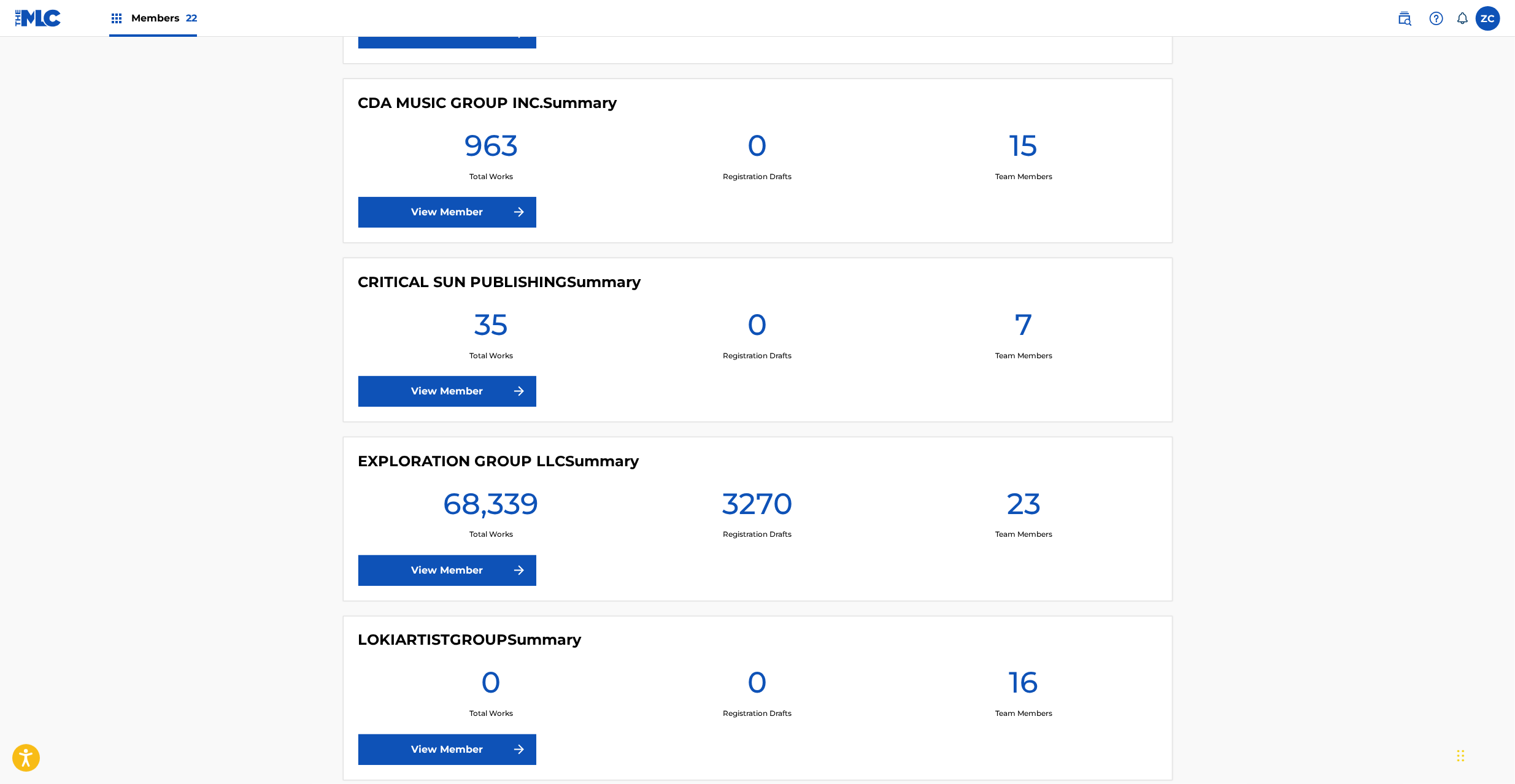
click at [481, 583] on link "View Member" at bounding box center [447, 571] width 178 height 30
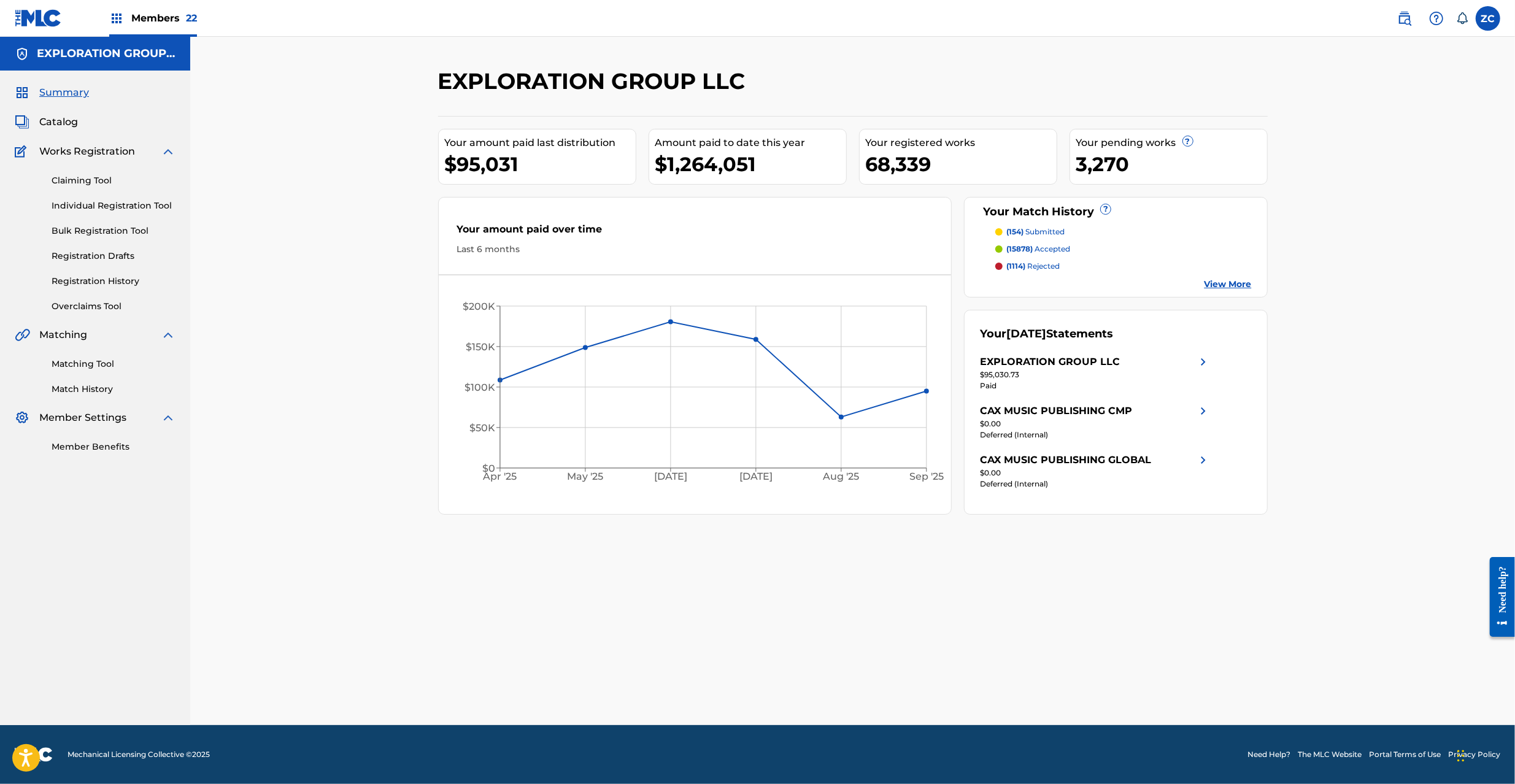
click at [99, 363] on link "Matching Tool" at bounding box center [113, 364] width 124 height 13
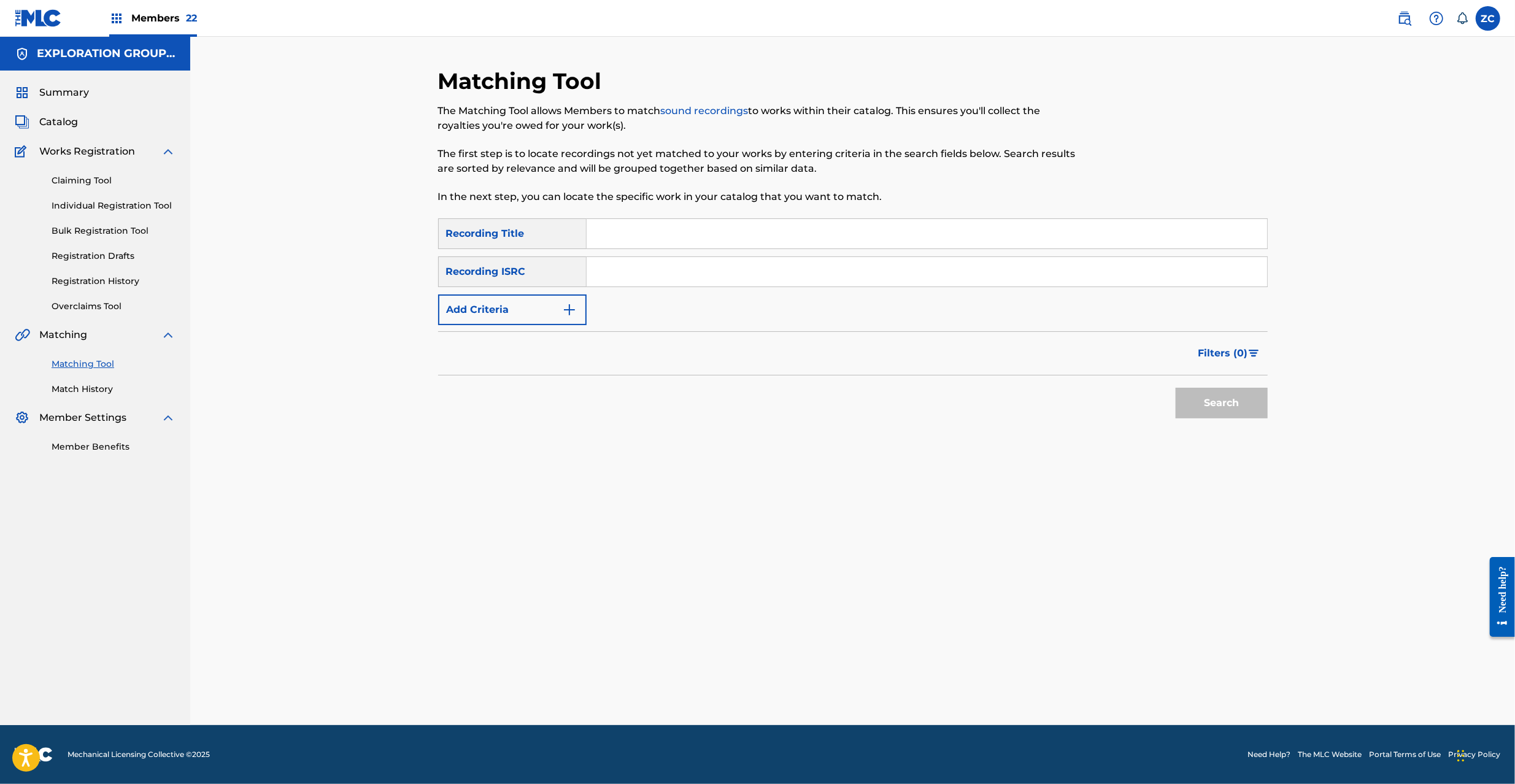
click at [676, 280] on input "Search Form" at bounding box center [927, 272] width 681 height 29
paste input "JPK651500126"
type input "JPK651500126"
click at [1259, 405] on button "Search" at bounding box center [1221, 403] width 92 height 30
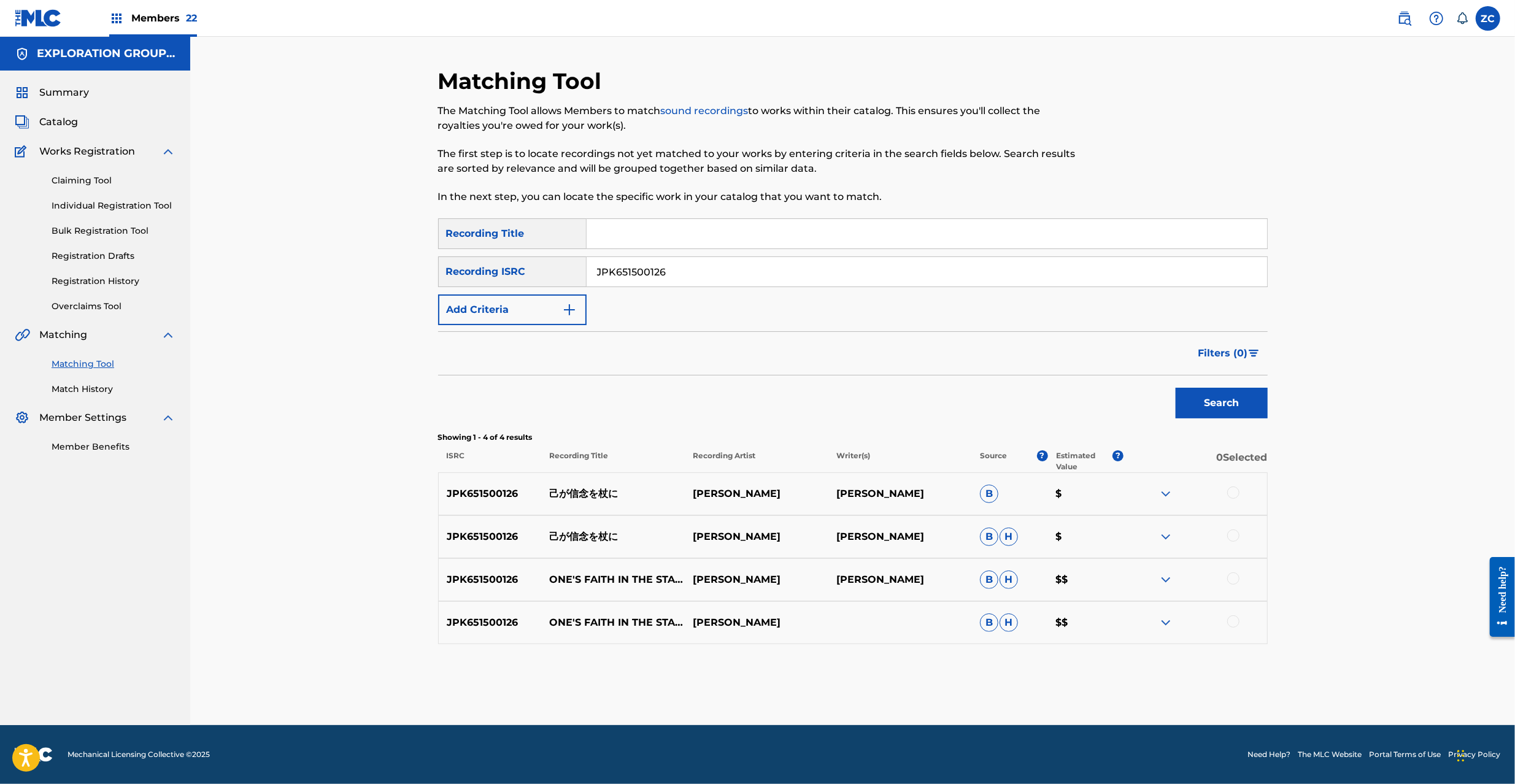
click at [1235, 494] on div at bounding box center [1233, 492] width 12 height 12
click at [1231, 536] on div at bounding box center [1233, 535] width 12 height 12
click at [1232, 579] on div at bounding box center [1233, 578] width 12 height 12
click at [1236, 623] on div at bounding box center [1233, 621] width 12 height 12
click at [881, 695] on button "Match 4 Groups" at bounding box center [862, 684] width 135 height 30
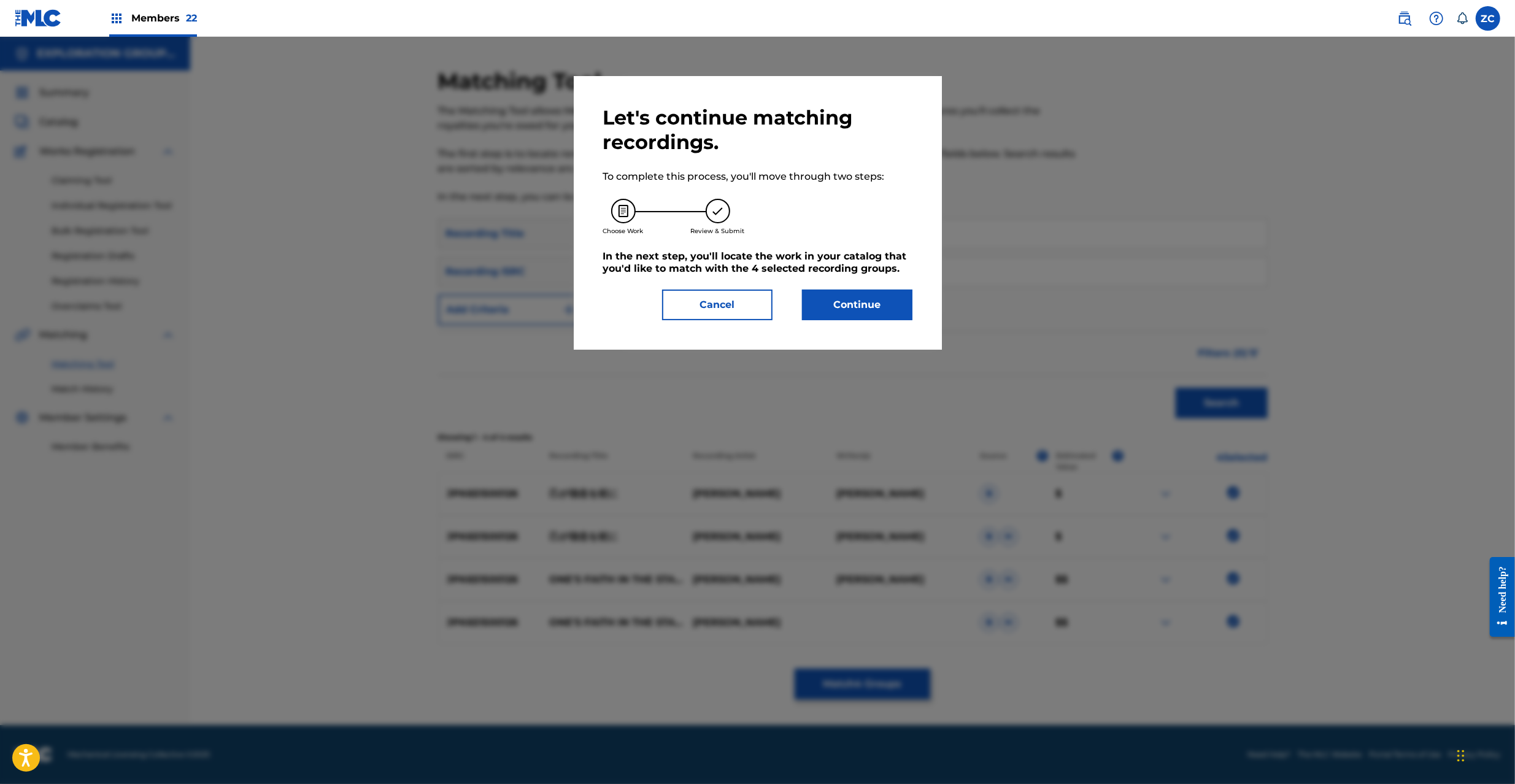
click at [888, 311] on button "Continue" at bounding box center [857, 305] width 111 height 30
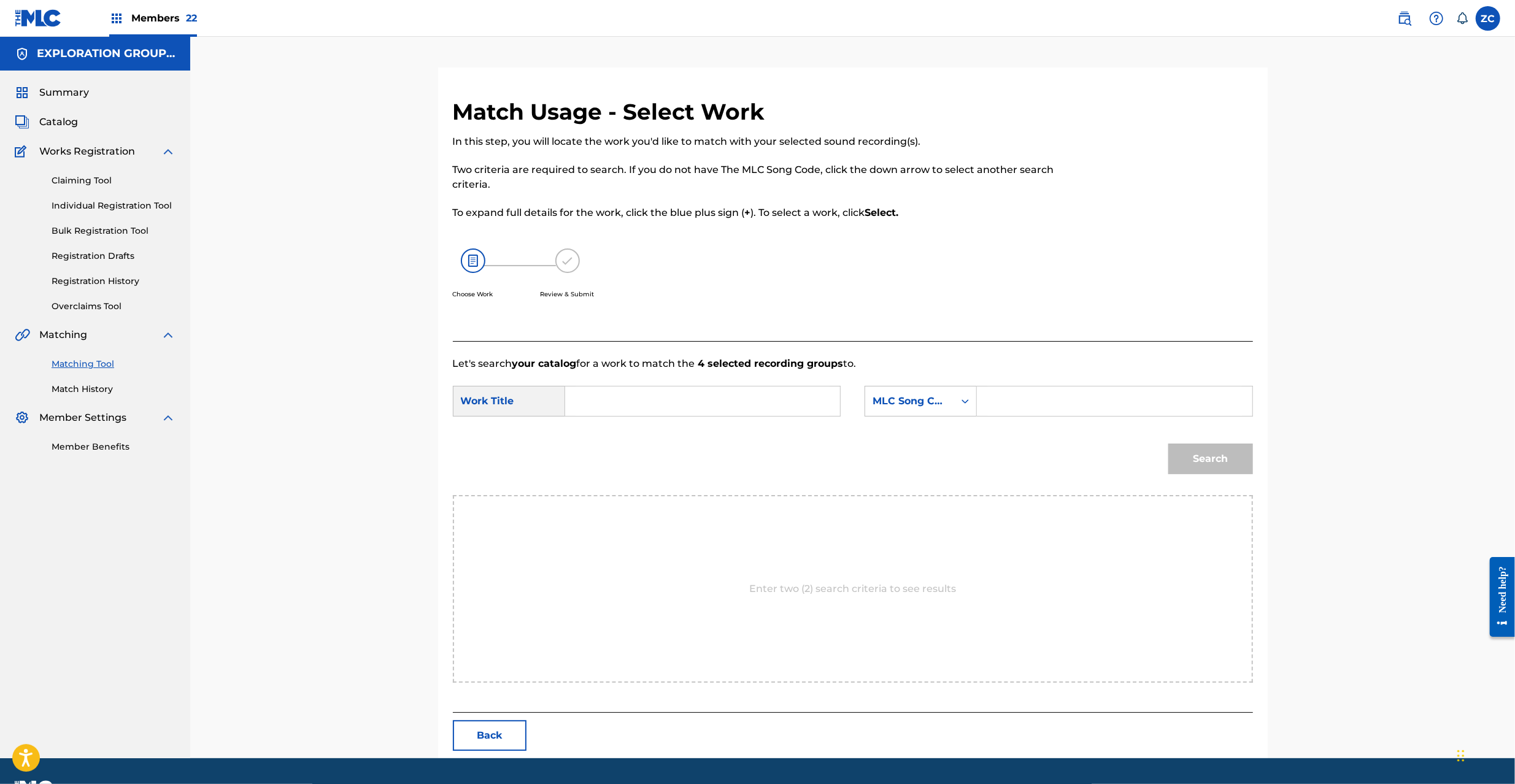
click at [744, 393] on input "Search Form" at bounding box center [703, 401] width 254 height 29
paste input "[PERSON_NAME] Tsueni OM2IUA"
click at [734, 405] on input "[PERSON_NAME] Tsueni OM2IUA" at bounding box center [703, 401] width 254 height 29
type input "[PERSON_NAME]"
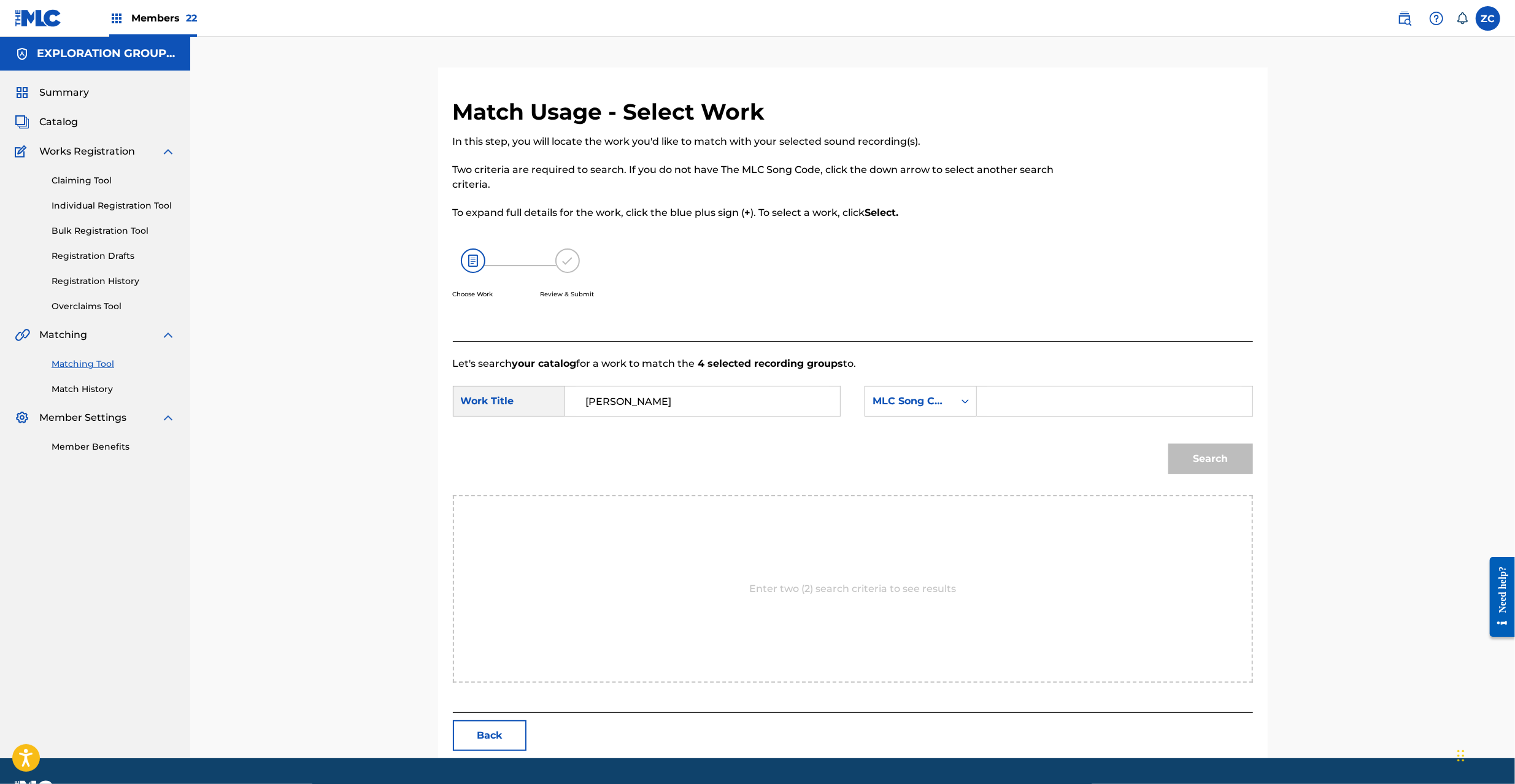
click at [1038, 402] on input "Search Form" at bounding box center [1114, 401] width 254 height 29
paste input "OM2IUA"
type input "OM2IUA"
click at [1251, 462] on button "Search" at bounding box center [1210, 459] width 85 height 30
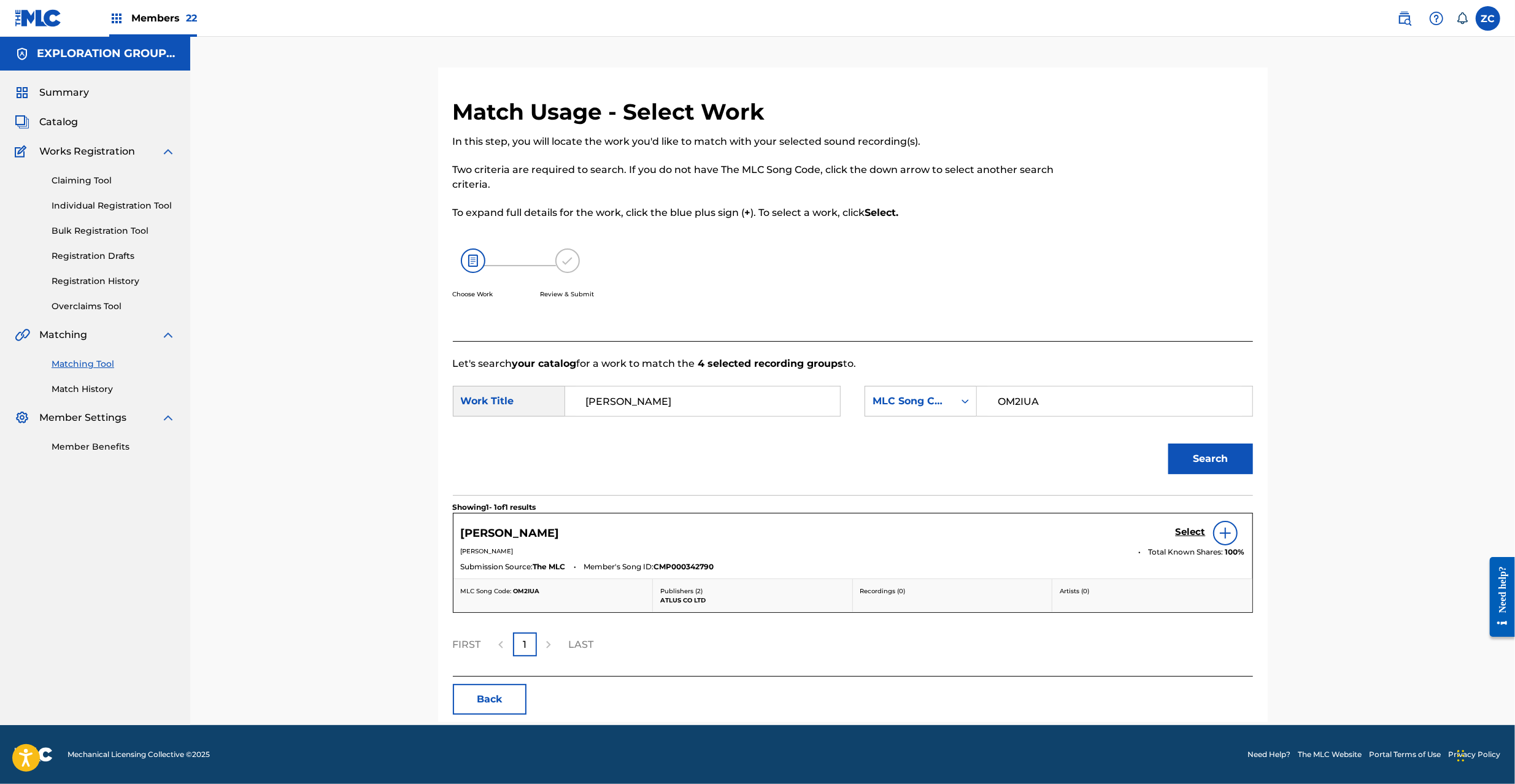
click at [1193, 525] on div "Select" at bounding box center [1210, 533] width 69 height 25
click at [1188, 527] on h5 "Select" at bounding box center [1190, 532] width 30 height 11
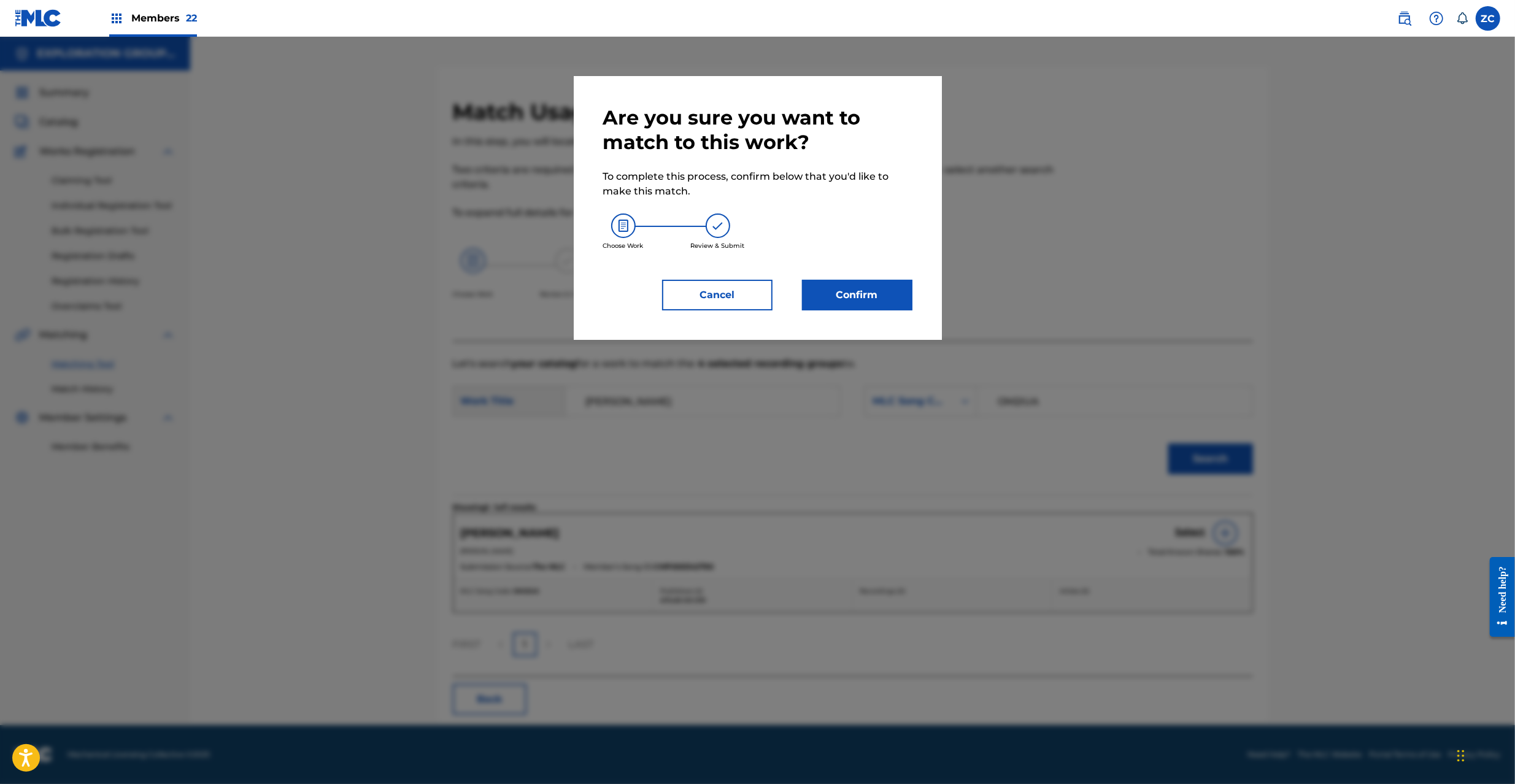
click at [864, 298] on button "Confirm" at bounding box center [857, 295] width 111 height 30
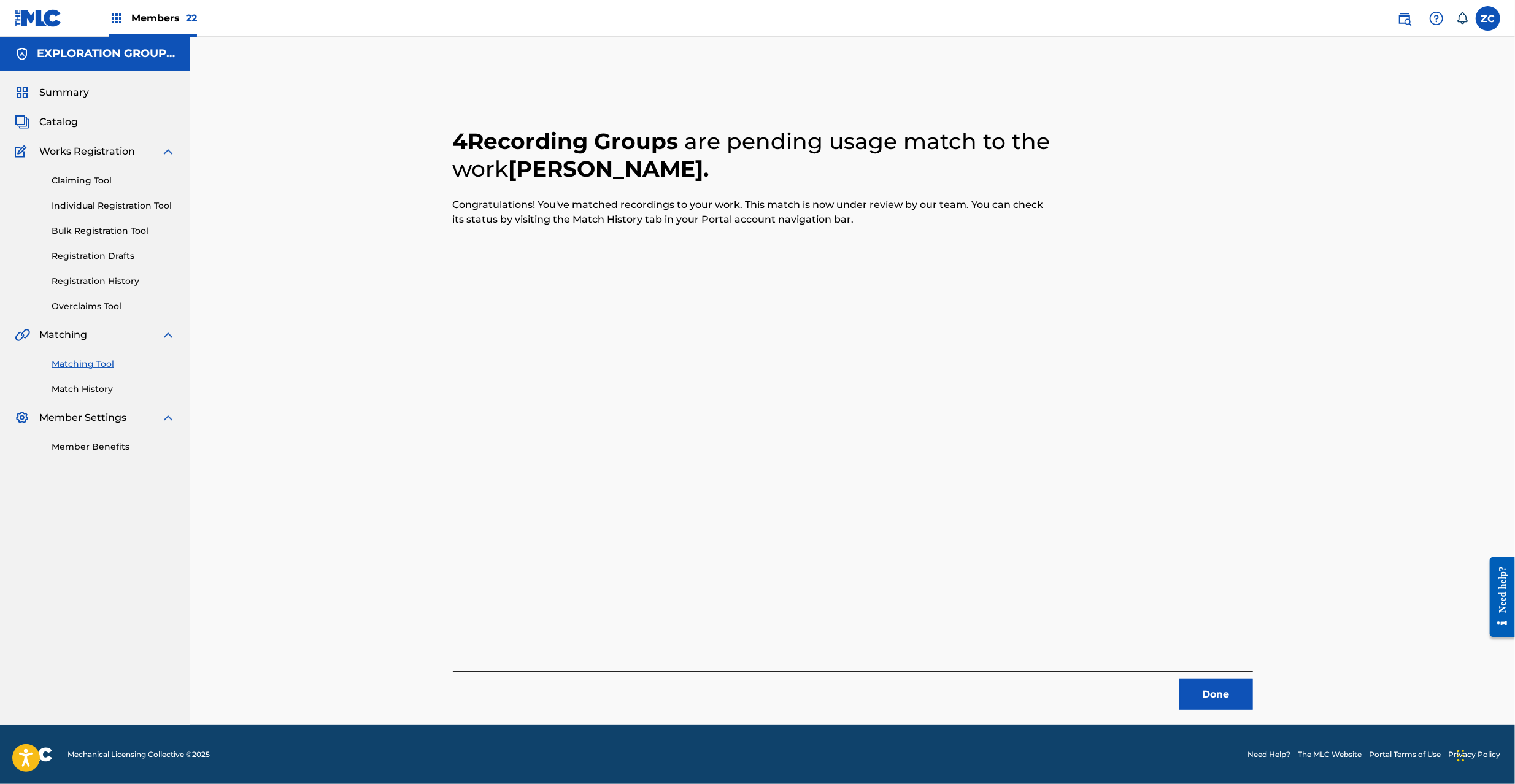
click at [1211, 712] on div "4 Recording Groups are pending usage match to the work [PERSON_NAME] . Congratu…" at bounding box center [853, 396] width 859 height 658
click at [1213, 705] on button "Done" at bounding box center [1216, 694] width 74 height 30
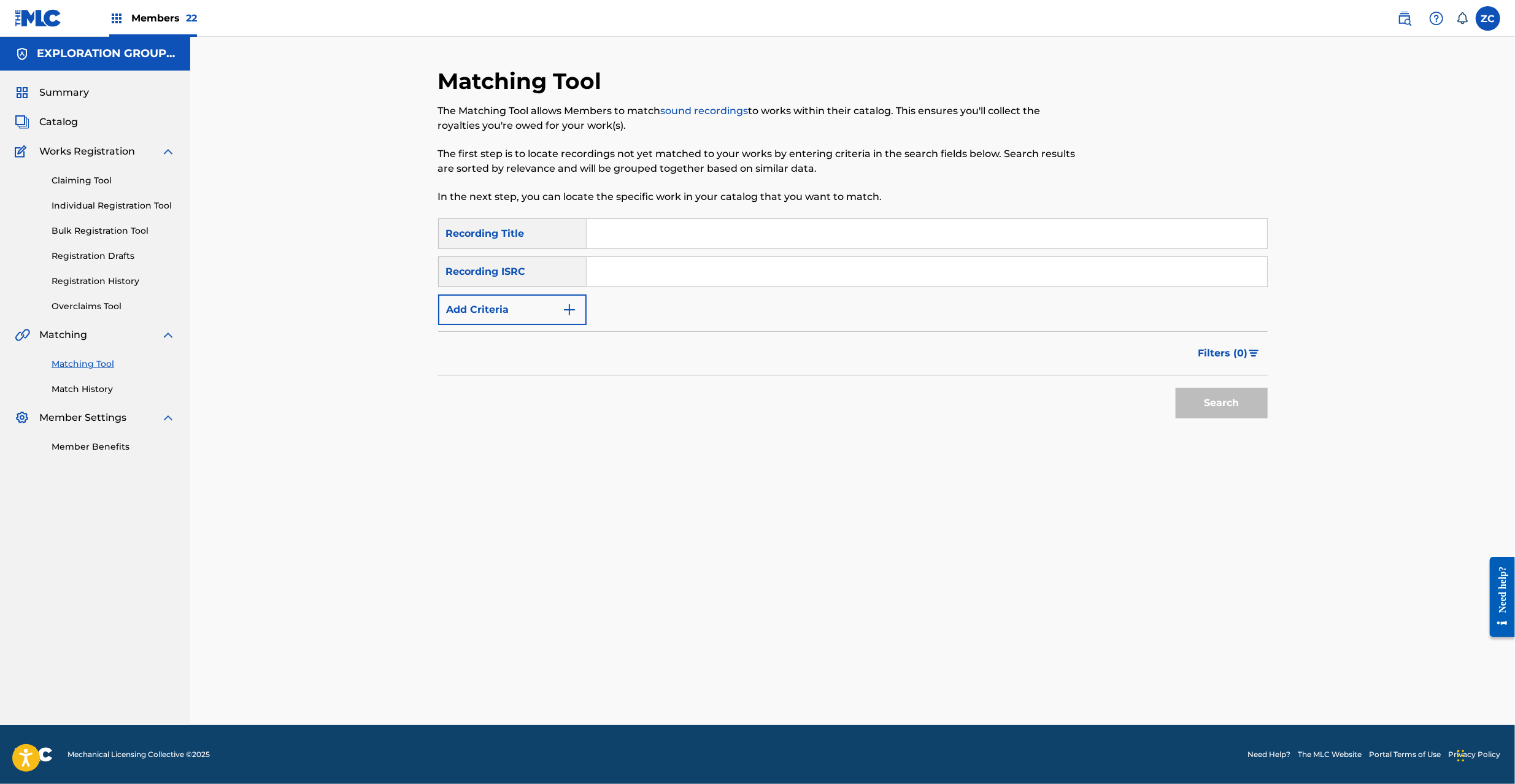
click at [667, 283] on input "Search Form" at bounding box center [927, 272] width 681 height 29
paste input "JPK651668120"
click at [1183, 405] on button "Search" at bounding box center [1221, 403] width 92 height 30
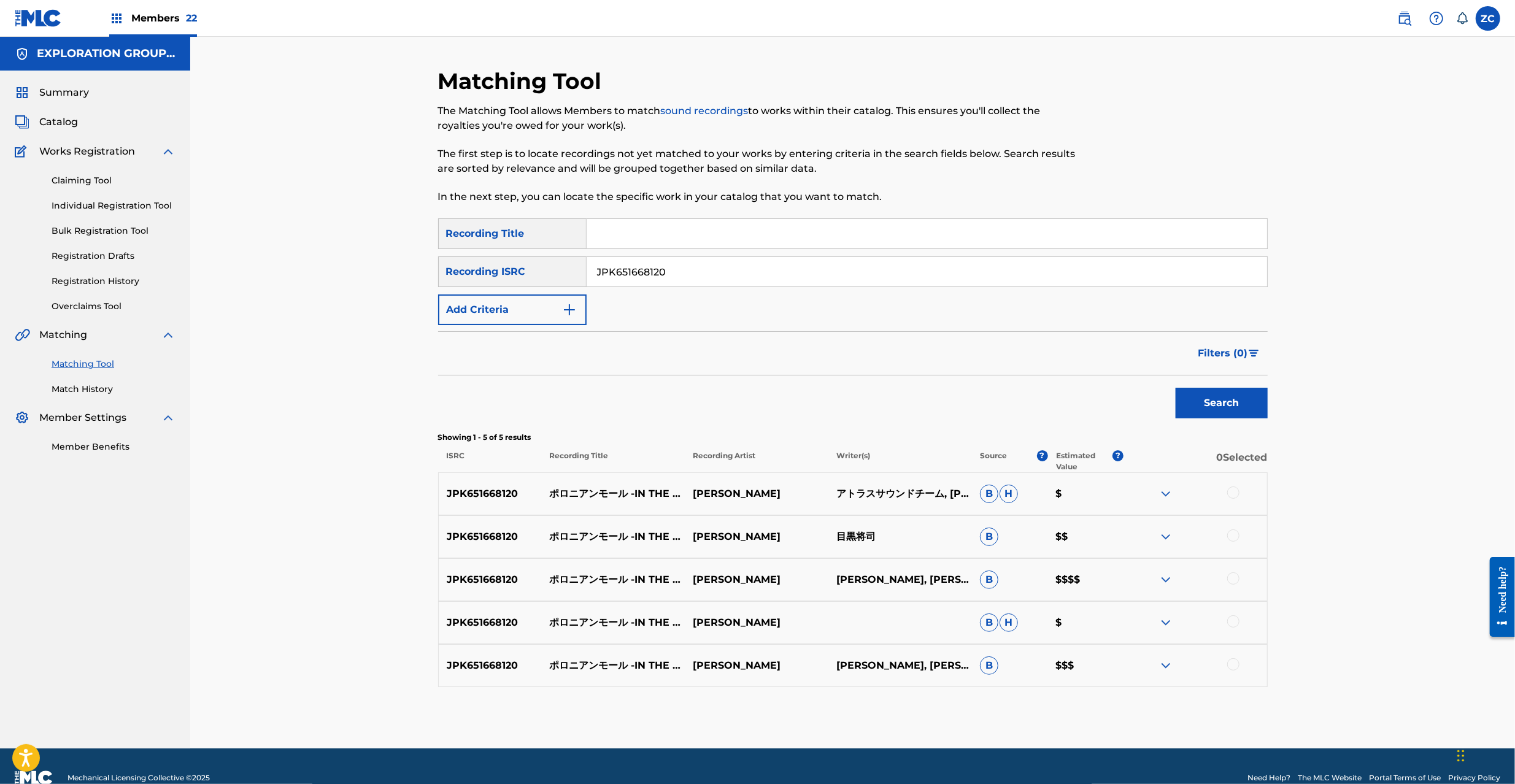
click at [1235, 494] on div at bounding box center [1233, 492] width 12 height 12
click at [1235, 533] on div at bounding box center [1233, 535] width 12 height 12
click at [1235, 579] on div at bounding box center [1233, 578] width 12 height 12
click at [1233, 623] on div at bounding box center [1233, 621] width 12 height 12
click at [1232, 667] on div at bounding box center [1233, 664] width 12 height 12
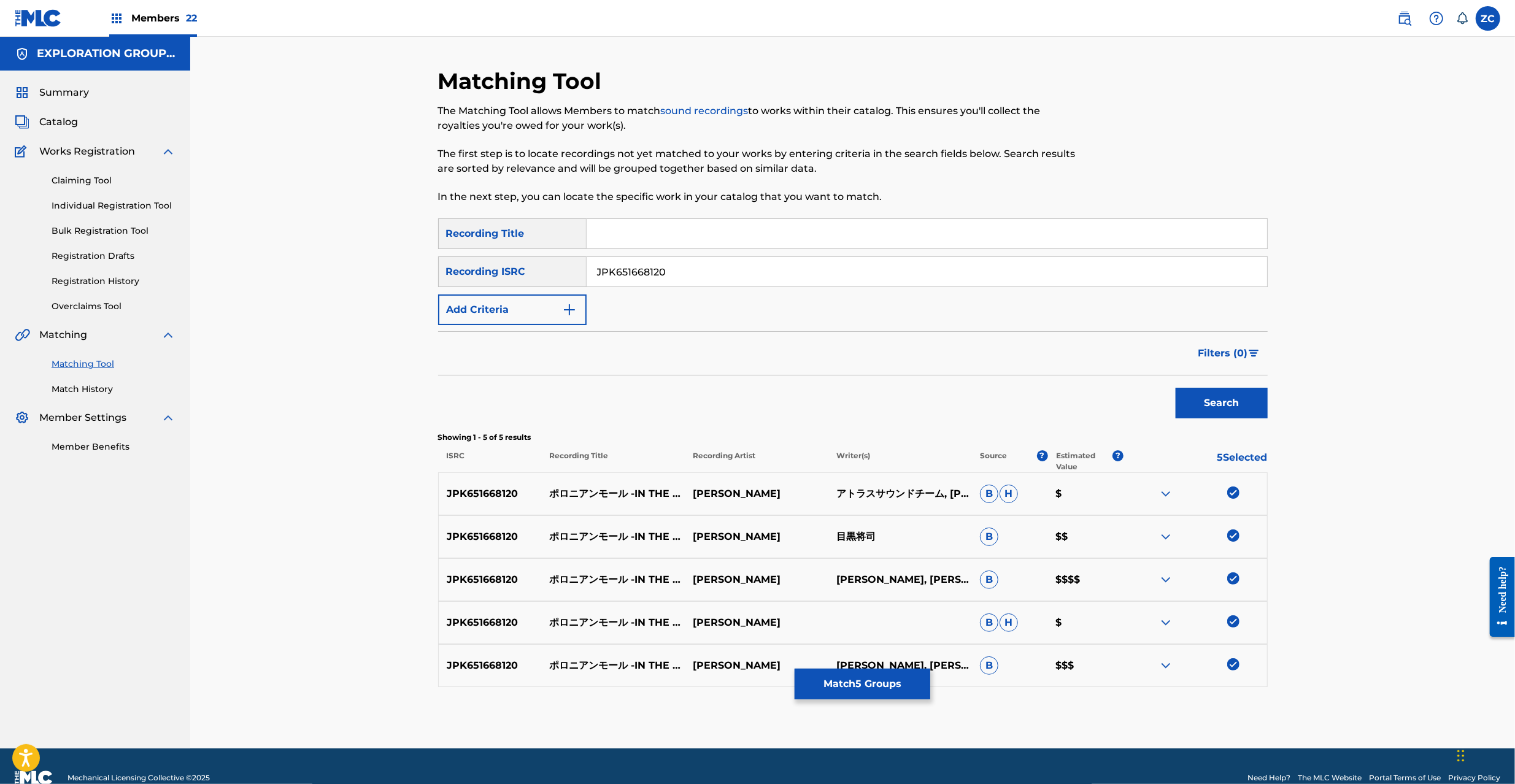
click at [692, 280] on input "JPK651668120" at bounding box center [927, 272] width 681 height 29
paste input "9121"
click at [1196, 395] on button "Search" at bounding box center [1221, 403] width 92 height 30
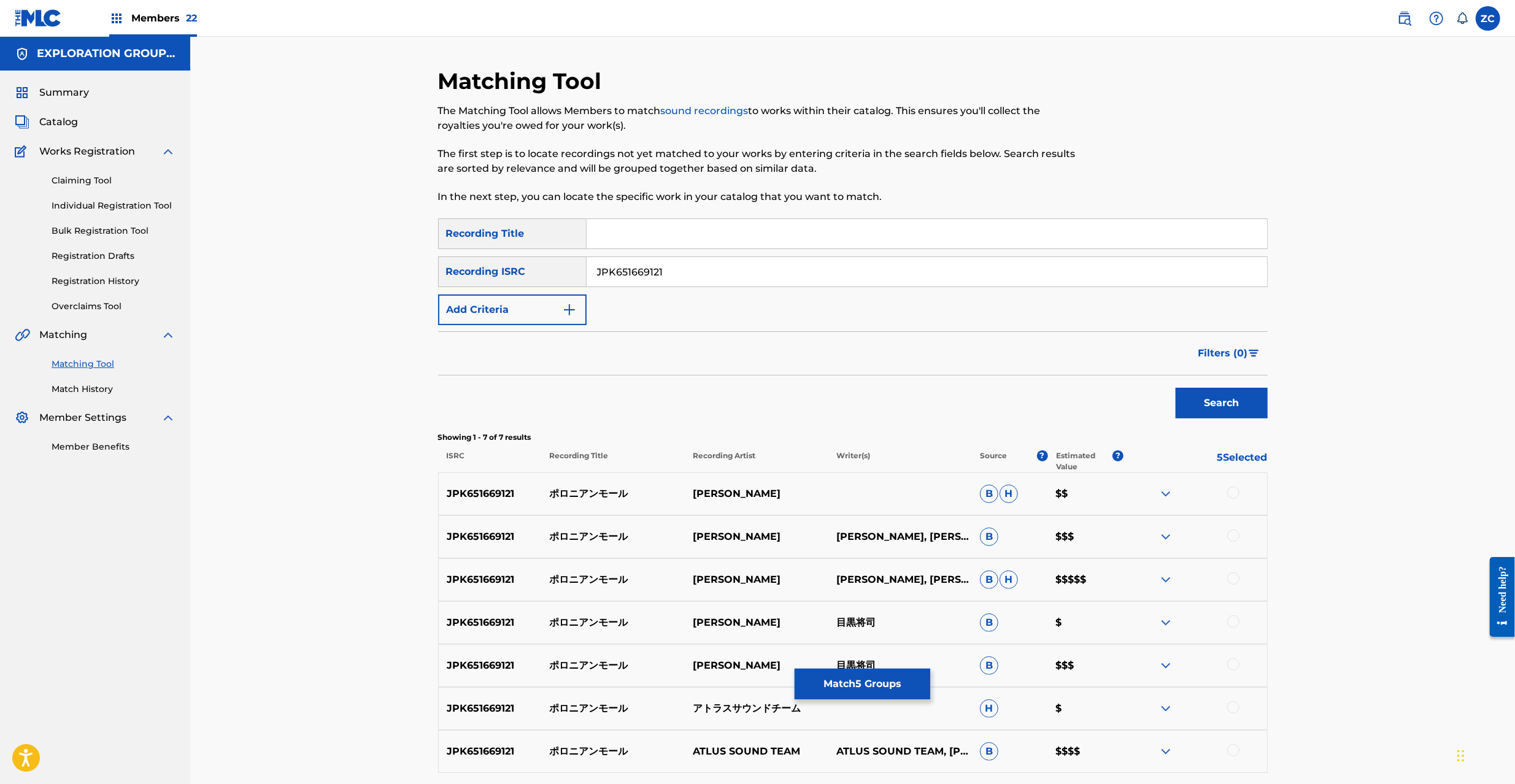
click at [1230, 494] on div at bounding box center [1233, 492] width 12 height 12
click at [1233, 533] on div at bounding box center [1233, 535] width 12 height 12
click at [1235, 581] on div at bounding box center [1233, 578] width 12 height 12
click at [1235, 626] on div at bounding box center [1233, 621] width 12 height 12
click at [1232, 665] on div at bounding box center [1233, 664] width 12 height 12
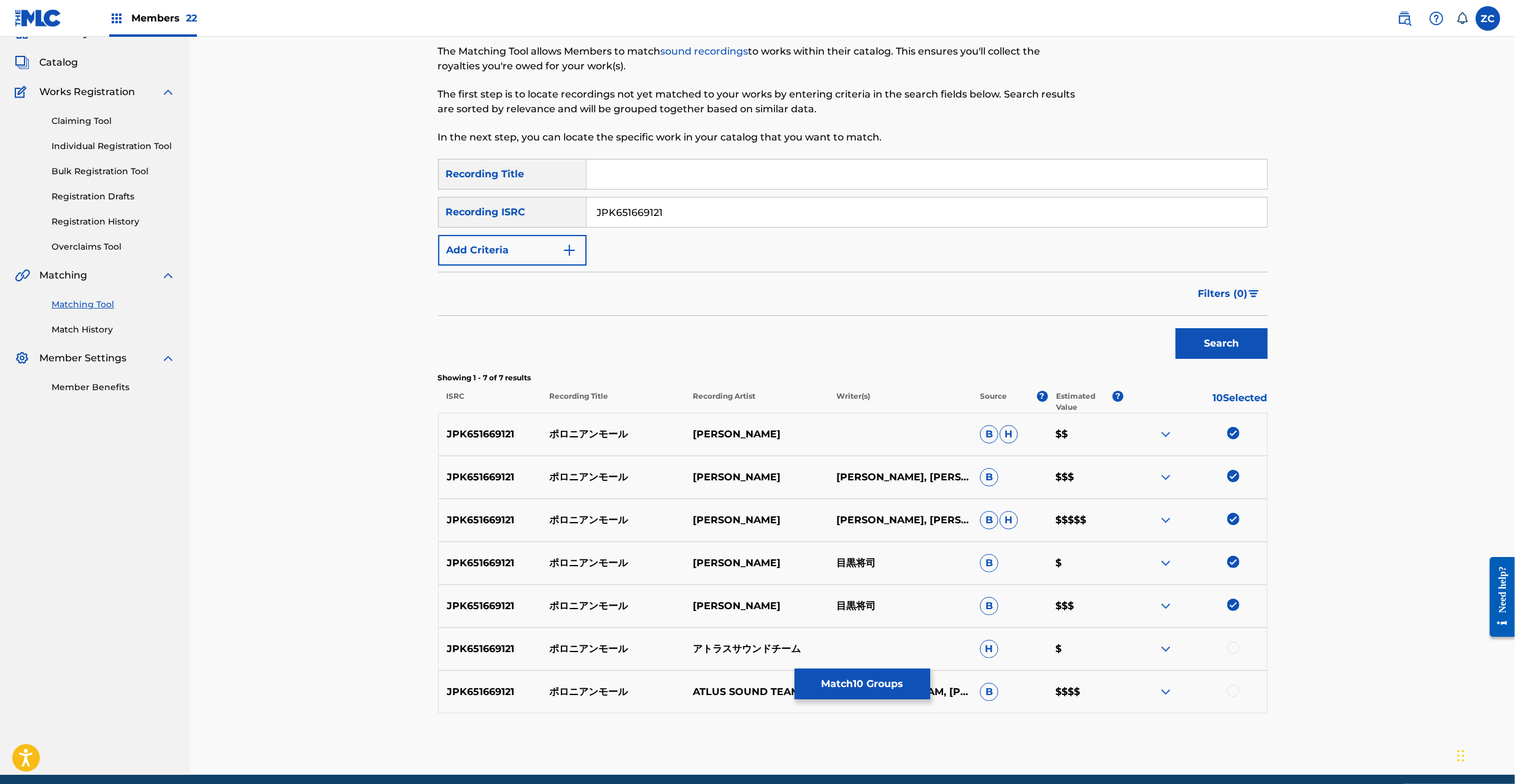
scroll to position [109, 0]
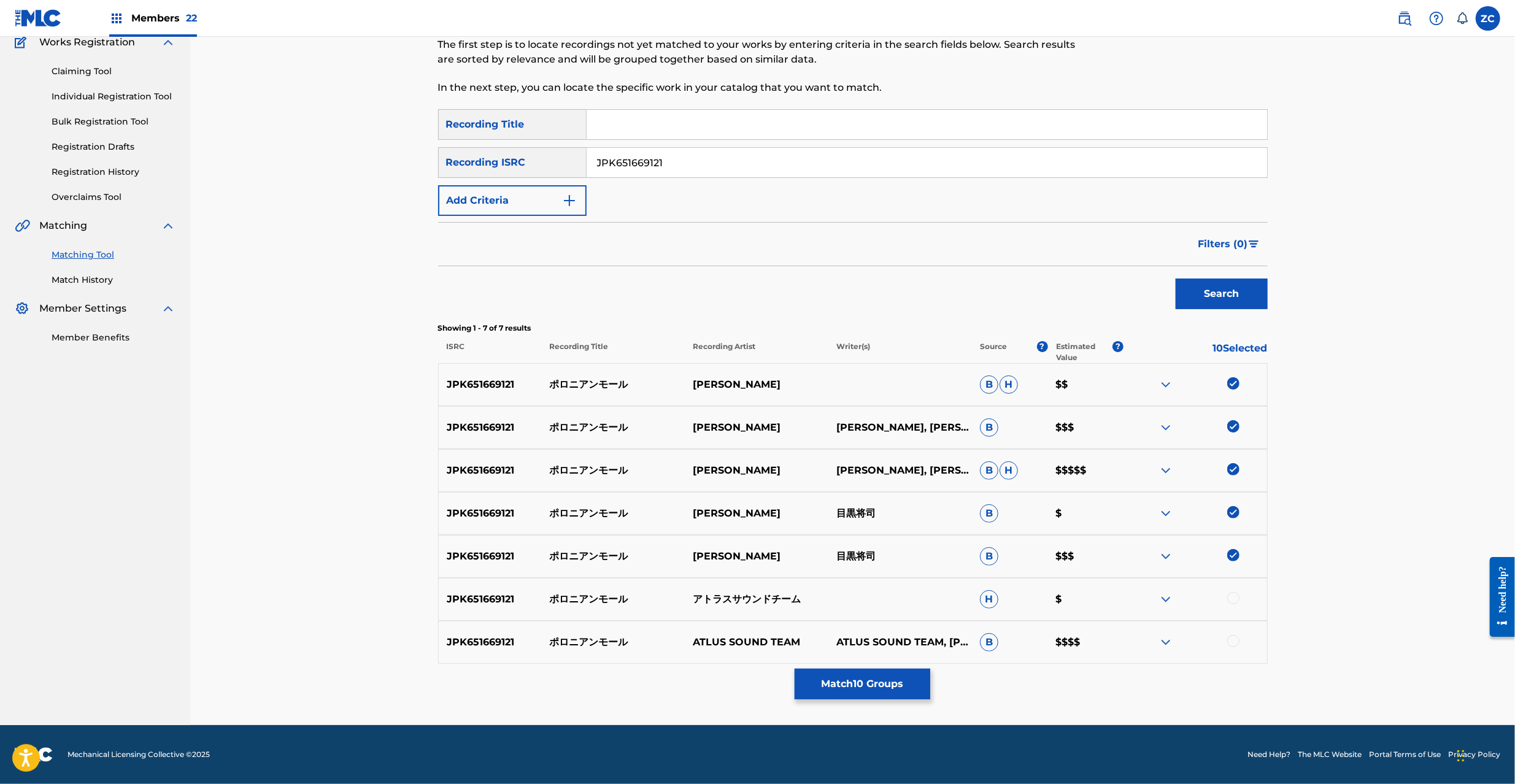
click at [1232, 601] on div at bounding box center [1233, 598] width 12 height 12
click at [1230, 640] on div at bounding box center [1233, 640] width 12 height 12
click at [853, 165] on input "JPK651669121" at bounding box center [927, 163] width 681 height 29
paste input "TCJPA136210"
click at [1206, 305] on button "Search" at bounding box center [1221, 294] width 92 height 30
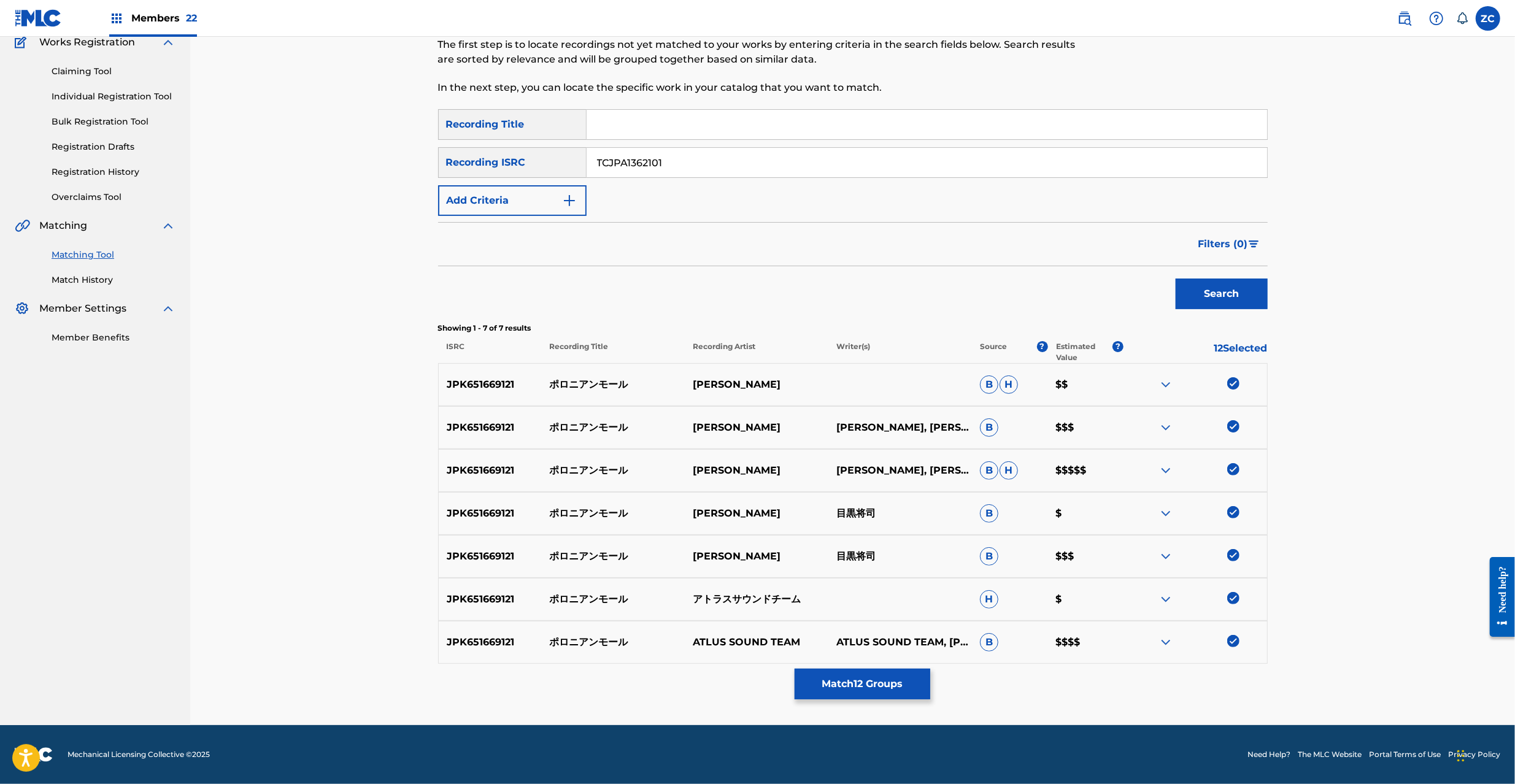
scroll to position [0, 0]
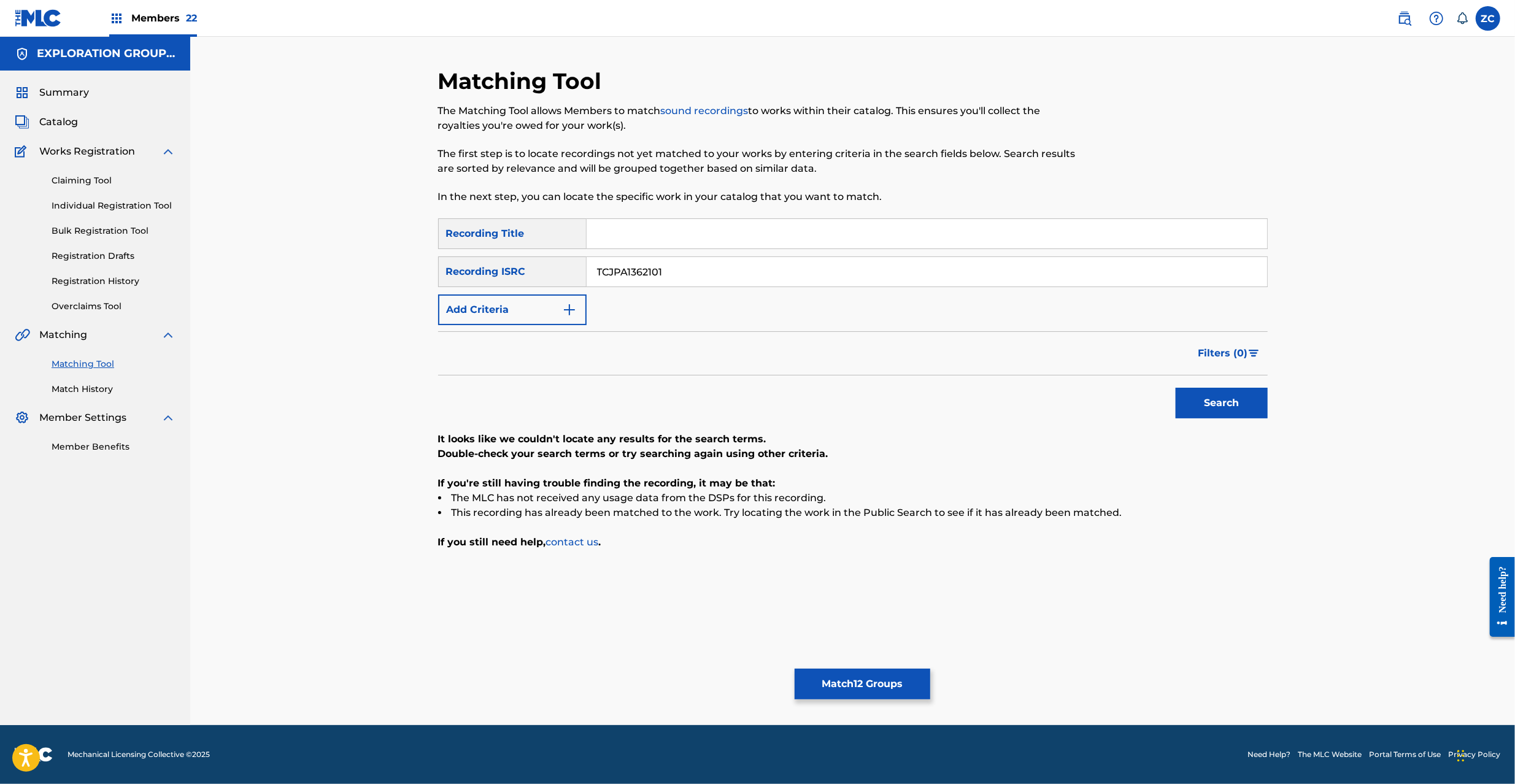
click at [930, 266] on input "TCJPA1362101" at bounding box center [927, 272] width 681 height 29
paste input "JPK651801820"
click at [1242, 405] on button "Search" at bounding box center [1221, 403] width 92 height 30
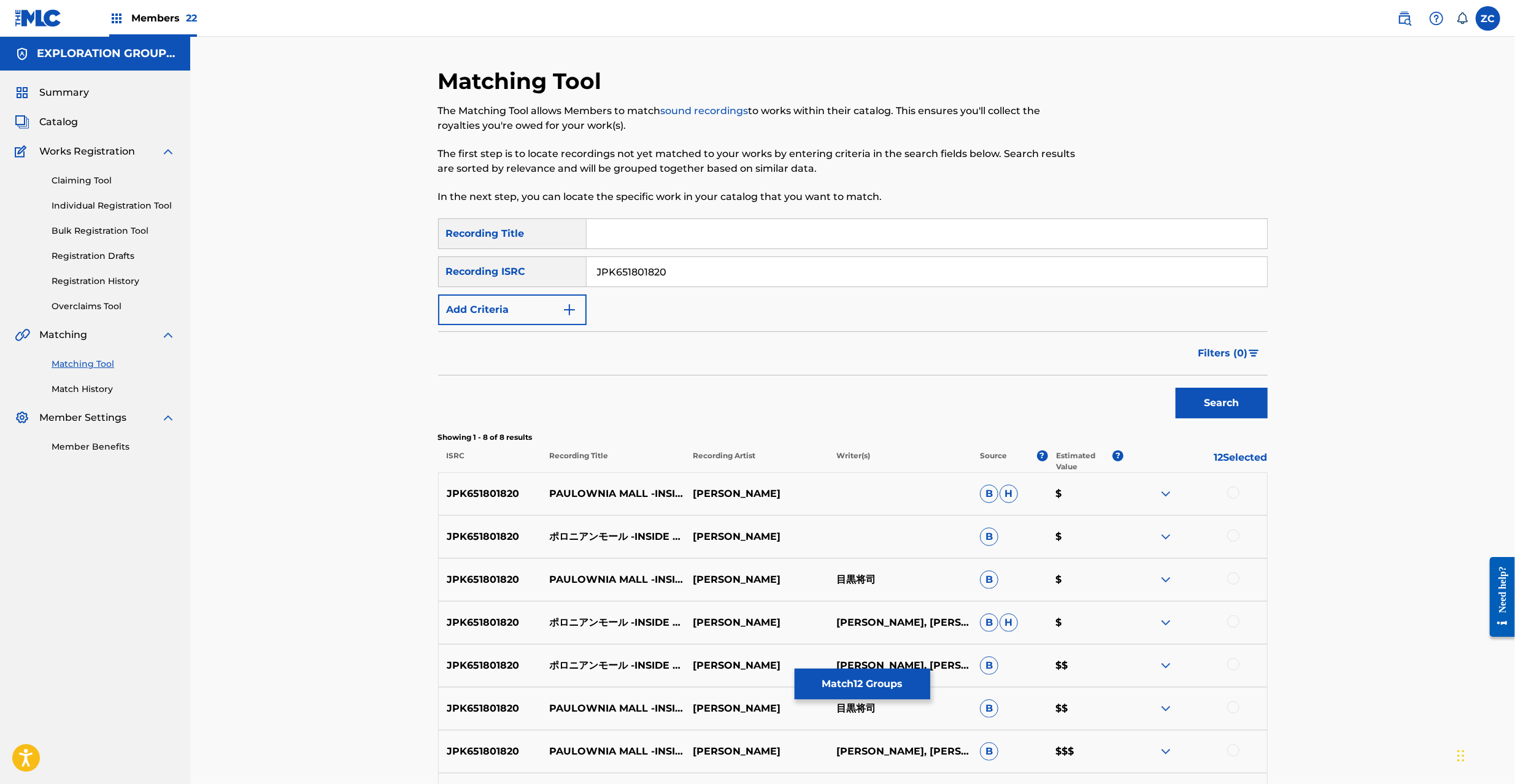
click at [1232, 496] on div at bounding box center [1233, 492] width 12 height 12
click at [1231, 521] on div "JPK651801820 ポロニアンモール -INSIDE THE CINEMA - [PERSON_NAME] B $" at bounding box center [852, 537] width 829 height 43
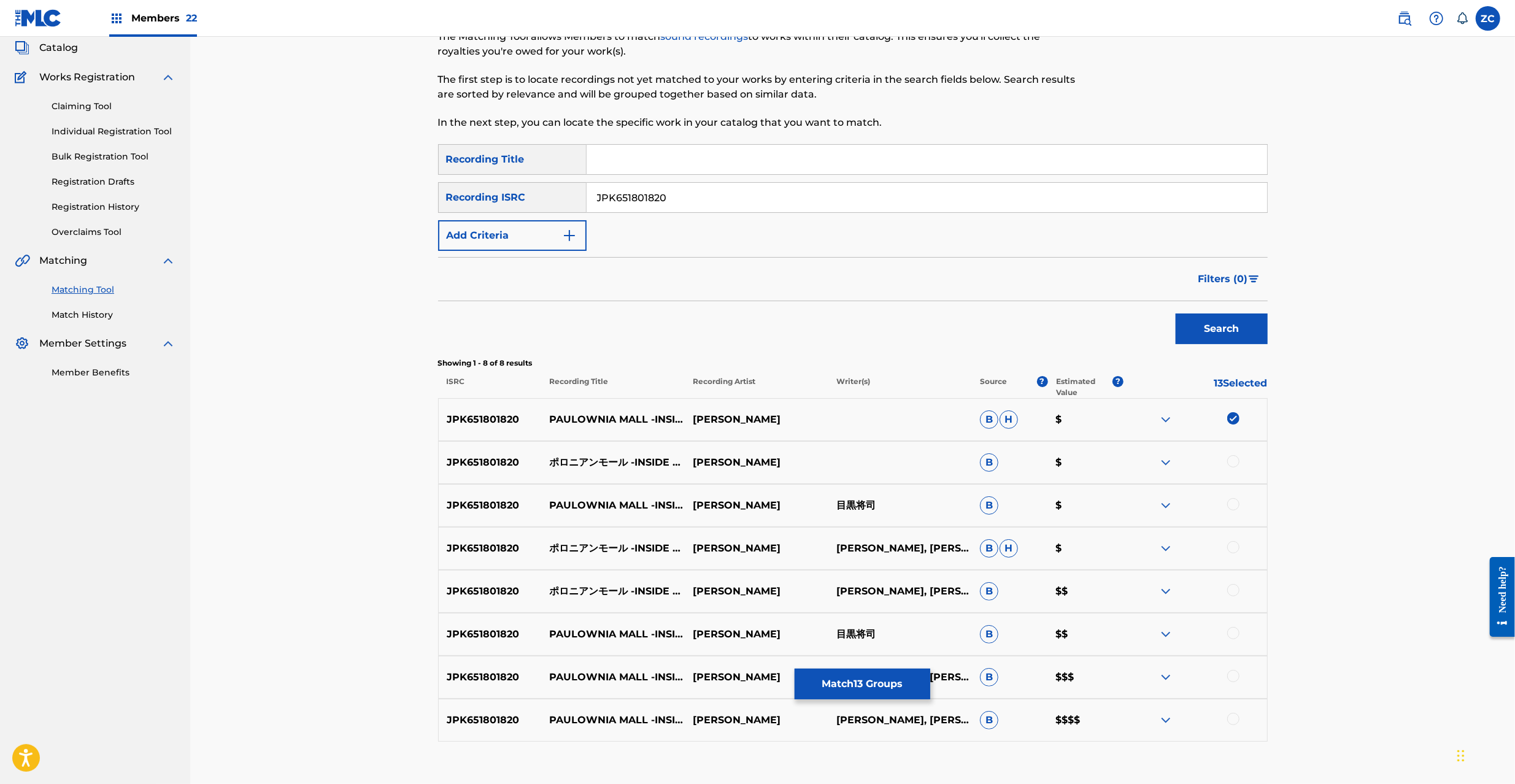
scroll to position [152, 0]
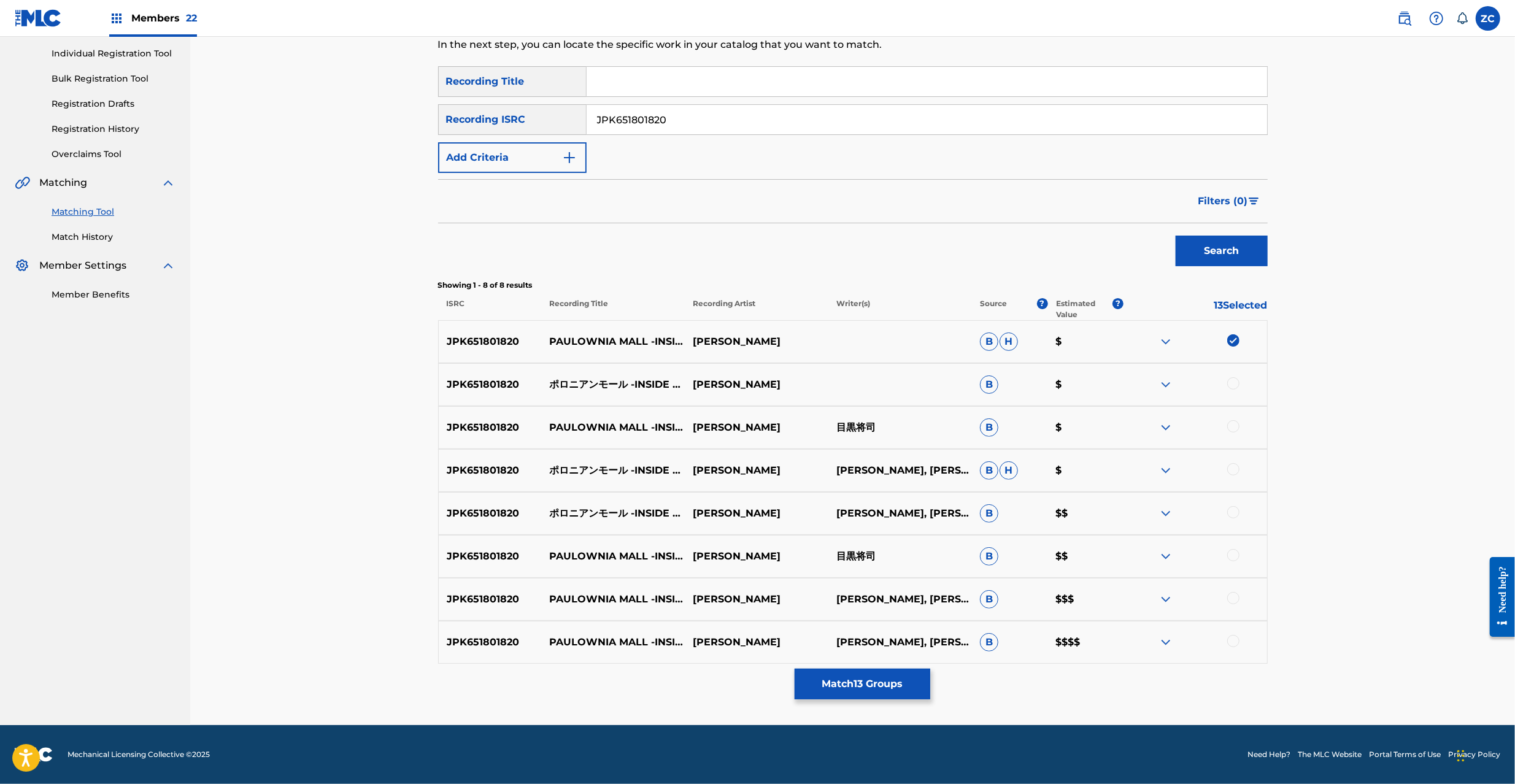
click at [1232, 381] on div at bounding box center [1233, 383] width 12 height 12
click at [1231, 436] on div "JPK651801820 PAULOWNIA MALL -INSIDE THE CINEMA- [PERSON_NAME] 目黒将司 B $" at bounding box center [852, 428] width 829 height 43
click at [1233, 424] on div at bounding box center [1233, 426] width 12 height 12
click at [1232, 467] on div at bounding box center [1233, 469] width 12 height 12
click at [1235, 513] on div at bounding box center [1233, 512] width 12 height 12
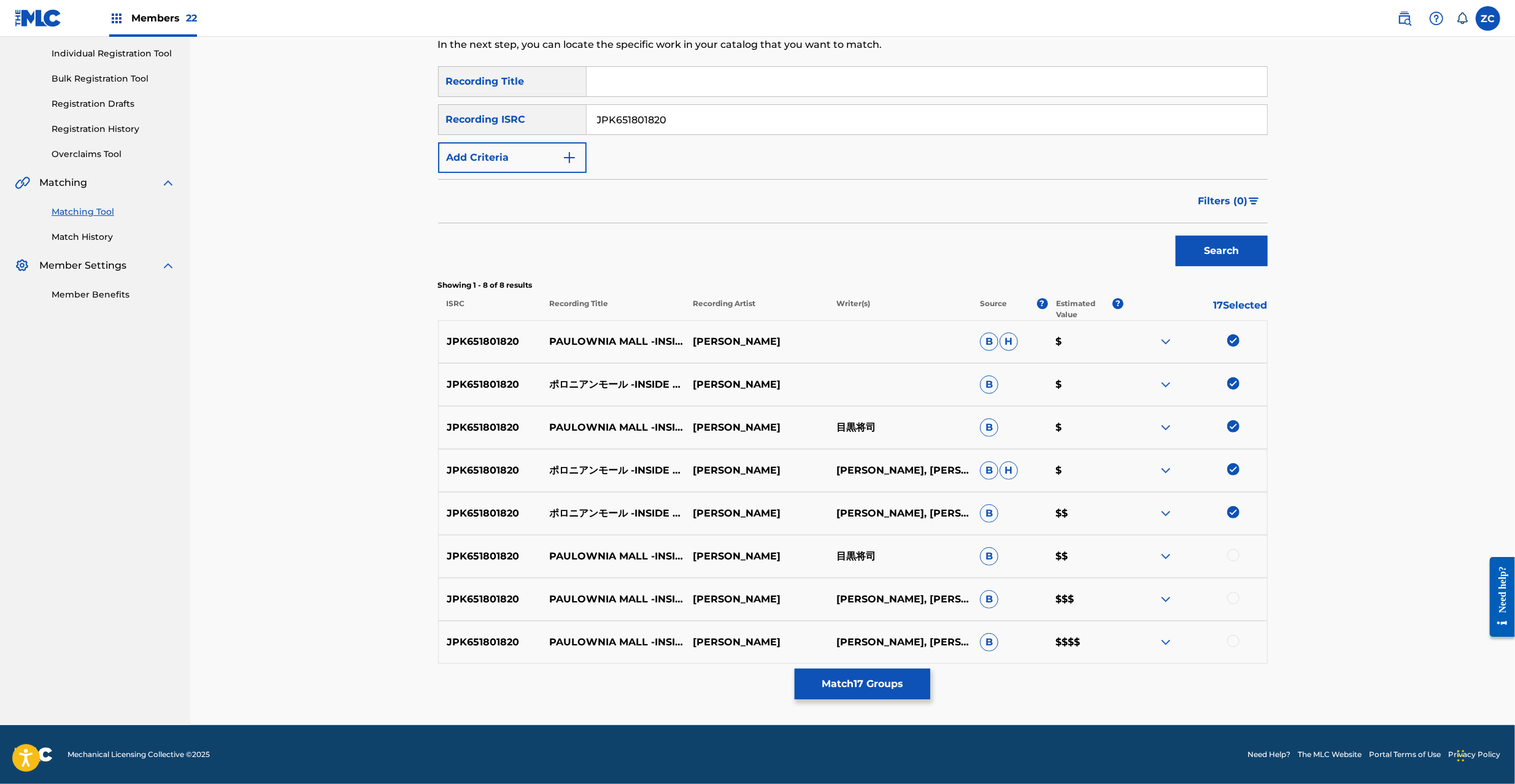
click at [1236, 552] on div at bounding box center [1233, 555] width 12 height 12
click at [1232, 599] on div at bounding box center [1233, 598] width 12 height 12
click at [1235, 643] on div at bounding box center [1233, 640] width 12 height 12
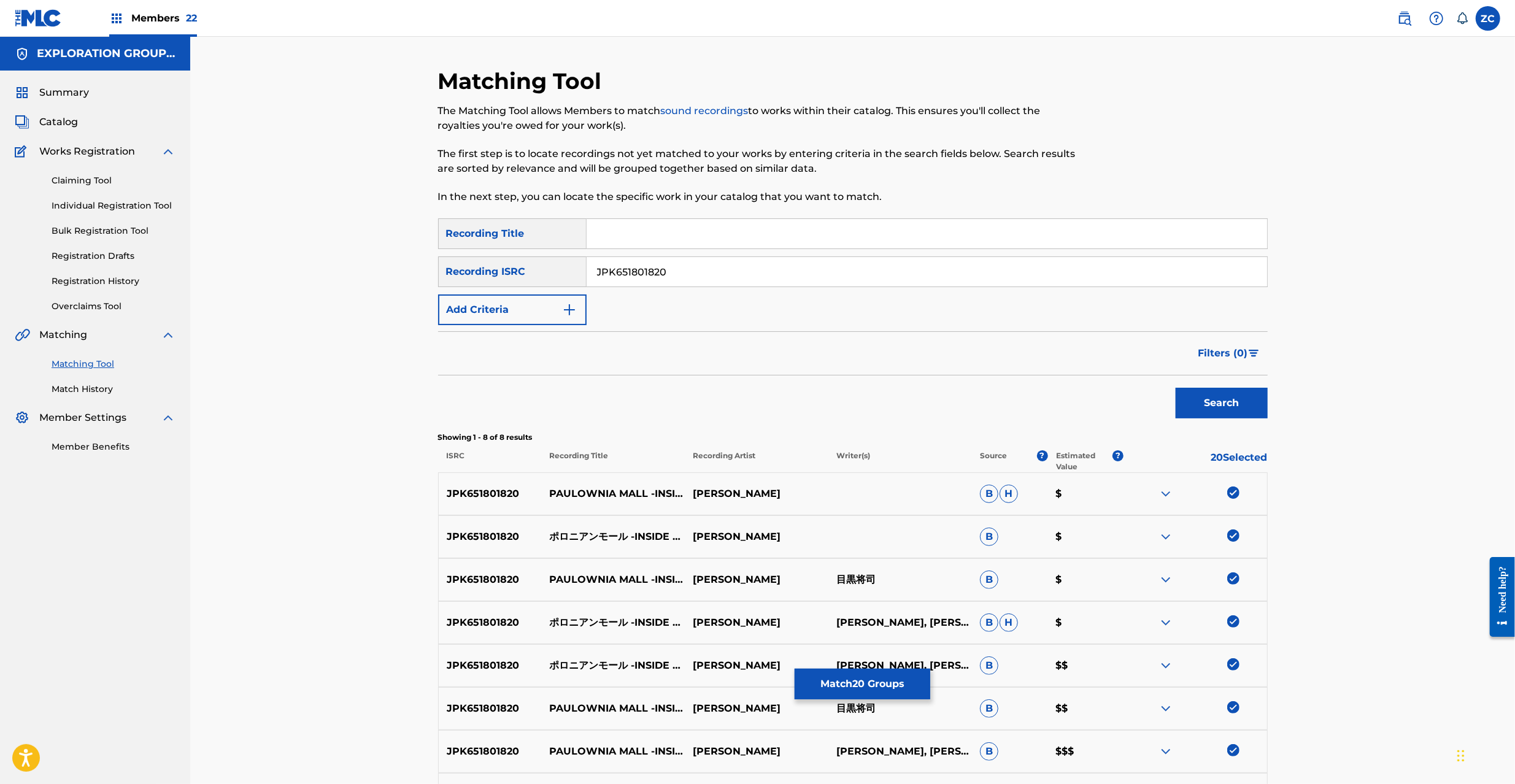
click at [713, 264] on input "JPK651801820" at bounding box center [927, 272] width 681 height 29
click at [801, 264] on input "JPK651801820" at bounding box center [927, 272] width 681 height 29
paste input "367004"
click at [1218, 398] on button "Search" at bounding box center [1221, 403] width 92 height 30
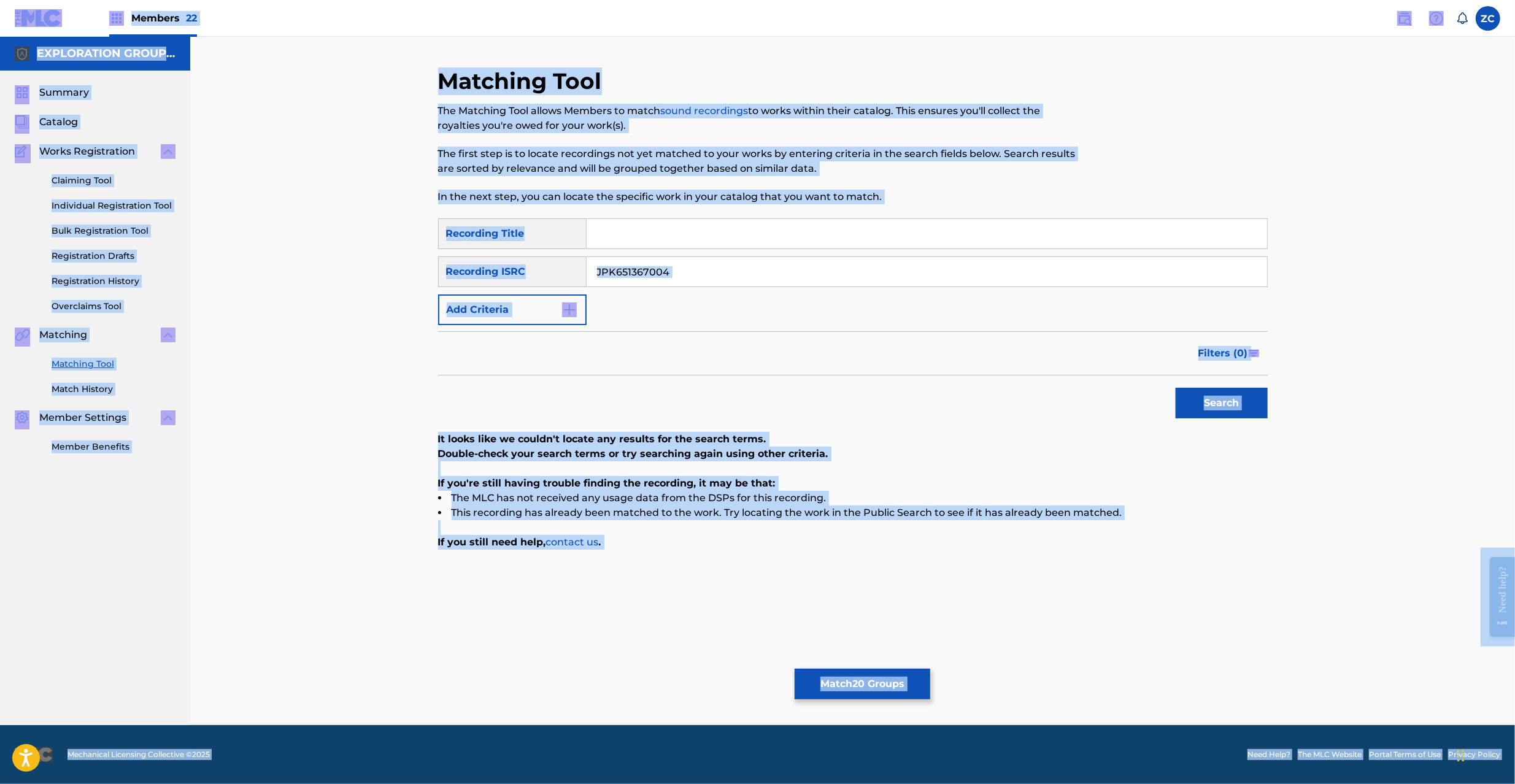
click at [830, 269] on input "JPK651367004" at bounding box center [927, 272] width 681 height 29
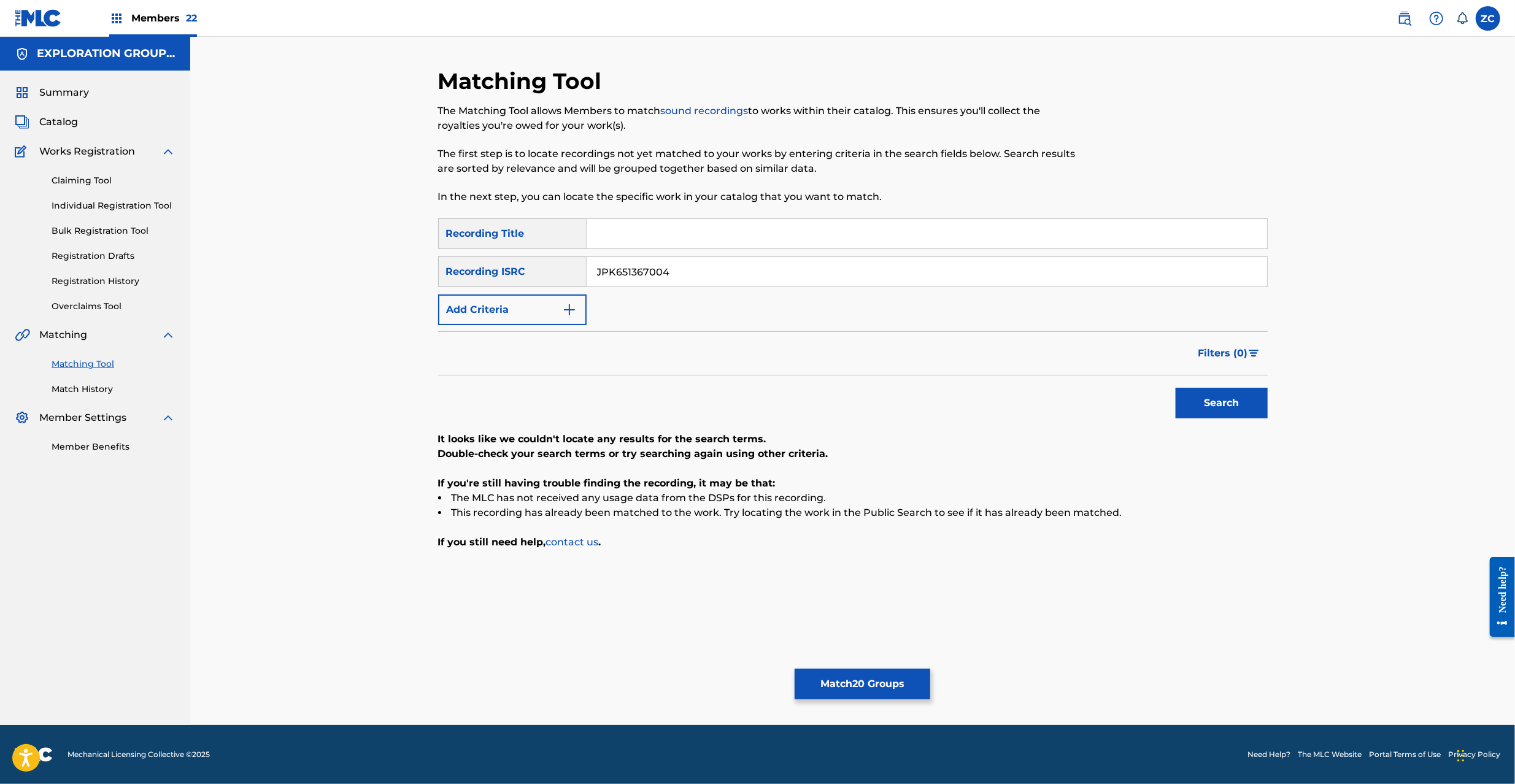
paste input "161721"
click at [1193, 391] on button "Search" at bounding box center [1221, 403] width 92 height 30
click at [982, 260] on input "JPK651161721" at bounding box center [927, 272] width 681 height 29
paste input "P300600421"
type input "JPP300600421"
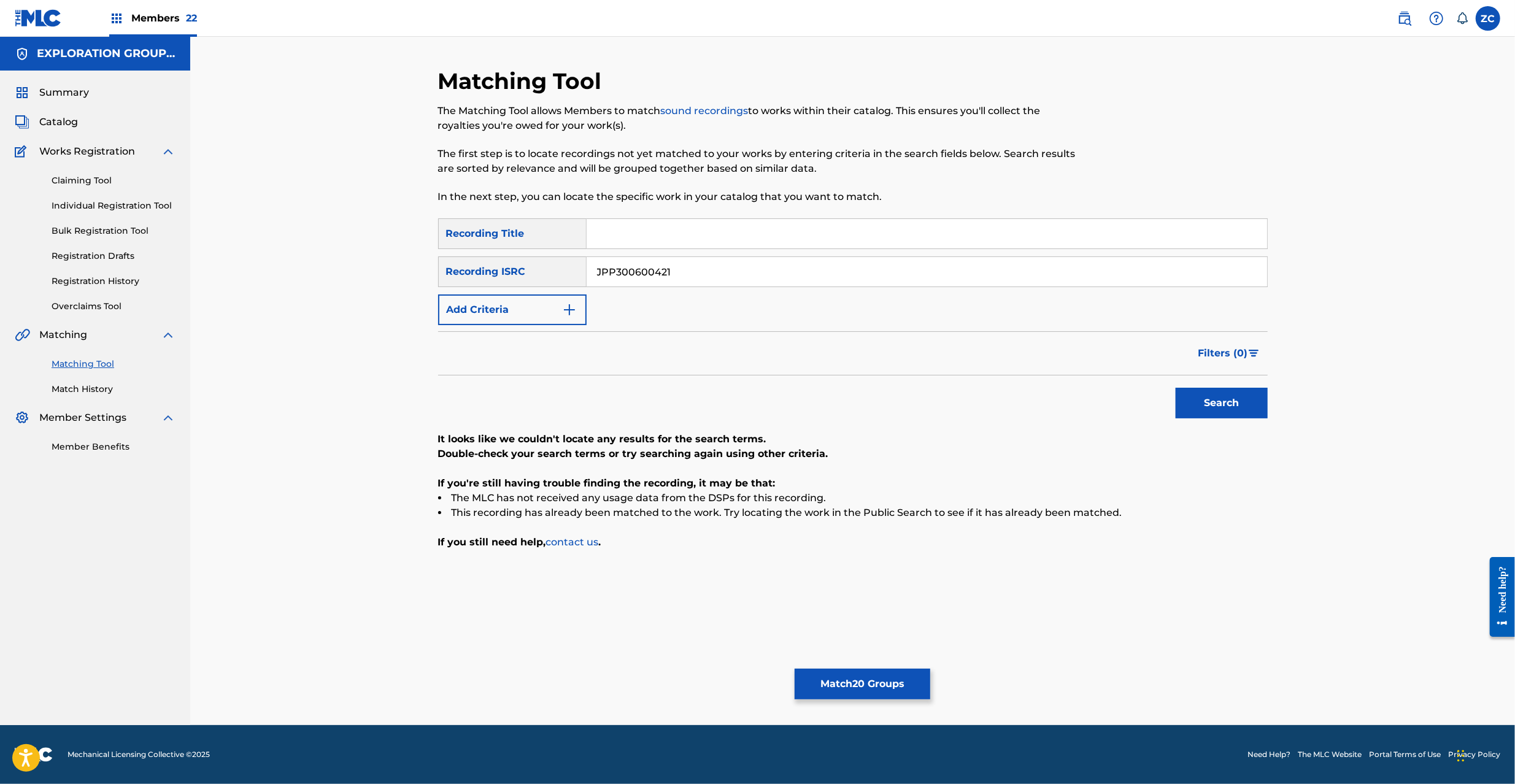
click at [1233, 400] on button "Search" at bounding box center [1221, 403] width 92 height 30
click at [850, 684] on button "Match 20 Groups" at bounding box center [862, 684] width 135 height 30
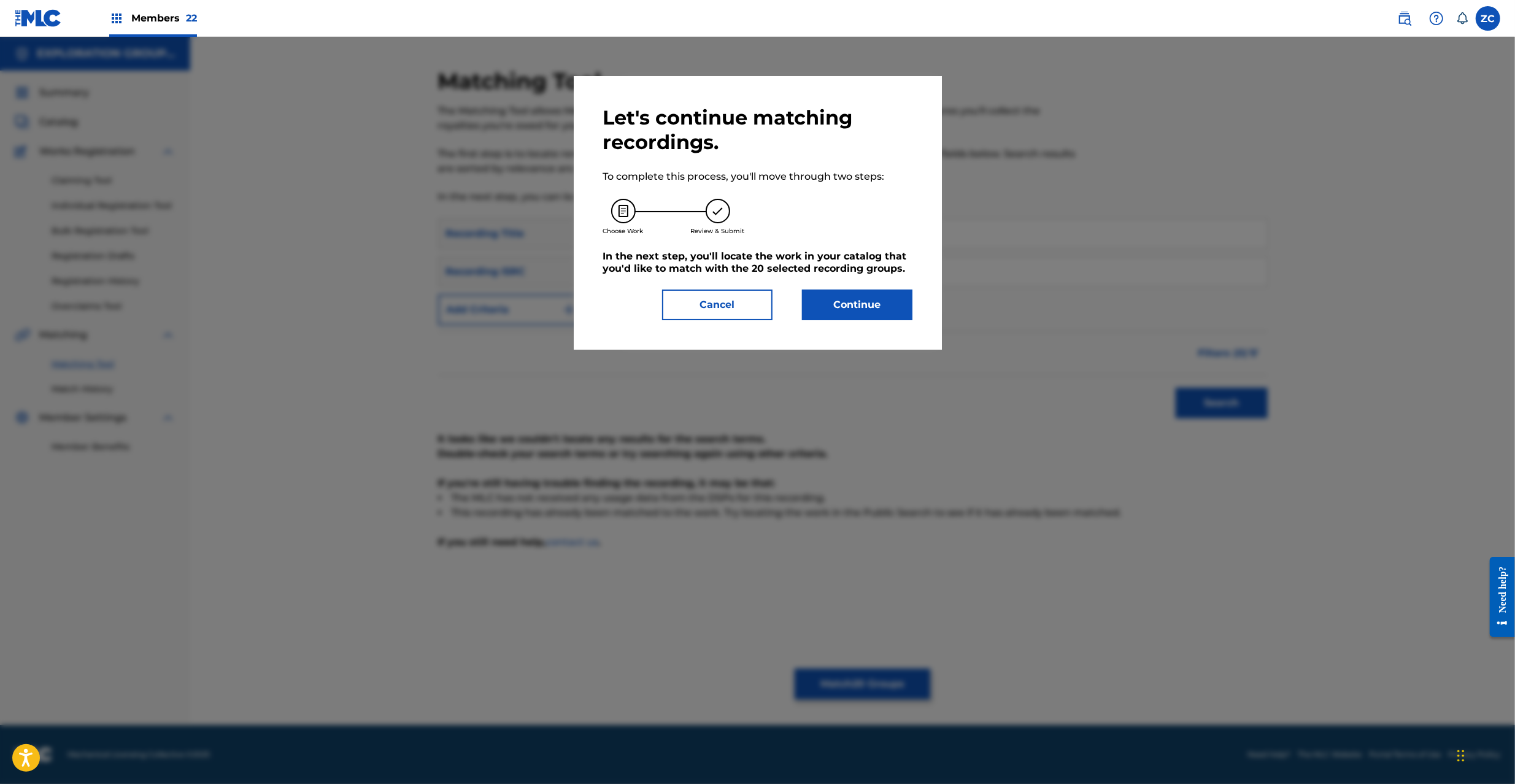
click at [864, 303] on button "Continue" at bounding box center [857, 305] width 111 height 30
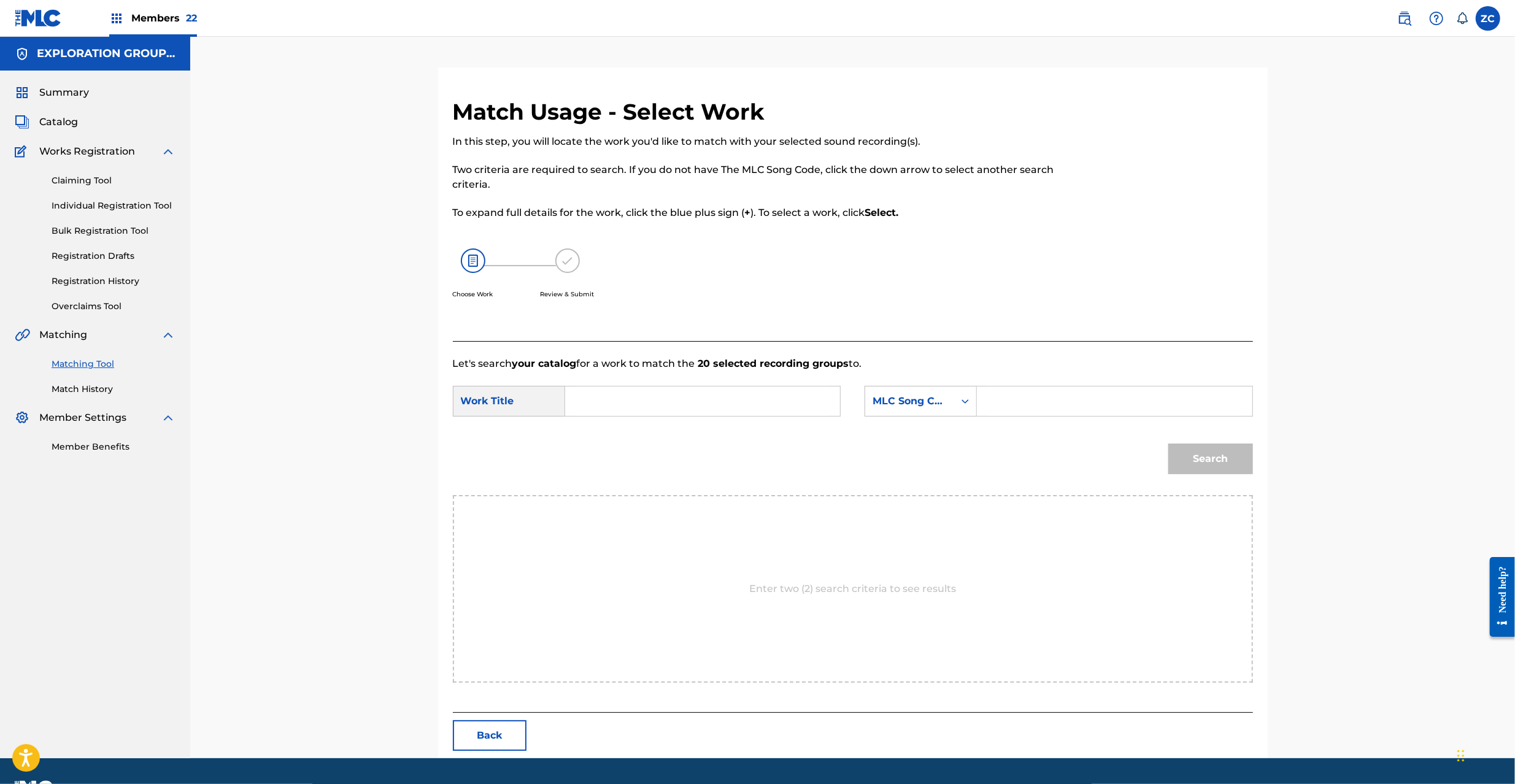
click at [786, 410] on input "Search Form" at bounding box center [703, 401] width 254 height 29
paste input "Poronian Mooru PO3LK5"
click at [705, 405] on input "Poronian Mooru PO3LK5" at bounding box center [703, 401] width 254 height 29
type input "Poronian Mooru"
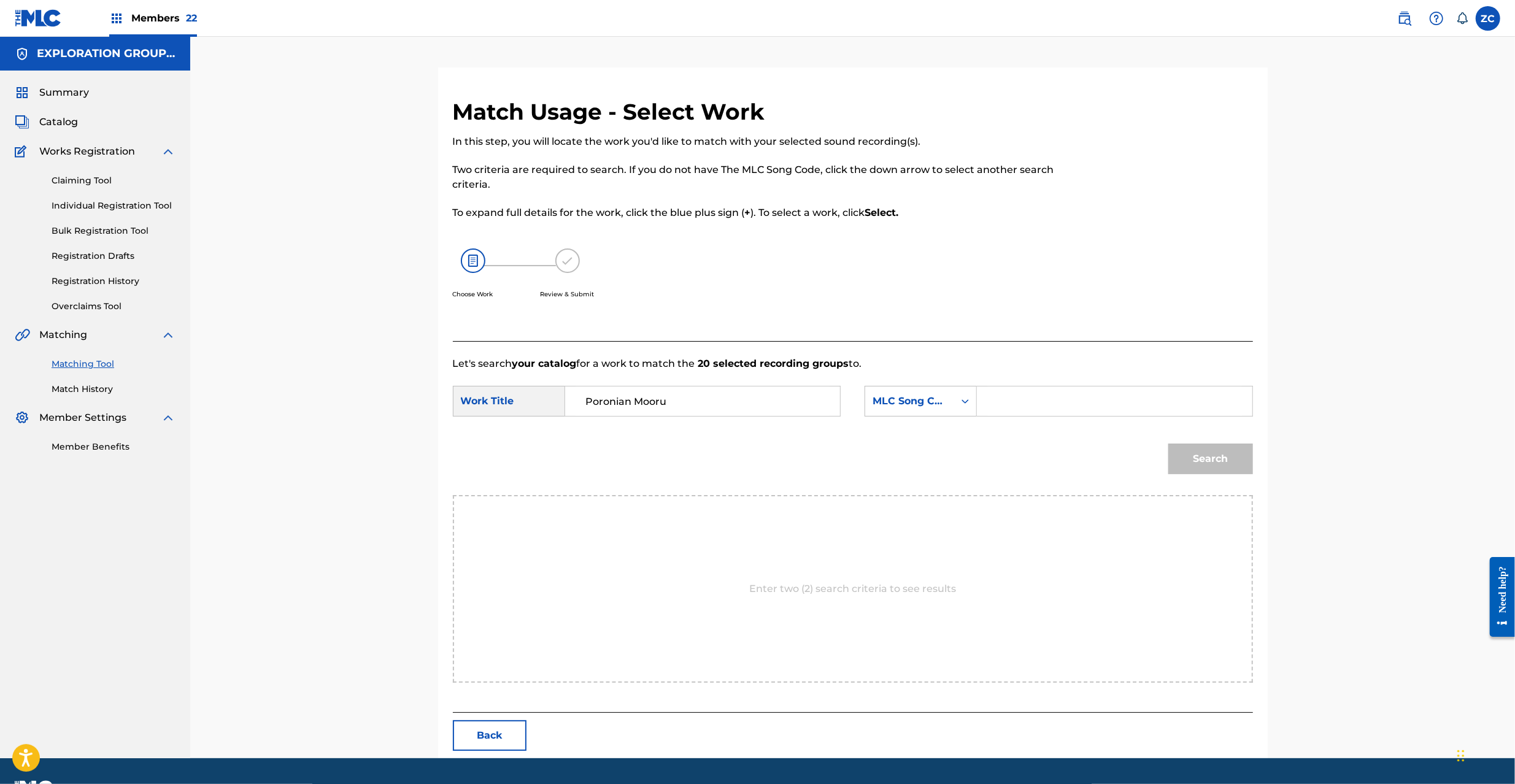
click at [1077, 410] on input "Search Form" at bounding box center [1114, 401] width 254 height 29
paste input "PO3LK5"
type input "PO3LK5"
click at [1227, 457] on button "Search" at bounding box center [1210, 459] width 85 height 30
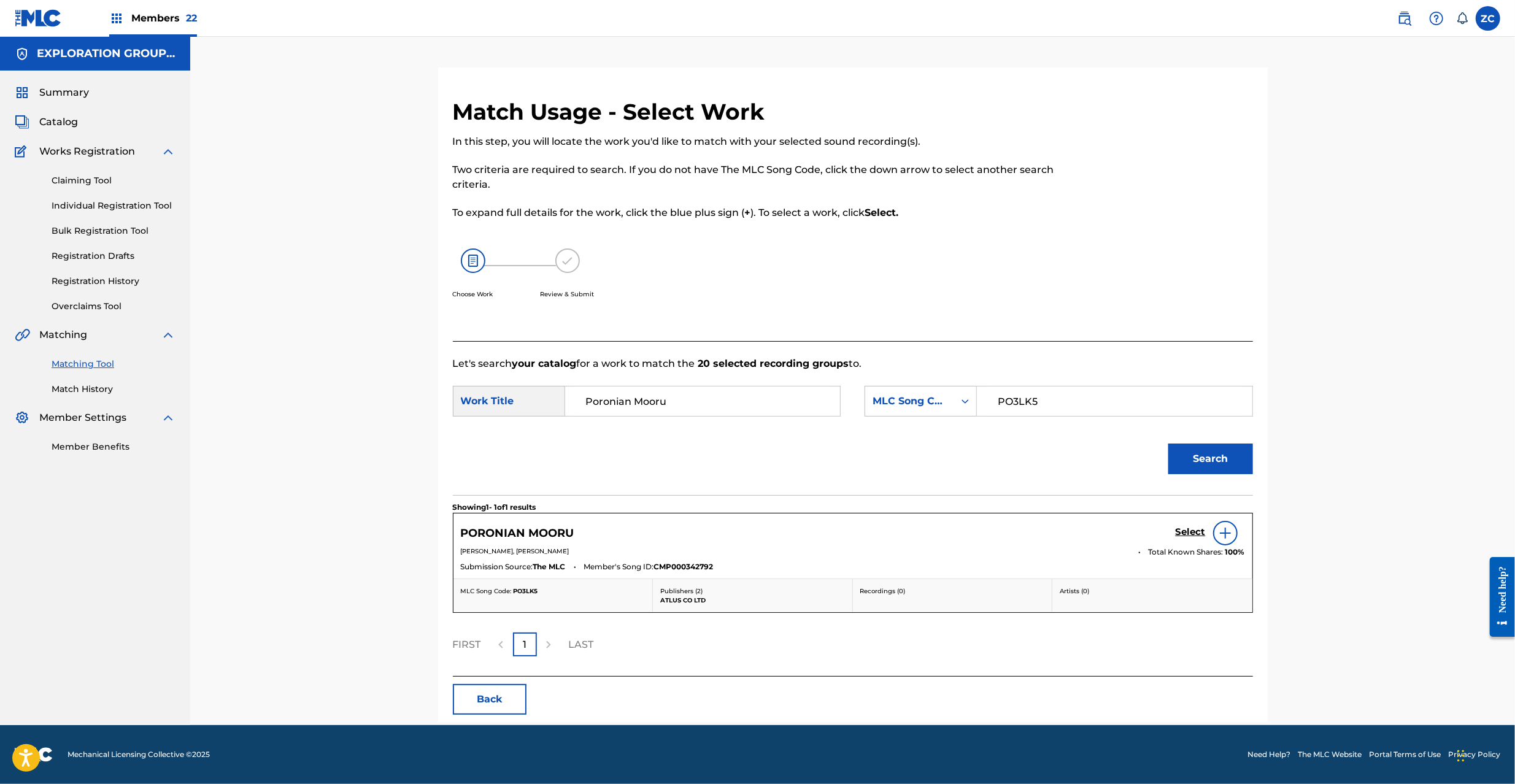
click at [1183, 532] on h5 "Select" at bounding box center [1190, 532] width 30 height 11
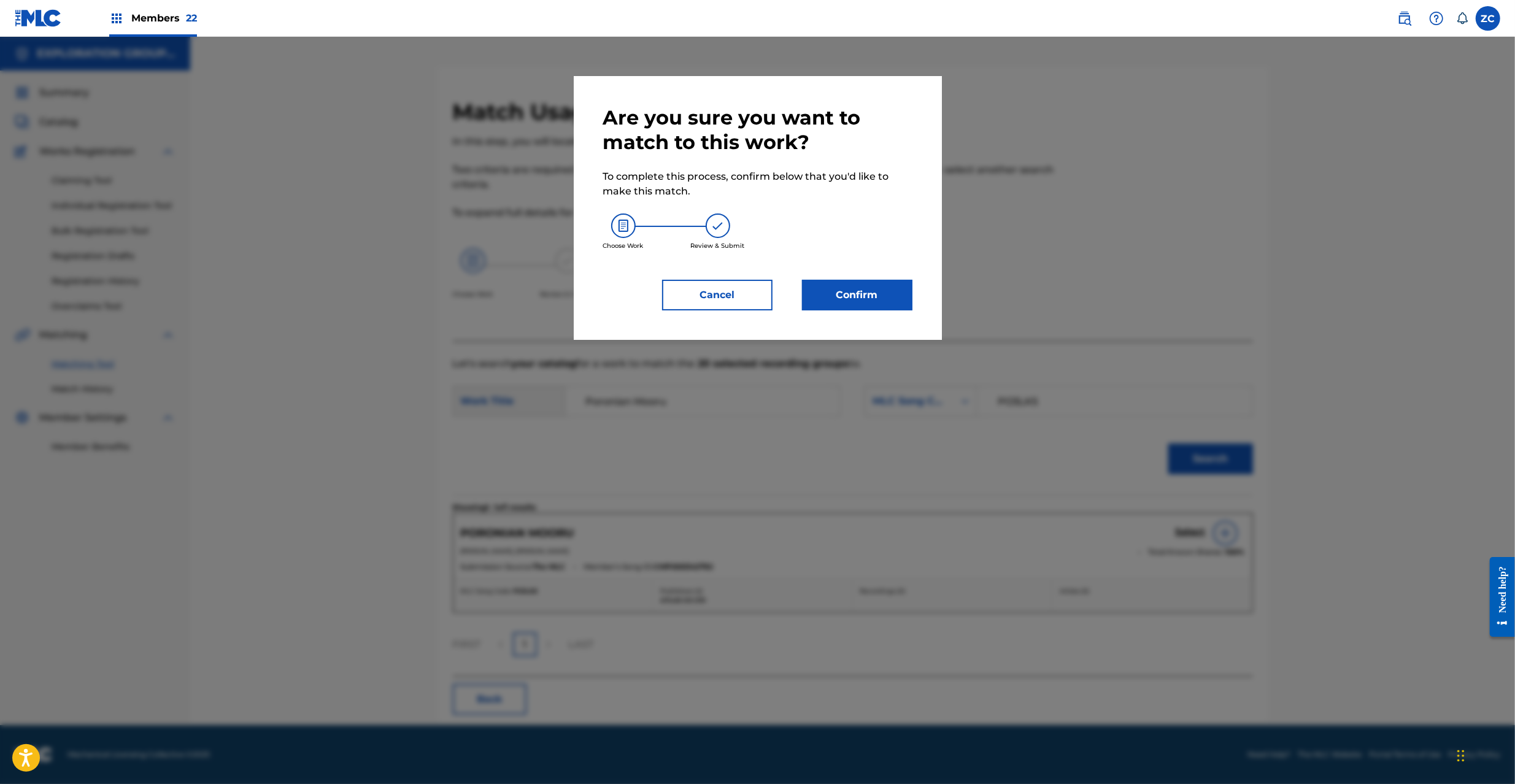
click at [866, 291] on button "Confirm" at bounding box center [857, 295] width 111 height 30
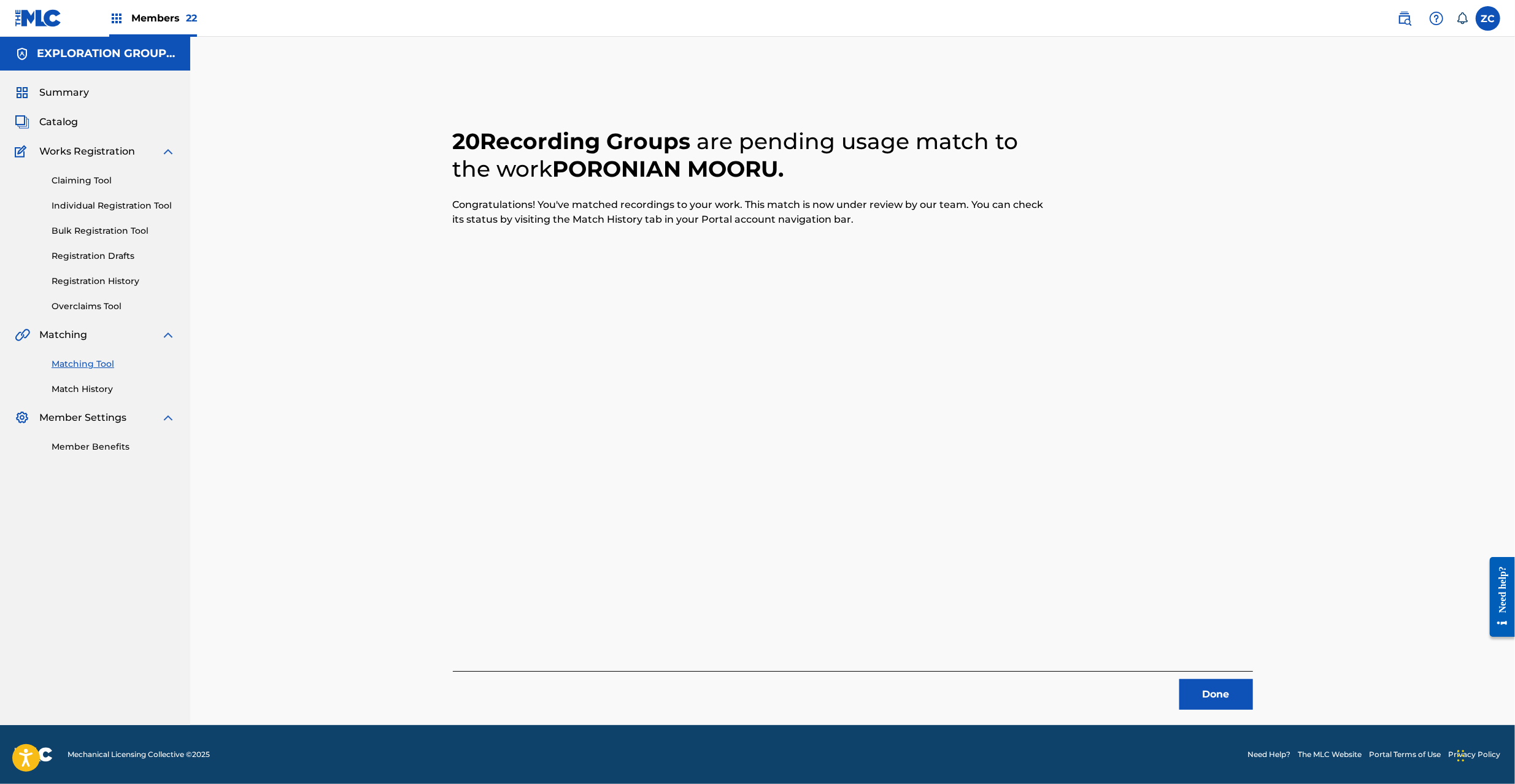
click at [1230, 676] on div "Done" at bounding box center [853, 690] width 800 height 39
click at [1230, 693] on button "Done" at bounding box center [1216, 694] width 74 height 30
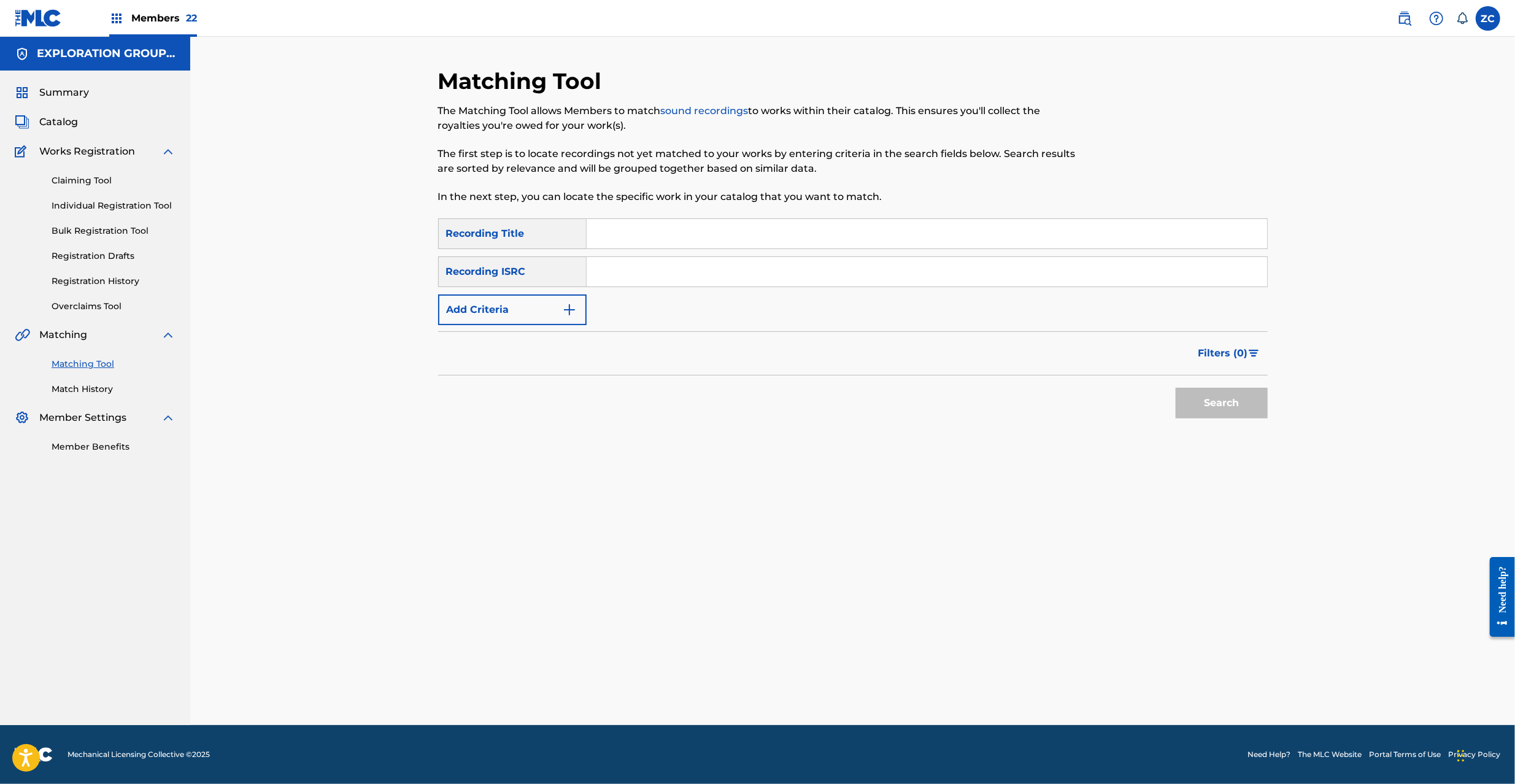
click at [878, 282] on input "Search Form" at bounding box center [927, 272] width 681 height 29
paste input "JPK651500105"
type input "JPK651500105"
click at [1219, 400] on button "Search" at bounding box center [1221, 403] width 92 height 30
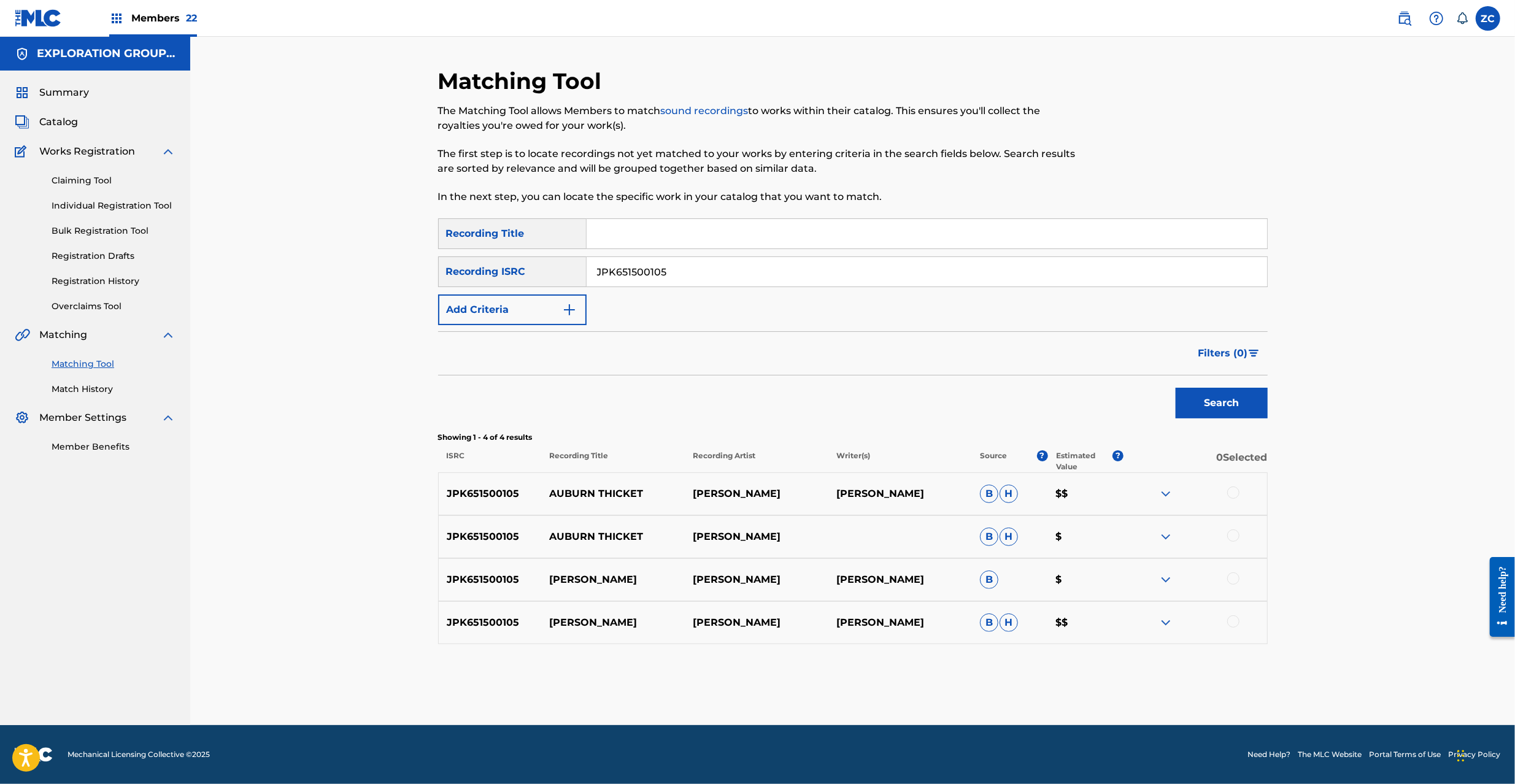
click at [1239, 494] on div at bounding box center [1195, 494] width 144 height 15
click at [1236, 491] on div at bounding box center [1233, 492] width 12 height 12
click at [1233, 537] on div at bounding box center [1233, 535] width 12 height 12
click at [1235, 579] on div at bounding box center [1233, 578] width 12 height 12
click at [1232, 623] on div at bounding box center [1233, 621] width 12 height 12
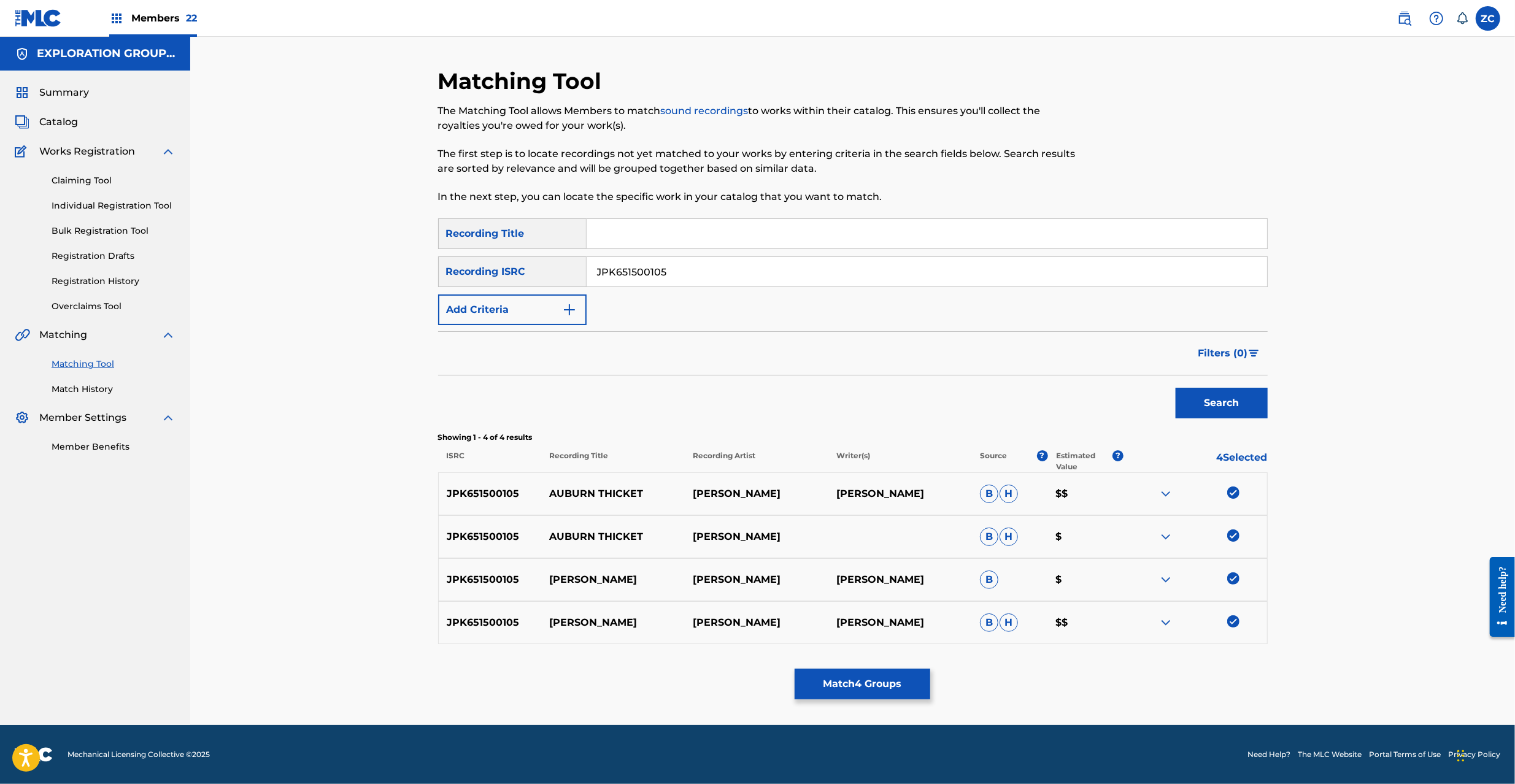
click at [845, 666] on div "Matching Tool The Matching Tool allows Members to match sound recordings to wor…" at bounding box center [852, 396] width 829 height 658
click at [855, 675] on button "Match 4 Groups" at bounding box center [862, 684] width 135 height 30
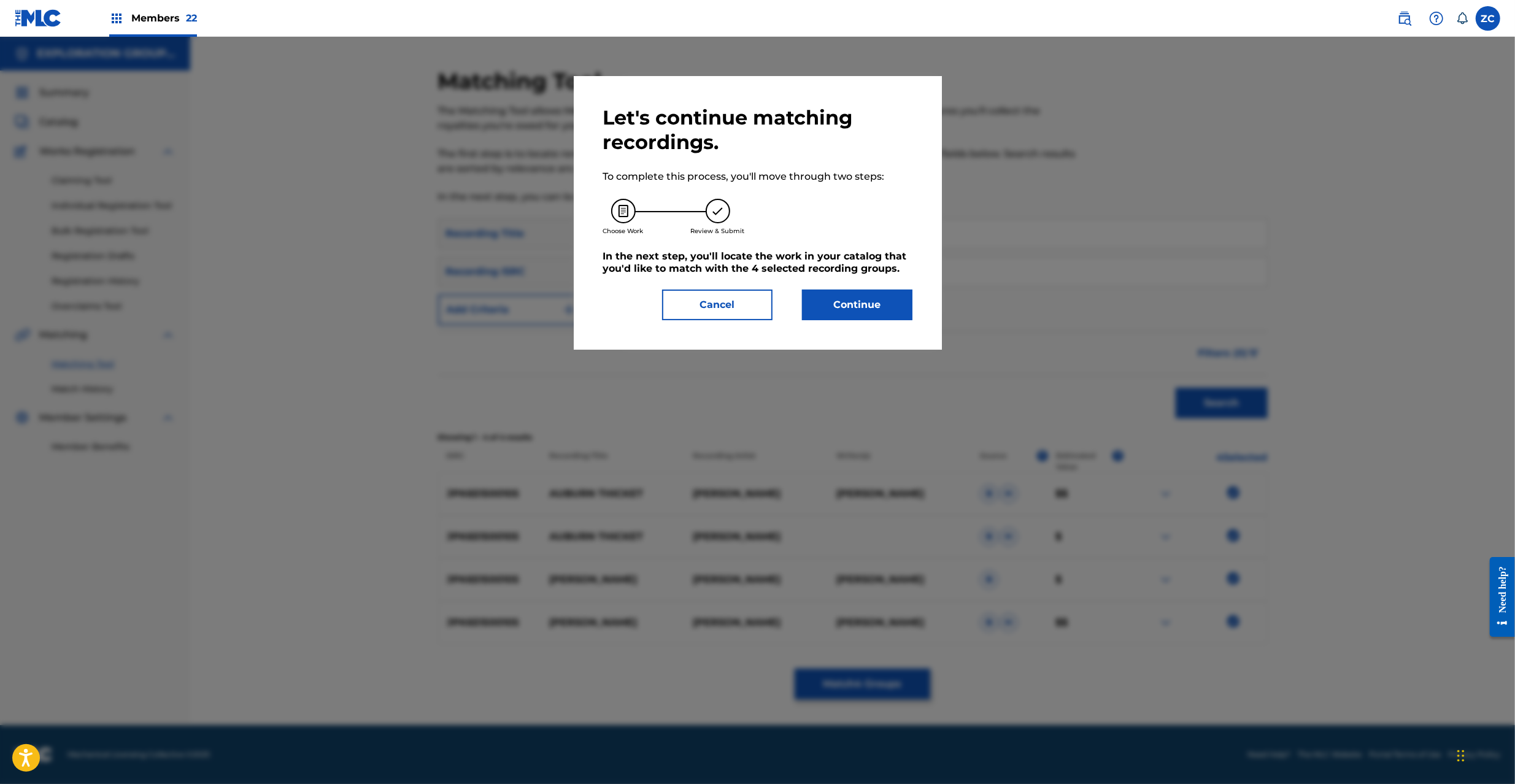
click at [889, 316] on button "Continue" at bounding box center [857, 305] width 111 height 30
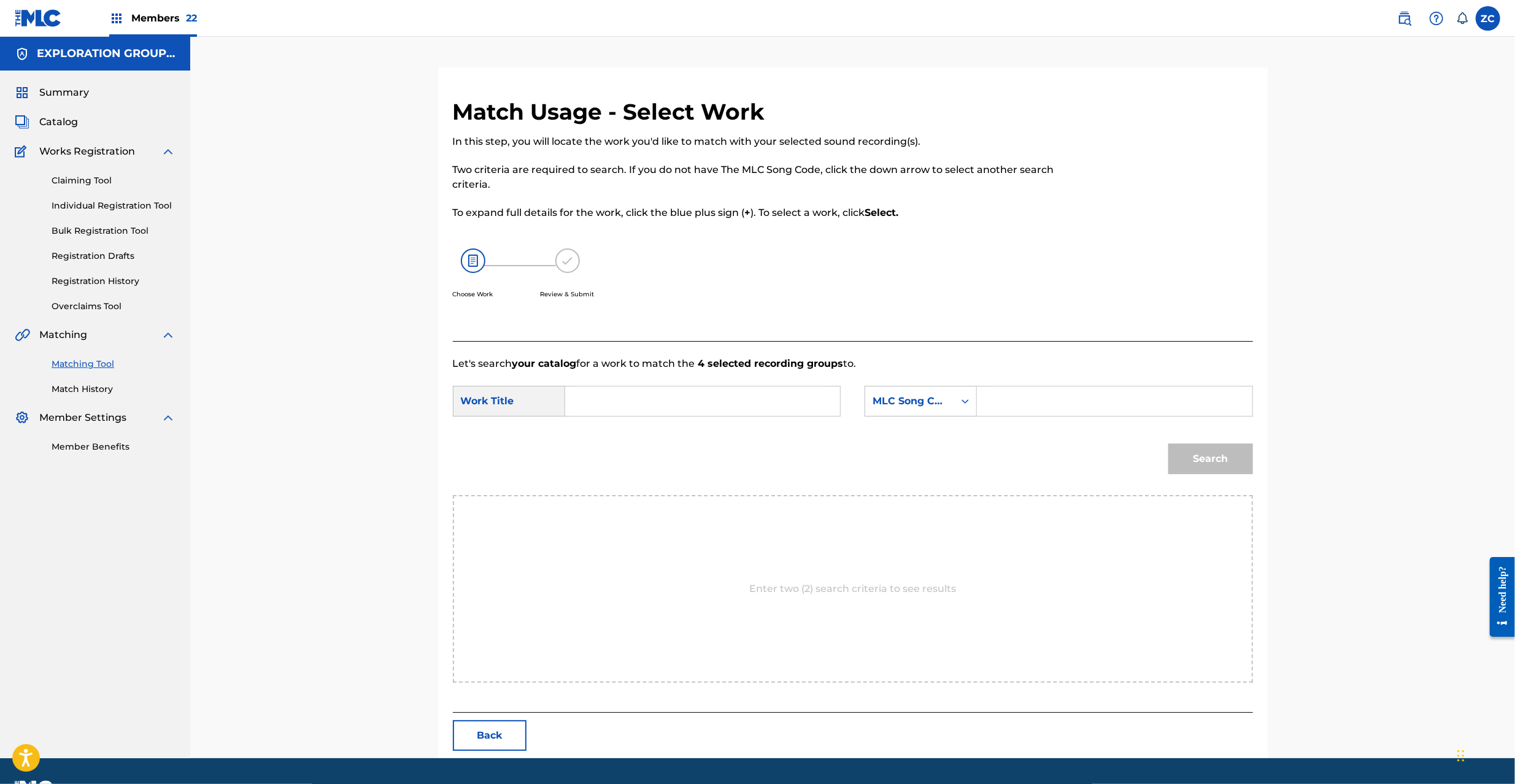
click at [775, 398] on input "Search Form" at bounding box center [703, 401] width 254 height 29
paste input "[PERSON_NAME] J536V0"
click at [671, 403] on input "[PERSON_NAME] J536V0" at bounding box center [703, 401] width 254 height 29
type input "[PERSON_NAME]"
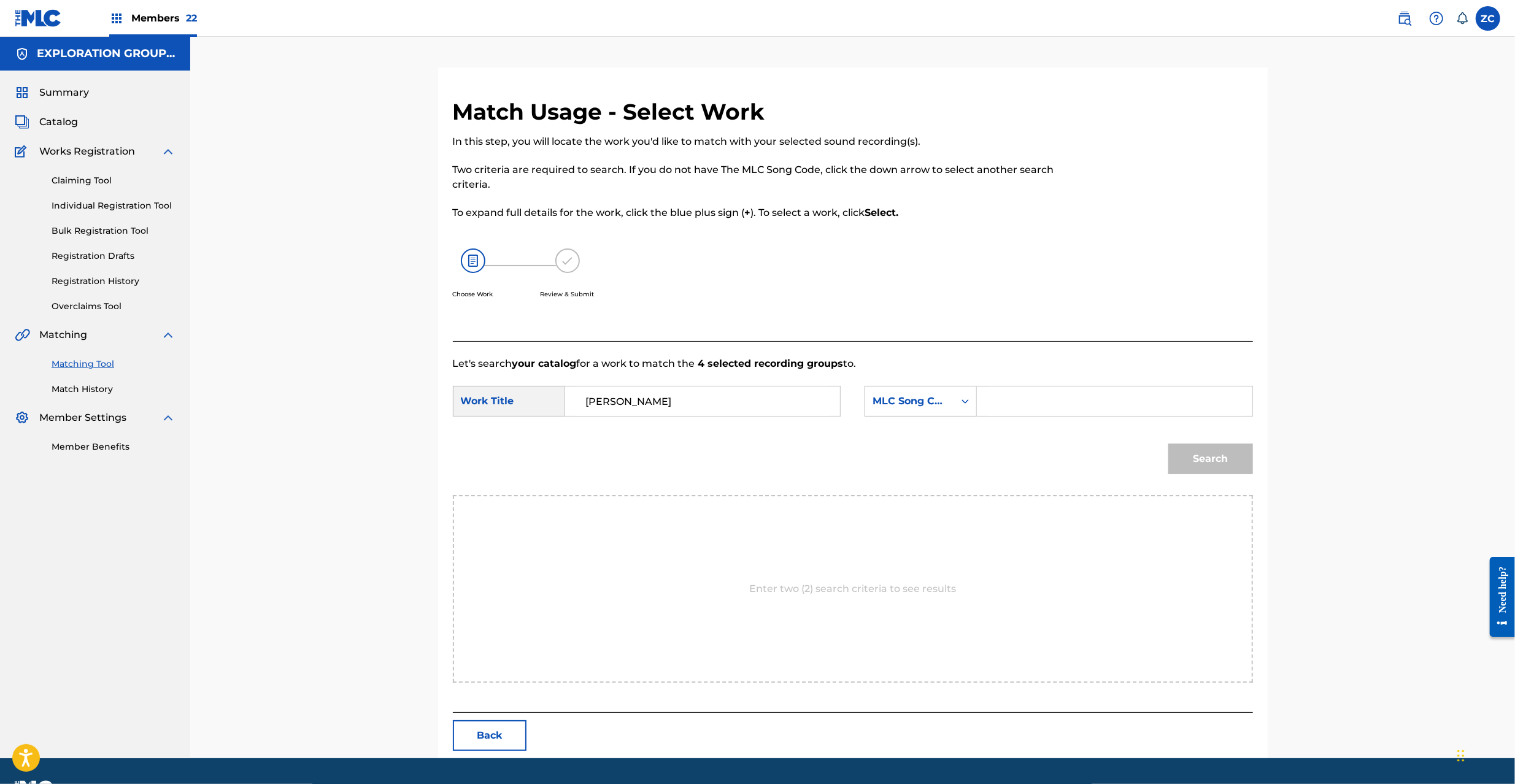
click at [1131, 409] on input "Search Form" at bounding box center [1114, 401] width 254 height 29
paste input "J536V0"
type input "J536V0"
click at [1230, 469] on button "Search" at bounding box center [1210, 459] width 85 height 30
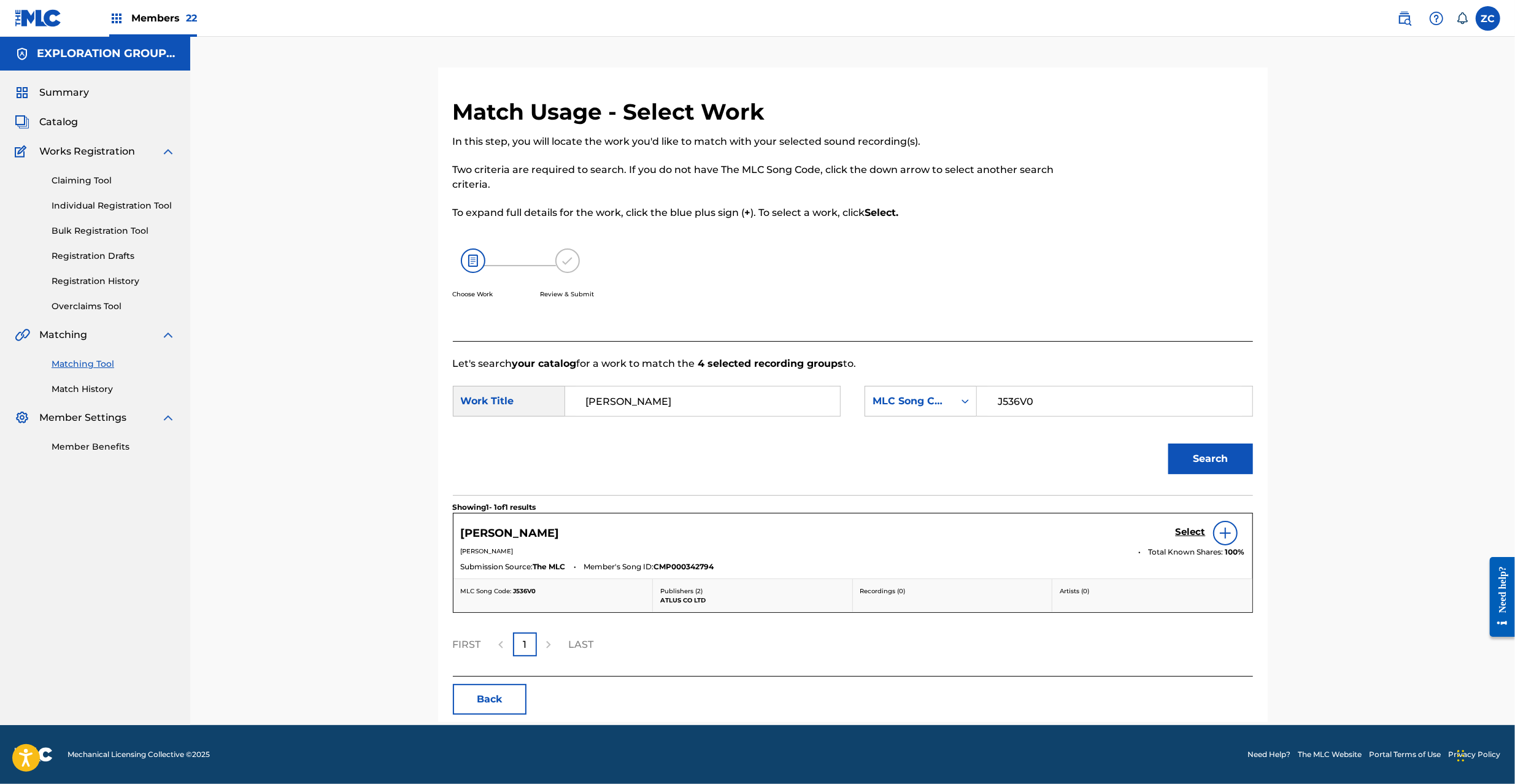
click at [1181, 532] on h5 "Select" at bounding box center [1190, 532] width 30 height 11
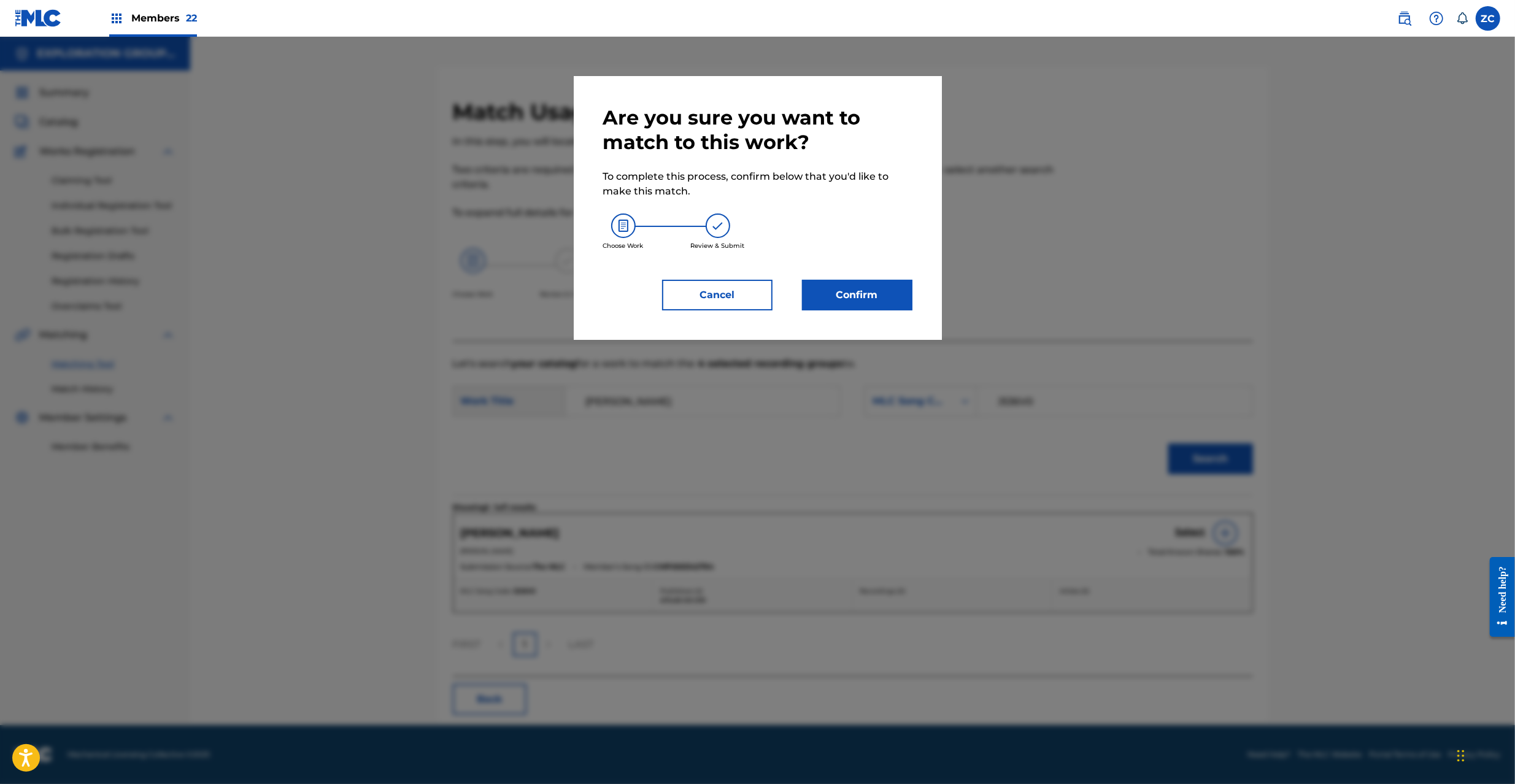
click at [888, 299] on button "Confirm" at bounding box center [857, 295] width 111 height 30
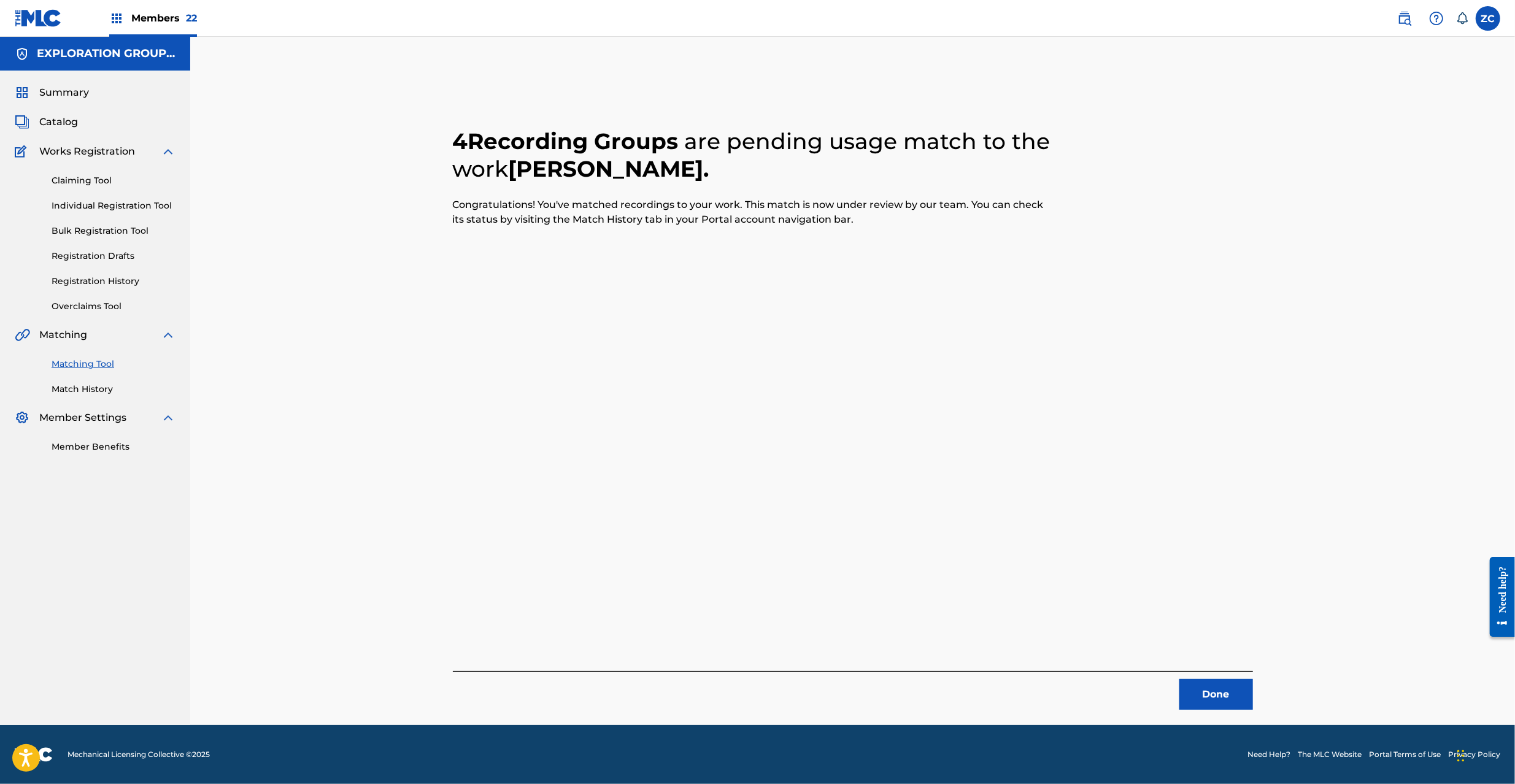
click at [1233, 687] on button "Done" at bounding box center [1216, 694] width 74 height 30
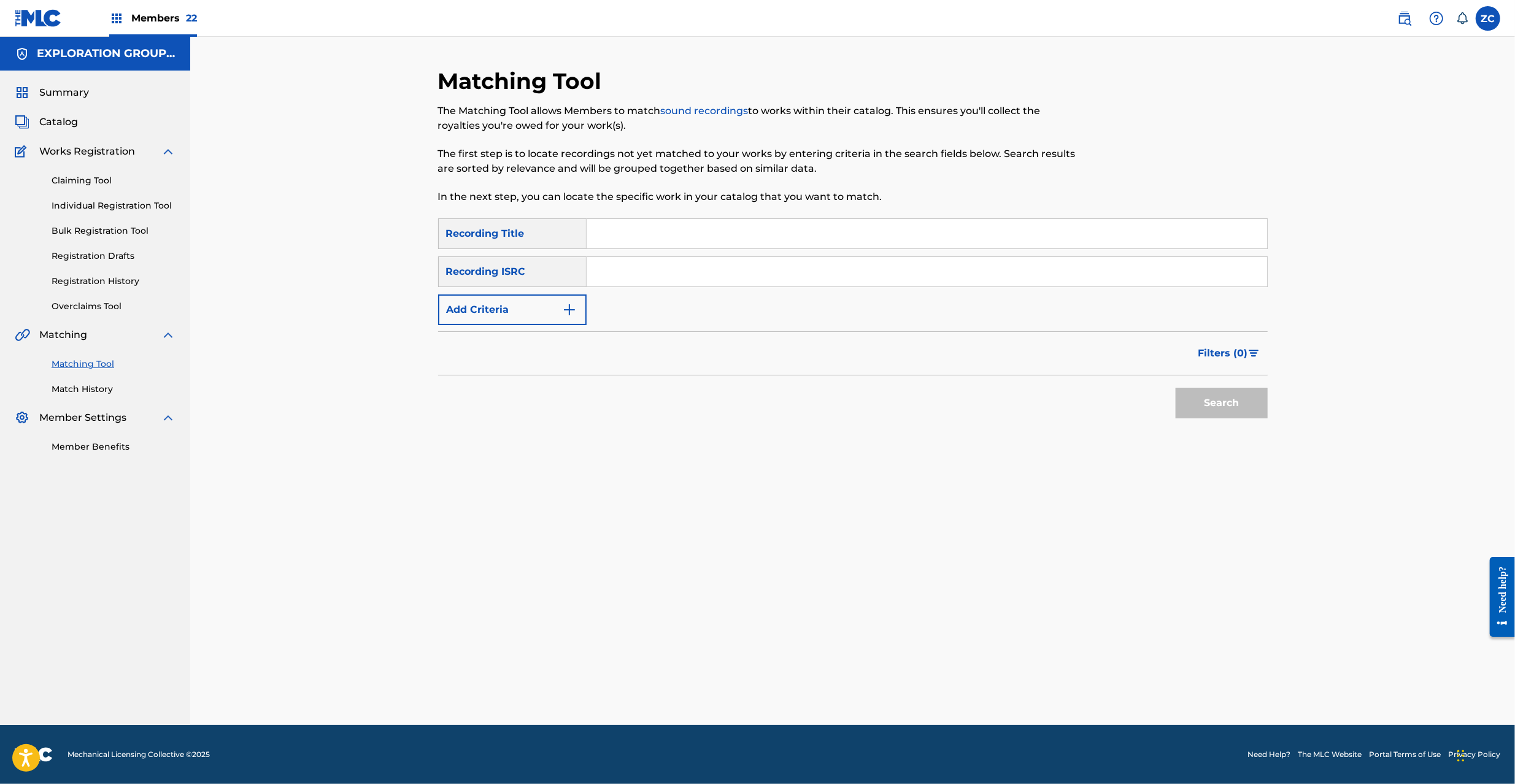
drag, startPoint x: 690, startPoint y: 262, endPoint x: 738, endPoint y: 285, distance: 53.2
click at [690, 262] on input "Search Form" at bounding box center [927, 272] width 681 height 29
paste input "JPK651390139"
click at [1245, 415] on button "Search" at bounding box center [1221, 403] width 92 height 30
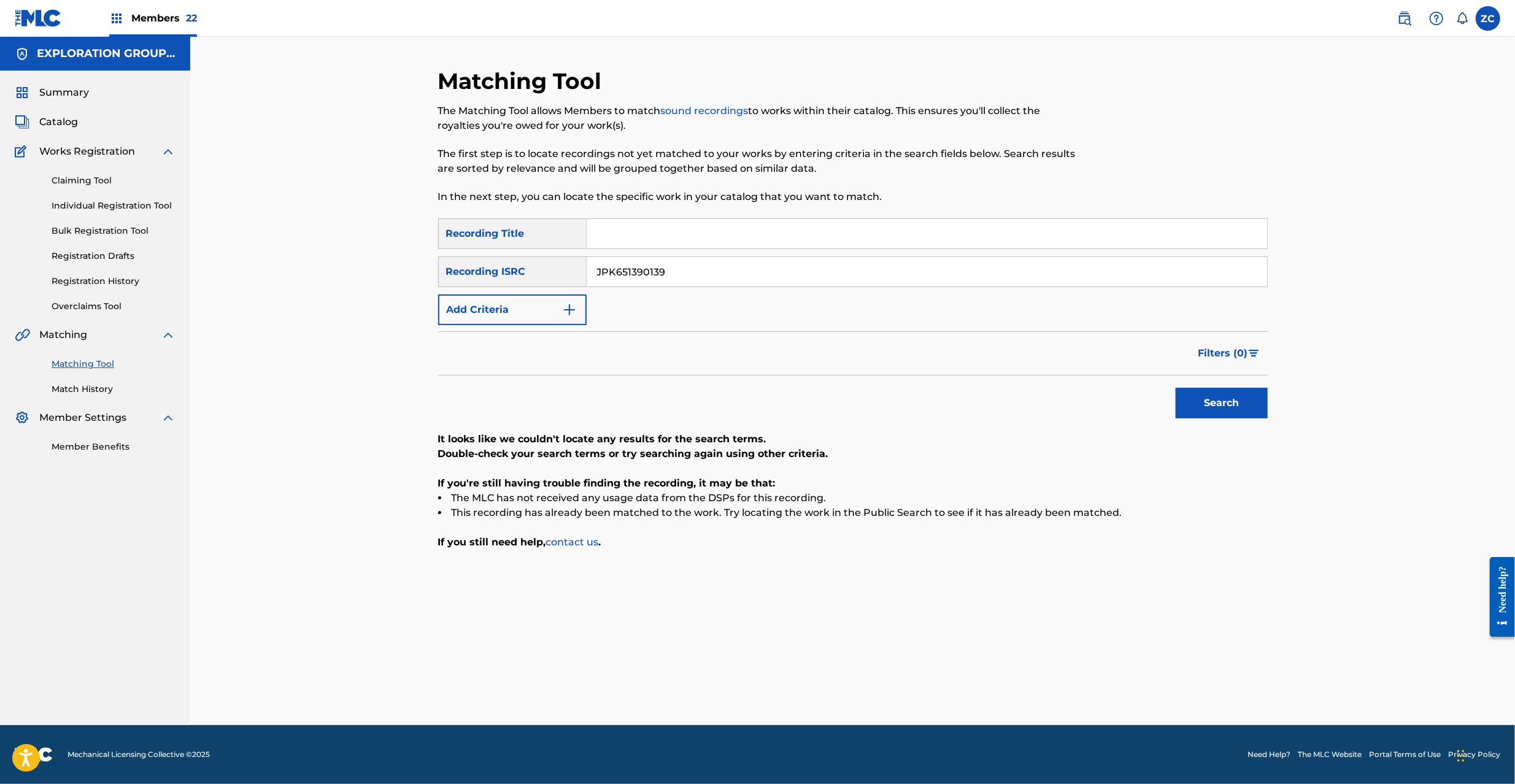
click at [921, 278] on input "JPK651390139" at bounding box center [927, 272] width 681 height 29
paste input "669122"
click at [1220, 400] on button "Search" at bounding box center [1221, 403] width 92 height 30
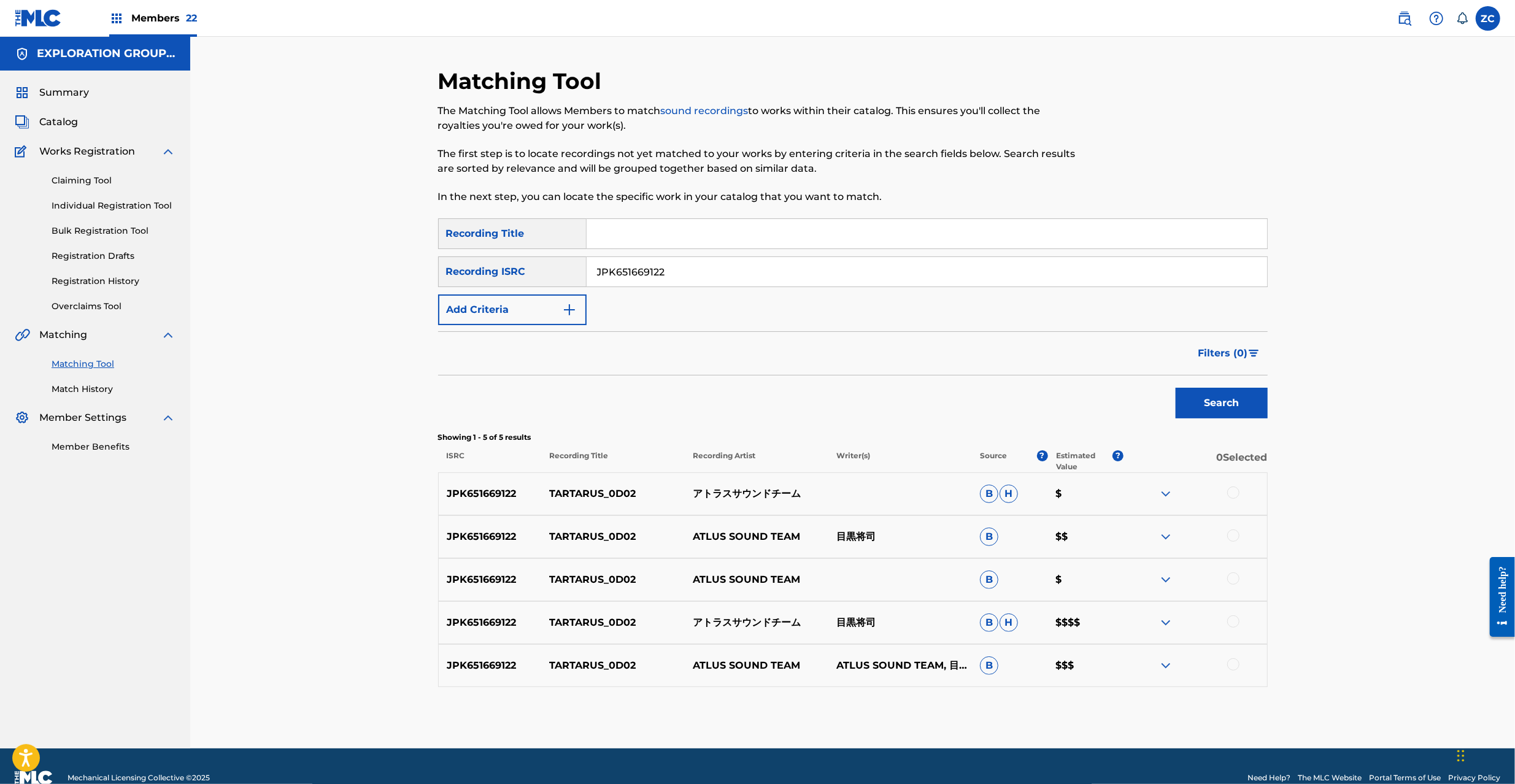
click at [1236, 493] on div at bounding box center [1233, 492] width 12 height 12
click at [1235, 537] on div at bounding box center [1233, 535] width 12 height 12
click at [1235, 579] on div at bounding box center [1233, 578] width 12 height 12
click at [1233, 621] on div at bounding box center [1233, 621] width 12 height 12
click at [1235, 668] on div at bounding box center [1233, 664] width 12 height 12
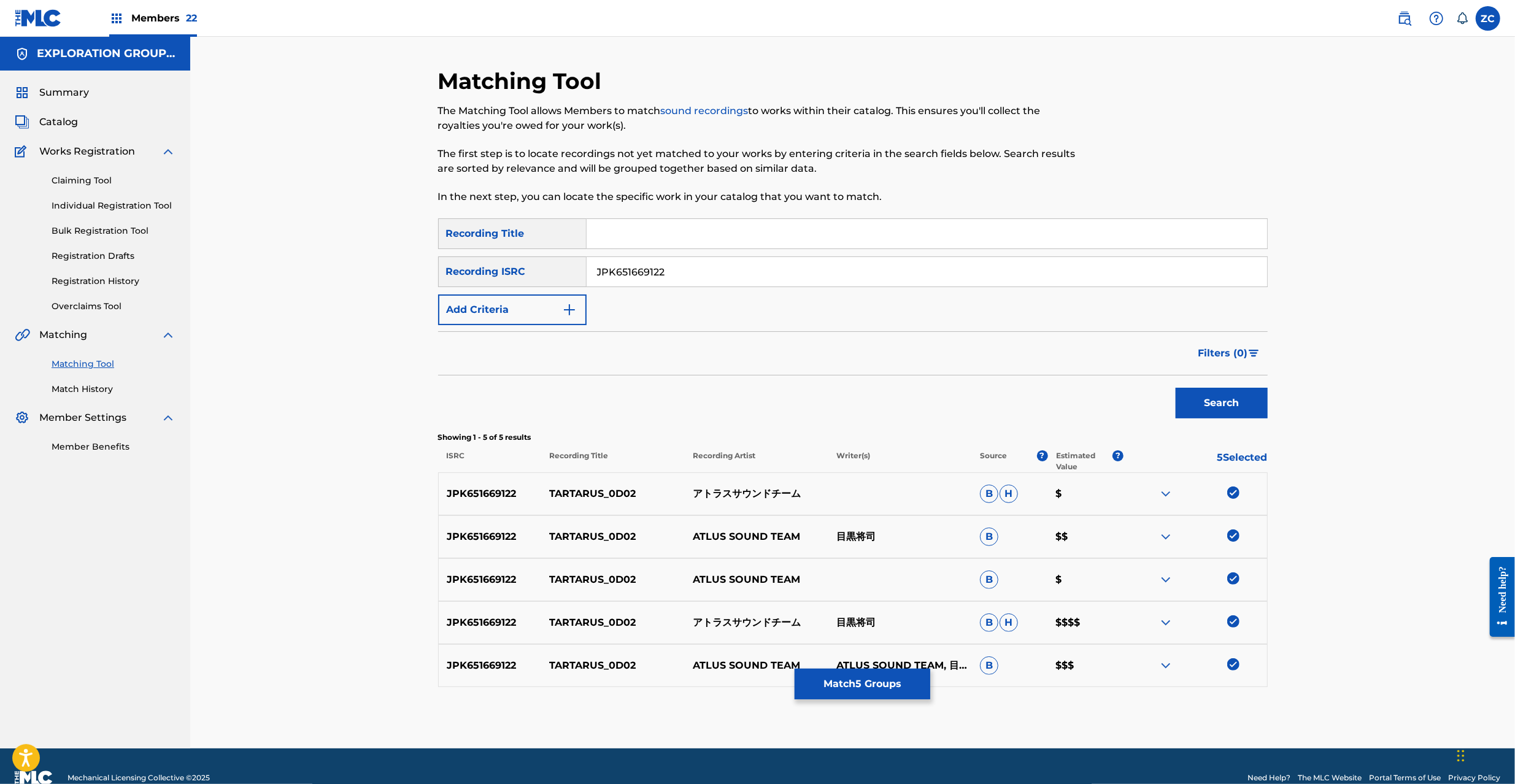
click at [704, 266] on input "JPK651669122" at bounding box center [927, 272] width 681 height 29
paste input "366915"
click at [1211, 403] on button "Search" at bounding box center [1221, 403] width 92 height 30
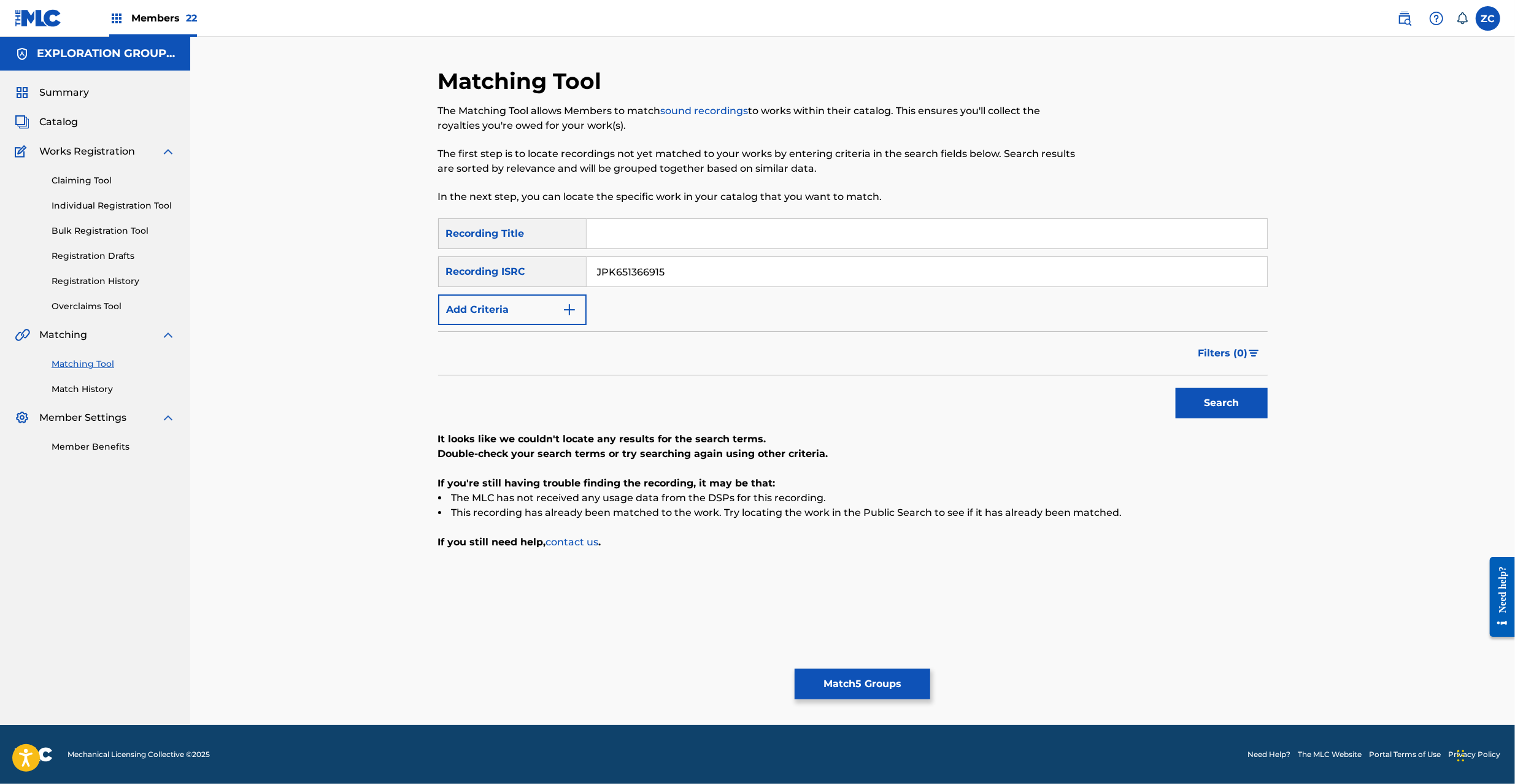
click at [775, 270] on input "JPK651366915" at bounding box center [927, 272] width 681 height 29
paste input "161718"
click at [1218, 408] on button "Search" at bounding box center [1221, 403] width 92 height 30
click at [880, 278] on input "JPK651161718" at bounding box center [927, 272] width 681 height 29
paste input "P300600422"
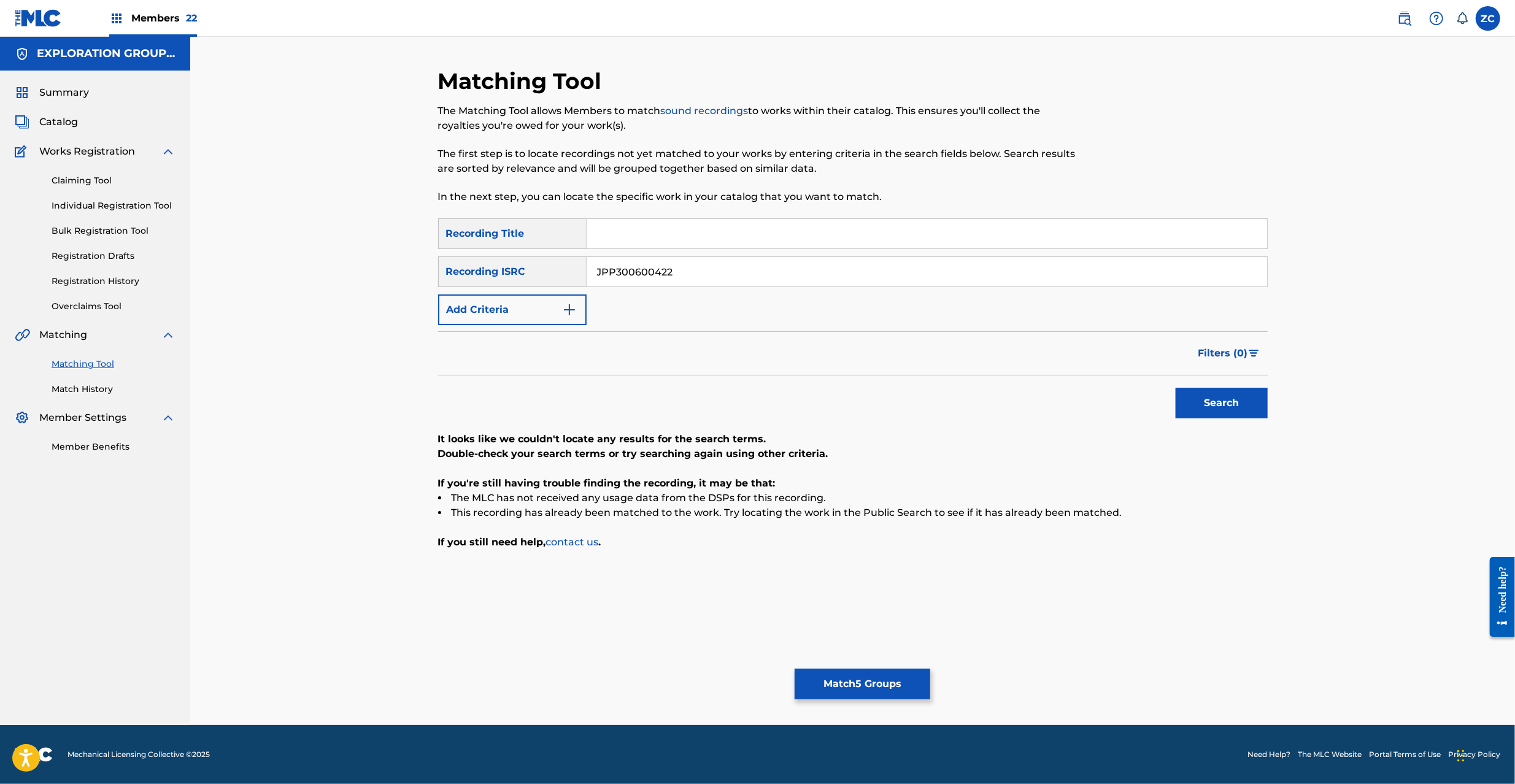
type input "JPP300600422"
click at [1219, 412] on button "Search" at bounding box center [1221, 403] width 92 height 30
click at [878, 683] on button "Match 5 Groups" at bounding box center [862, 684] width 135 height 30
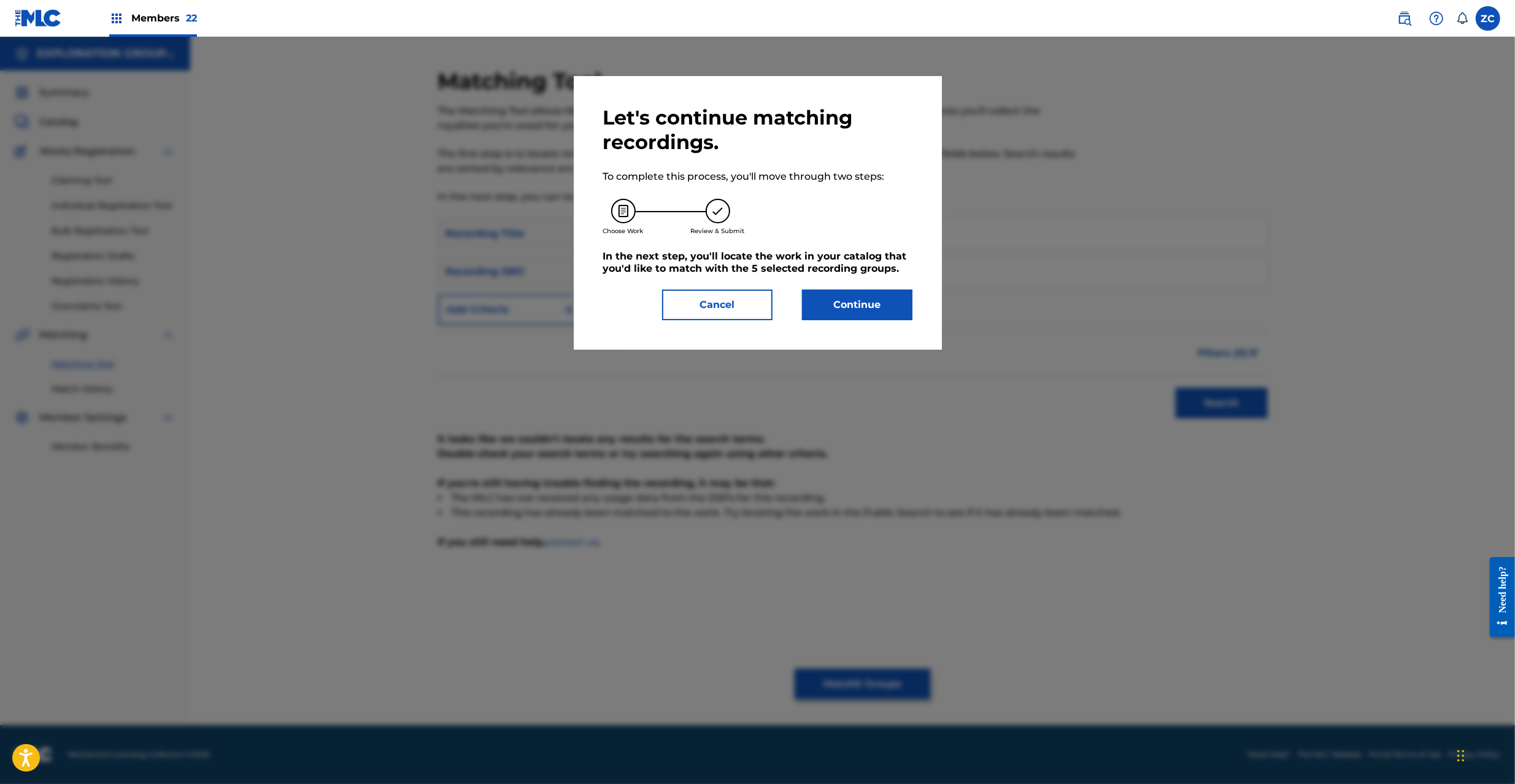
click at [874, 317] on button "Continue" at bounding box center [857, 305] width 111 height 30
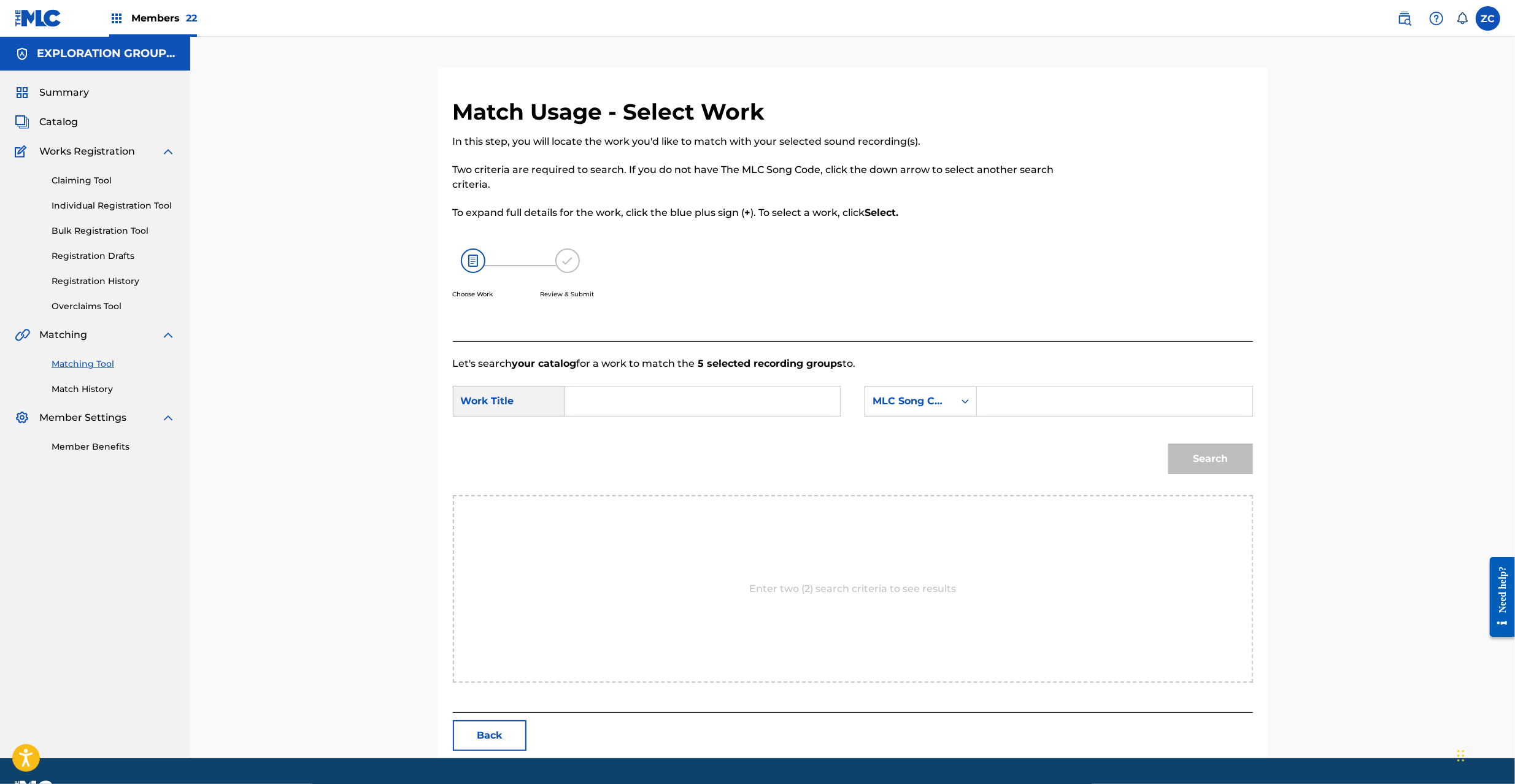
click at [778, 398] on input "Search Form" at bounding box center [703, 401] width 254 height 29
paste input "Tartarus_0D02 T481BW"
click at [697, 410] on input "Tartarus_0D02 T481BW" at bounding box center [703, 401] width 254 height 29
type input "Tartarus_0D02"
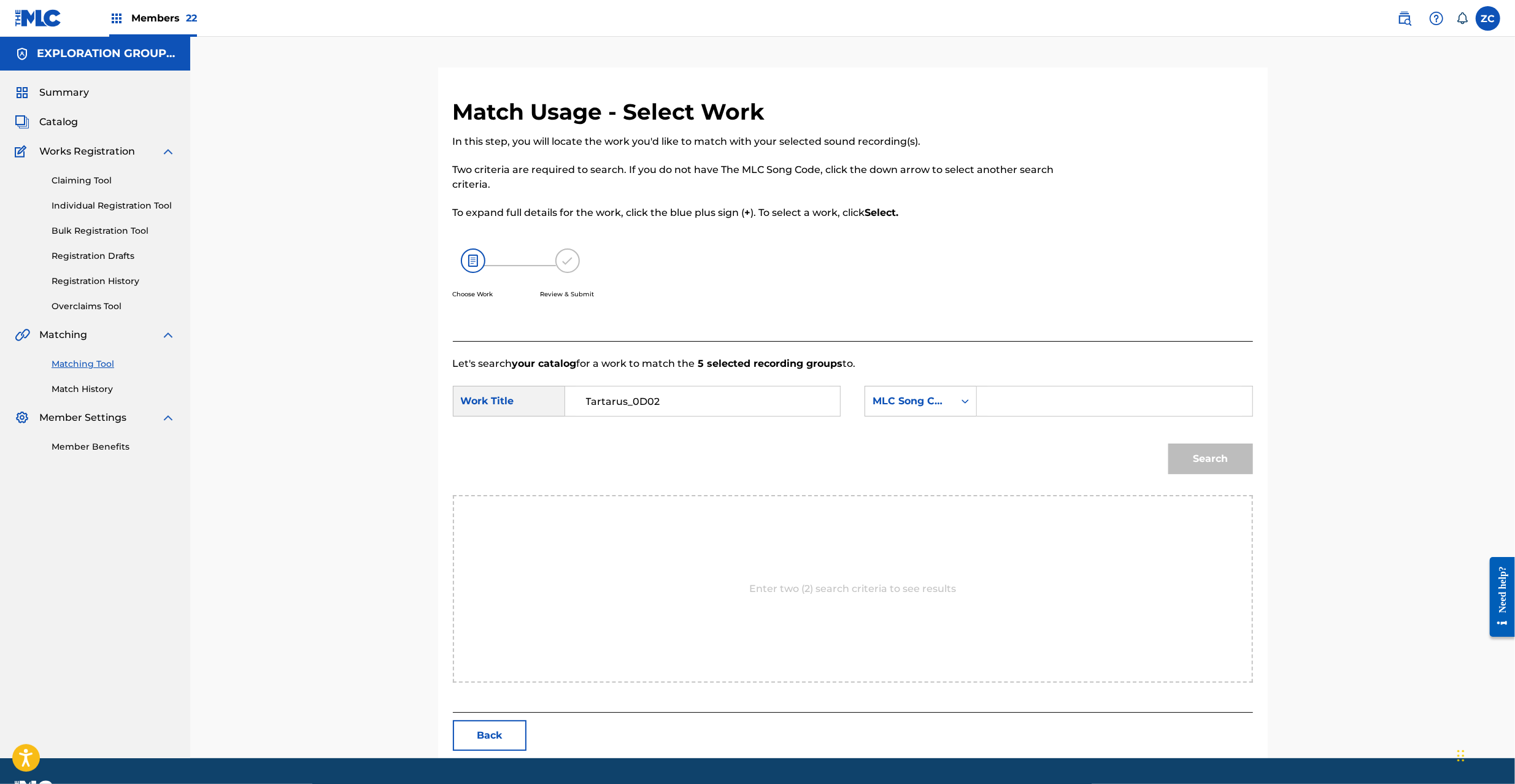
click at [1119, 410] on input "Search Form" at bounding box center [1114, 401] width 254 height 29
paste input "T481BW"
type input "T481BW"
click at [1227, 464] on button "Search" at bounding box center [1210, 459] width 85 height 30
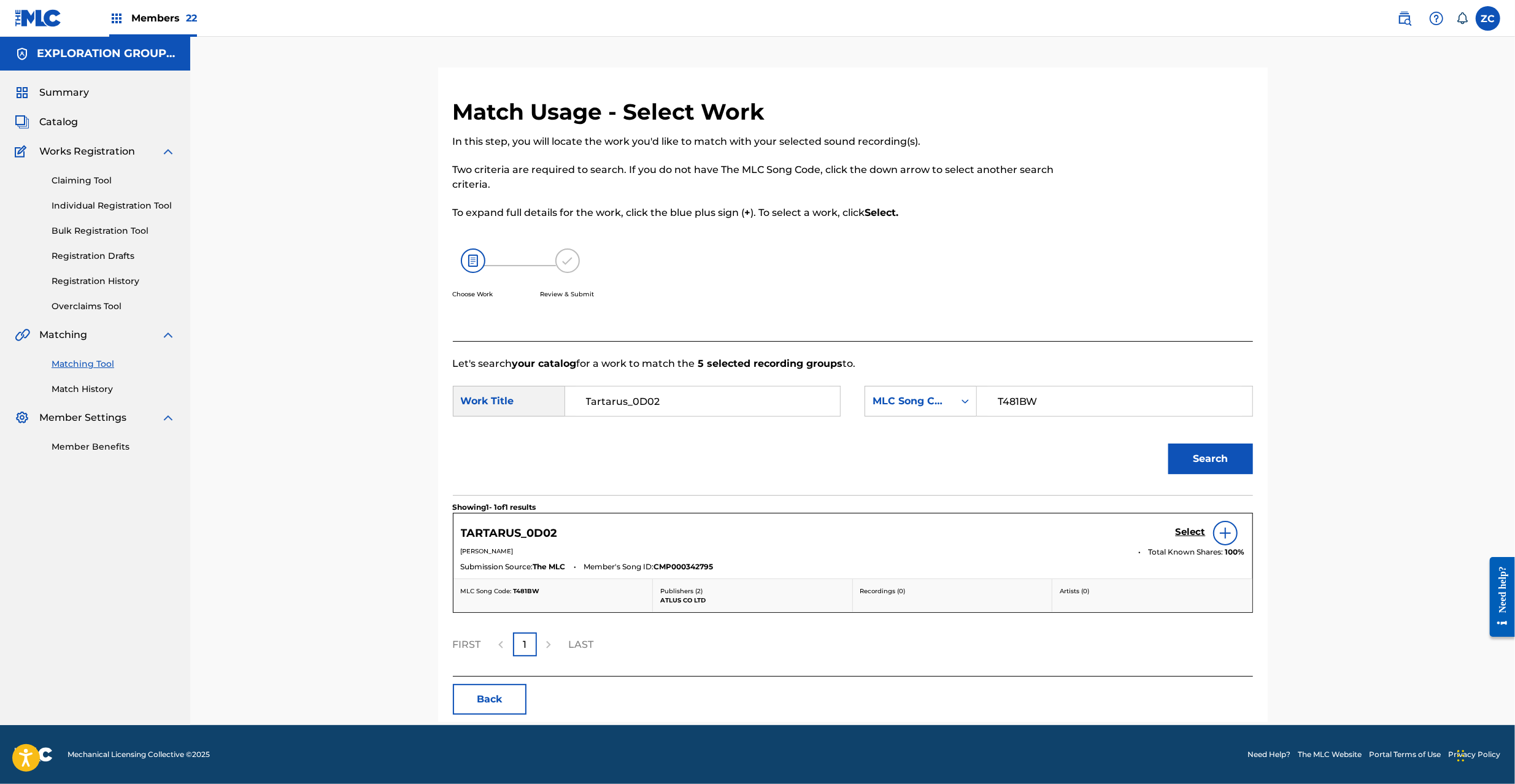
click at [1188, 532] on h5 "Select" at bounding box center [1190, 532] width 30 height 11
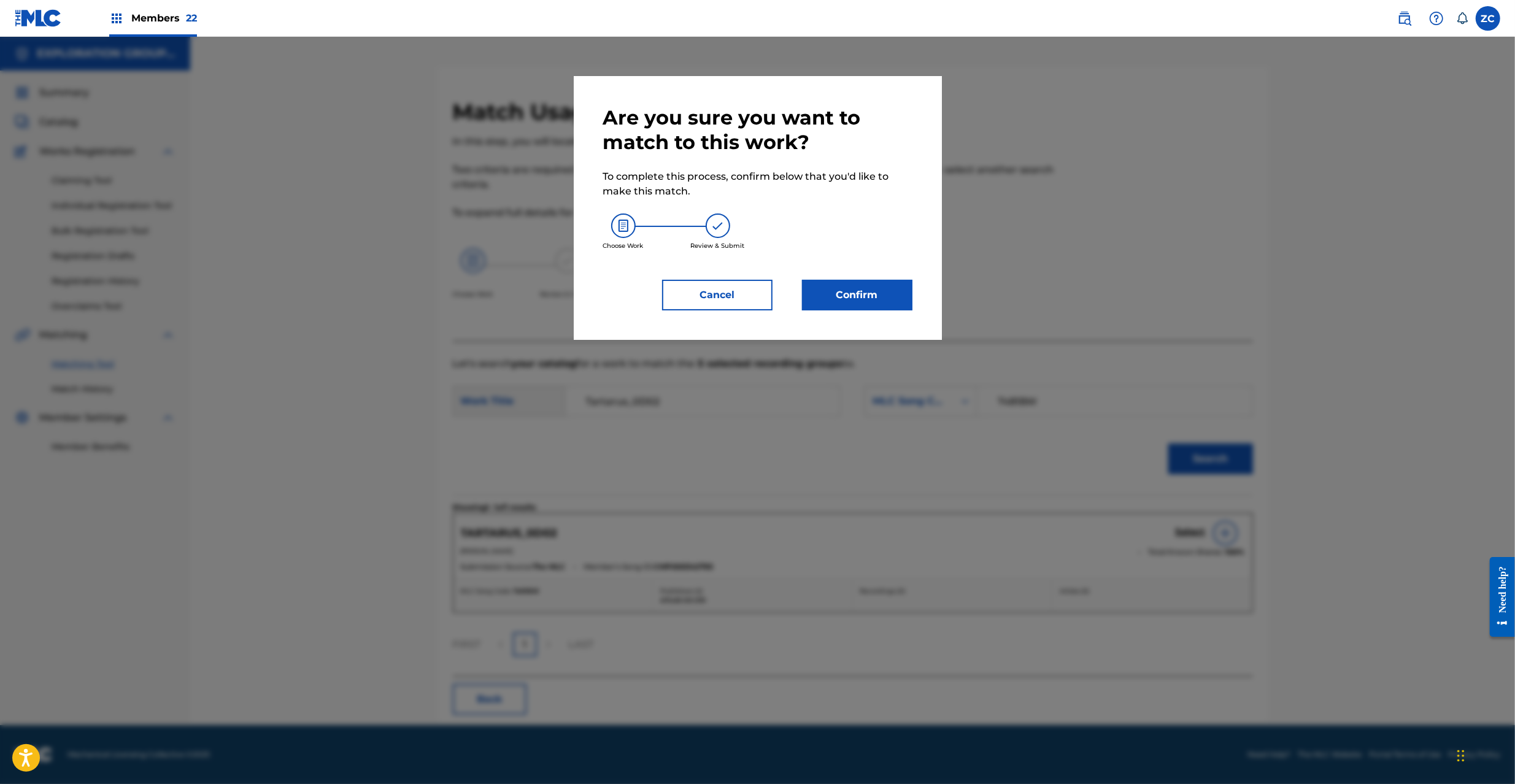
click at [840, 321] on div "Are you sure you want to match to this work? To complete this process, confirm …" at bounding box center [758, 208] width 368 height 264
click at [842, 316] on div "Are you sure you want to match to this work? To complete this process, confirm …" at bounding box center [758, 208] width 368 height 264
click at [852, 292] on button "Confirm" at bounding box center [857, 295] width 111 height 30
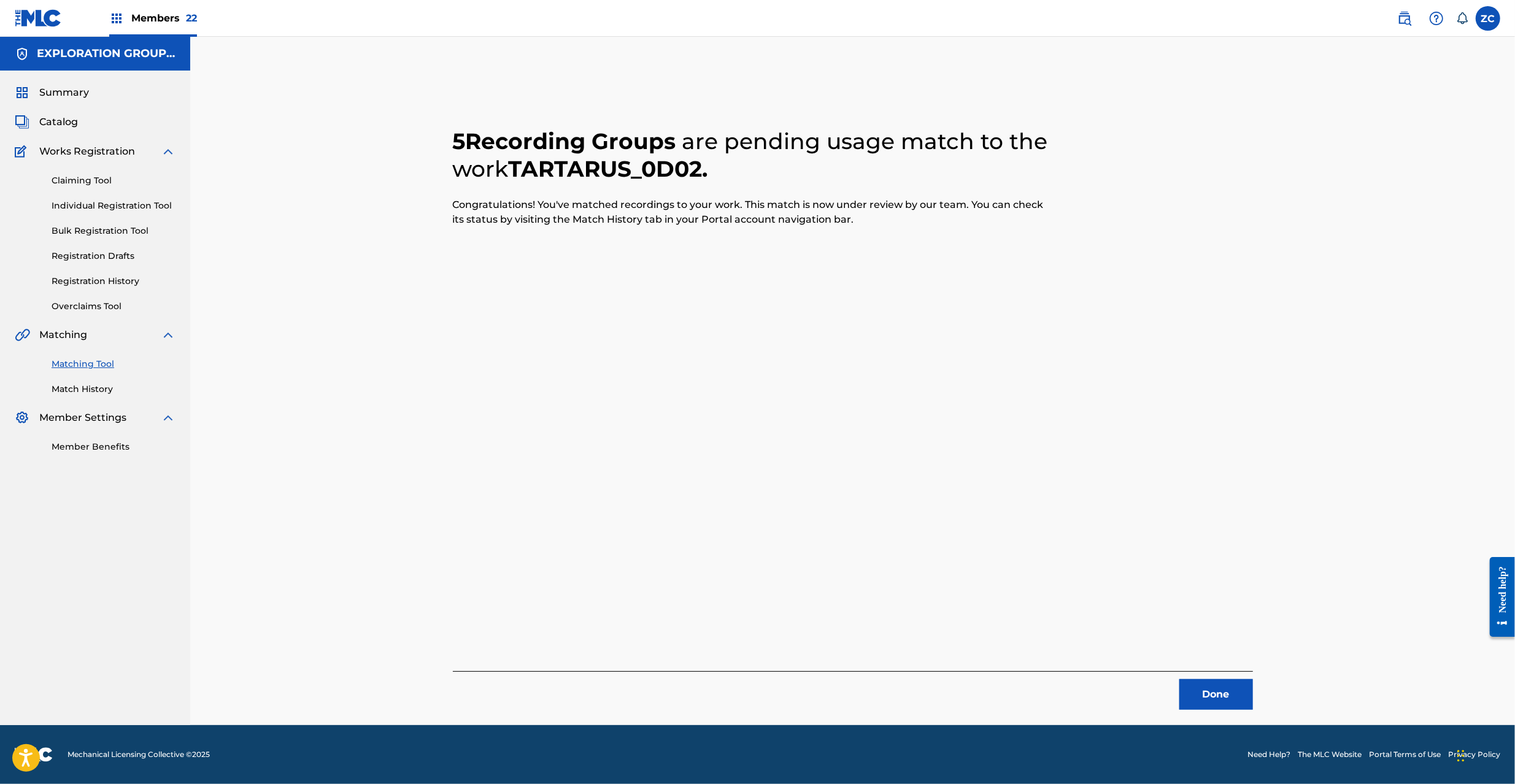
click at [1207, 690] on button "Done" at bounding box center [1216, 694] width 74 height 30
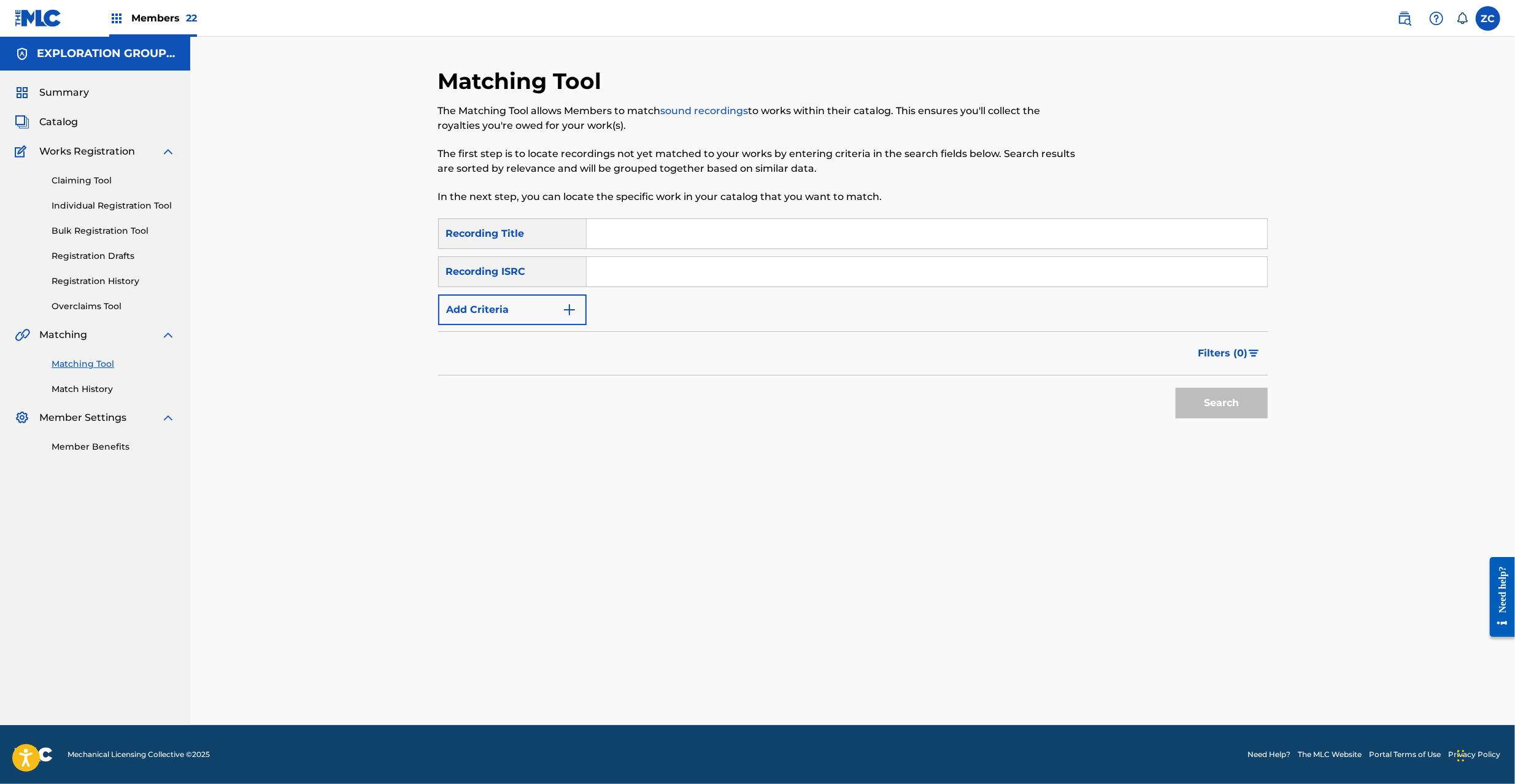
click at [780, 270] on input "Search Form" at bounding box center [927, 272] width 681 height 29
paste input "JPK651669124"
click at [1251, 413] on button "Search" at bounding box center [1221, 403] width 92 height 30
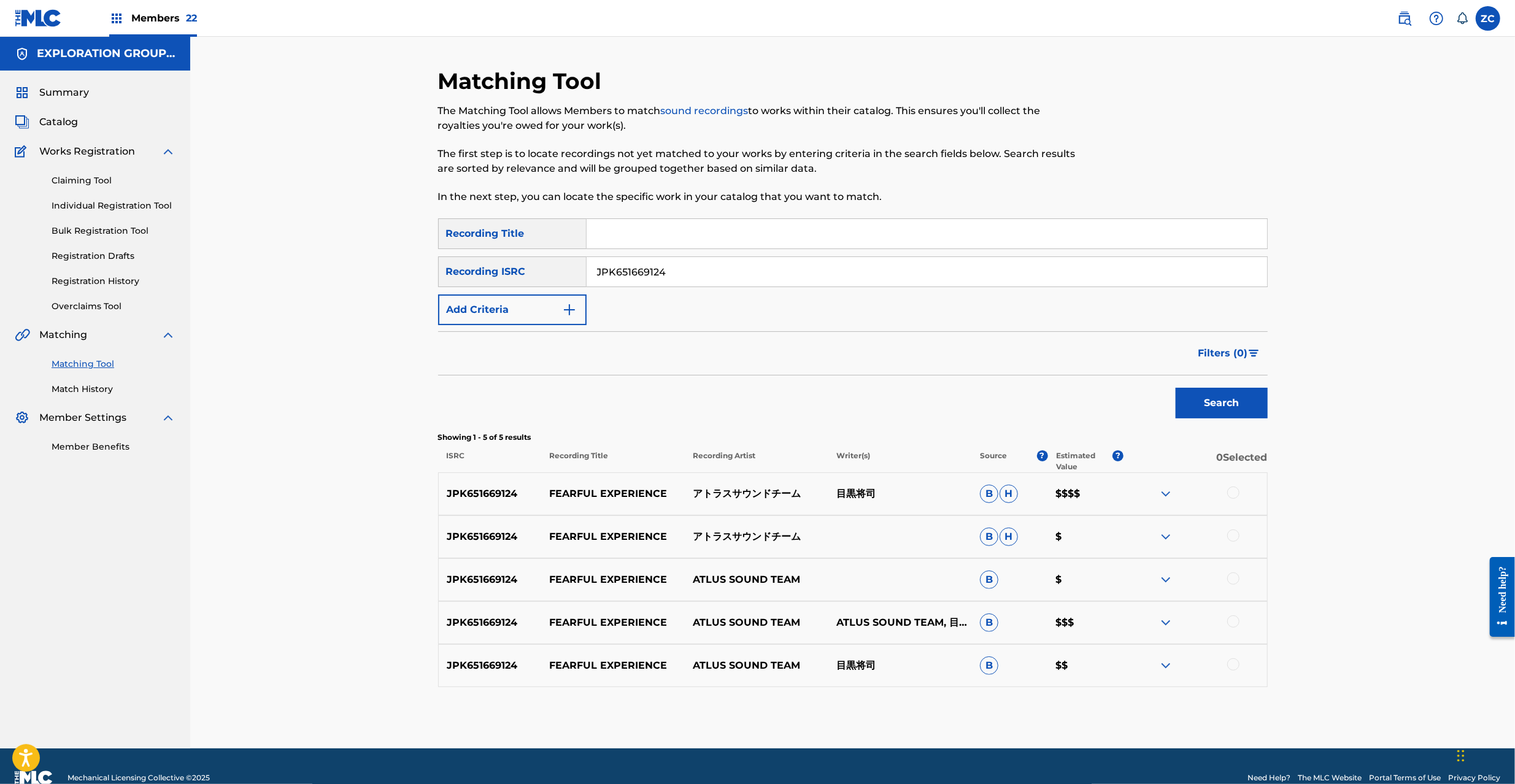
click at [1235, 490] on div at bounding box center [1233, 492] width 12 height 12
click at [1233, 532] on div at bounding box center [1233, 535] width 12 height 12
click at [1233, 581] on div at bounding box center [1233, 578] width 12 height 12
click at [1233, 624] on div at bounding box center [1233, 621] width 12 height 12
click at [1235, 663] on div at bounding box center [1233, 664] width 12 height 12
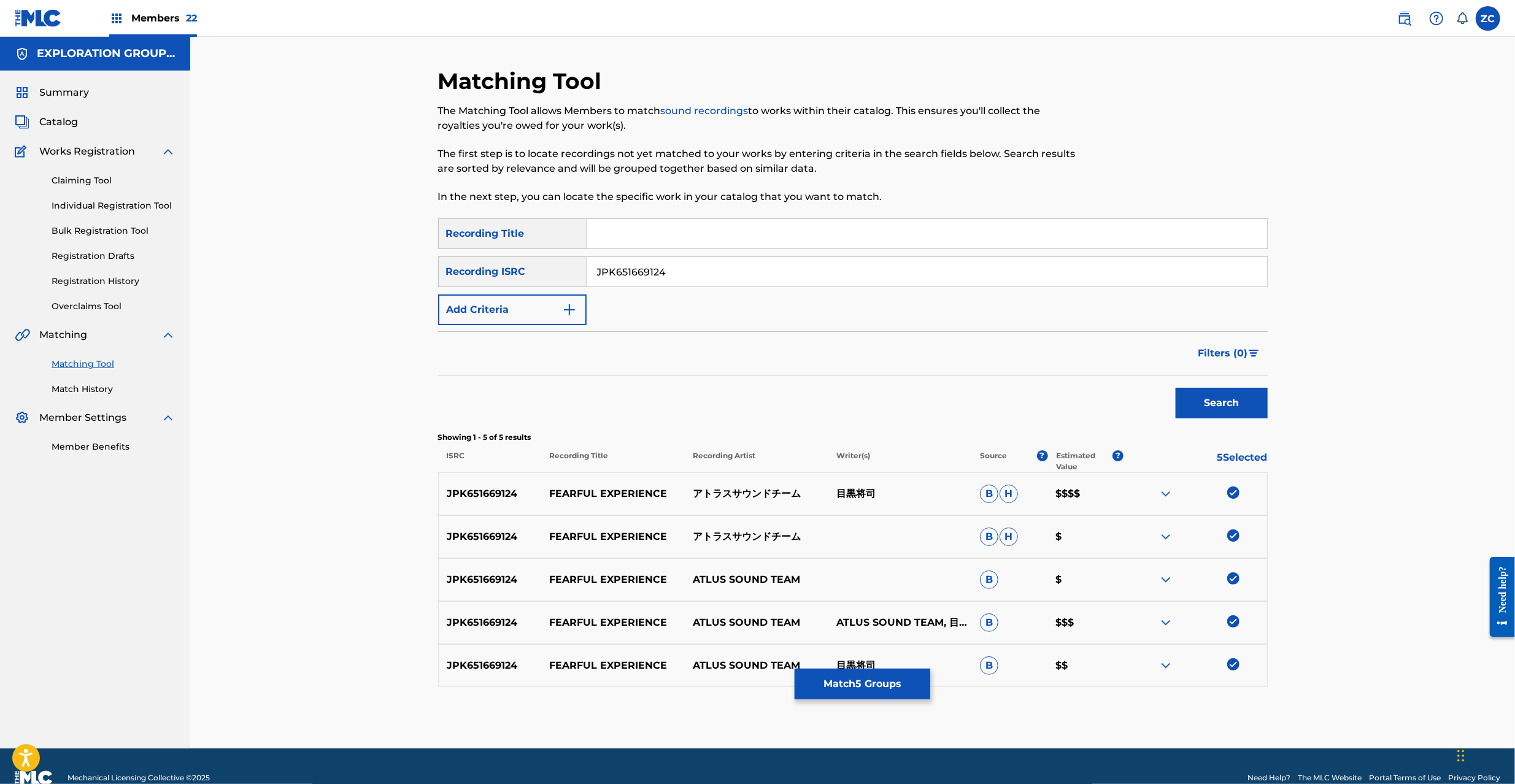
click at [700, 263] on input "JPK651669124" at bounding box center [927, 272] width 681 height 29
paste input "366917"
click at [1251, 411] on button "Search" at bounding box center [1221, 403] width 92 height 30
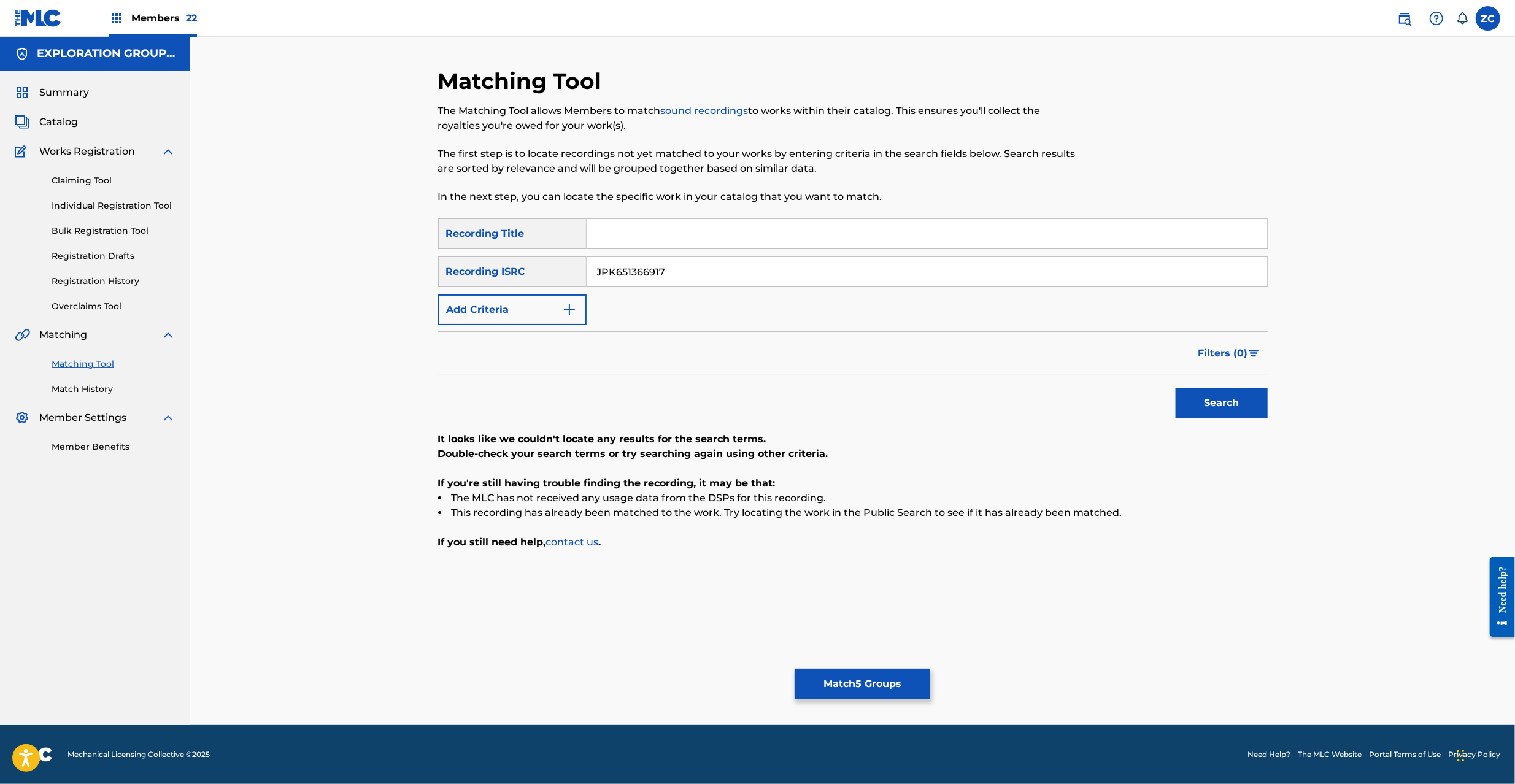
click at [747, 273] on input "JPK651366917" at bounding box center [927, 272] width 681 height 29
paste input "162711"
click at [1201, 410] on button "Search" at bounding box center [1221, 403] width 92 height 30
click at [771, 260] on input "JPK651162711" at bounding box center [927, 272] width 681 height 29
paste input "P300600424"
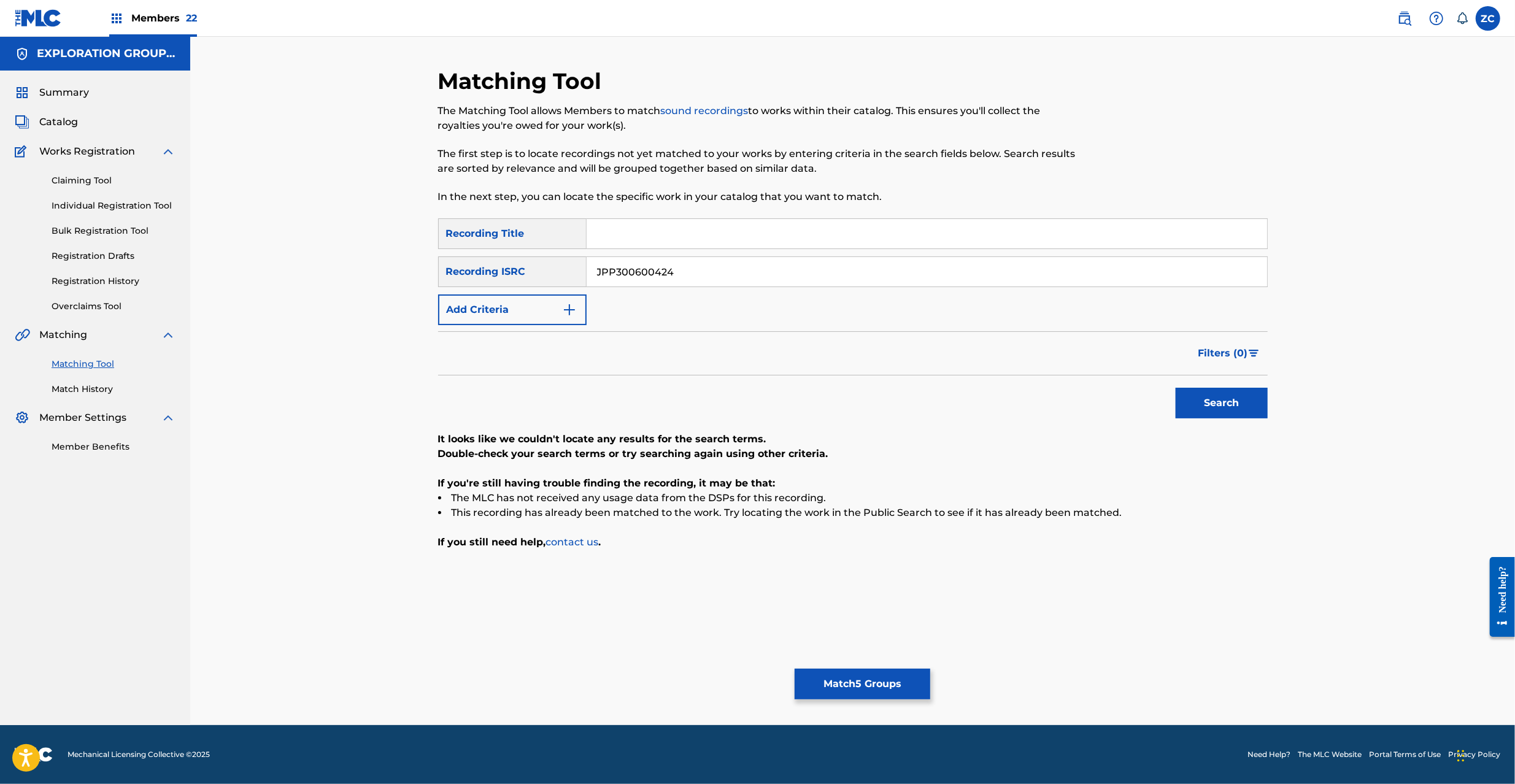
type input "JPP300600424"
click at [1253, 405] on button "Search" at bounding box center [1221, 403] width 92 height 30
click at [874, 688] on button "Match 5 Groups" at bounding box center [862, 684] width 135 height 30
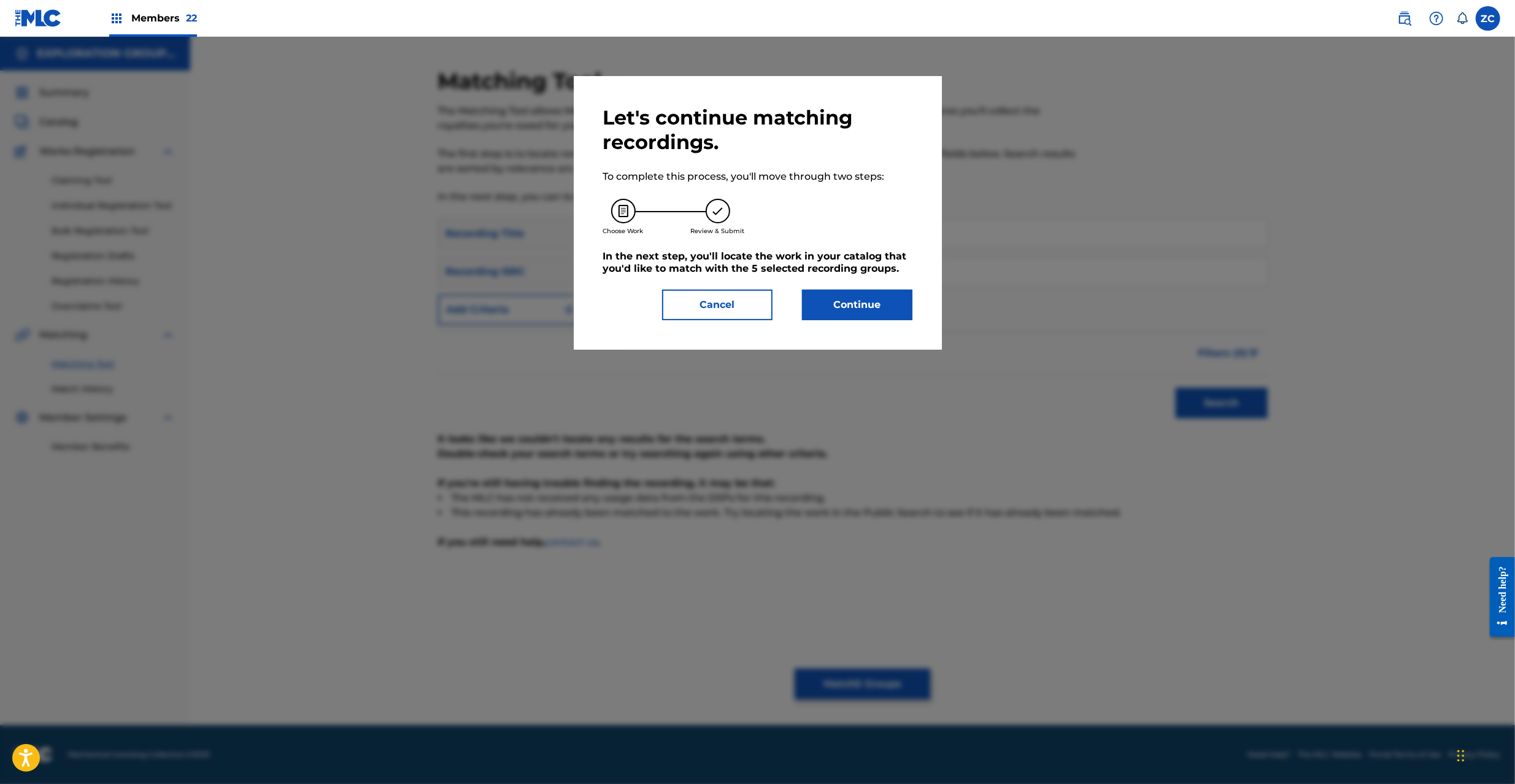
click at [825, 308] on button "Continue" at bounding box center [857, 305] width 111 height 30
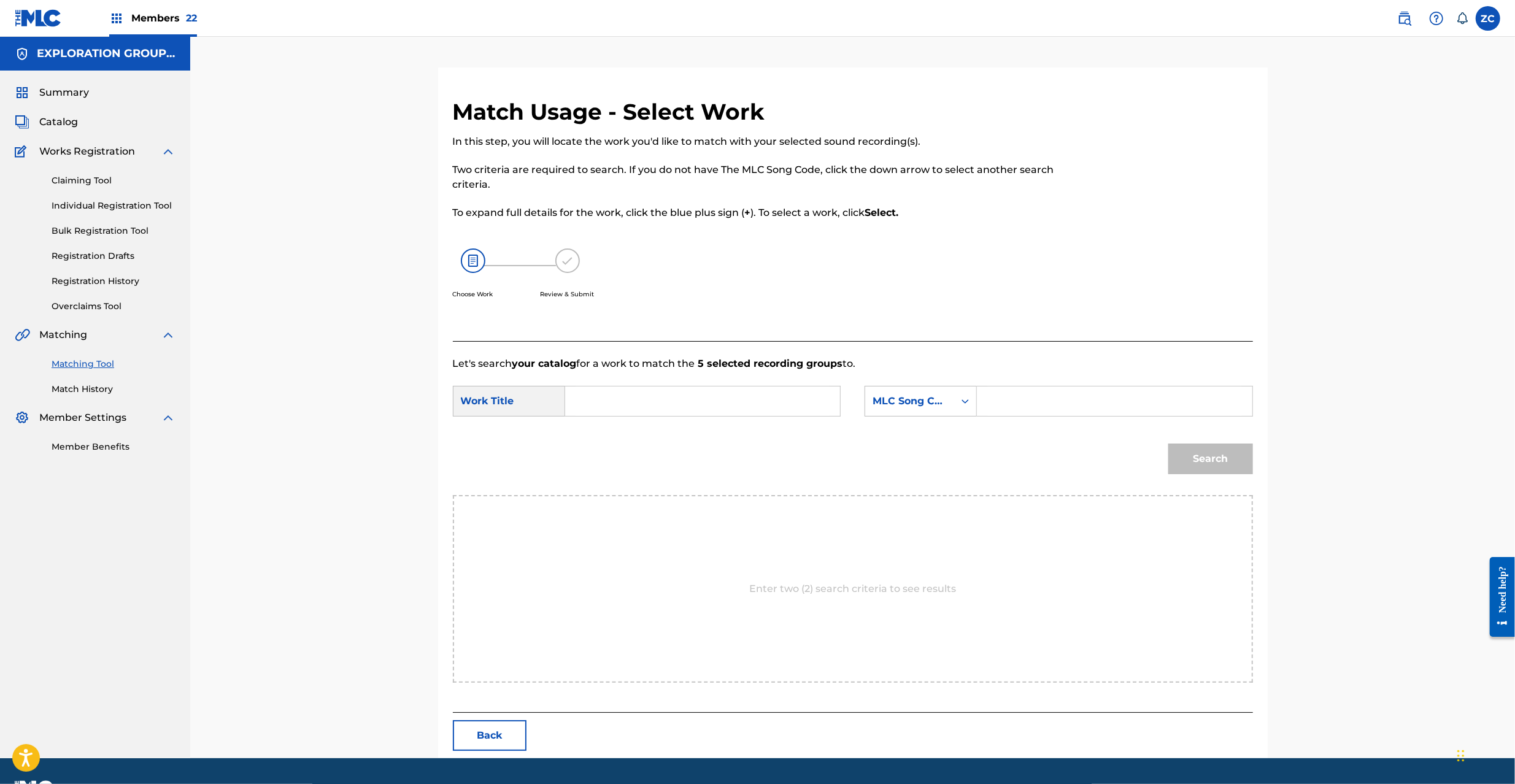
click at [763, 403] on input "Search Form" at bounding box center [703, 401] width 254 height 29
paste input "Fearful Experiance FC0BDY"
click at [704, 398] on input "Fearful Experiance FC0BDY" at bounding box center [703, 401] width 254 height 29
type input "Fearful Experiance"
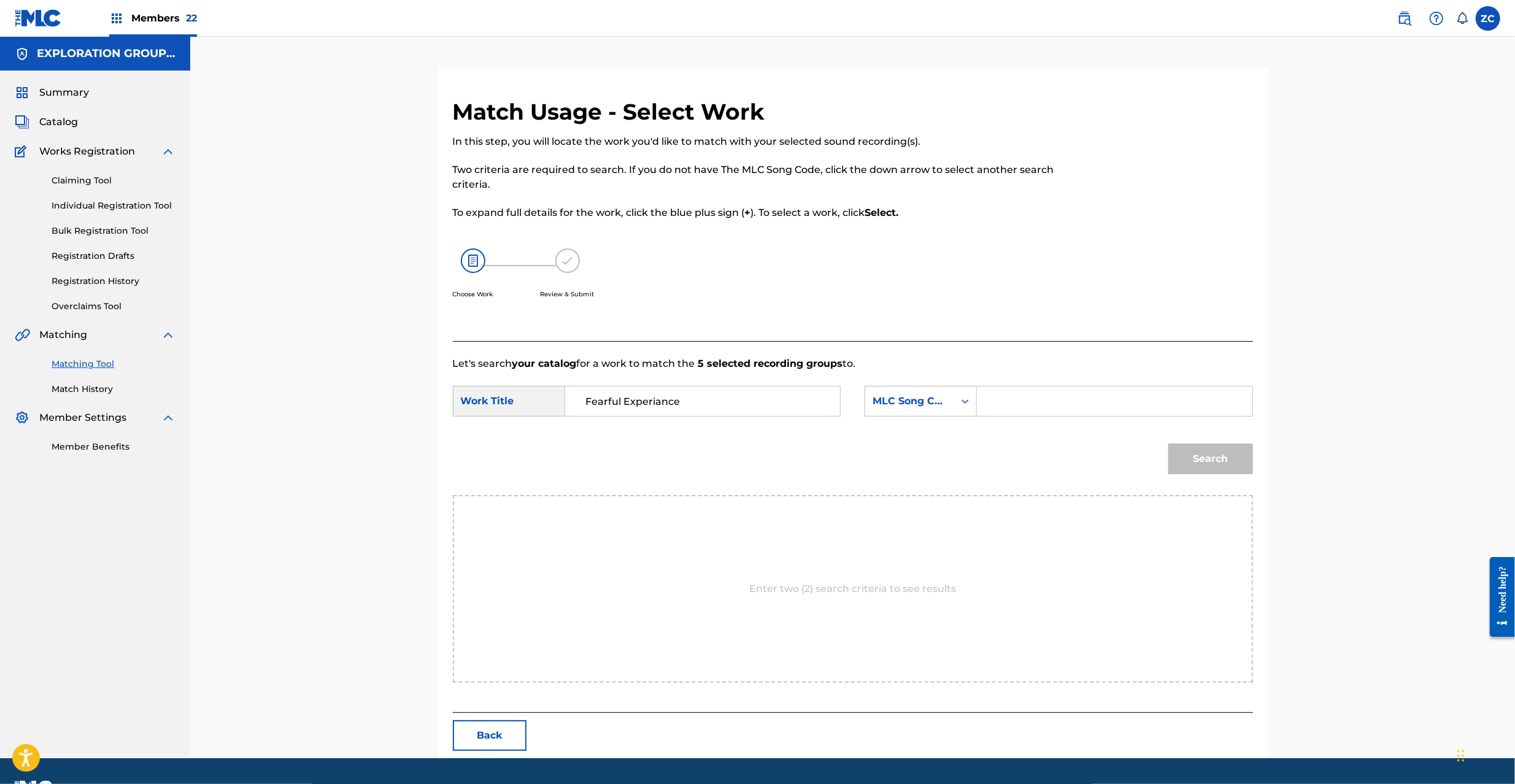
click at [1090, 402] on input "Search Form" at bounding box center [1114, 401] width 254 height 29
paste input "FC0BDY"
type input "FC0BDY"
click at [1242, 455] on button "Search" at bounding box center [1210, 459] width 85 height 30
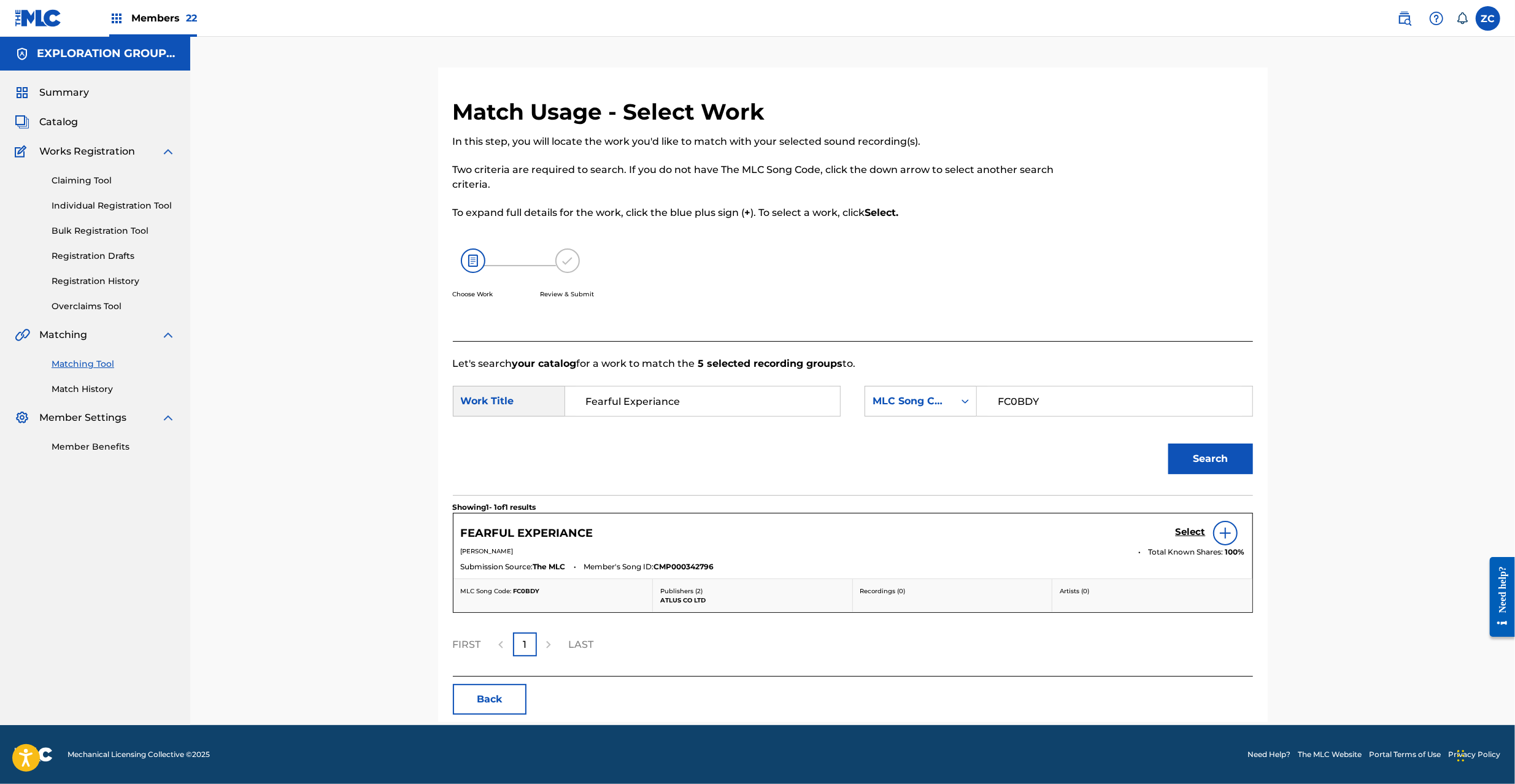
click at [1194, 533] on h5 "Select" at bounding box center [1190, 532] width 30 height 11
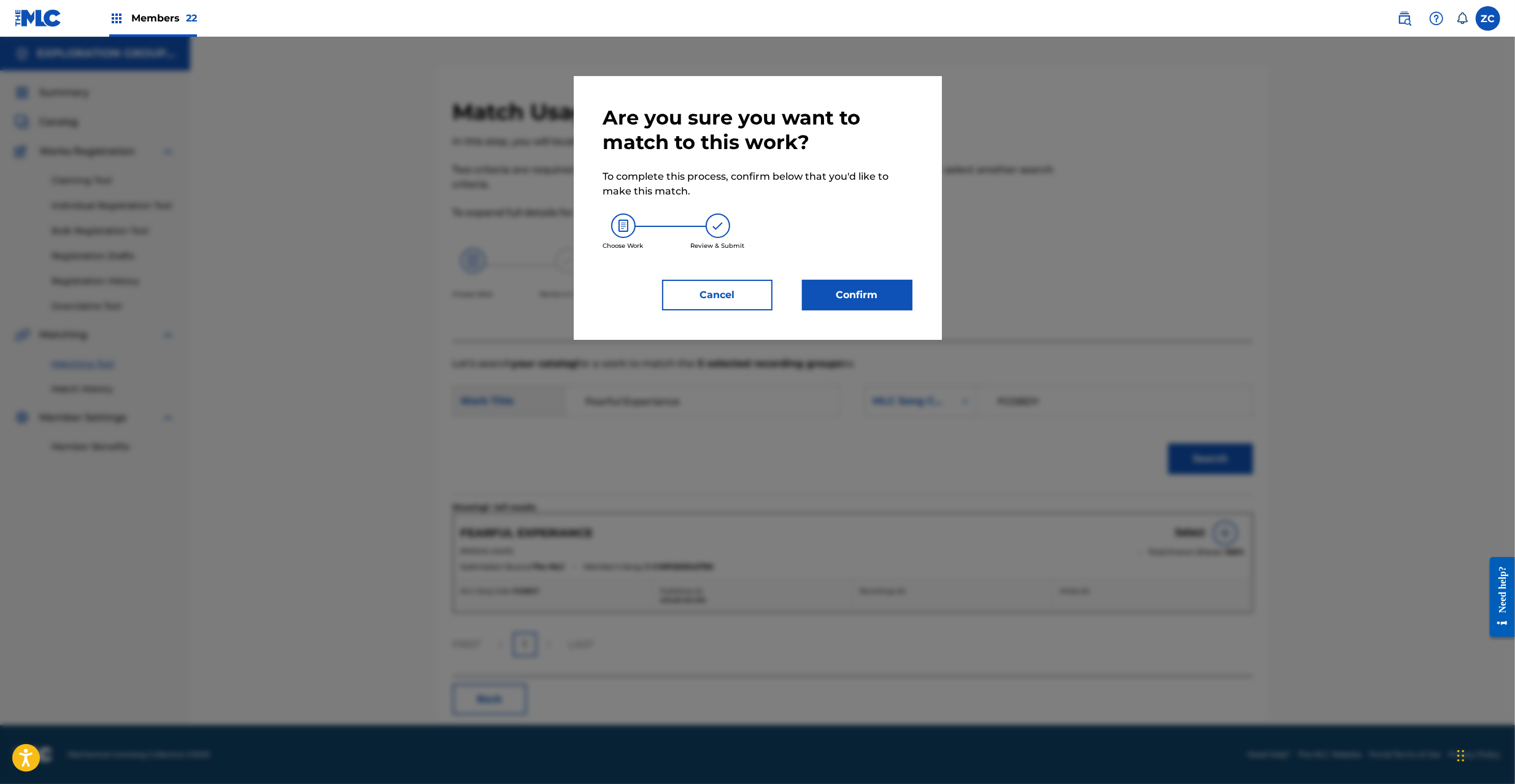
click at [897, 311] on div "Are you sure you want to match to this work? To complete this process, confirm …" at bounding box center [758, 208] width 368 height 264
click at [887, 302] on button "Confirm" at bounding box center [857, 295] width 111 height 30
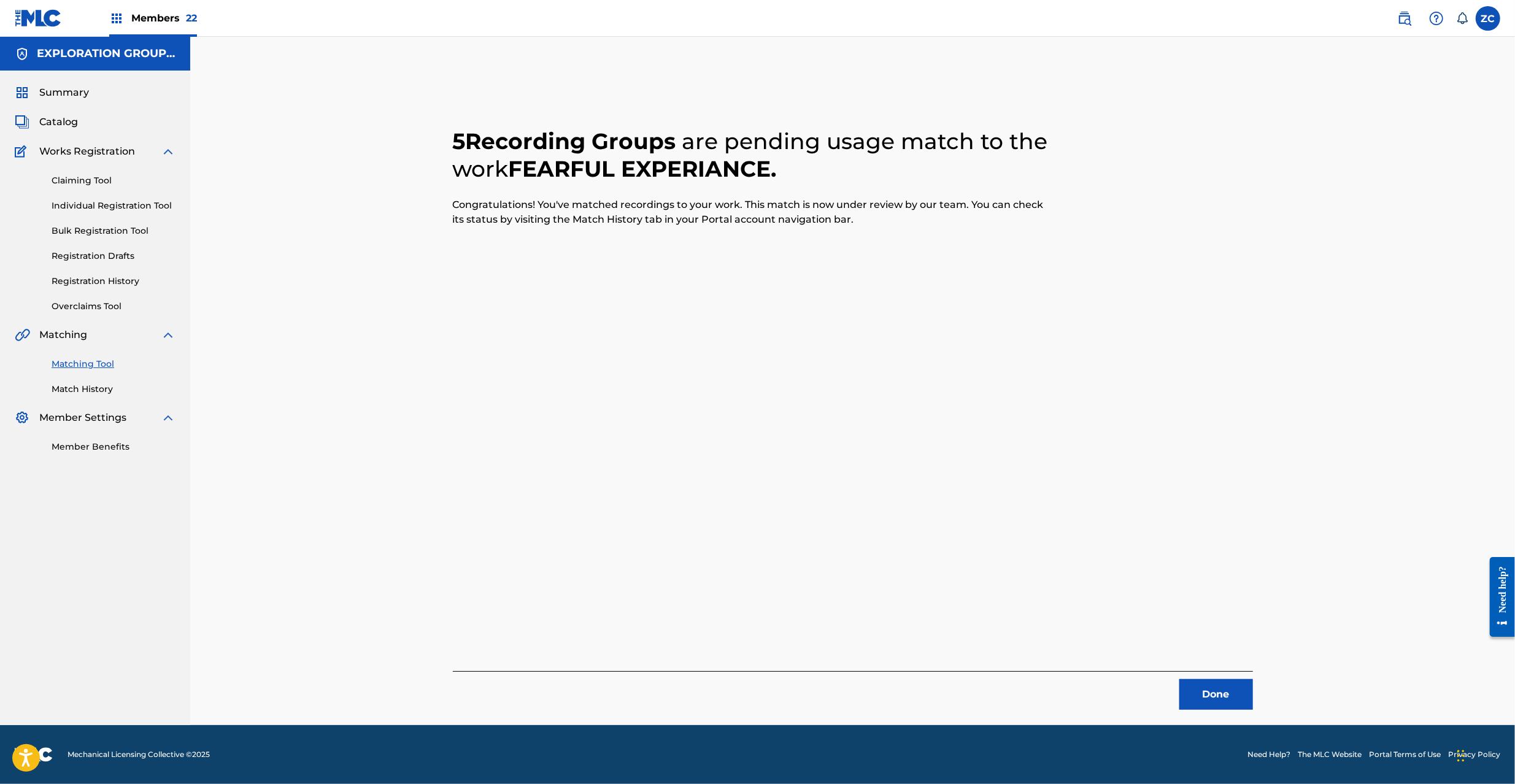
click at [1230, 692] on button "Done" at bounding box center [1216, 694] width 74 height 30
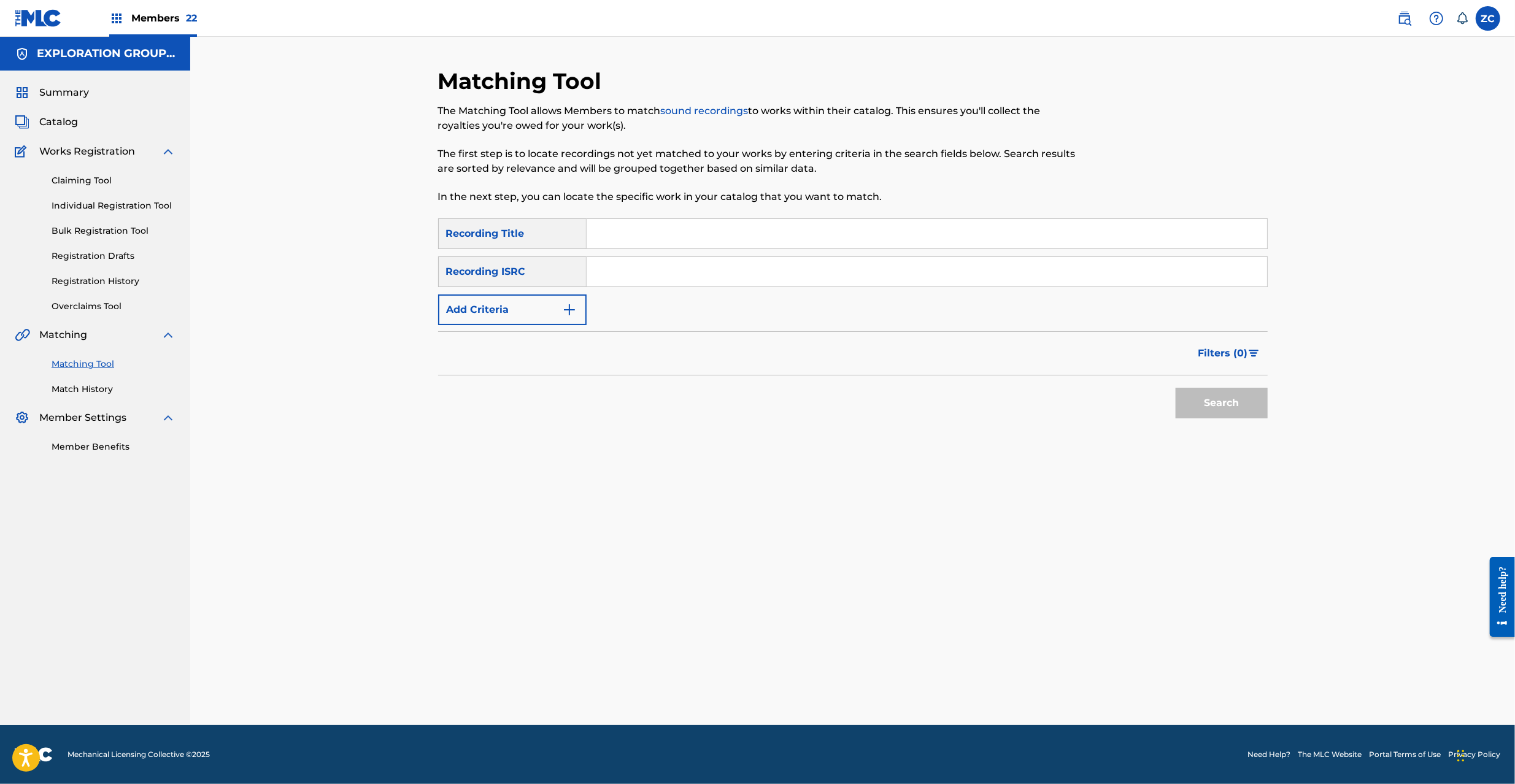
click at [735, 266] on input "Search Form" at bounding box center [927, 272] width 681 height 29
paste input "JPK651669155"
click at [1223, 413] on button "Search" at bounding box center [1221, 403] width 92 height 30
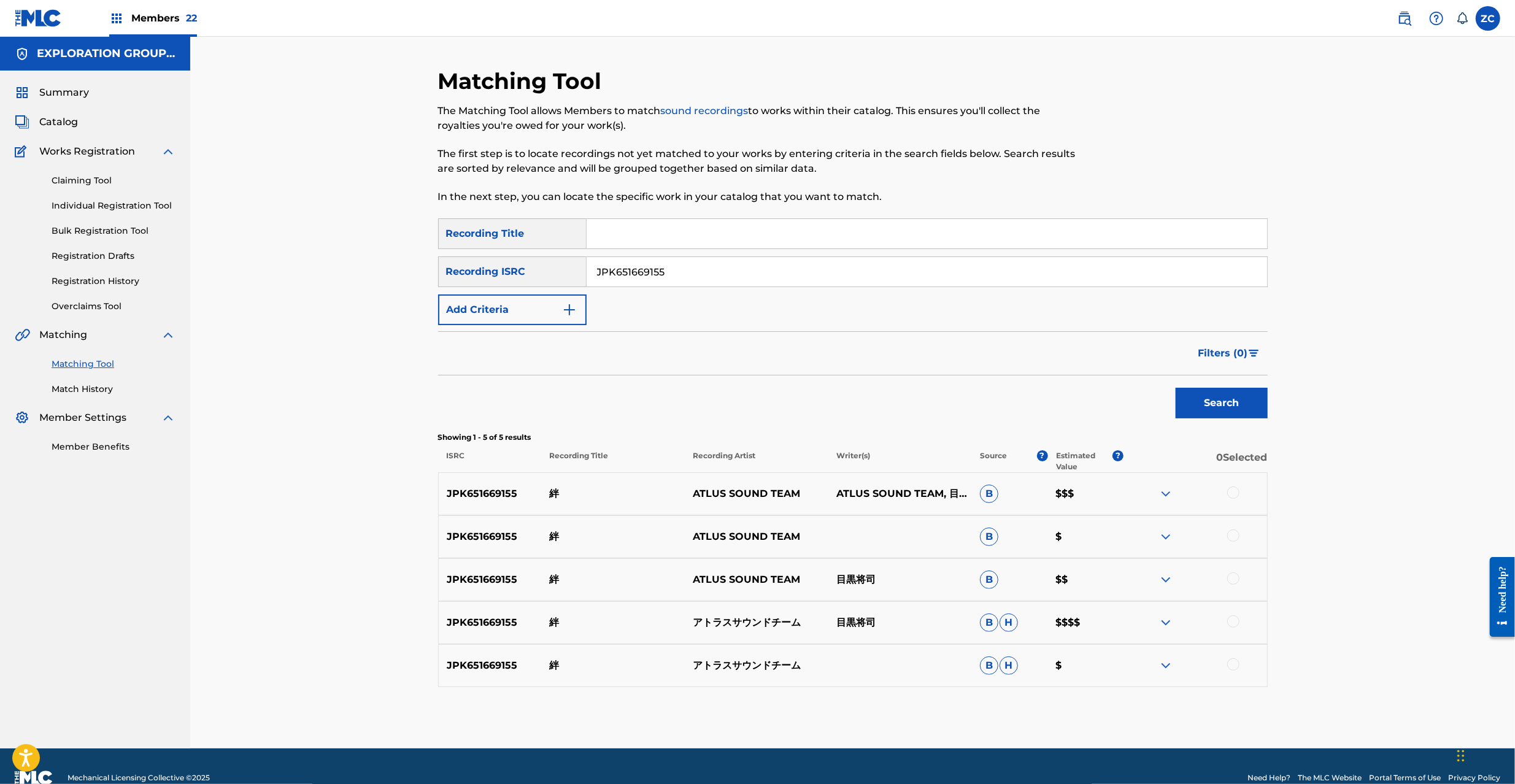
click at [1233, 490] on div at bounding box center [1233, 492] width 12 height 12
click at [1233, 533] on div at bounding box center [1233, 535] width 12 height 12
click at [1230, 578] on div at bounding box center [1233, 578] width 12 height 12
click at [1237, 625] on div at bounding box center [1233, 621] width 12 height 12
click at [1233, 665] on div at bounding box center [1233, 664] width 12 height 12
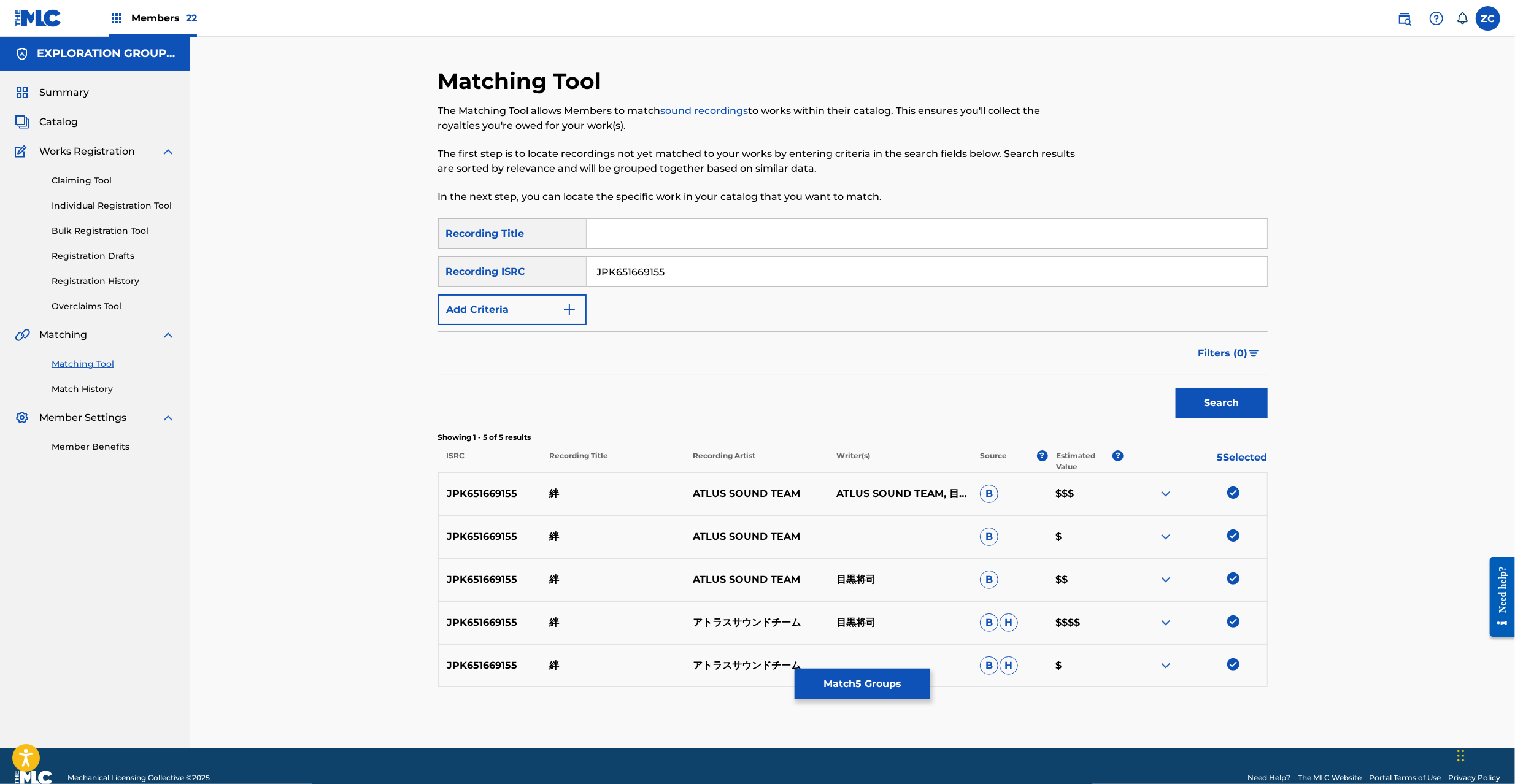
click at [695, 270] on input "JPK651669155" at bounding box center [927, 272] width 681 height 29
paste input "367026"
click at [1245, 391] on button "Search" at bounding box center [1221, 403] width 92 height 30
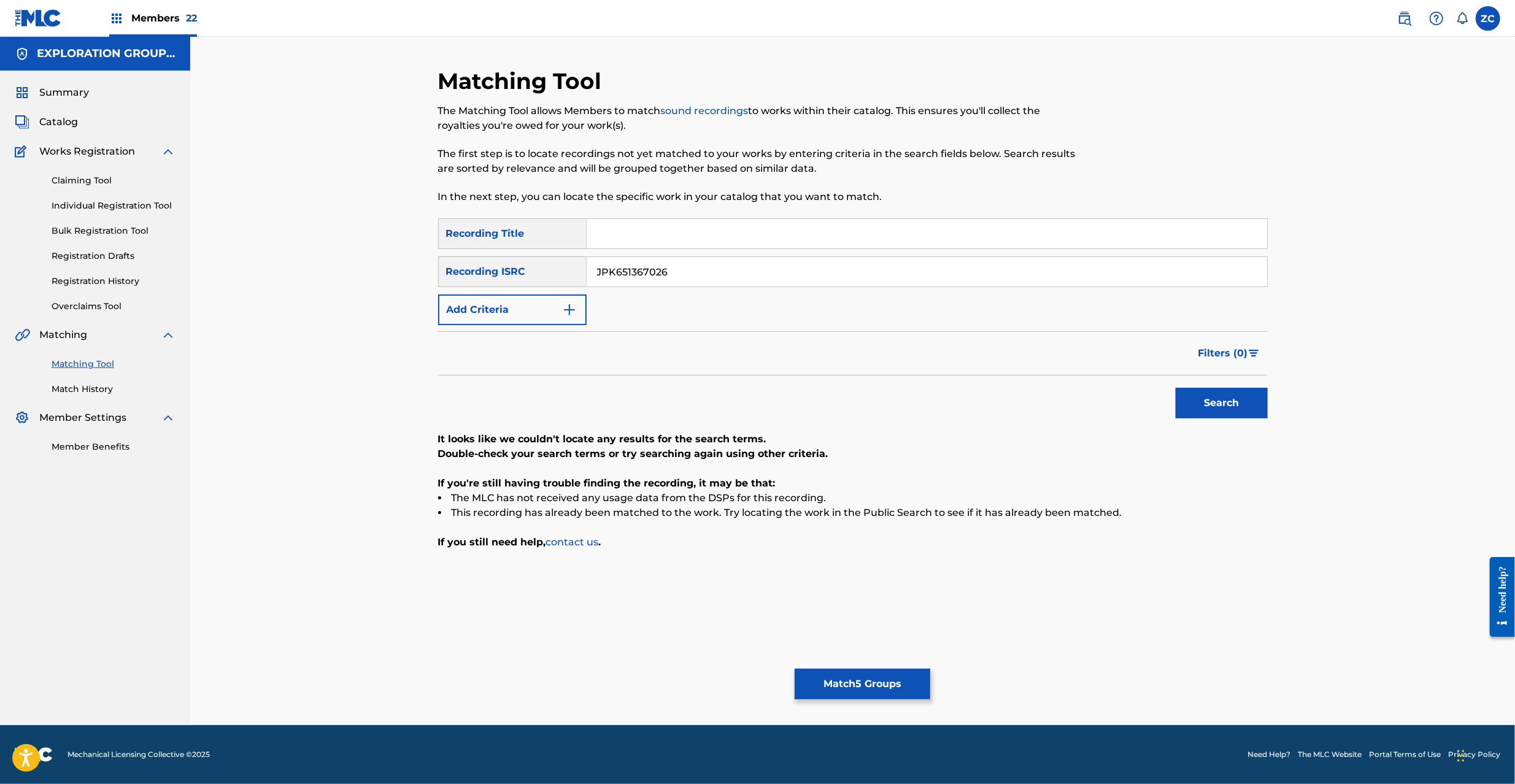
click at [887, 286] on div "JPK651367026" at bounding box center [927, 272] width 681 height 30
click at [909, 271] on input "JPK651367026" at bounding box center [927, 272] width 681 height 29
paste input "160312"
click at [1193, 402] on button "Search" at bounding box center [1221, 403] width 92 height 30
click at [894, 277] on input "JPK651160312" at bounding box center [927, 272] width 681 height 29
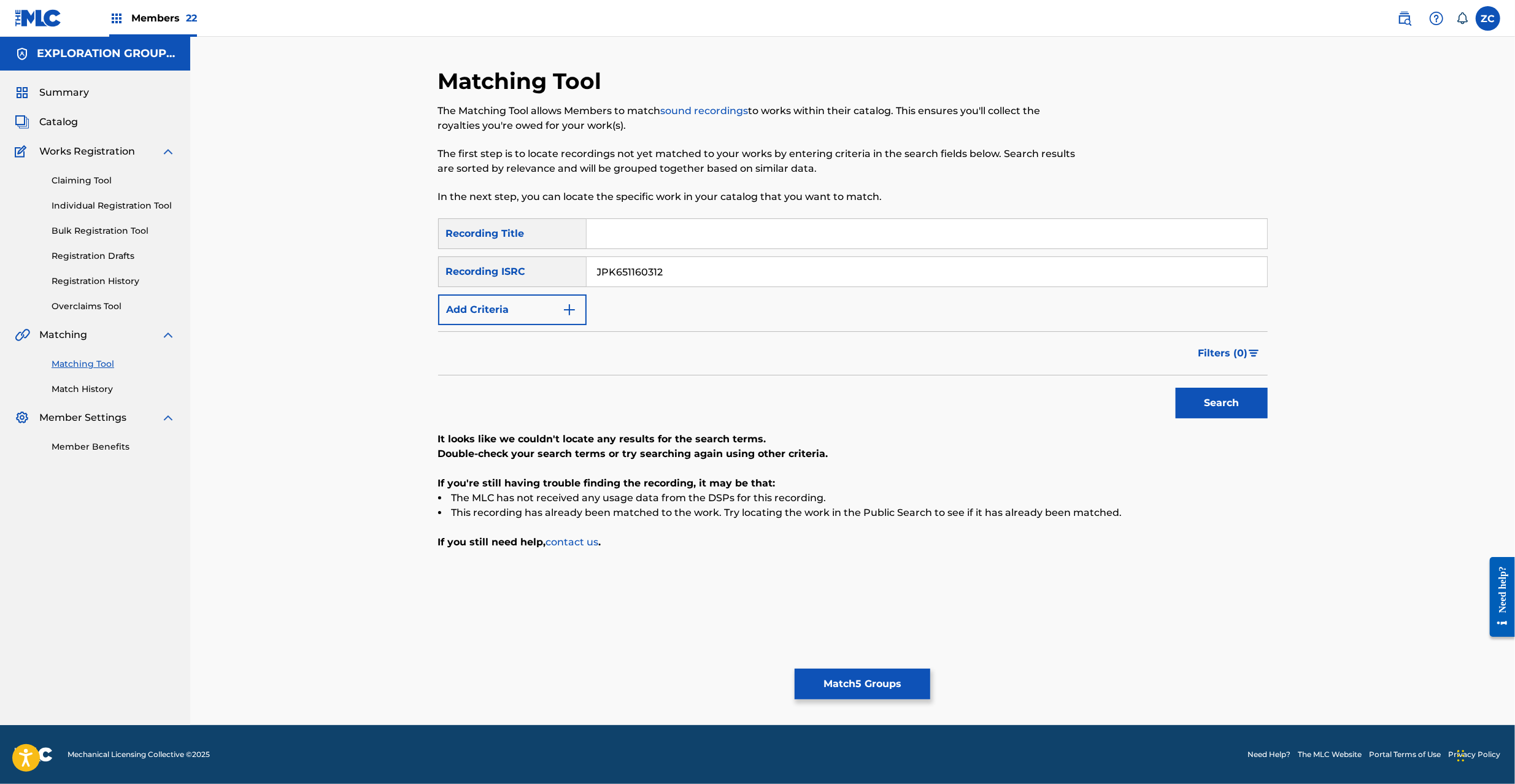
paste input "P300600454"
type input "JPP300600454"
click at [1193, 403] on button "Search" at bounding box center [1221, 403] width 92 height 30
click at [852, 683] on button "Match 5 Groups" at bounding box center [862, 684] width 135 height 30
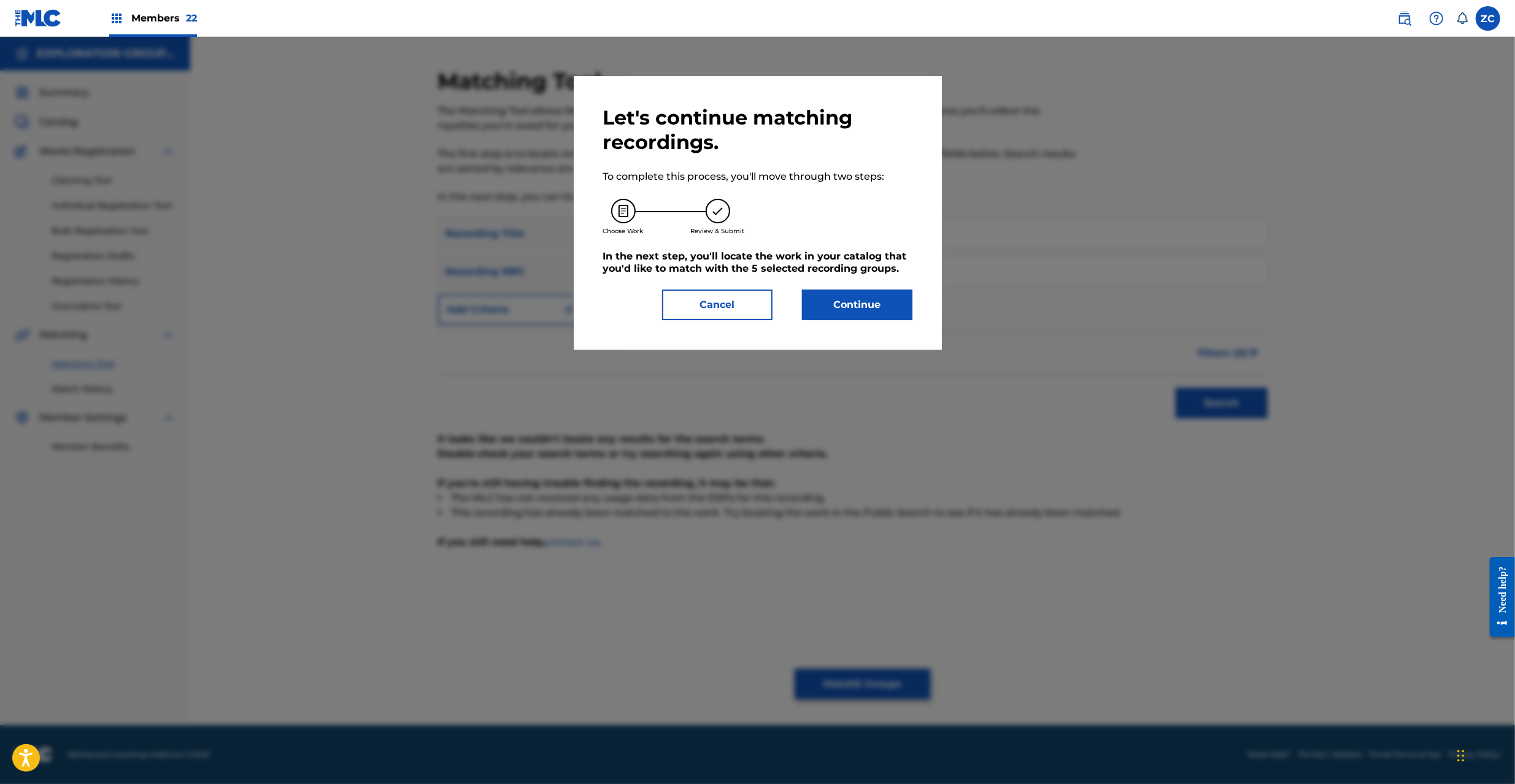
click at [832, 311] on button "Continue" at bounding box center [857, 305] width 111 height 30
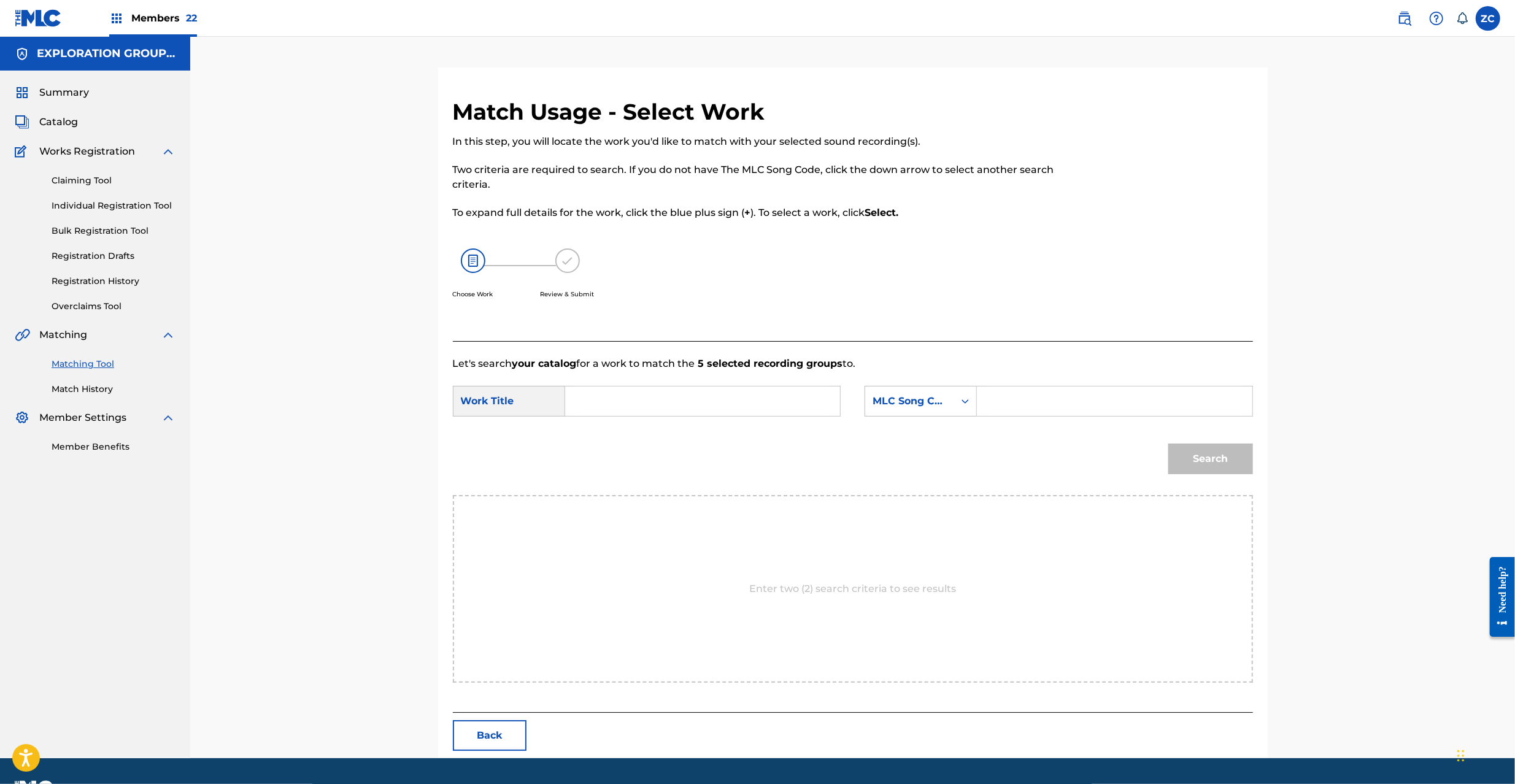
click at [641, 401] on input "Search Form" at bounding box center [703, 401] width 254 height 29
paste input "Kizuna KC6ZOH"
click at [636, 401] on input "Kizuna KC6ZOH" at bounding box center [703, 401] width 254 height 29
type input "Kizuna"
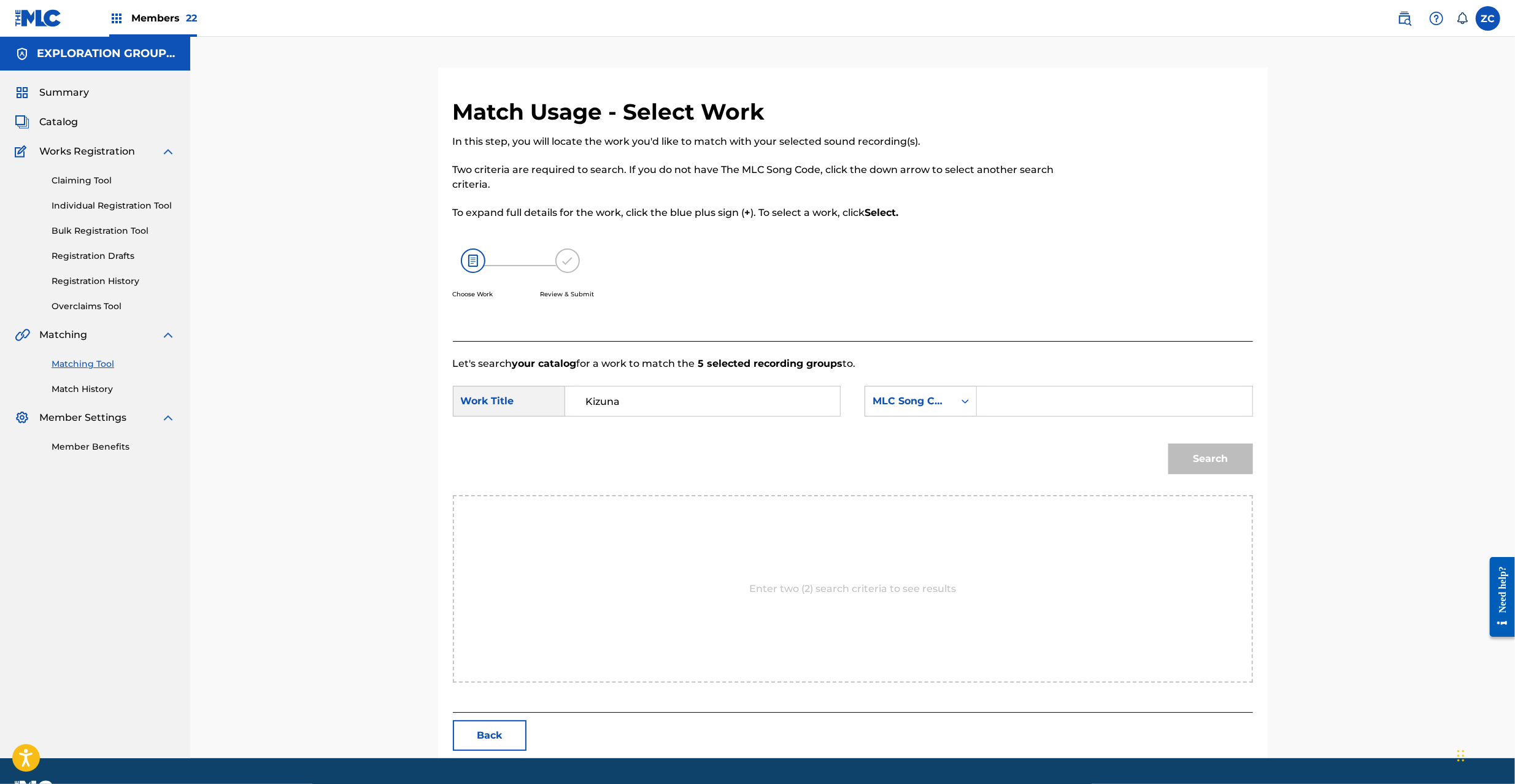
click at [1085, 401] on input "Search Form" at bounding box center [1114, 401] width 254 height 29
paste input "KC6ZOH"
type input "KC6ZOH"
click at [1228, 453] on button "Search" at bounding box center [1210, 459] width 85 height 30
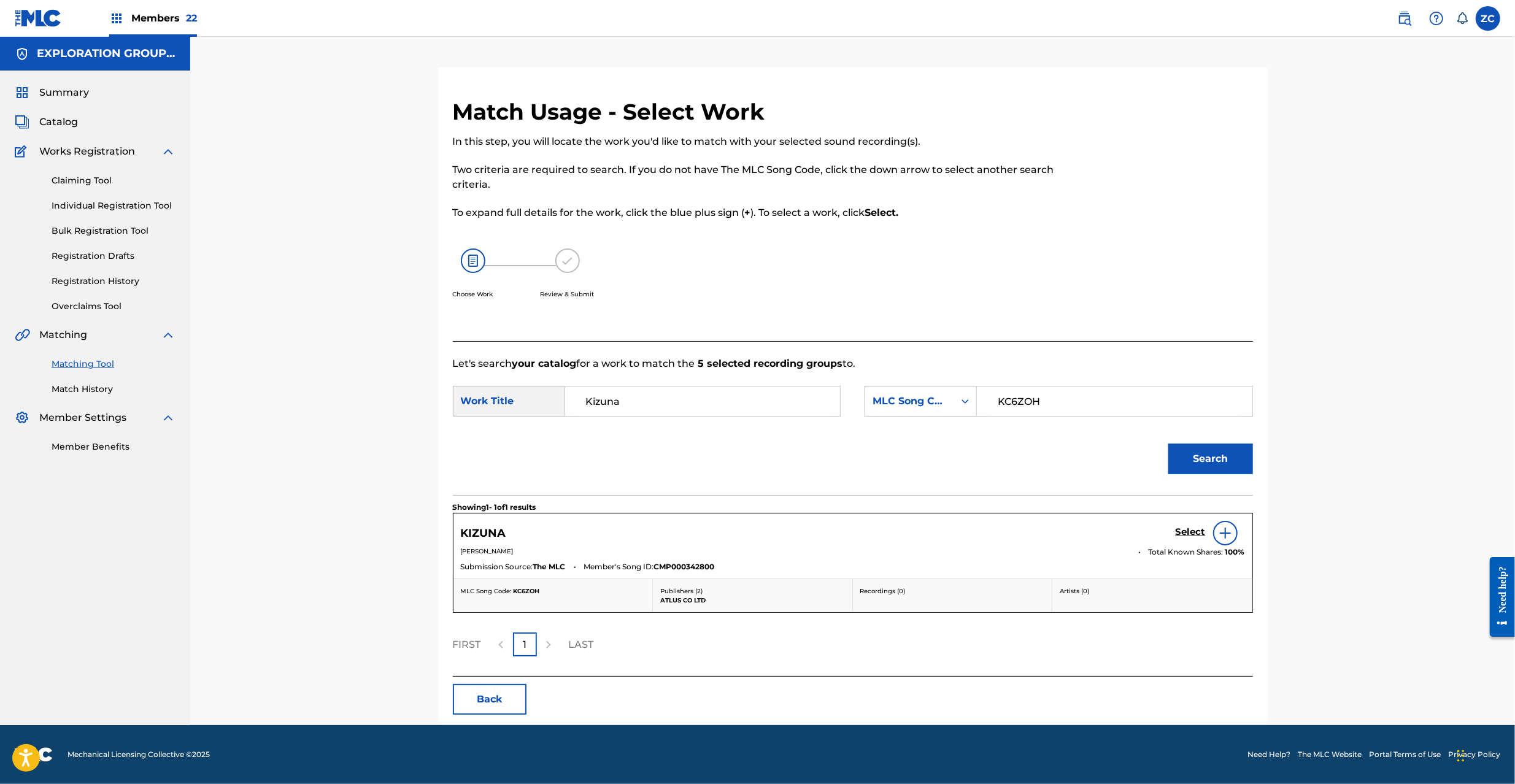
click at [1176, 535] on h5 "Select" at bounding box center [1190, 532] width 30 height 11
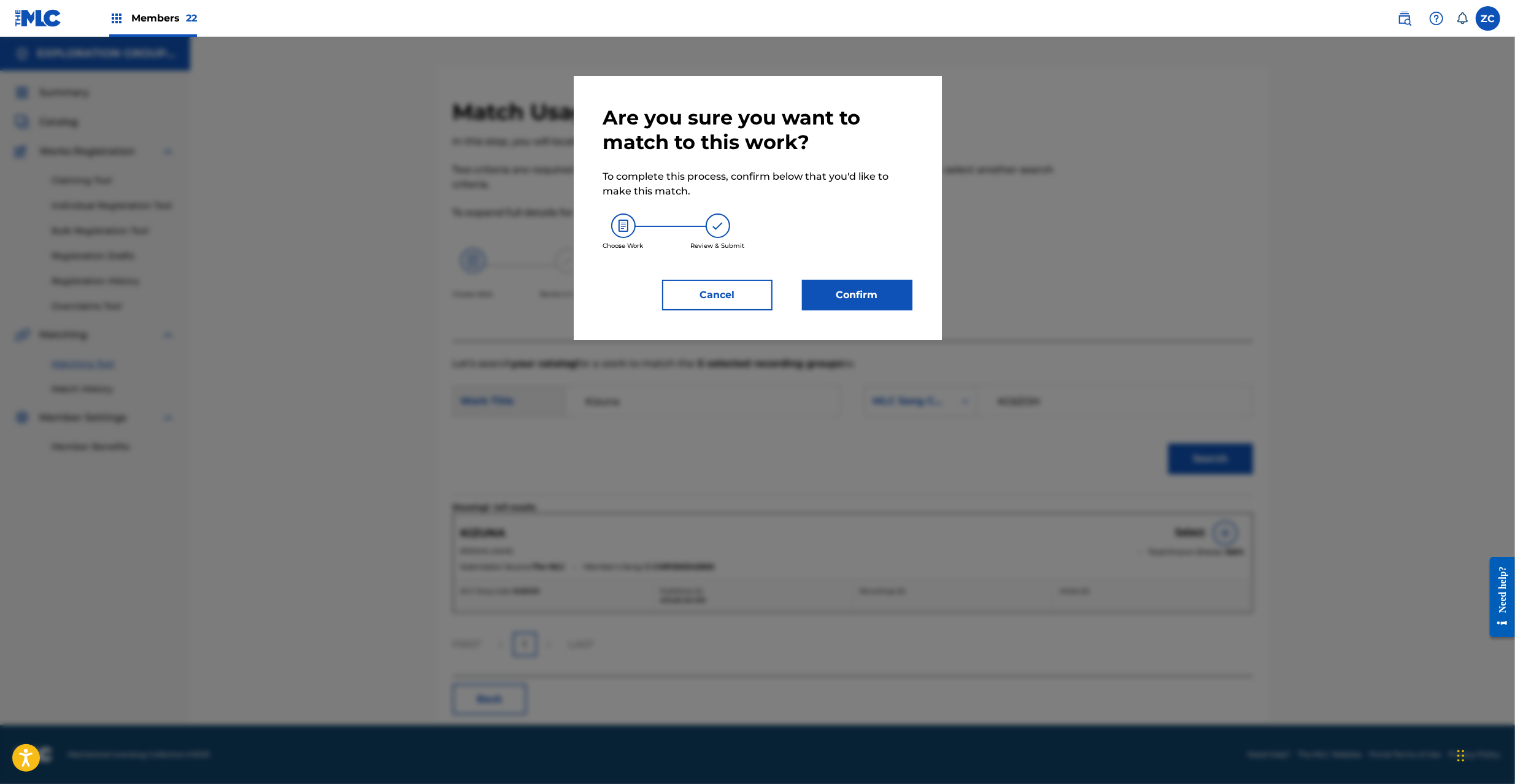
click at [886, 278] on div "Are you sure you want to match to this work? To complete this process, confirm …" at bounding box center [758, 208] width 309 height 205
click at [887, 288] on button "Confirm" at bounding box center [857, 295] width 111 height 30
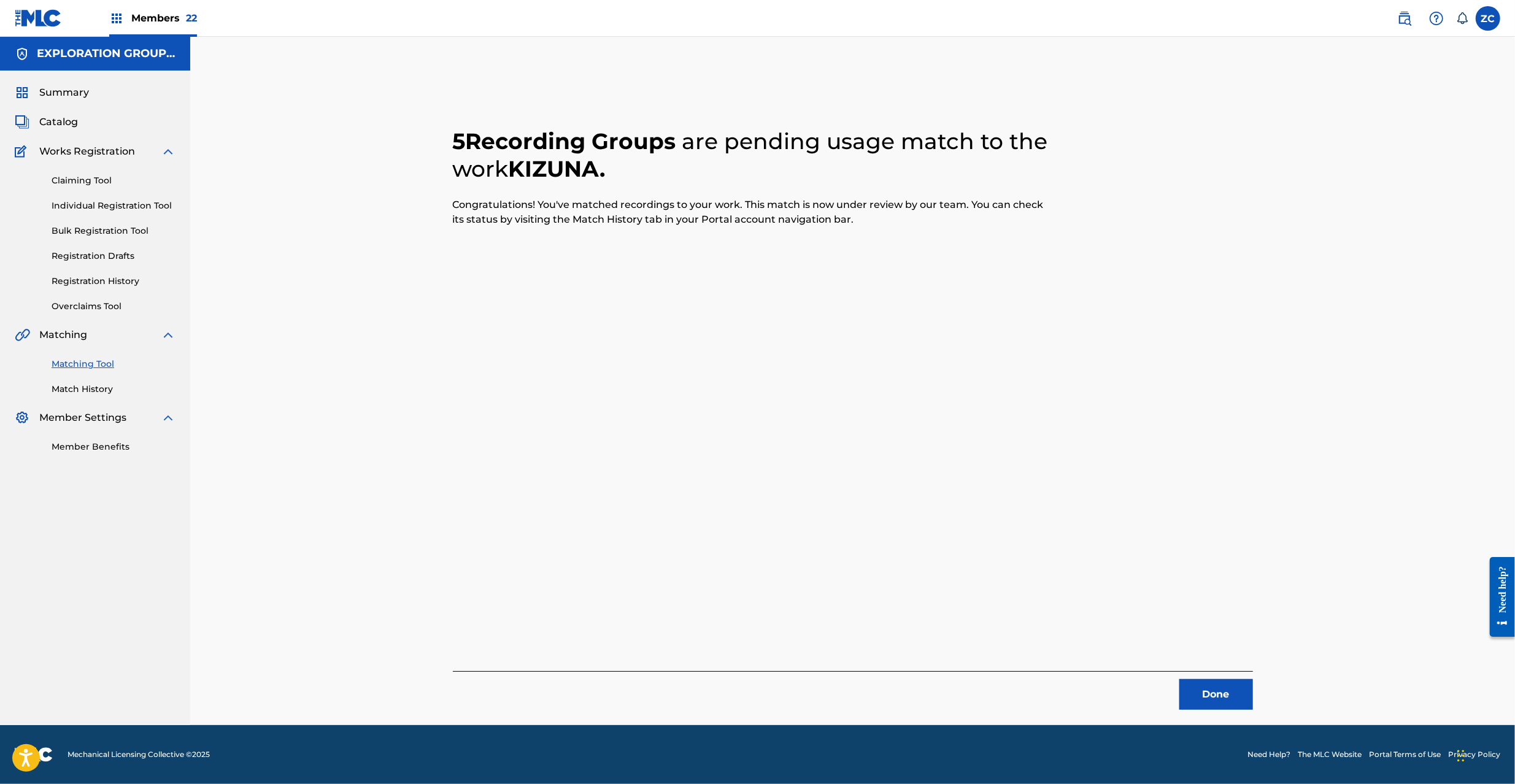
click at [1240, 696] on button "Done" at bounding box center [1216, 694] width 74 height 30
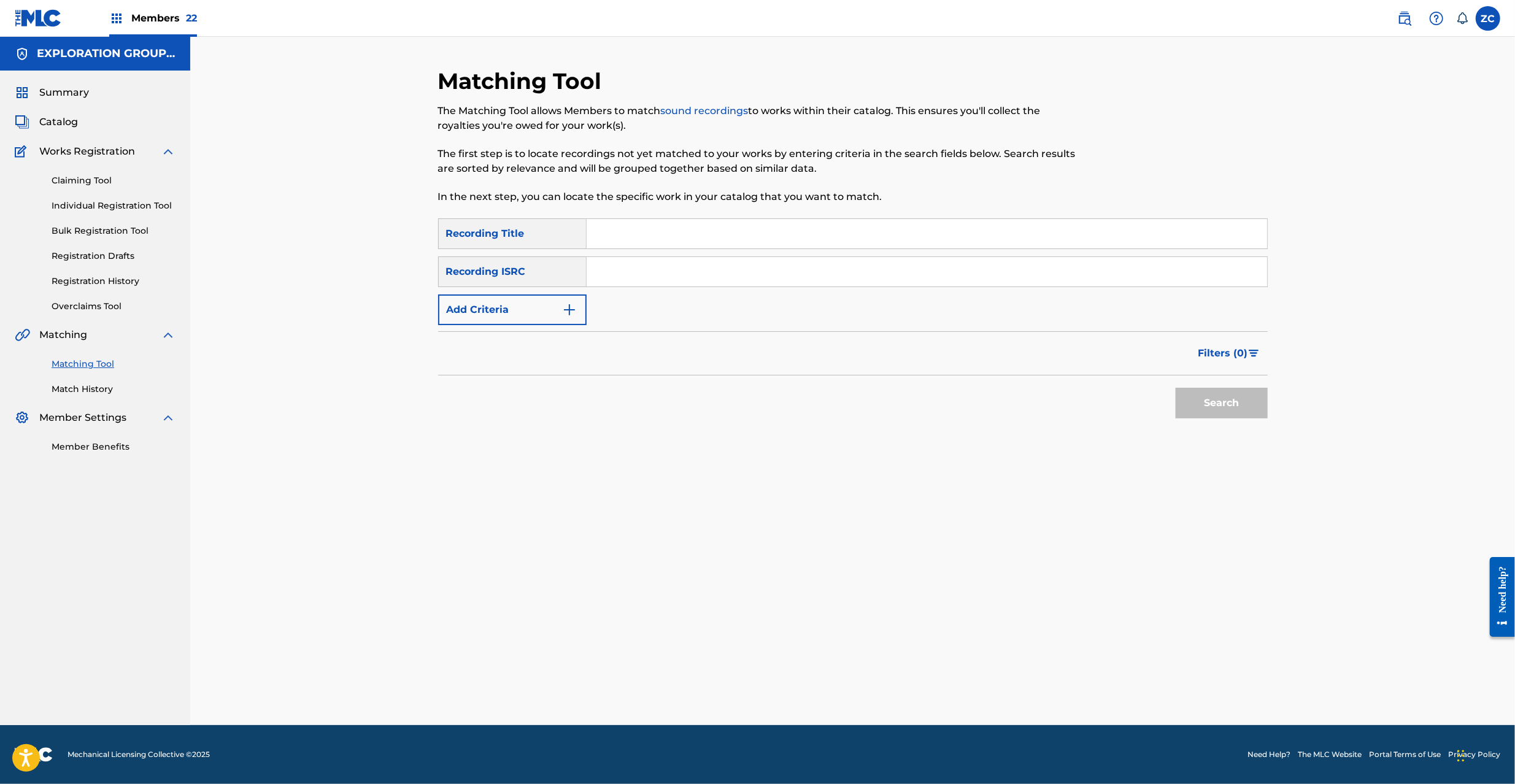
click at [859, 271] on input "Search Form" at bounding box center [927, 272] width 681 height 29
paste input "JPK651669156"
click at [1207, 413] on button "Search" at bounding box center [1221, 403] width 92 height 30
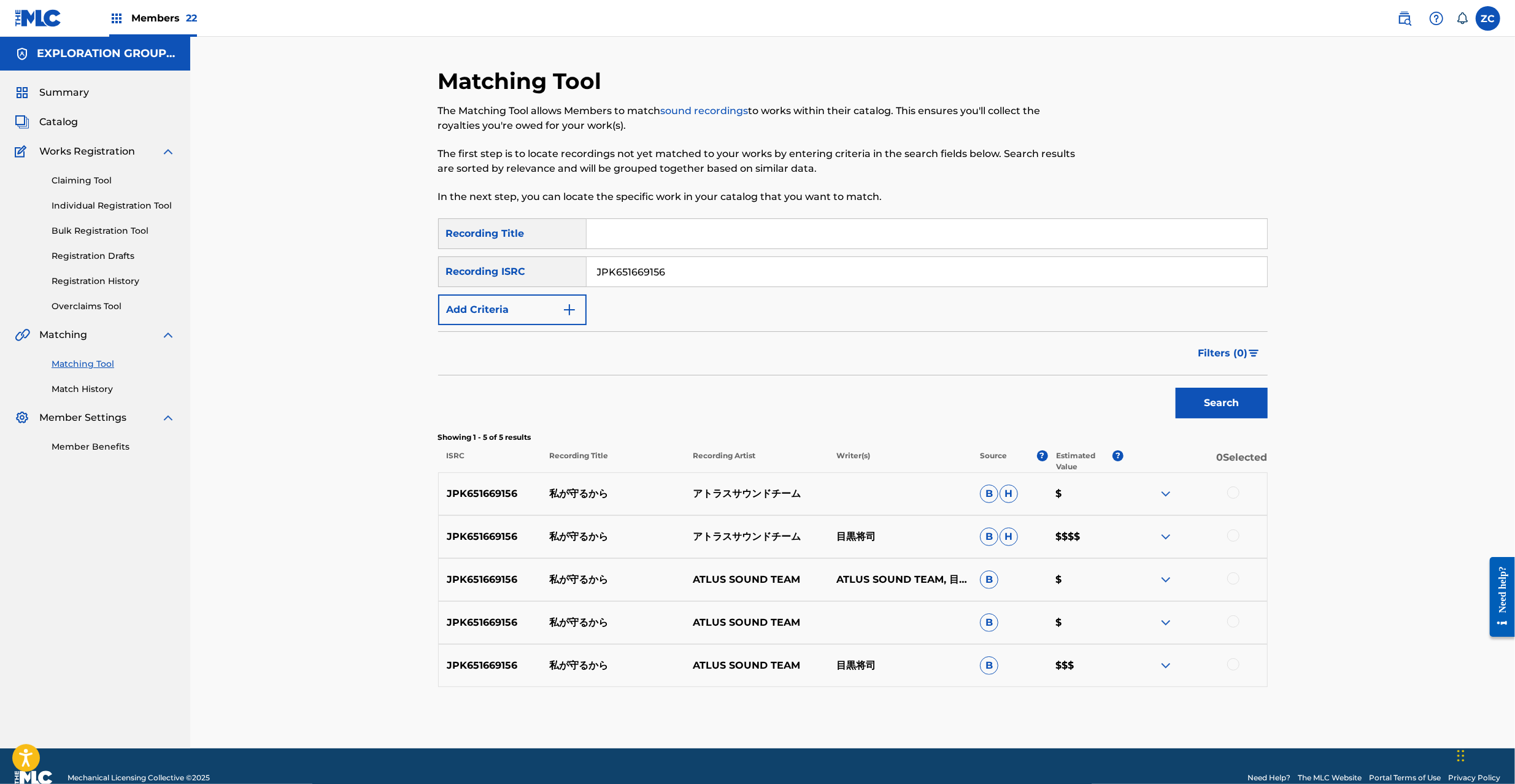
click at [1233, 494] on div at bounding box center [1233, 492] width 12 height 12
click at [1233, 529] on div at bounding box center [1195, 536] width 144 height 15
click at [1228, 540] on div at bounding box center [1233, 535] width 12 height 12
click at [1235, 579] on div at bounding box center [1233, 578] width 12 height 12
click at [1235, 624] on div at bounding box center [1233, 621] width 12 height 12
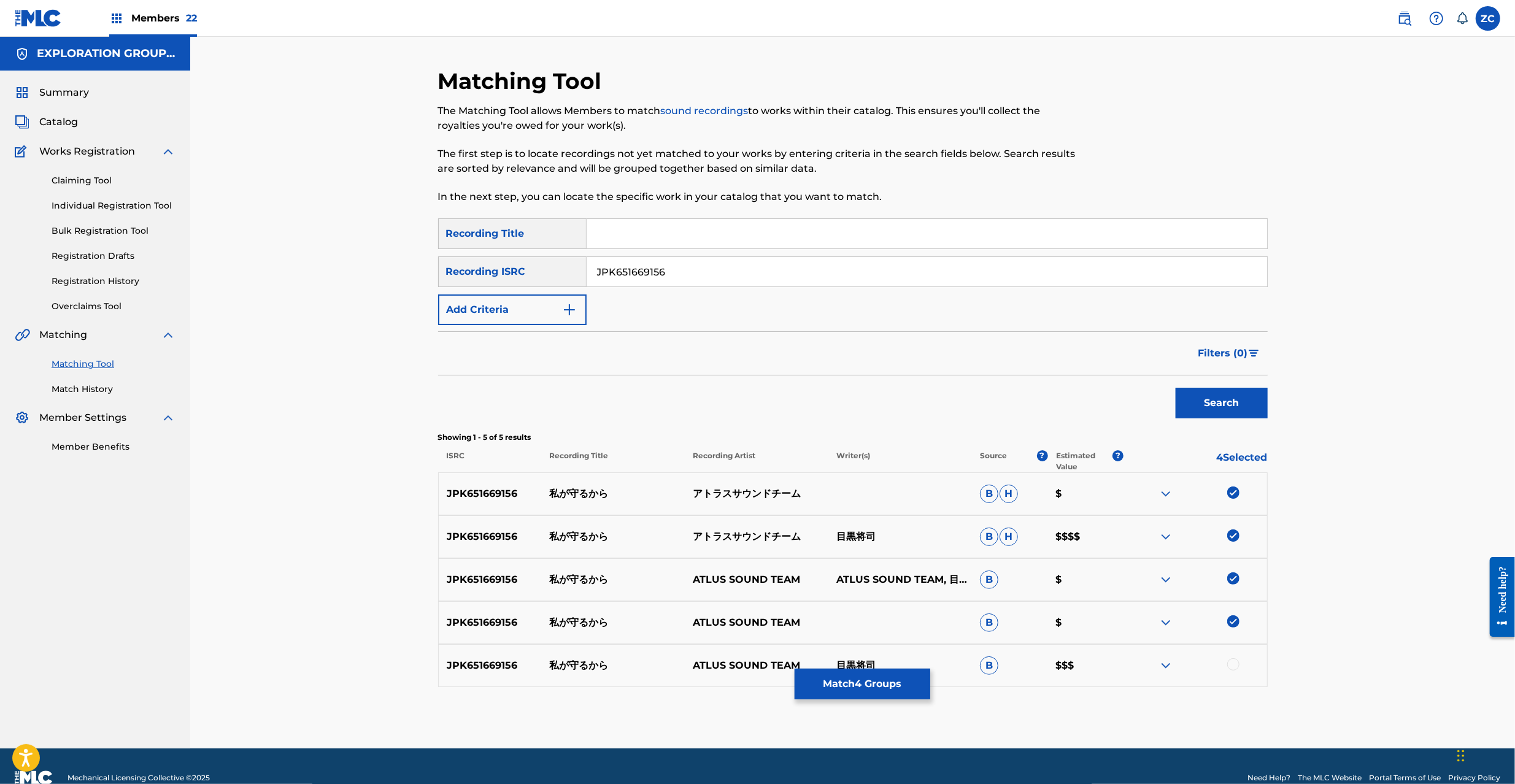
click at [1233, 663] on div at bounding box center [1233, 664] width 12 height 12
click at [836, 271] on input "JPK651669156" at bounding box center [927, 272] width 681 height 29
paste input "367027"
click at [1210, 401] on button "Search" at bounding box center [1221, 403] width 92 height 30
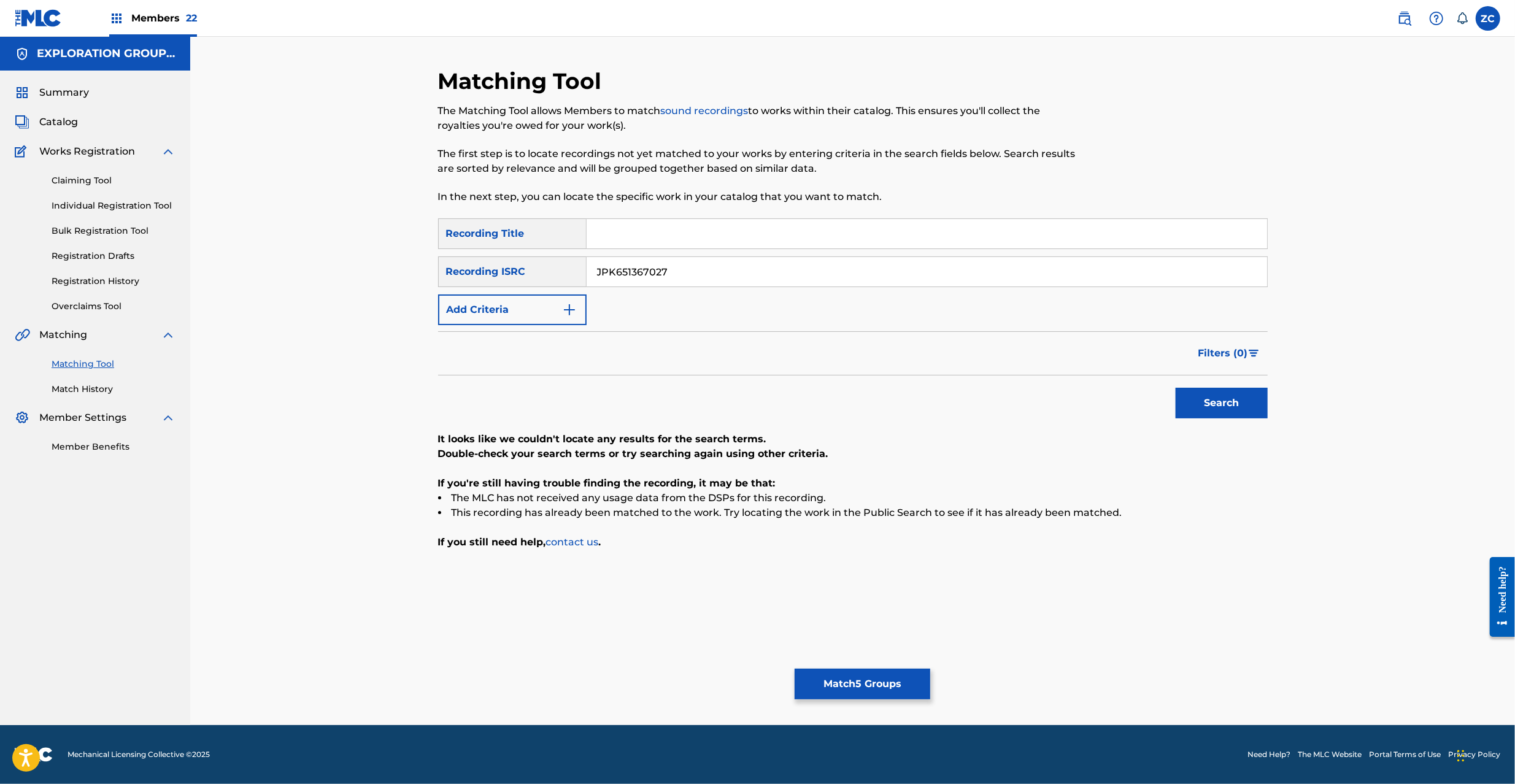
click at [738, 264] on input "JPK651367027" at bounding box center [927, 272] width 681 height 29
paste input "160313"
click at [1221, 401] on button "Search" at bounding box center [1221, 403] width 92 height 30
click at [918, 276] on input "JPK651160313" at bounding box center [927, 272] width 681 height 29
paste input "P300600456"
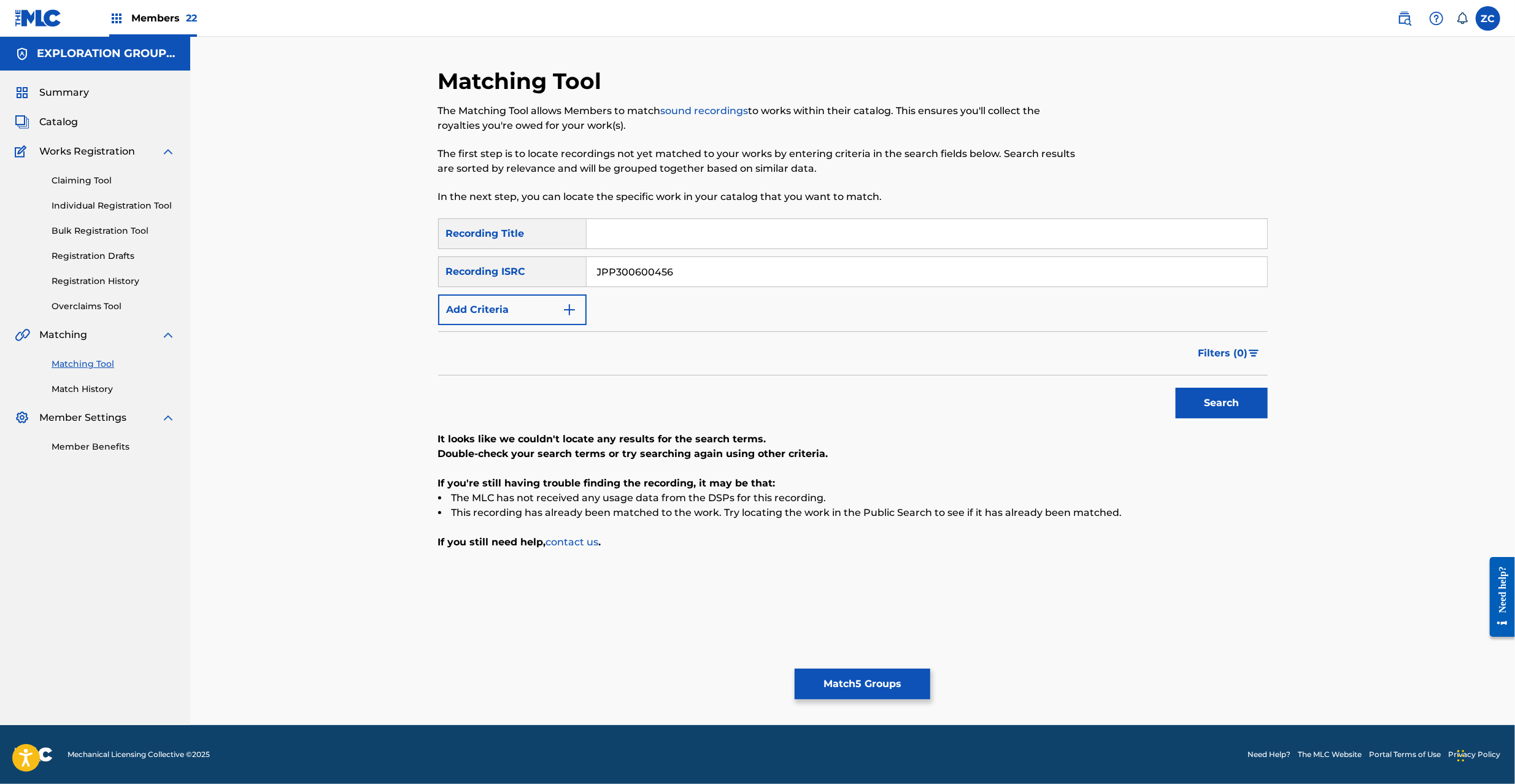
type input "JPP300600456"
click at [1211, 405] on button "Search" at bounding box center [1221, 403] width 92 height 30
click at [876, 682] on button "Match 5 Groups" at bounding box center [862, 684] width 135 height 30
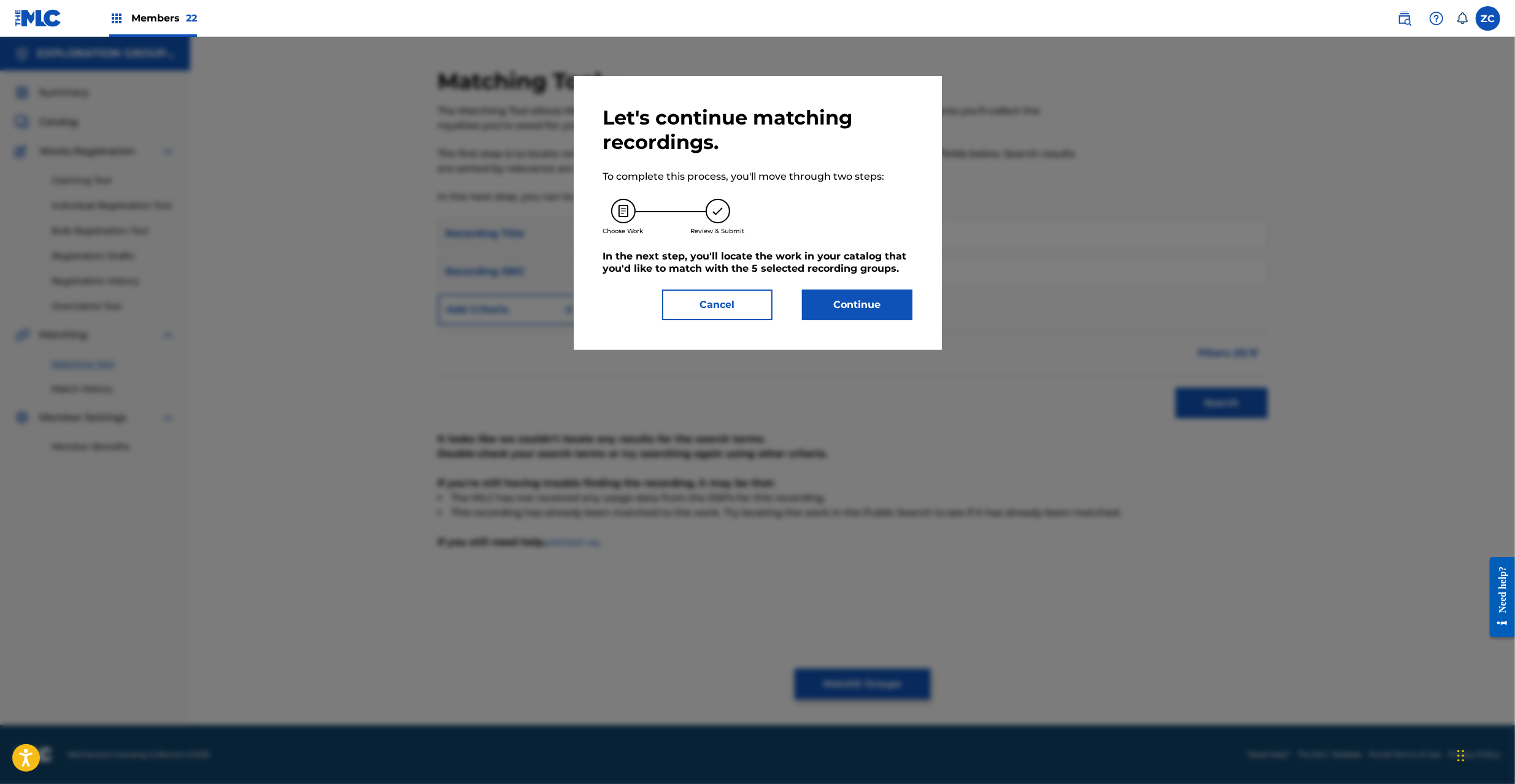
click at [840, 294] on button "Continue" at bounding box center [857, 305] width 111 height 30
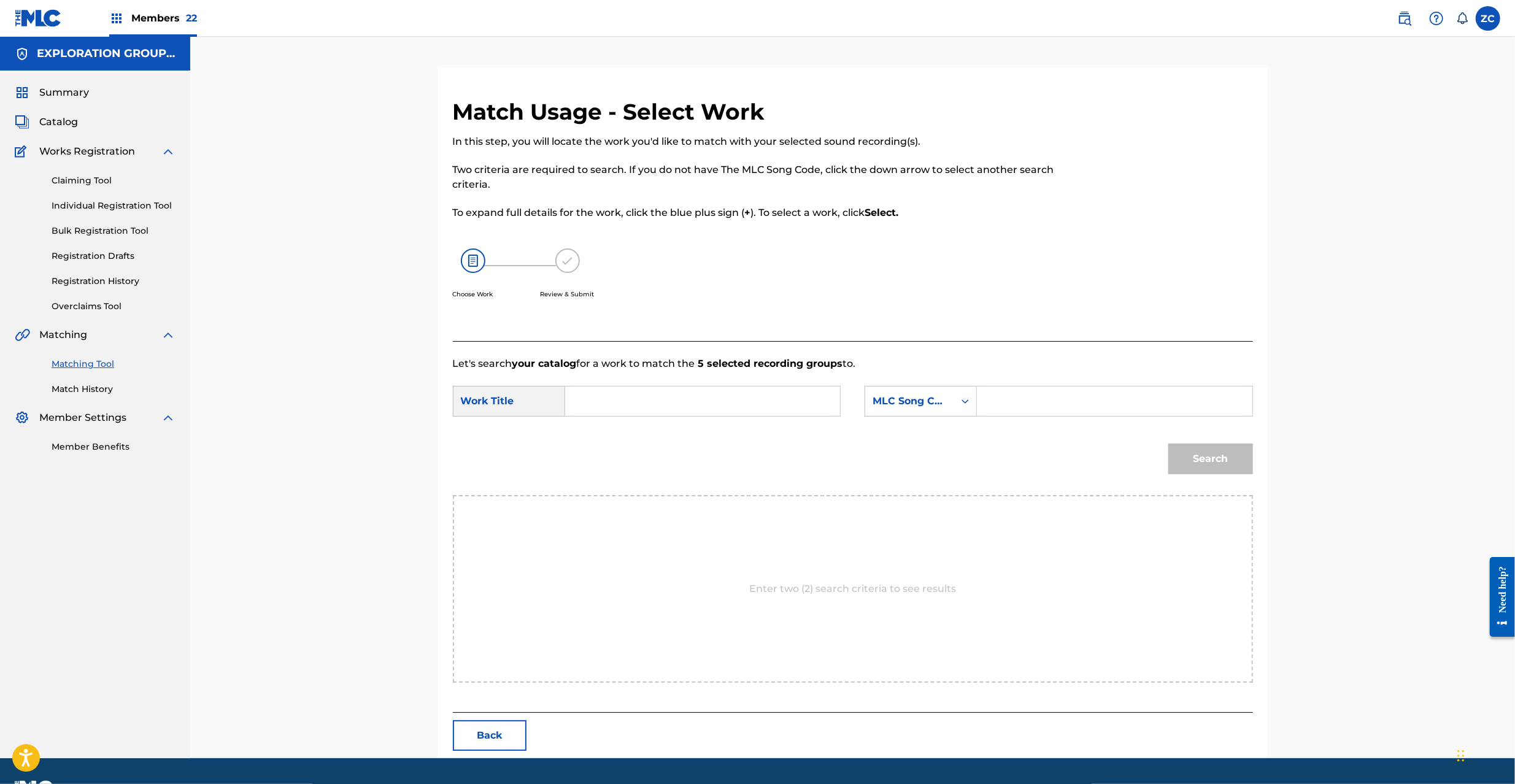
click at [709, 402] on input "Search Form" at bounding box center [703, 401] width 254 height 29
paste input "Watashiga Mamorukara W62JJ1"
click at [708, 402] on input "Watashiga Mamorukara W62JJ1" at bounding box center [703, 401] width 254 height 29
click at [709, 402] on input "Watashiga Mamorukara W62JJ1" at bounding box center [703, 401] width 254 height 29
type input "Watashiga Mamorukara"
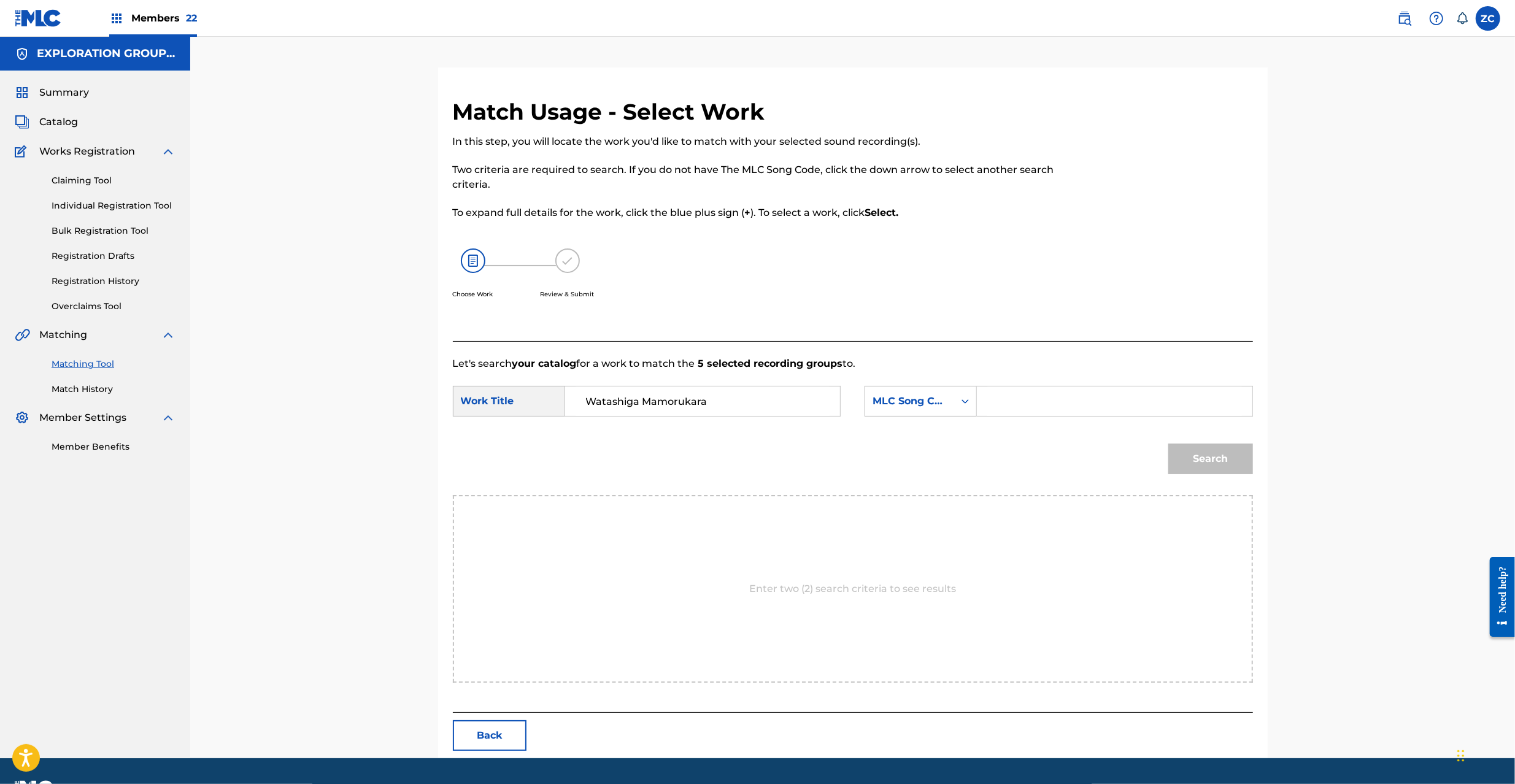
click at [1005, 403] on input "Search Form" at bounding box center [1114, 401] width 254 height 29
paste input "W62JJ1"
type input "W62JJ1"
click at [1211, 466] on button "Search" at bounding box center [1210, 459] width 85 height 30
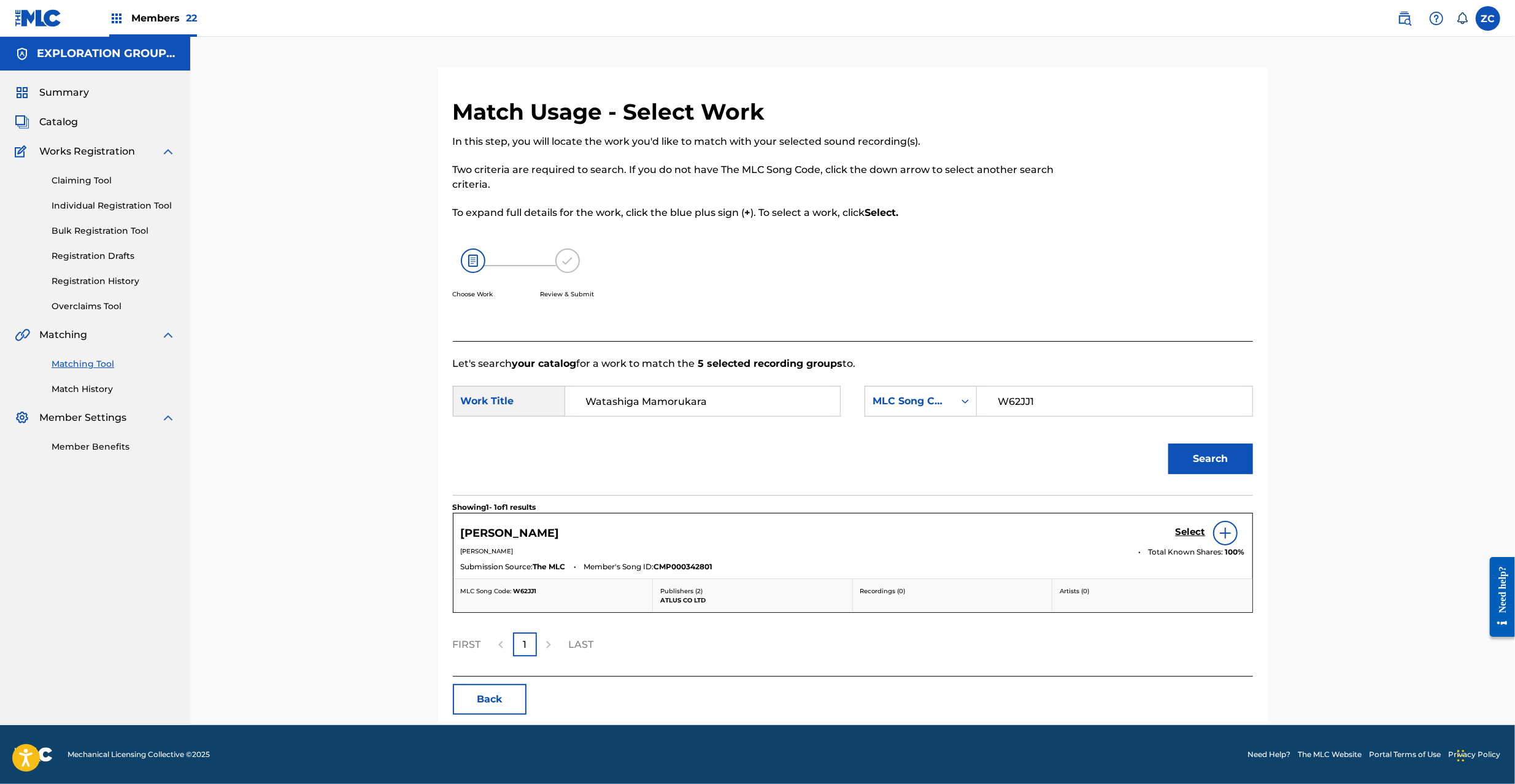
click at [1176, 531] on h5 "Select" at bounding box center [1190, 532] width 30 height 11
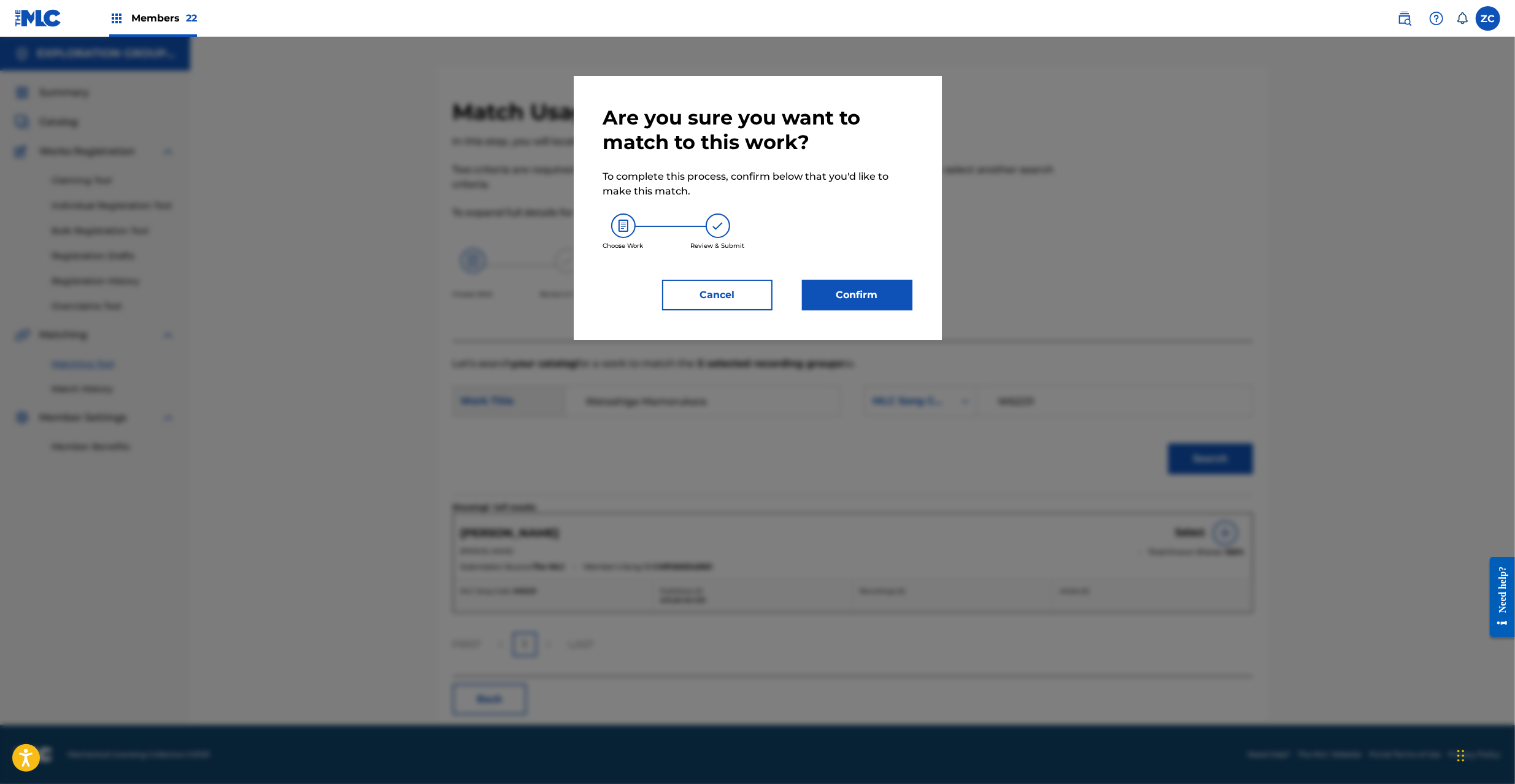
click at [881, 293] on button "Confirm" at bounding box center [857, 295] width 111 height 30
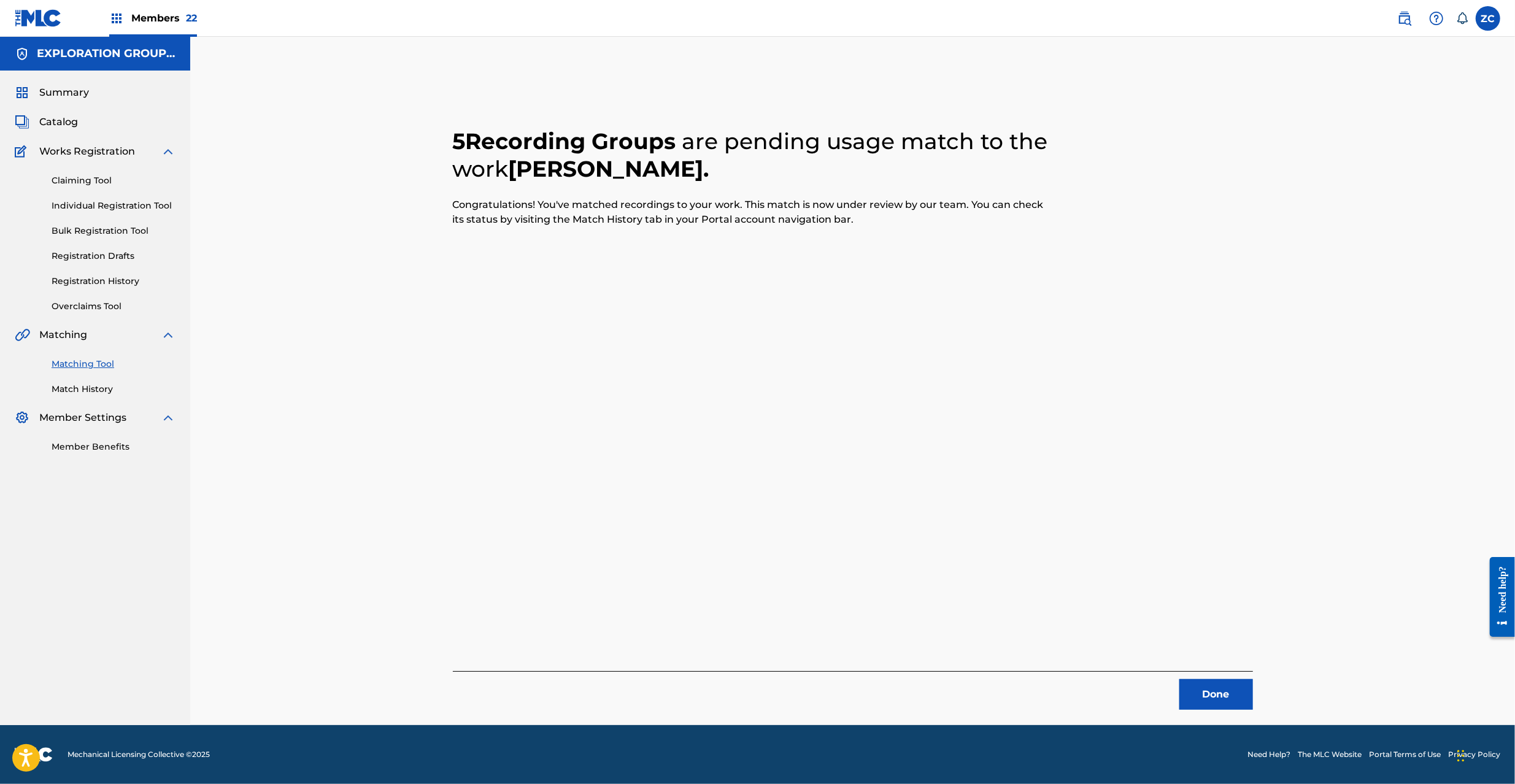
click at [1208, 690] on button "Done" at bounding box center [1216, 694] width 74 height 30
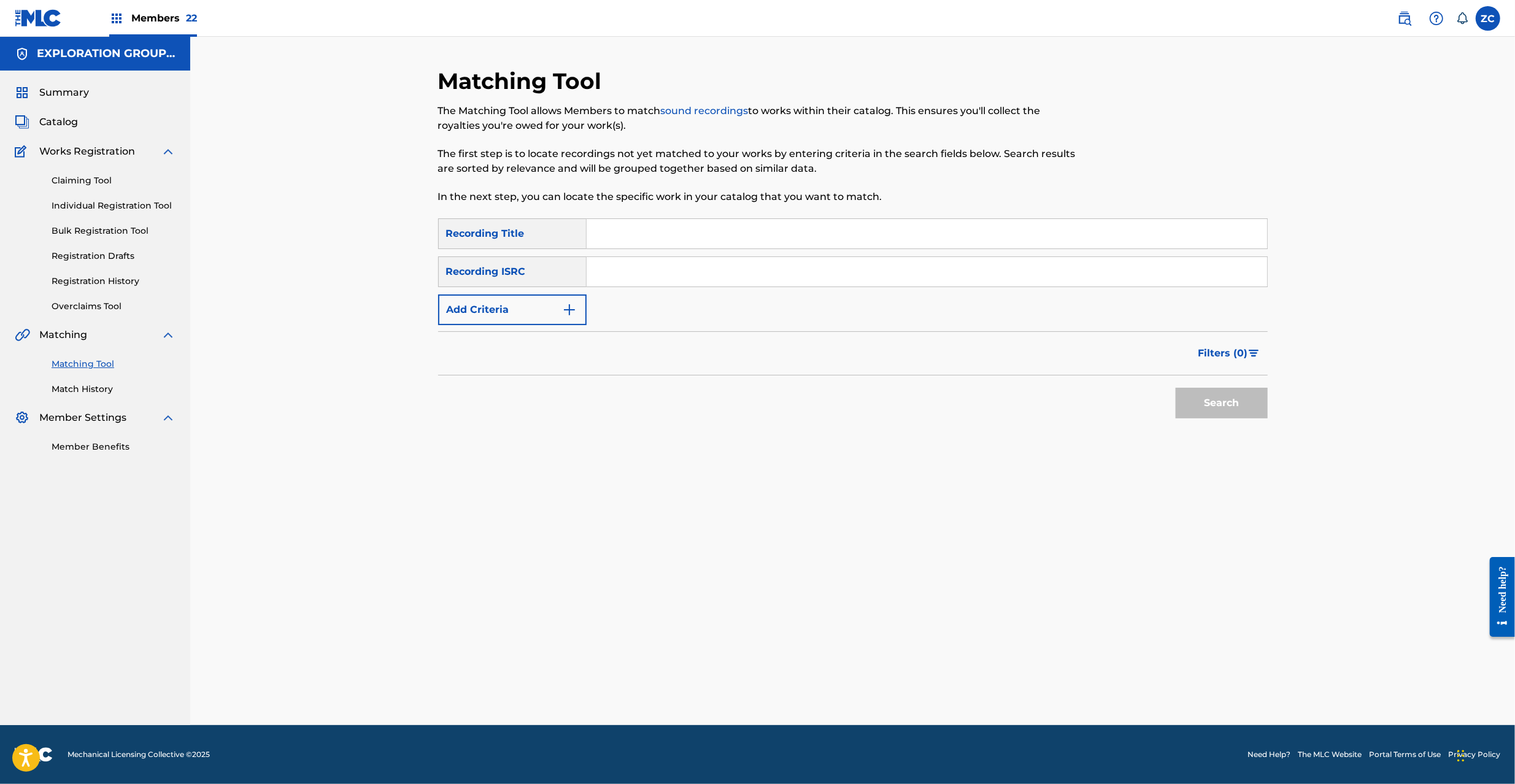
drag, startPoint x: 651, startPoint y: 266, endPoint x: 696, endPoint y: 285, distance: 48.8
click at [651, 266] on input "Search Form" at bounding box center [927, 272] width 681 height 29
paste input "JPK651669158"
click at [1198, 402] on button "Search" at bounding box center [1221, 403] width 92 height 30
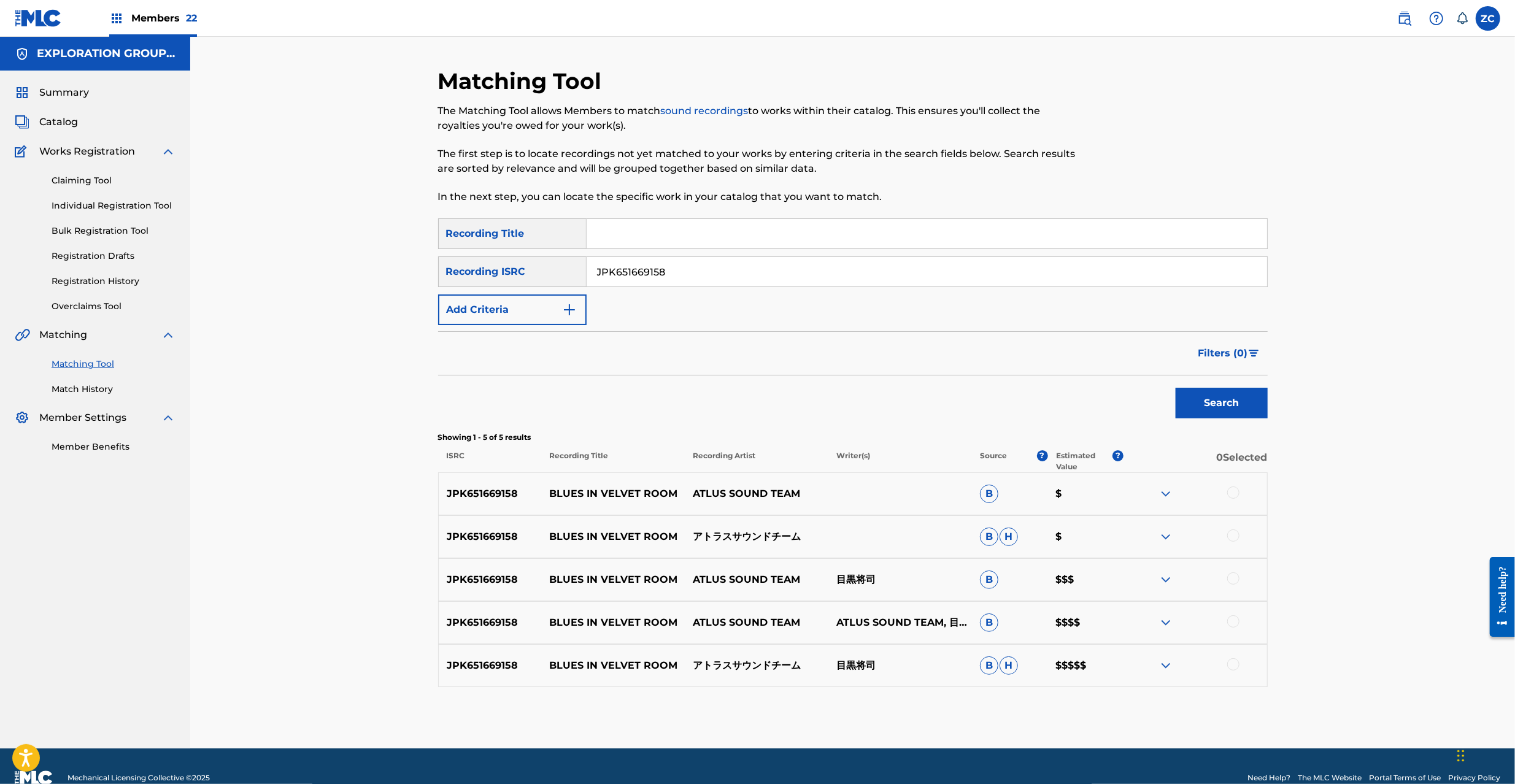
click at [1237, 489] on div at bounding box center [1233, 492] width 12 height 12
click at [1235, 529] on div at bounding box center [1195, 536] width 144 height 15
click at [1235, 531] on div at bounding box center [1233, 535] width 12 height 12
drag, startPoint x: 1235, startPoint y: 574, endPoint x: 1223, endPoint y: 644, distance: 71.0
click at [1235, 575] on div at bounding box center [1233, 578] width 12 height 12
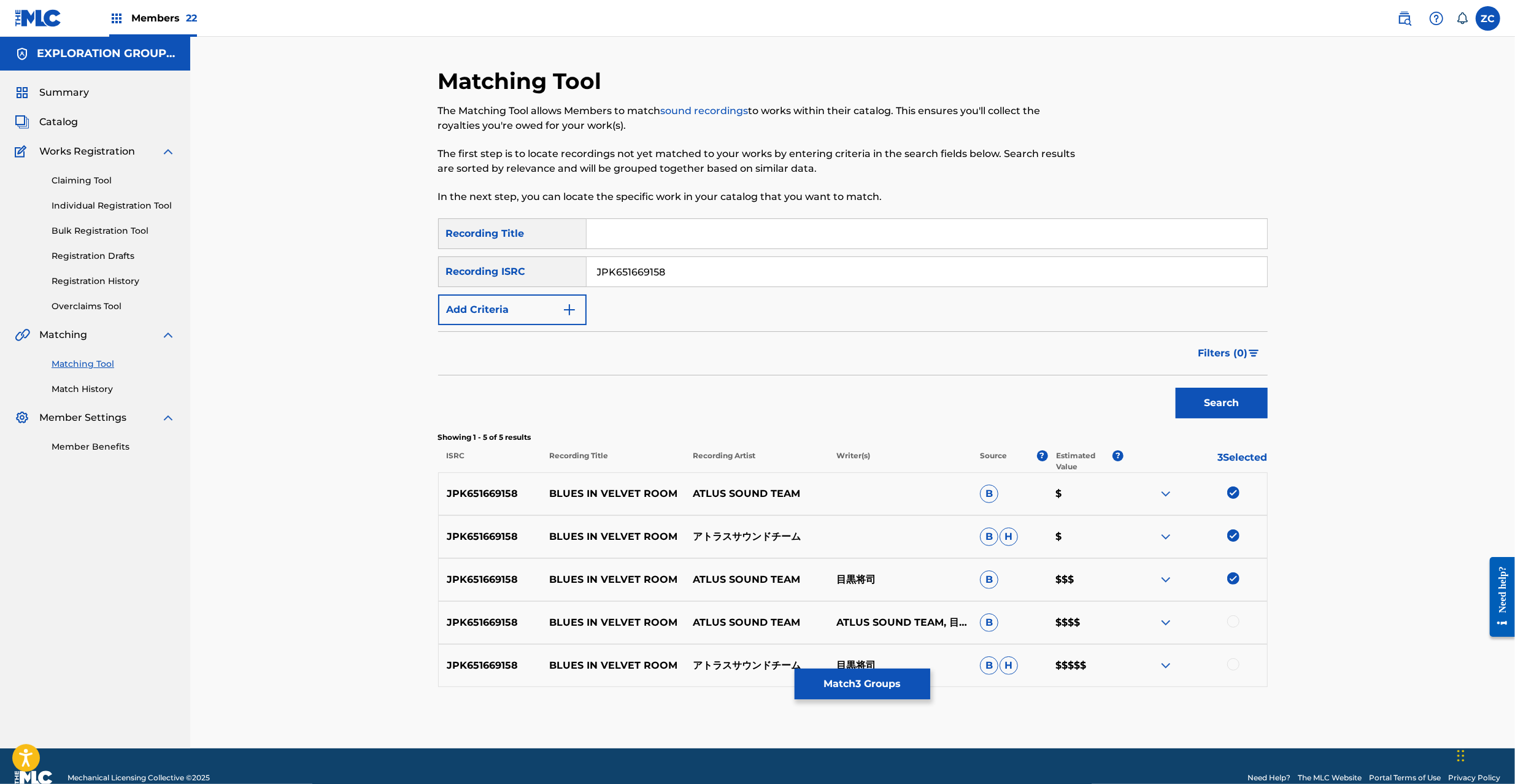
click at [1233, 624] on div at bounding box center [1233, 621] width 12 height 12
click at [1237, 665] on div at bounding box center [1233, 664] width 12 height 12
click at [751, 273] on input "JPK651669158" at bounding box center [927, 272] width 681 height 29
paste input "39103"
click at [1223, 409] on button "Search" at bounding box center [1221, 403] width 92 height 30
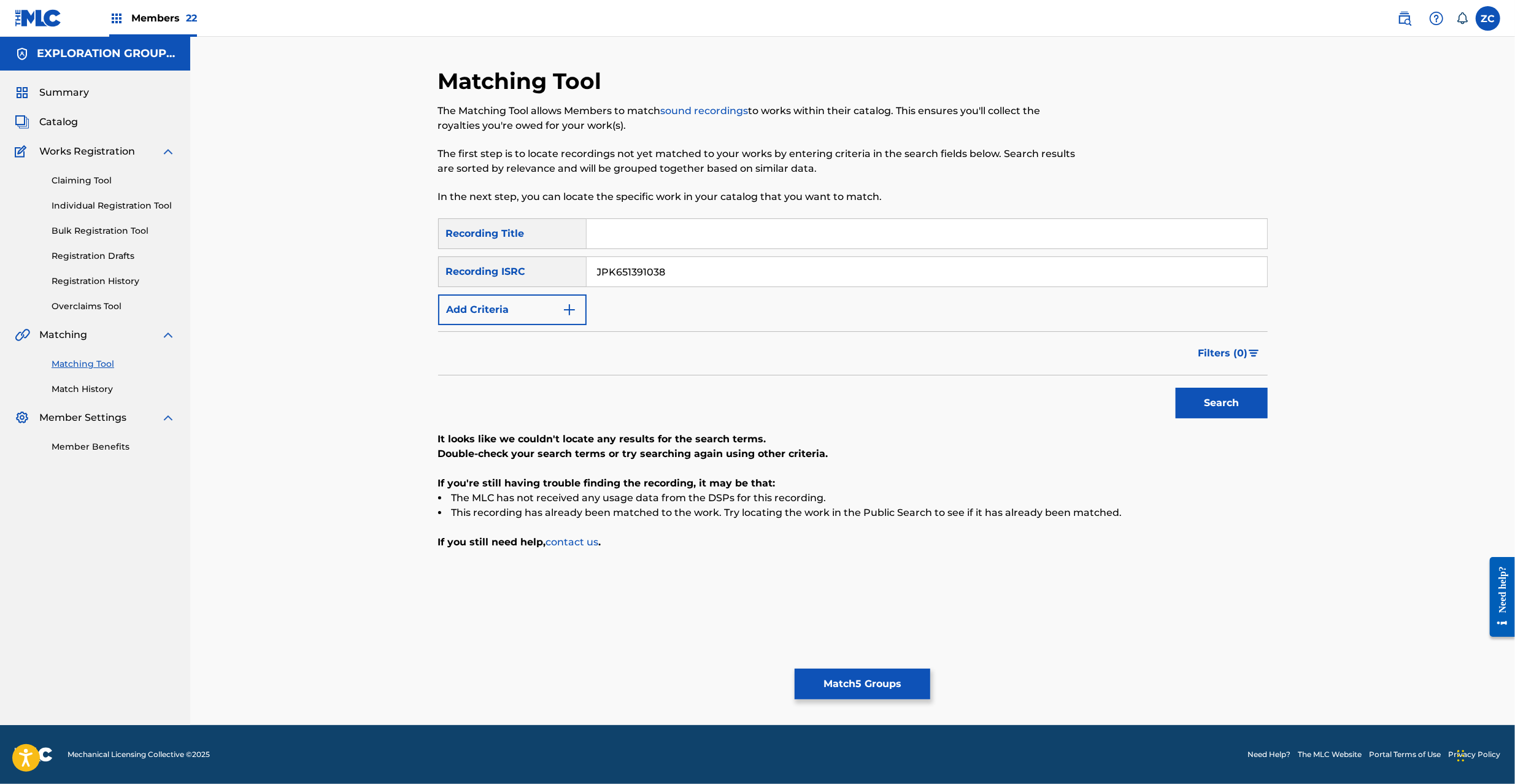
click at [788, 278] on input "JPK651391038" at bounding box center [927, 272] width 681 height 29
paste input "7"
click at [1211, 410] on button "Search" at bounding box center [1221, 403] width 92 height 30
click at [757, 266] on input "JPK651391037" at bounding box center [927, 272] width 681 height 29
paste input "67029"
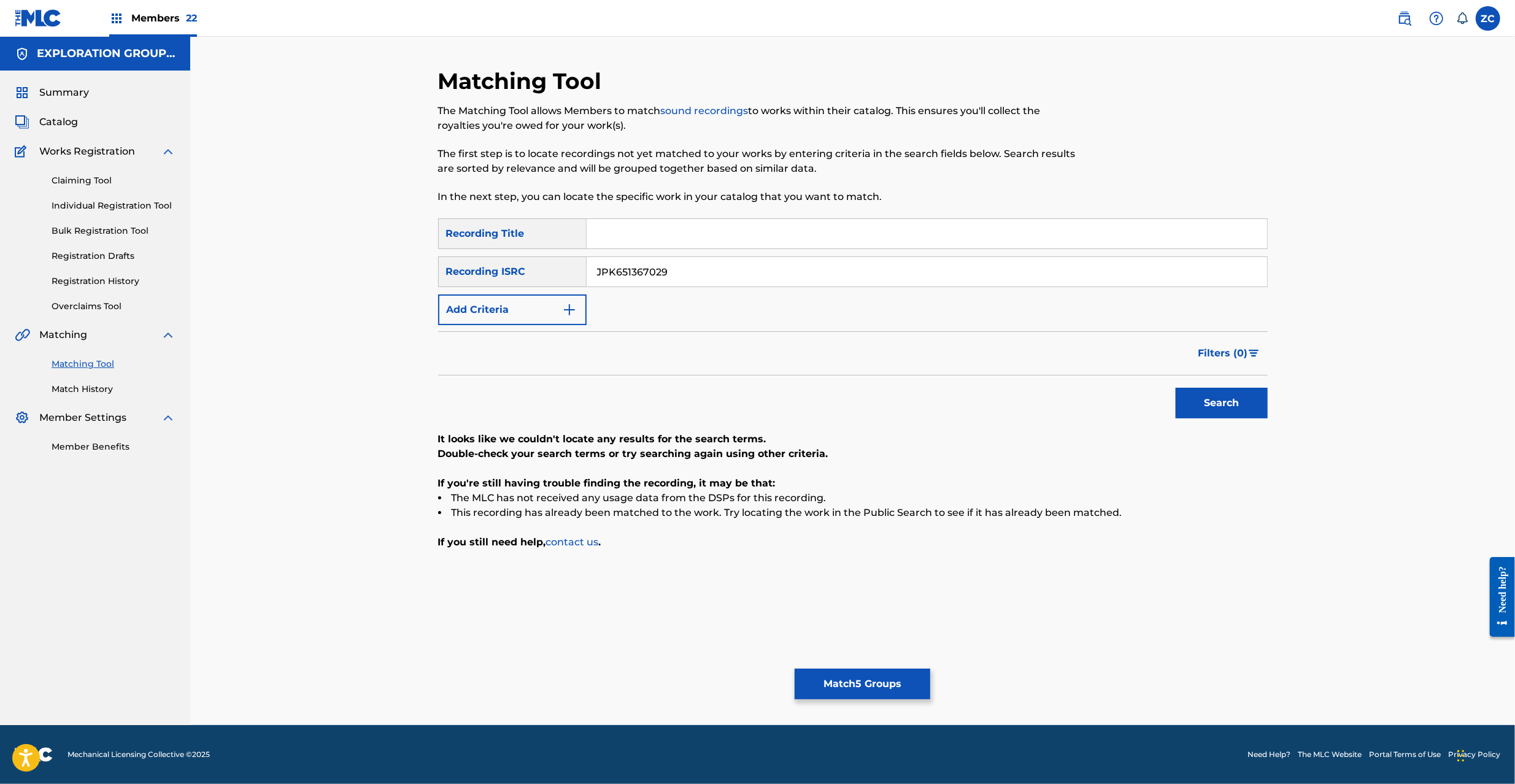
click at [1201, 400] on button "Search" at bounding box center [1221, 403] width 92 height 30
click at [815, 275] on input "JPK651367029" at bounding box center [927, 272] width 681 height 29
paste input "P300600458"
type input "JPP300600458"
click at [1225, 401] on button "Search" at bounding box center [1221, 403] width 92 height 30
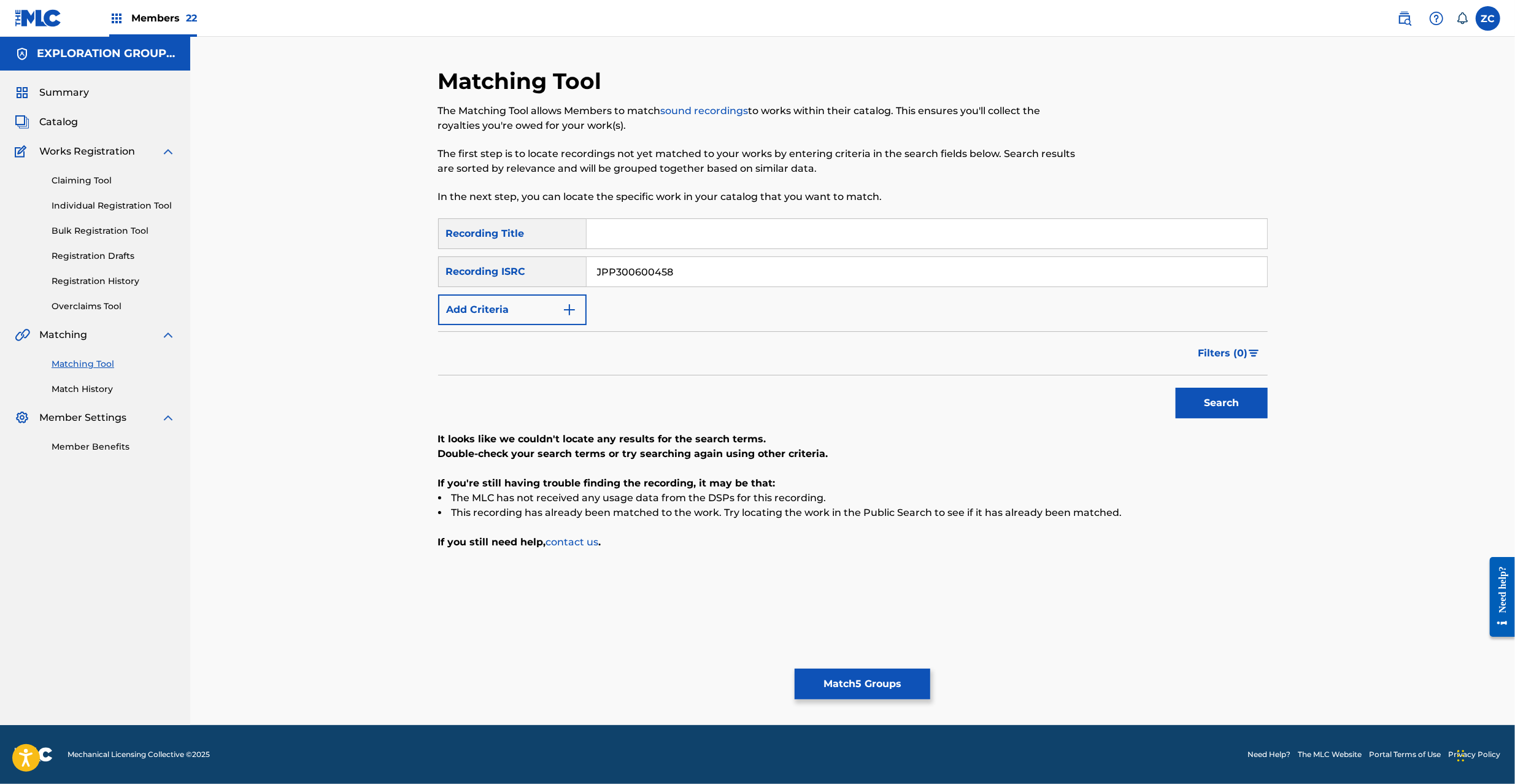
click at [887, 688] on button "Match 5 Groups" at bounding box center [862, 684] width 135 height 30
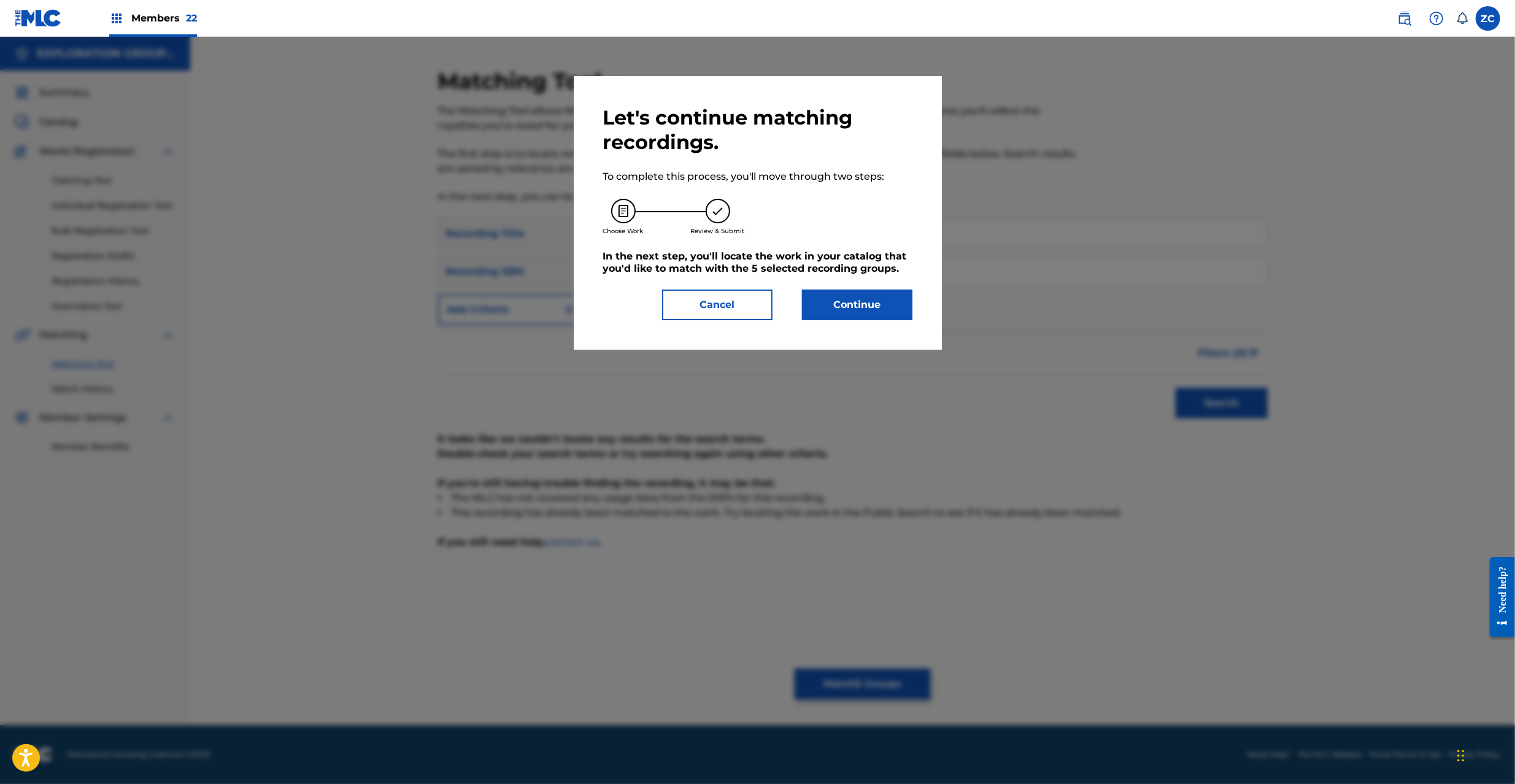
click at [842, 314] on button "Continue" at bounding box center [857, 305] width 111 height 30
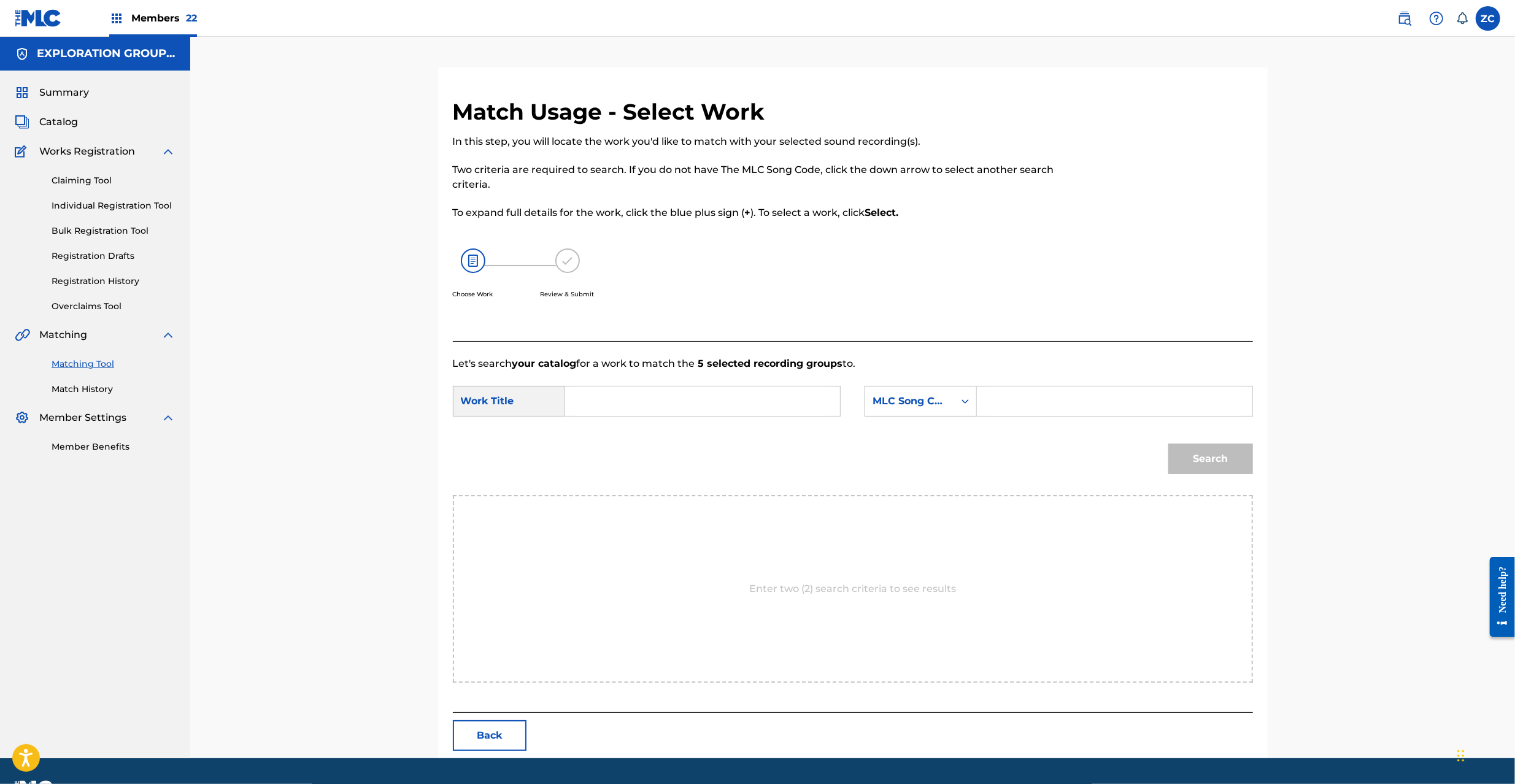
click at [793, 409] on input "Search Form" at bounding box center [703, 401] width 254 height 29
paste input "Blues In Velvet Room BD9RGI"
click at [726, 400] on input "Blues In Velvet Room BD9RGI" at bounding box center [703, 401] width 254 height 29
click at [727, 398] on input "Blues In Velvet Room BD9RGI" at bounding box center [703, 401] width 254 height 29
type input "Blues In [GEOGRAPHIC_DATA]"
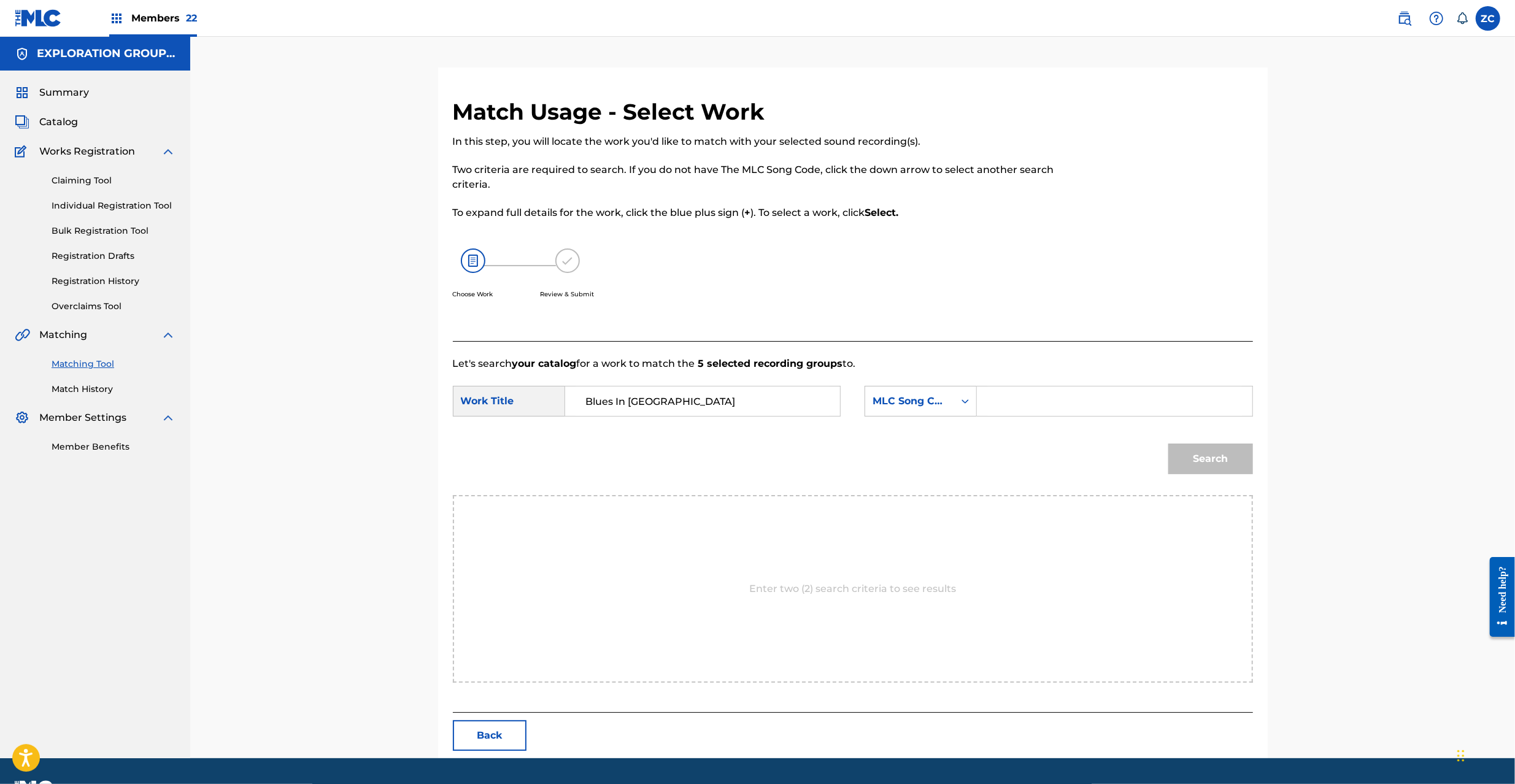
click at [989, 399] on input "Search Form" at bounding box center [1114, 401] width 254 height 29
paste input "BD9RGI"
type input "BD9RGI"
click at [1214, 448] on button "Search" at bounding box center [1210, 459] width 85 height 30
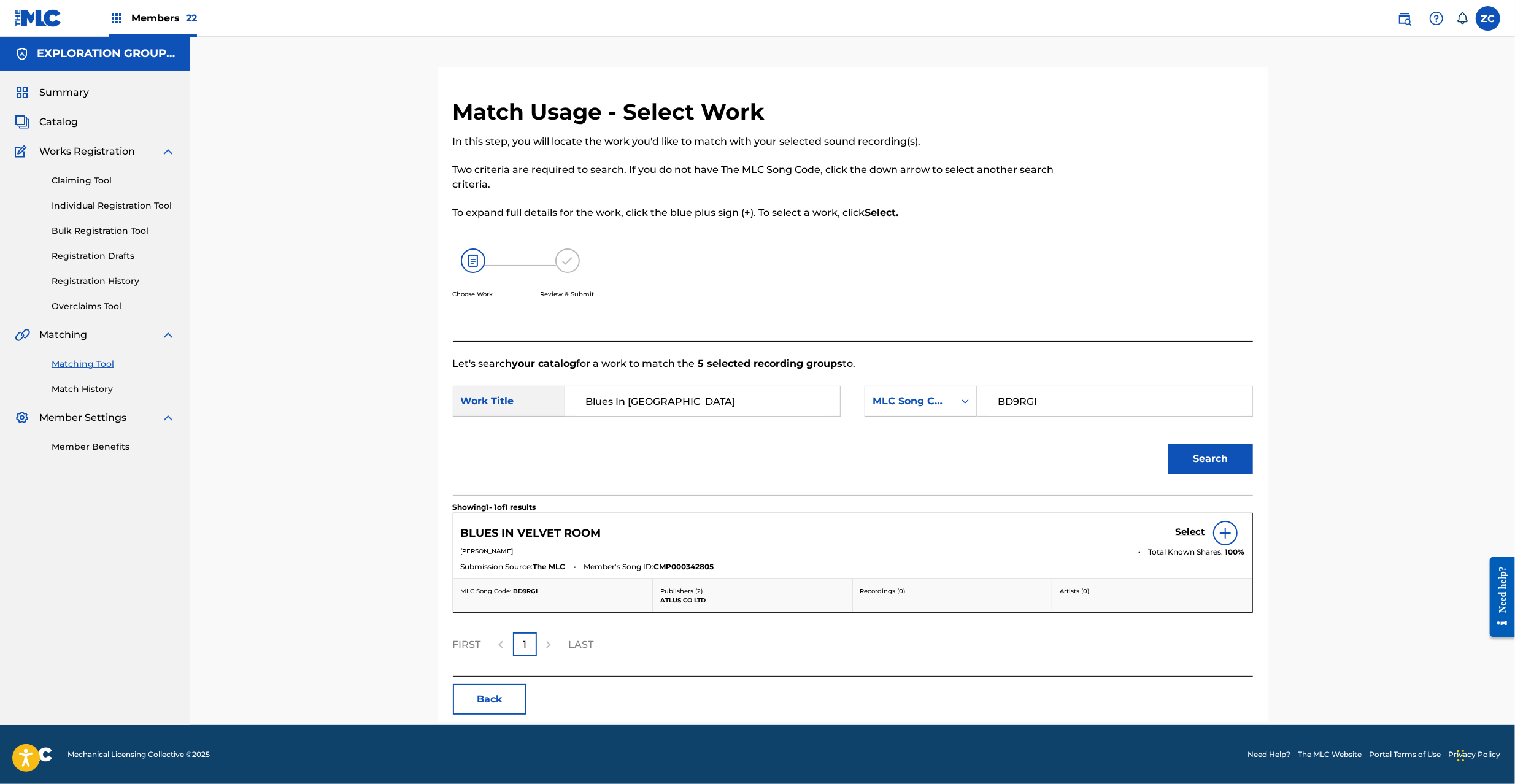
click at [1190, 536] on h5 "Select" at bounding box center [1190, 532] width 30 height 11
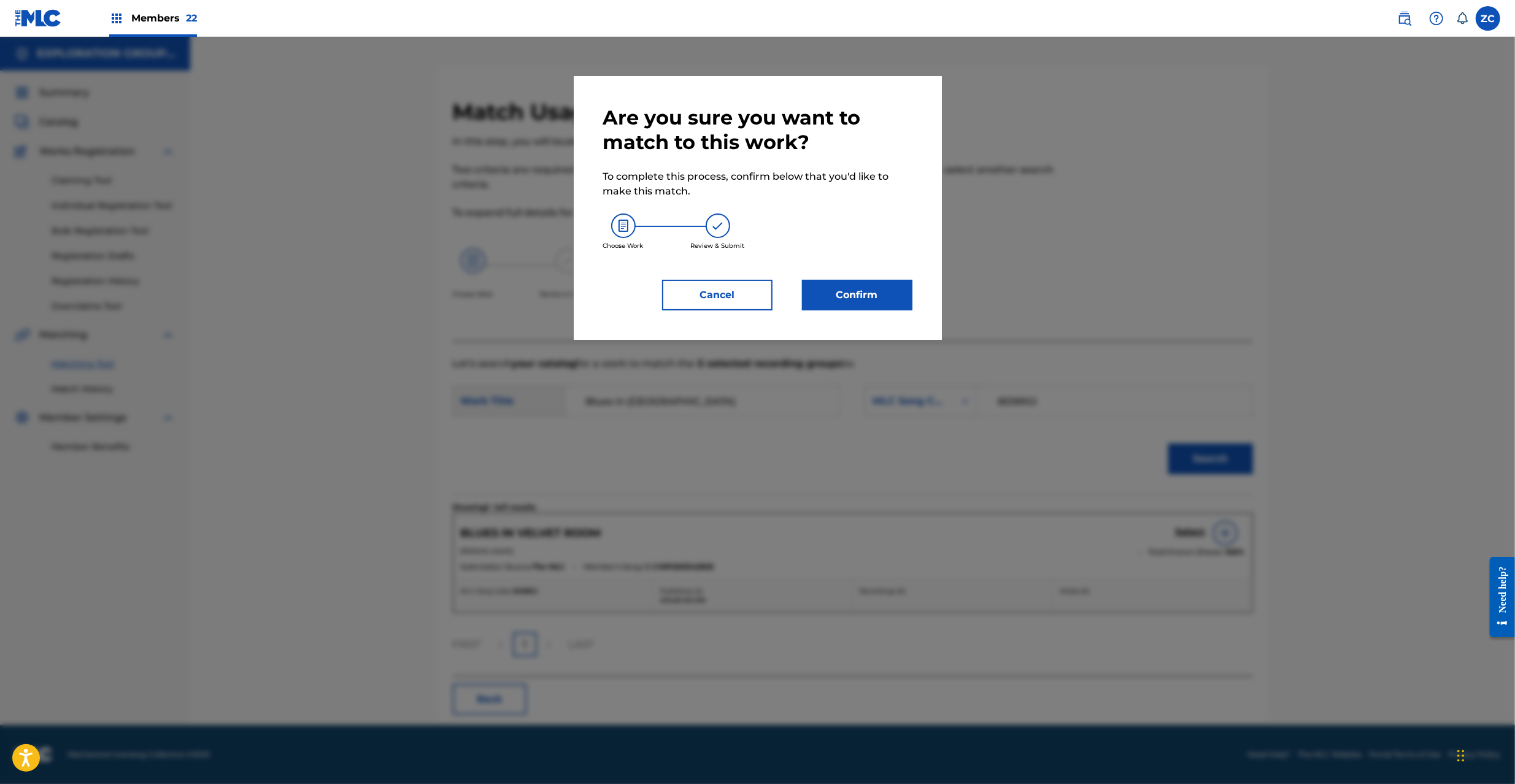
click at [890, 302] on button "Confirm" at bounding box center [857, 295] width 111 height 30
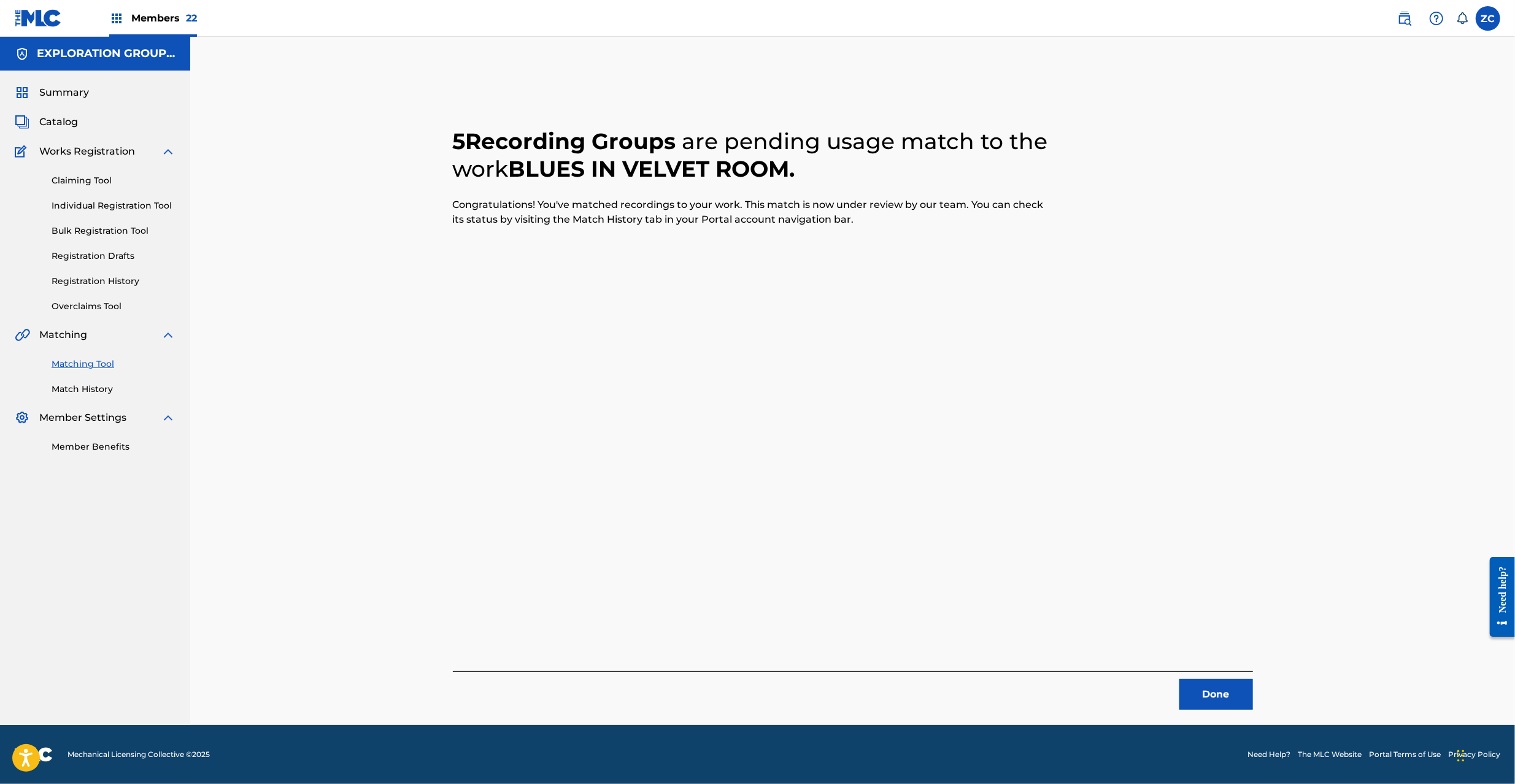
click at [1206, 705] on button "Done" at bounding box center [1216, 694] width 74 height 30
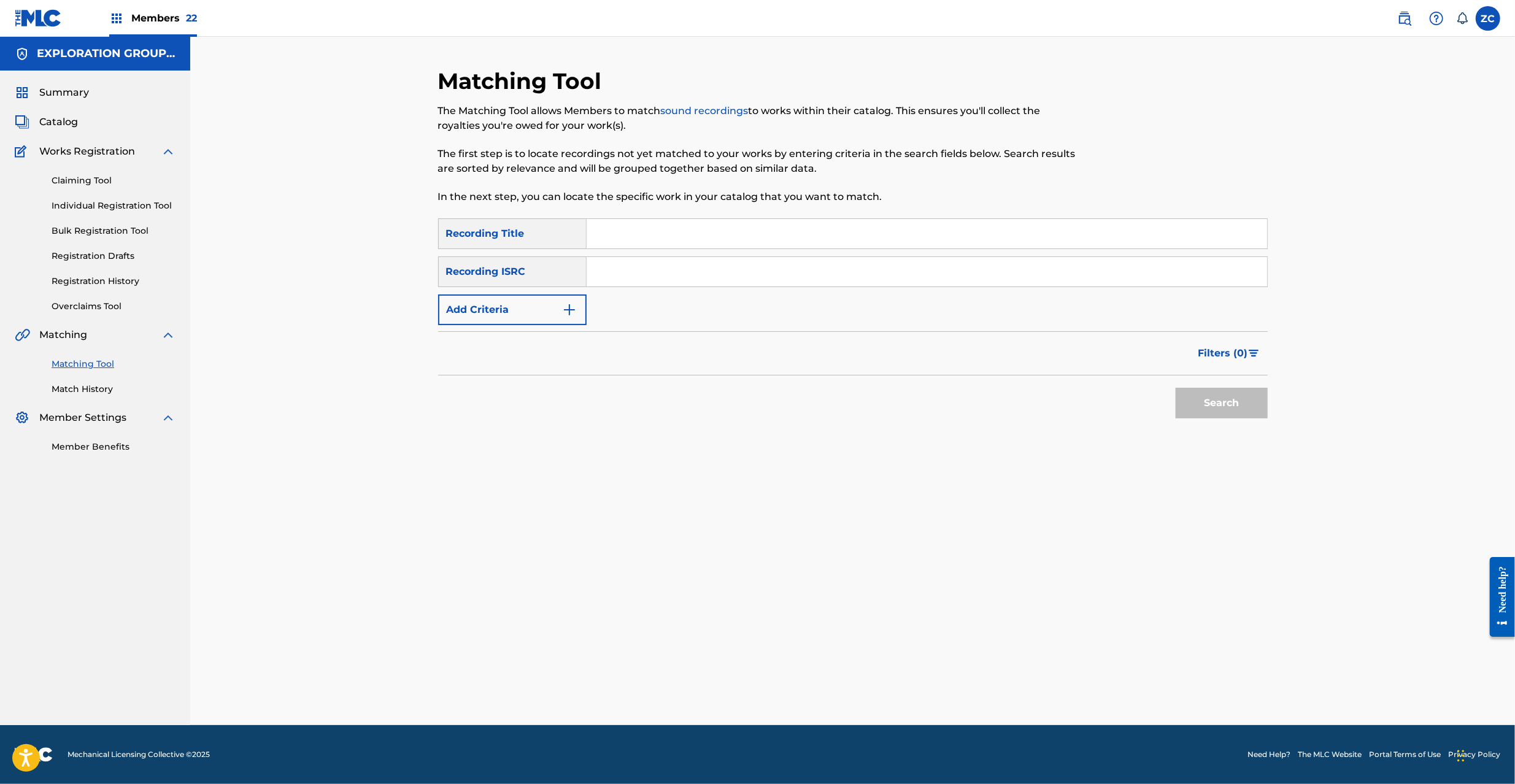
click at [737, 283] on input "Search Form" at bounding box center [927, 272] width 681 height 29
paste input "JPK651669005"
type input "JPK651669005"
click at [1240, 395] on button "Search" at bounding box center [1221, 403] width 92 height 30
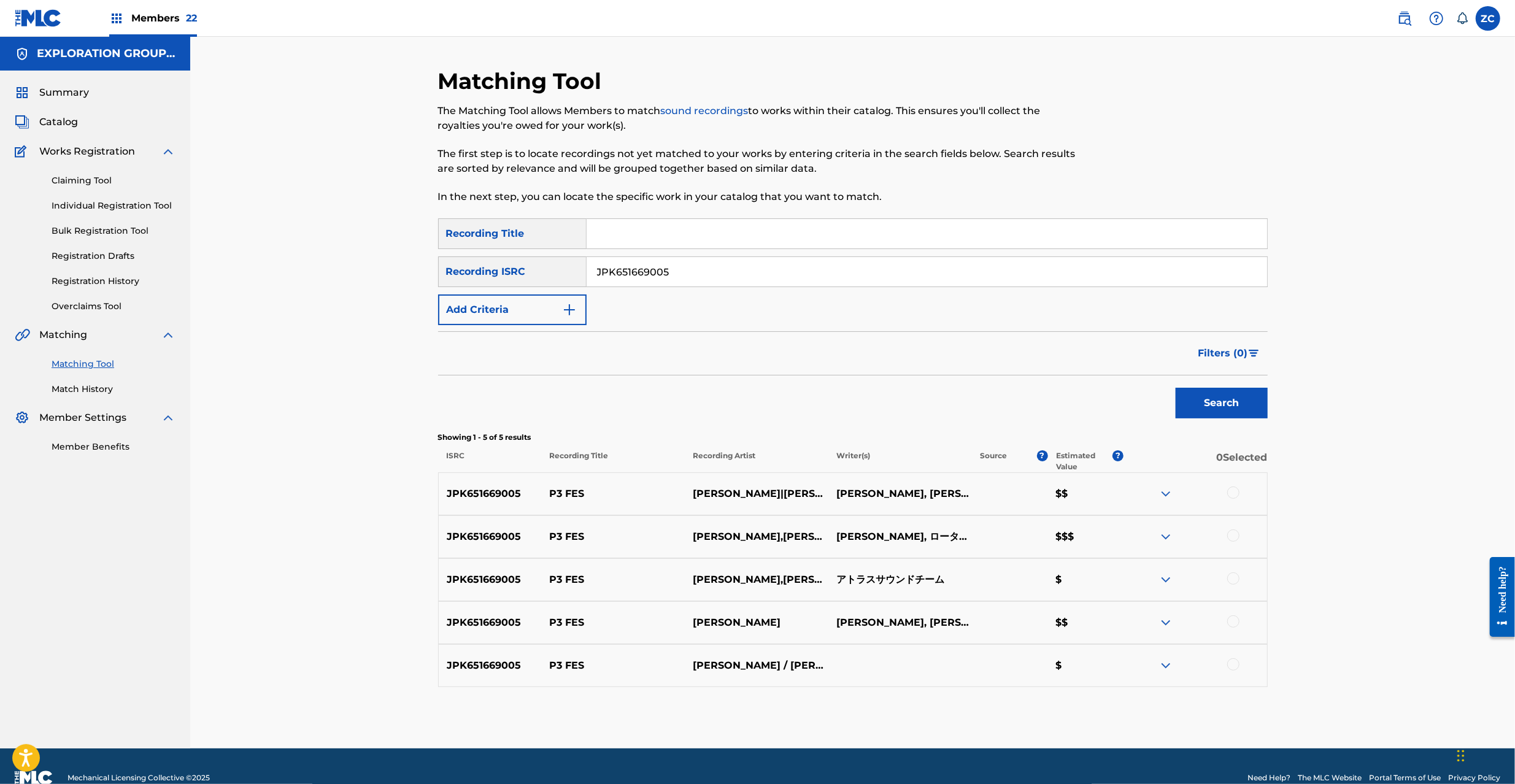
click at [1235, 491] on div at bounding box center [1233, 492] width 12 height 12
click at [1232, 535] on div at bounding box center [1233, 535] width 12 height 12
click at [1233, 578] on div at bounding box center [1233, 578] width 12 height 12
click at [1232, 621] on div at bounding box center [1233, 621] width 12 height 12
click at [1233, 672] on div at bounding box center [1195, 665] width 144 height 15
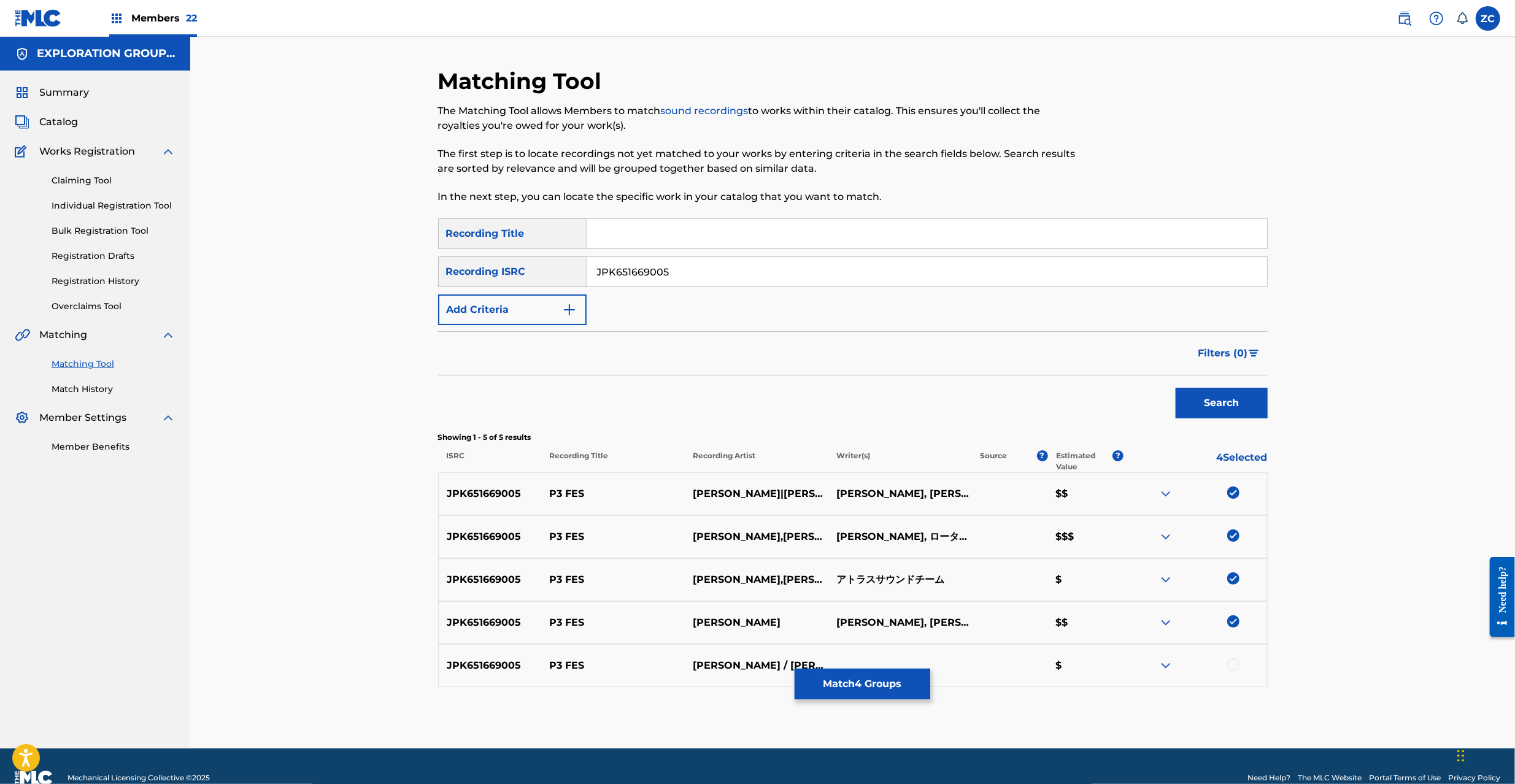
click at [1233, 666] on div at bounding box center [1233, 664] width 12 height 12
click at [69, 118] on span "Catalog" at bounding box center [58, 122] width 39 height 15
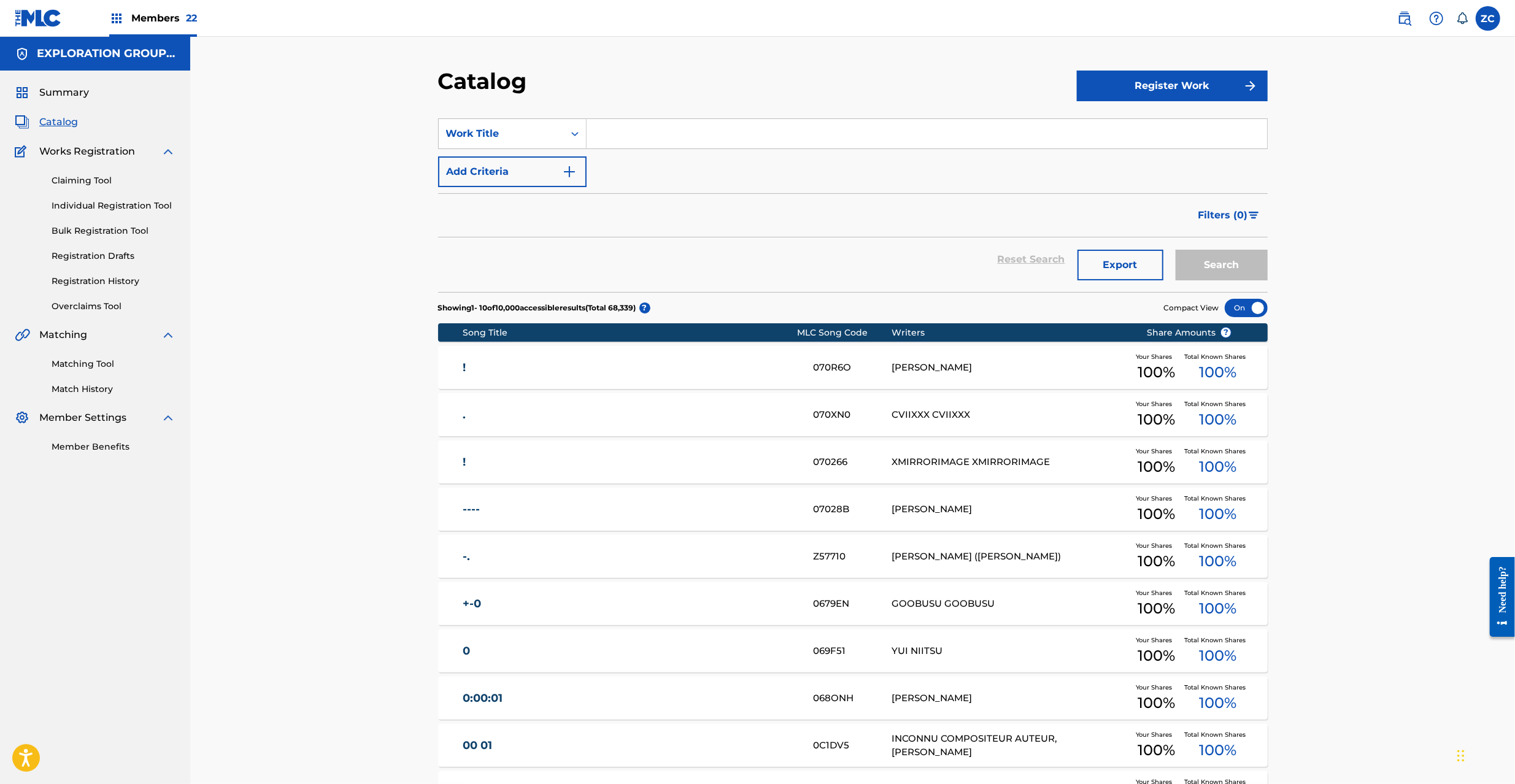
click at [99, 359] on link "Matching Tool" at bounding box center [113, 364] width 124 height 13
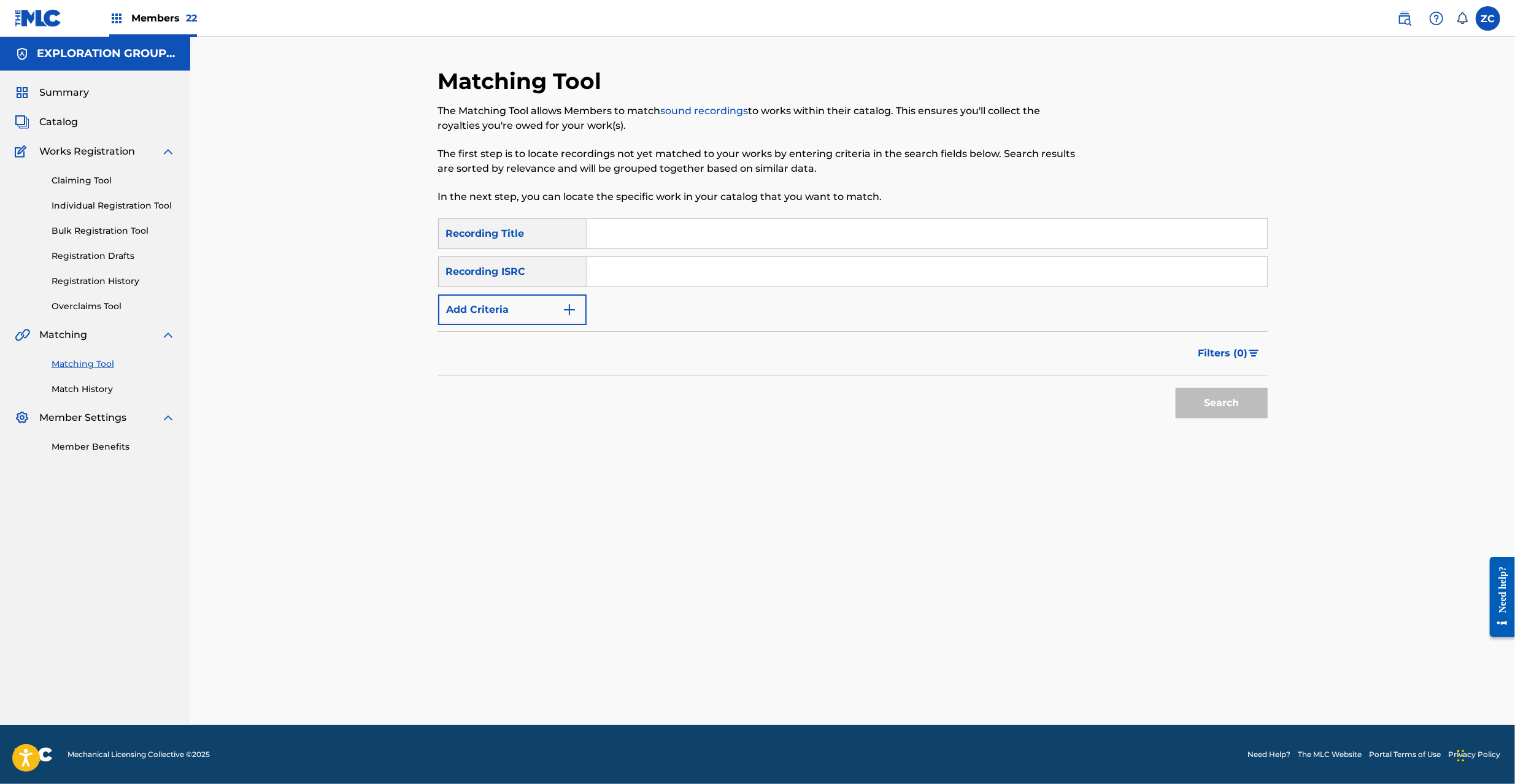
click at [686, 267] on input "Search Form" at bounding box center [927, 272] width 681 height 29
paste input "JPK652401103"
click at [1243, 408] on button "Search" at bounding box center [1221, 403] width 92 height 30
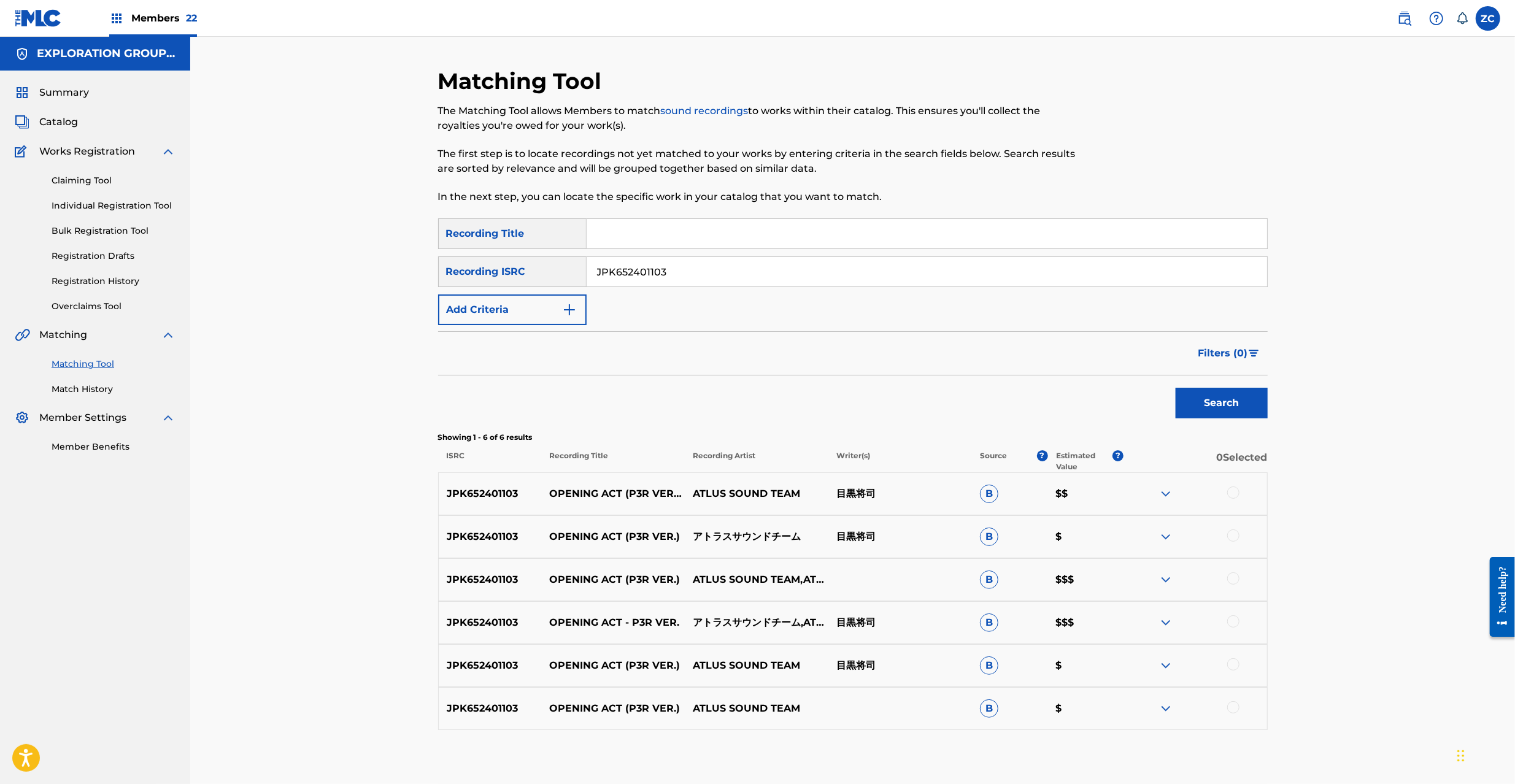
click at [1233, 496] on div at bounding box center [1233, 492] width 12 height 12
click at [1233, 531] on div at bounding box center [1233, 535] width 12 height 12
click at [1235, 574] on div at bounding box center [1233, 578] width 12 height 12
click at [1237, 619] on div at bounding box center [1233, 621] width 12 height 12
click at [1232, 666] on div at bounding box center [1233, 664] width 12 height 12
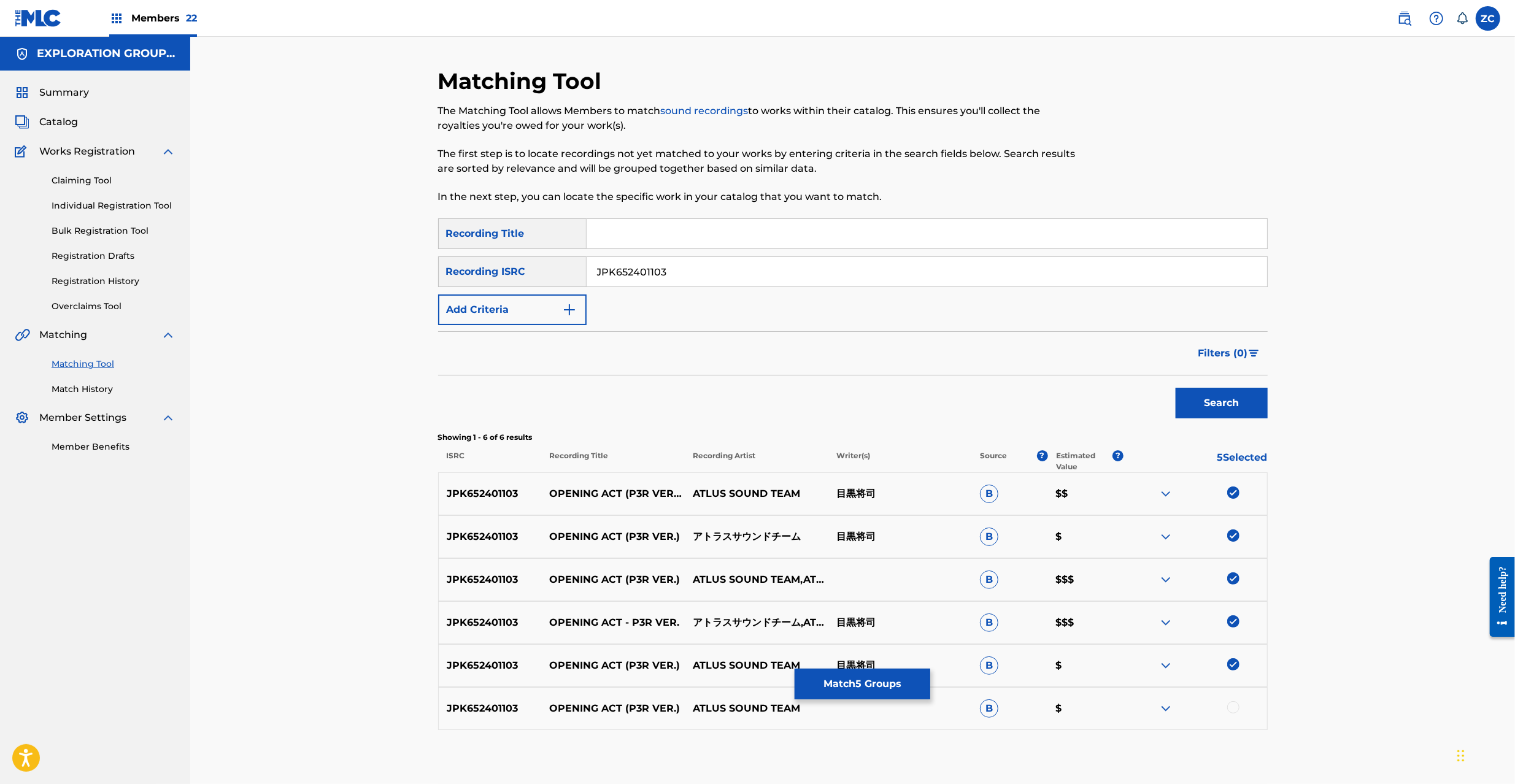
click at [1232, 712] on div at bounding box center [1233, 707] width 12 height 12
click at [776, 273] on input "JPK652401103" at bounding box center [927, 272] width 681 height 29
paste input "P30070022"
click at [1176, 388] on button "Search" at bounding box center [1221, 403] width 92 height 30
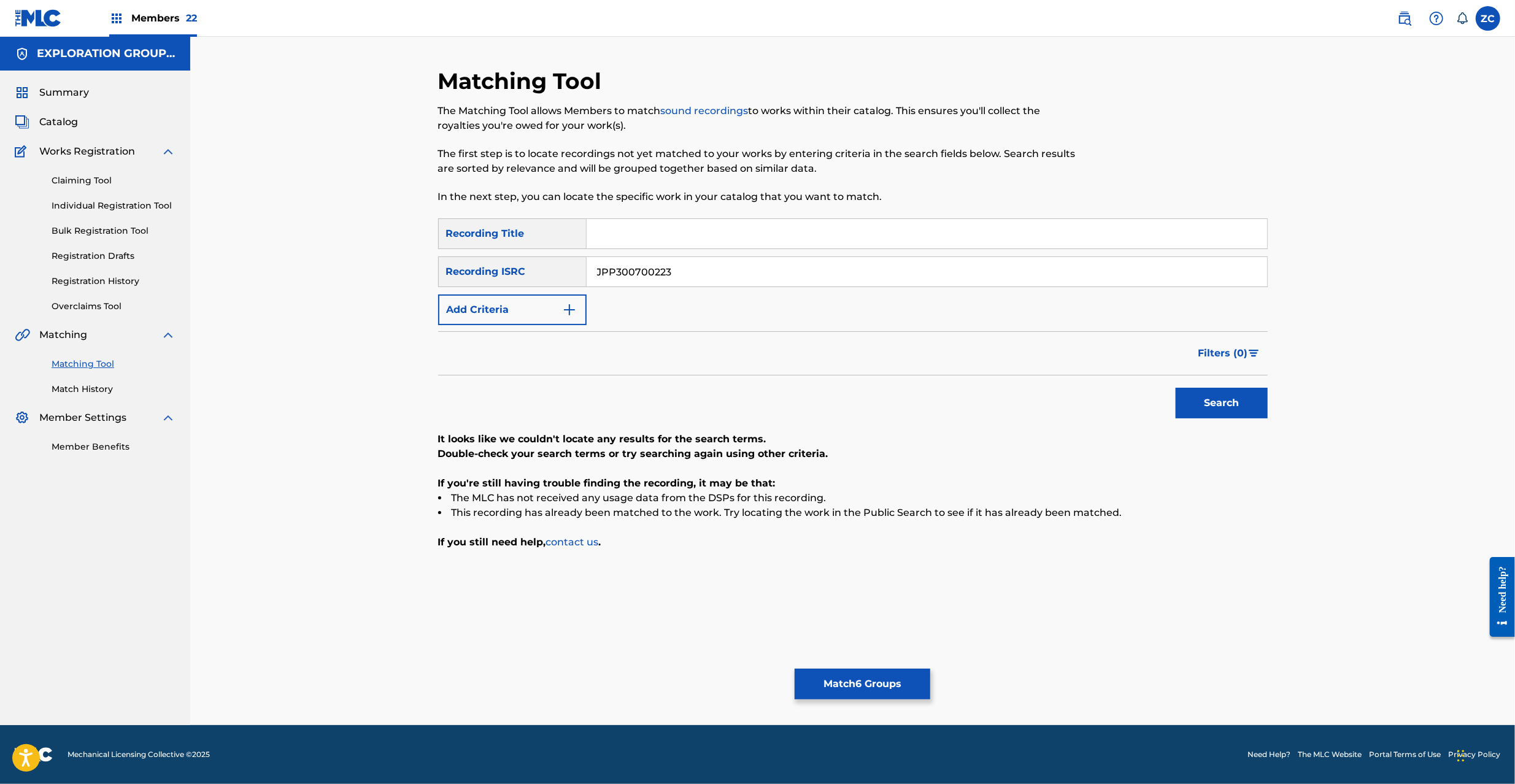
paste input "K651160315"
click at [1176, 388] on button "Search" at bounding box center [1221, 403] width 92 height 30
paste input "366503"
type input "JPK651366503"
click at [1176, 388] on button "Search" at bounding box center [1221, 403] width 92 height 30
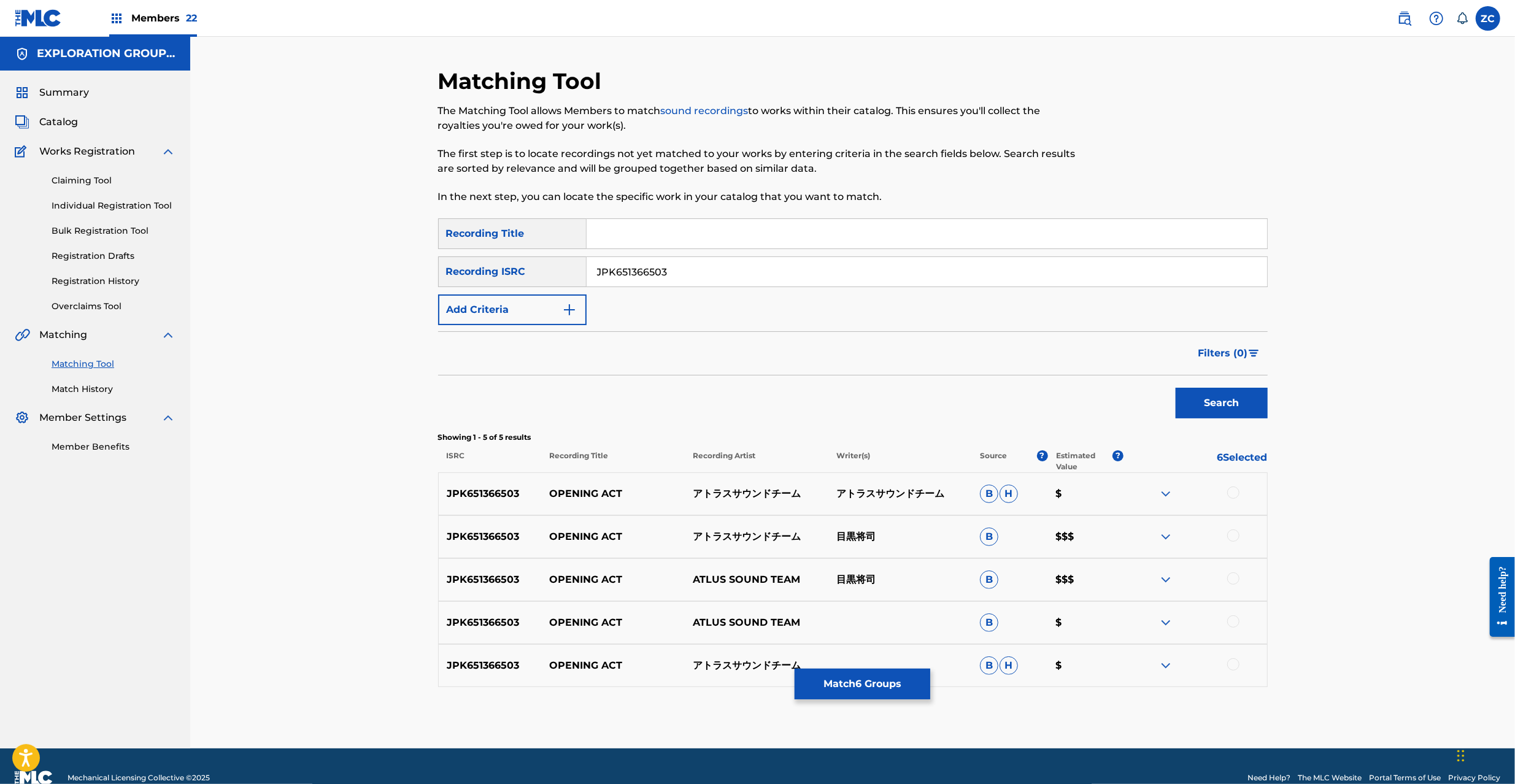
click at [1233, 496] on div at bounding box center [1233, 492] width 12 height 12
click at [1233, 540] on div at bounding box center [1233, 535] width 12 height 12
click at [1235, 580] on div at bounding box center [1233, 578] width 12 height 12
click at [1235, 625] on div at bounding box center [1233, 621] width 12 height 12
click at [1233, 664] on div at bounding box center [1233, 664] width 12 height 12
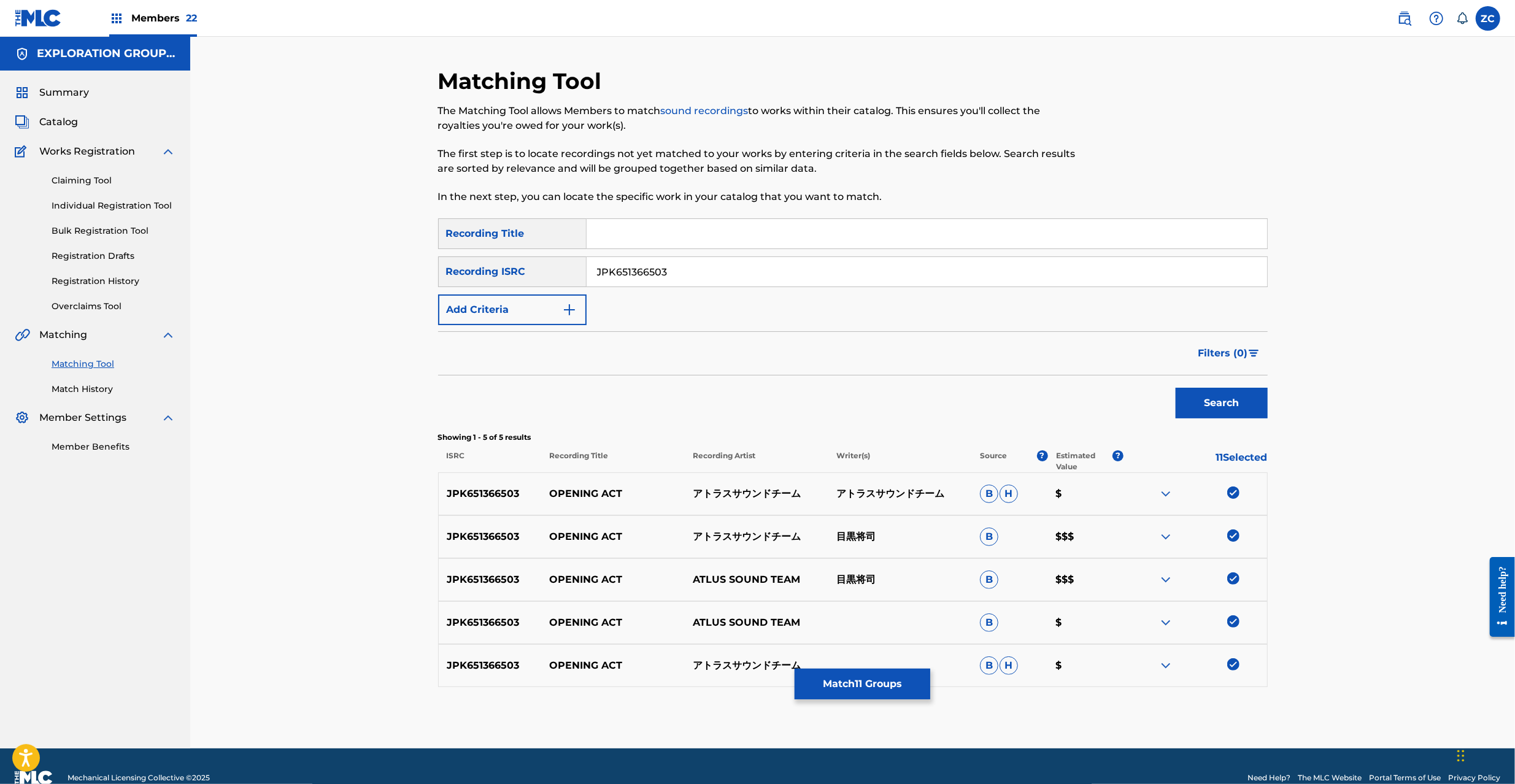
click at [832, 680] on button "Match 11 Groups" at bounding box center [862, 684] width 135 height 30
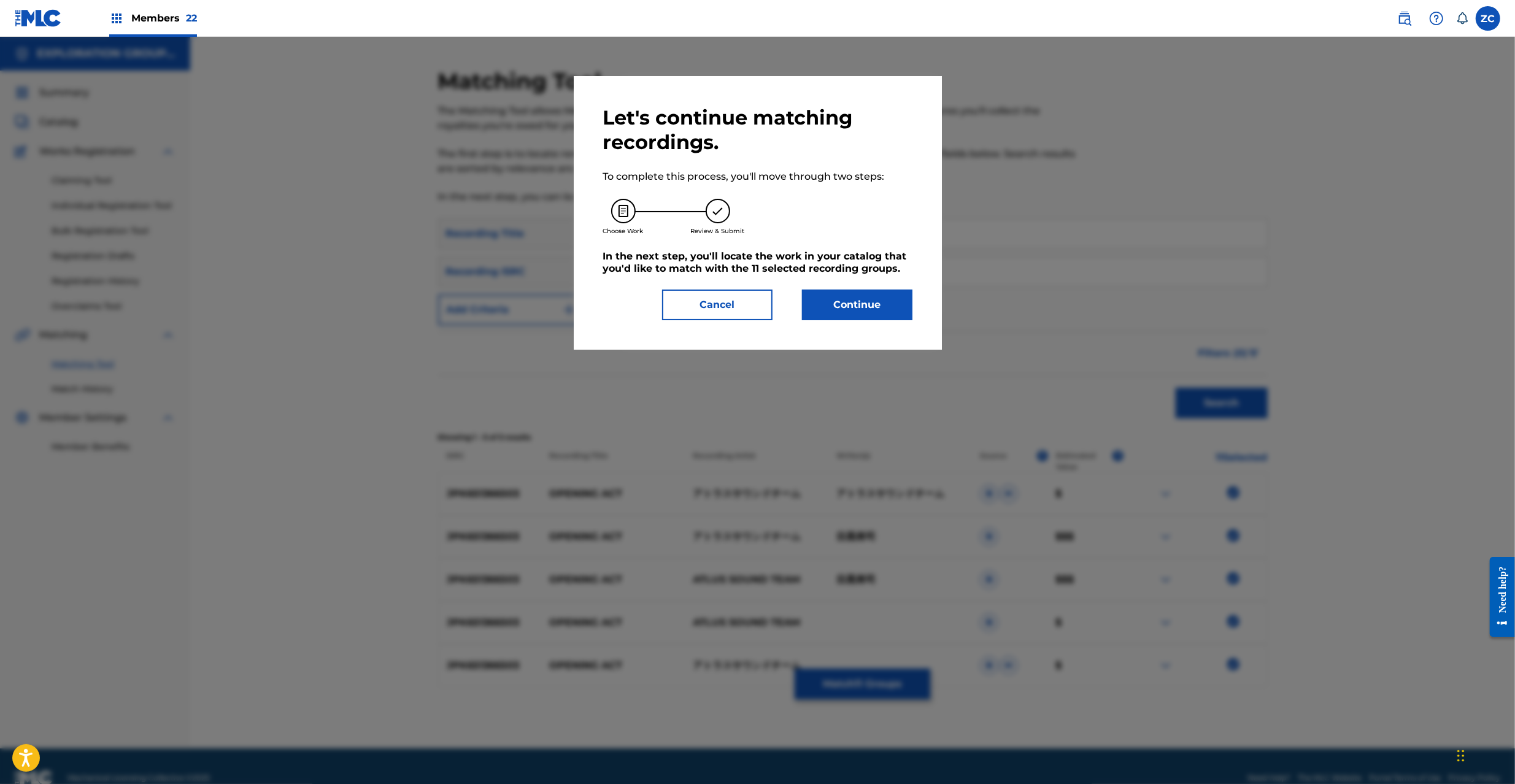
click at [867, 301] on button "Continue" at bounding box center [857, 305] width 111 height 30
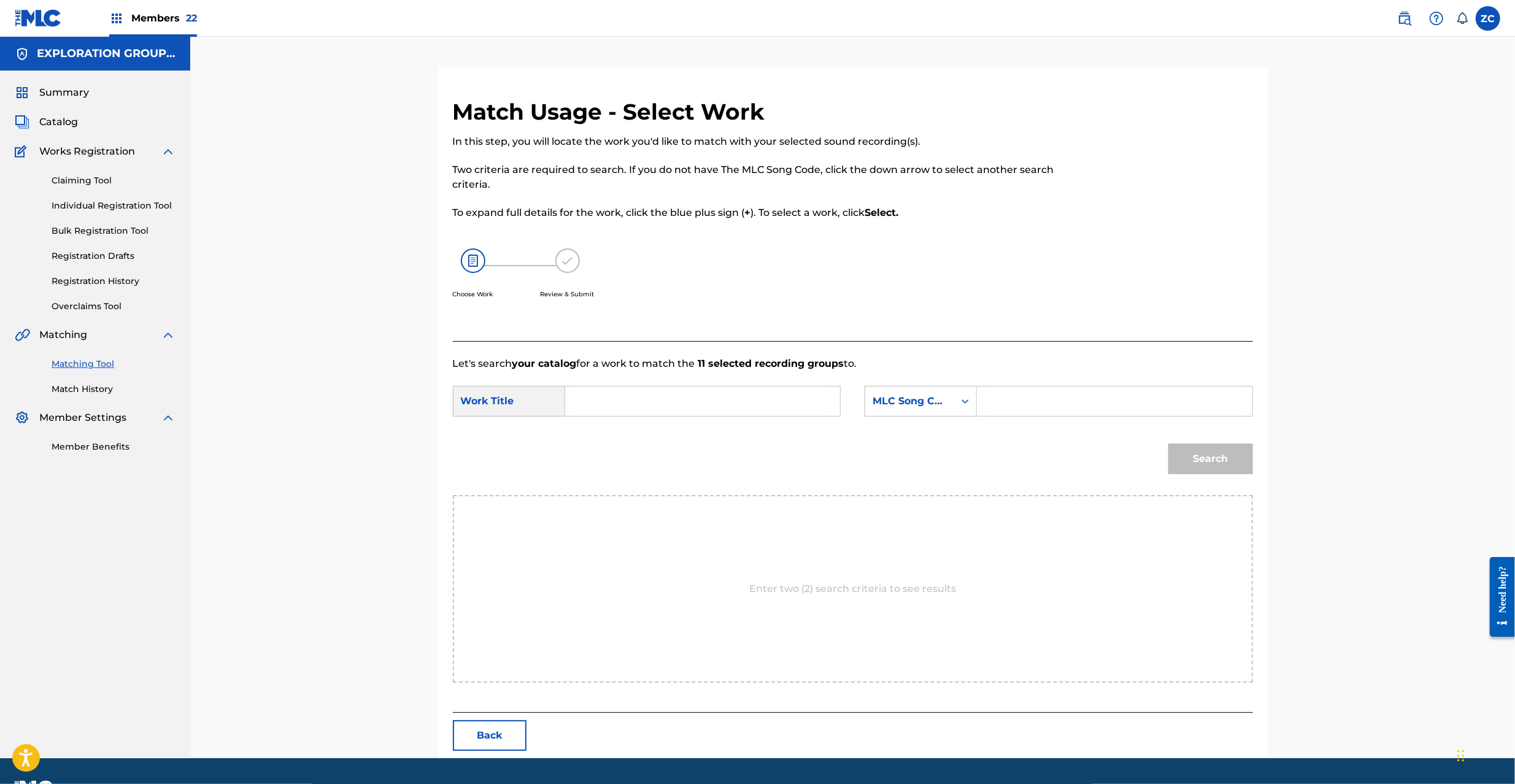
click at [721, 413] on input "Search Form" at bounding box center [703, 401] width 254 height 29
paste input "Opening Act OM2IUB"
click at [698, 400] on input "Opening Act OM2IUB" at bounding box center [703, 401] width 254 height 29
type input "Opening Act"
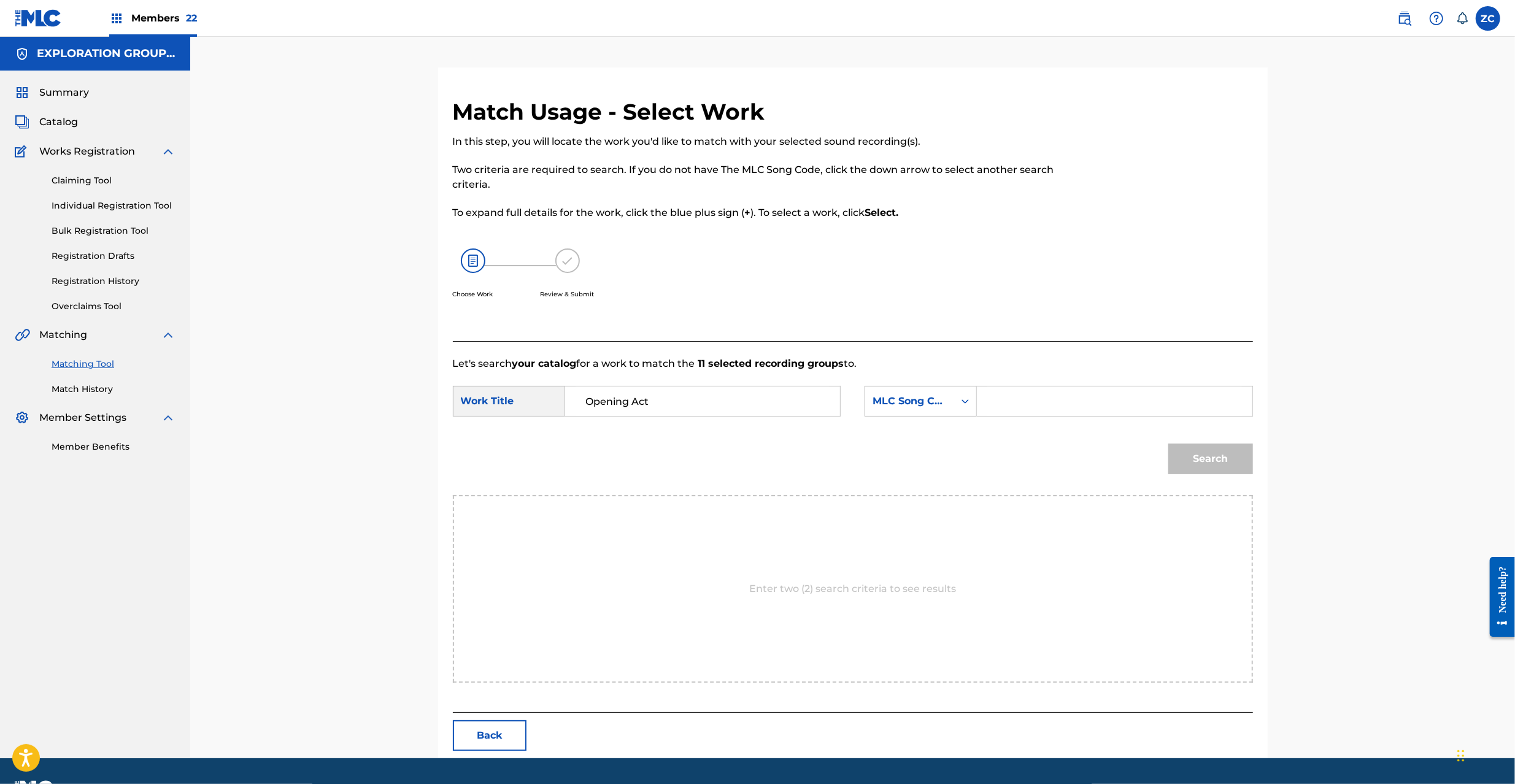
click at [1069, 408] on input "Search Form" at bounding box center [1114, 401] width 254 height 29
paste input "OM2IUB"
type input "OM2IUB"
click at [1220, 452] on button "Search" at bounding box center [1210, 459] width 85 height 30
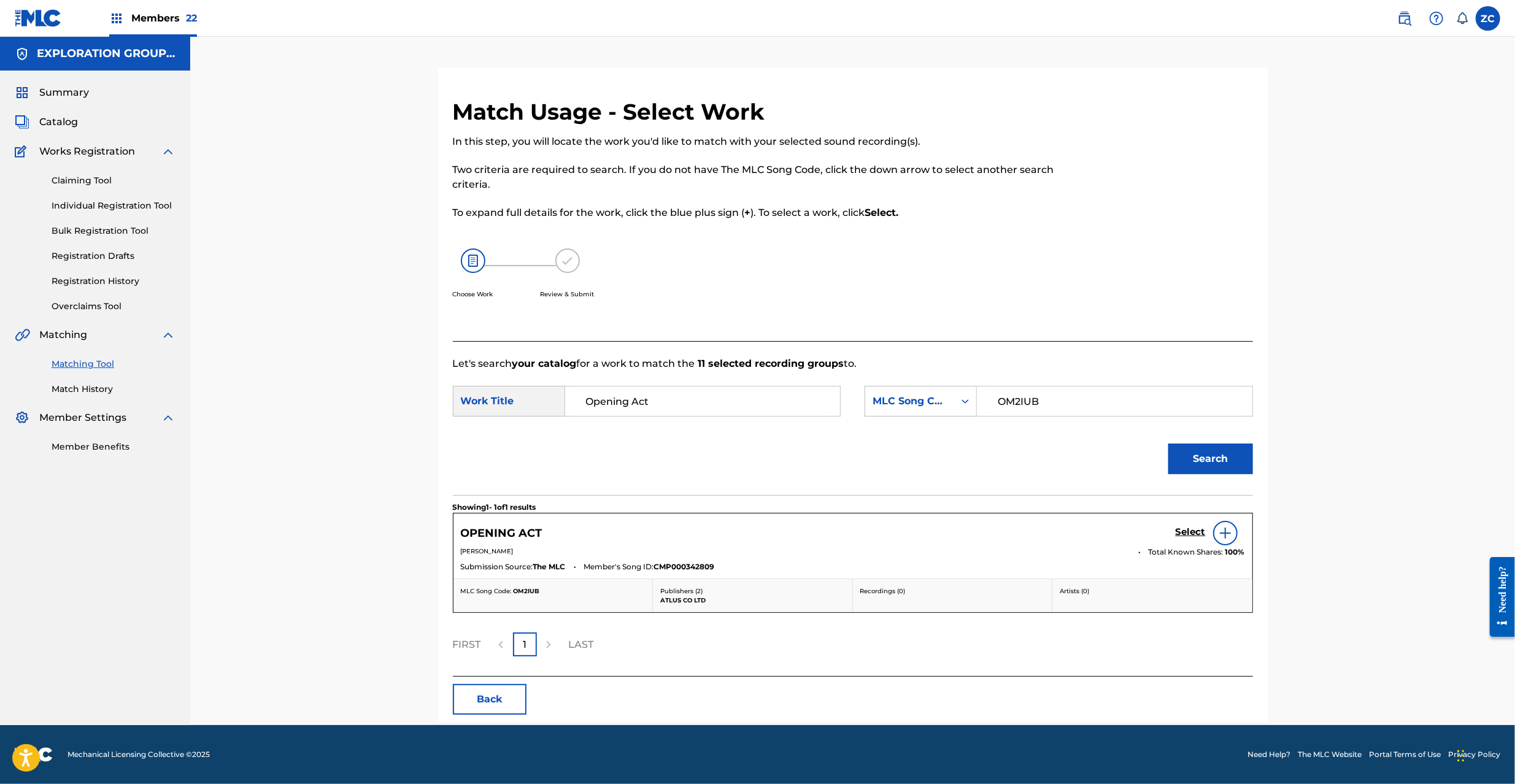
click at [1183, 531] on h5 "Select" at bounding box center [1190, 532] width 30 height 11
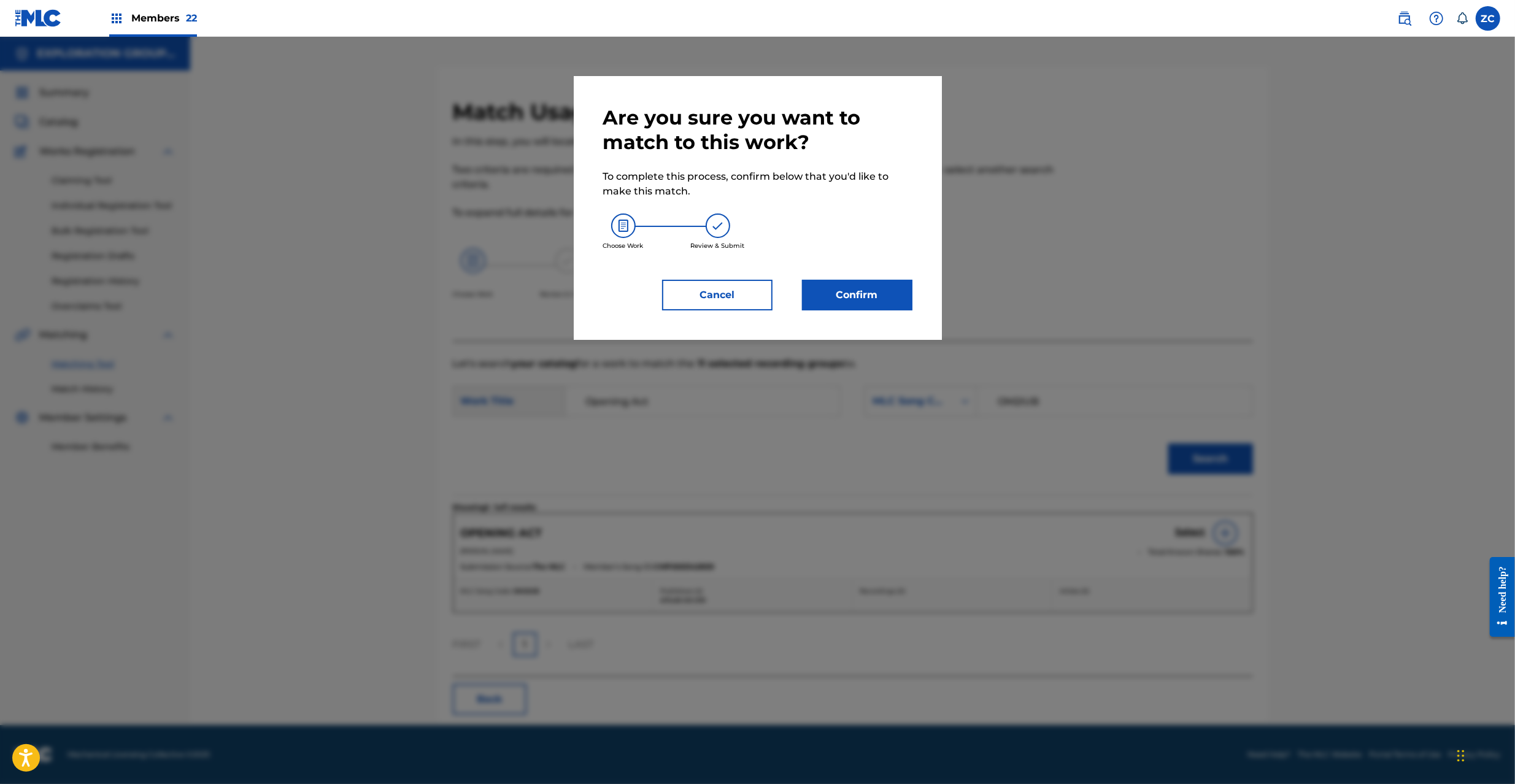
click at [886, 294] on button "Confirm" at bounding box center [857, 295] width 111 height 30
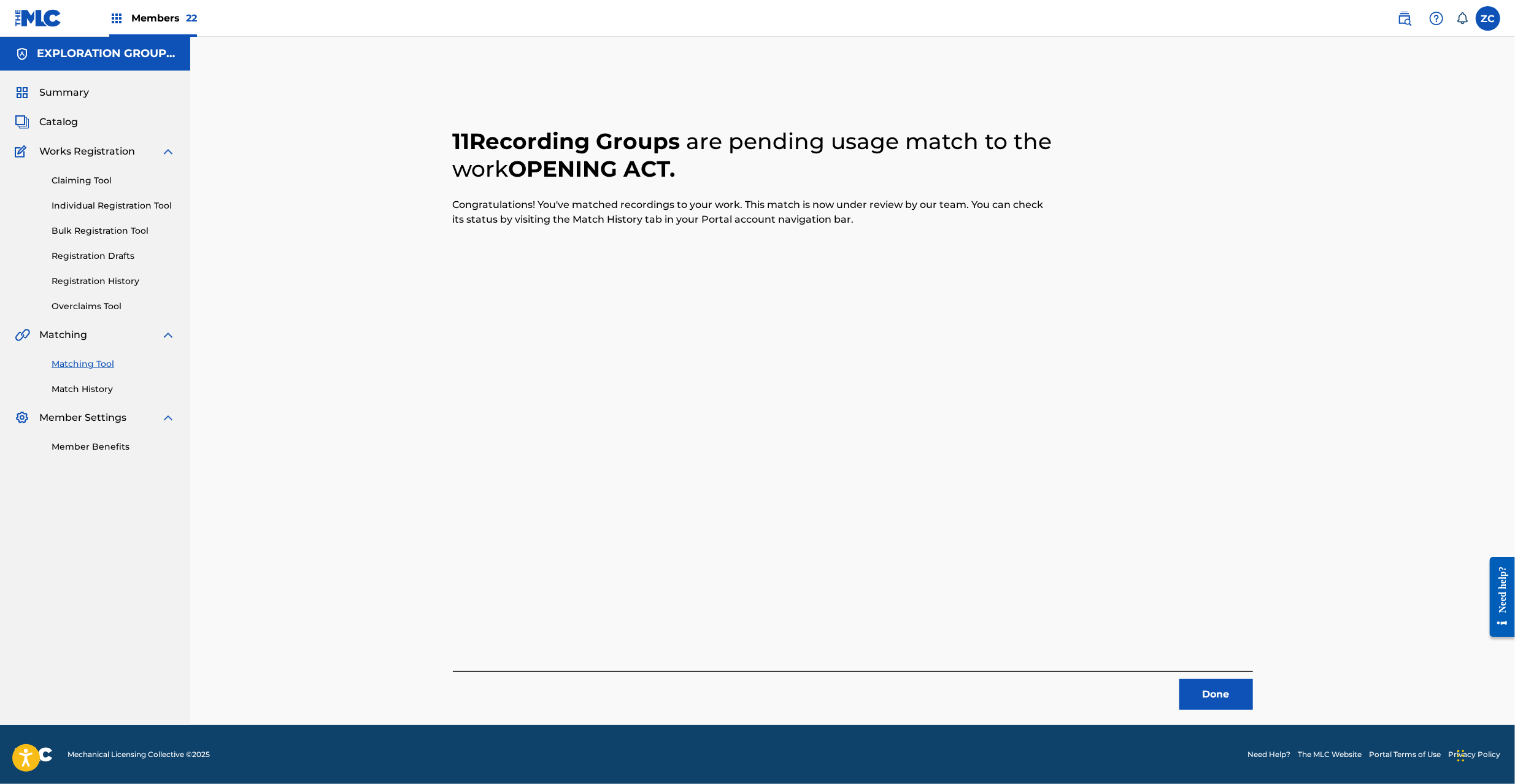
click at [1233, 705] on button "Done" at bounding box center [1216, 694] width 74 height 30
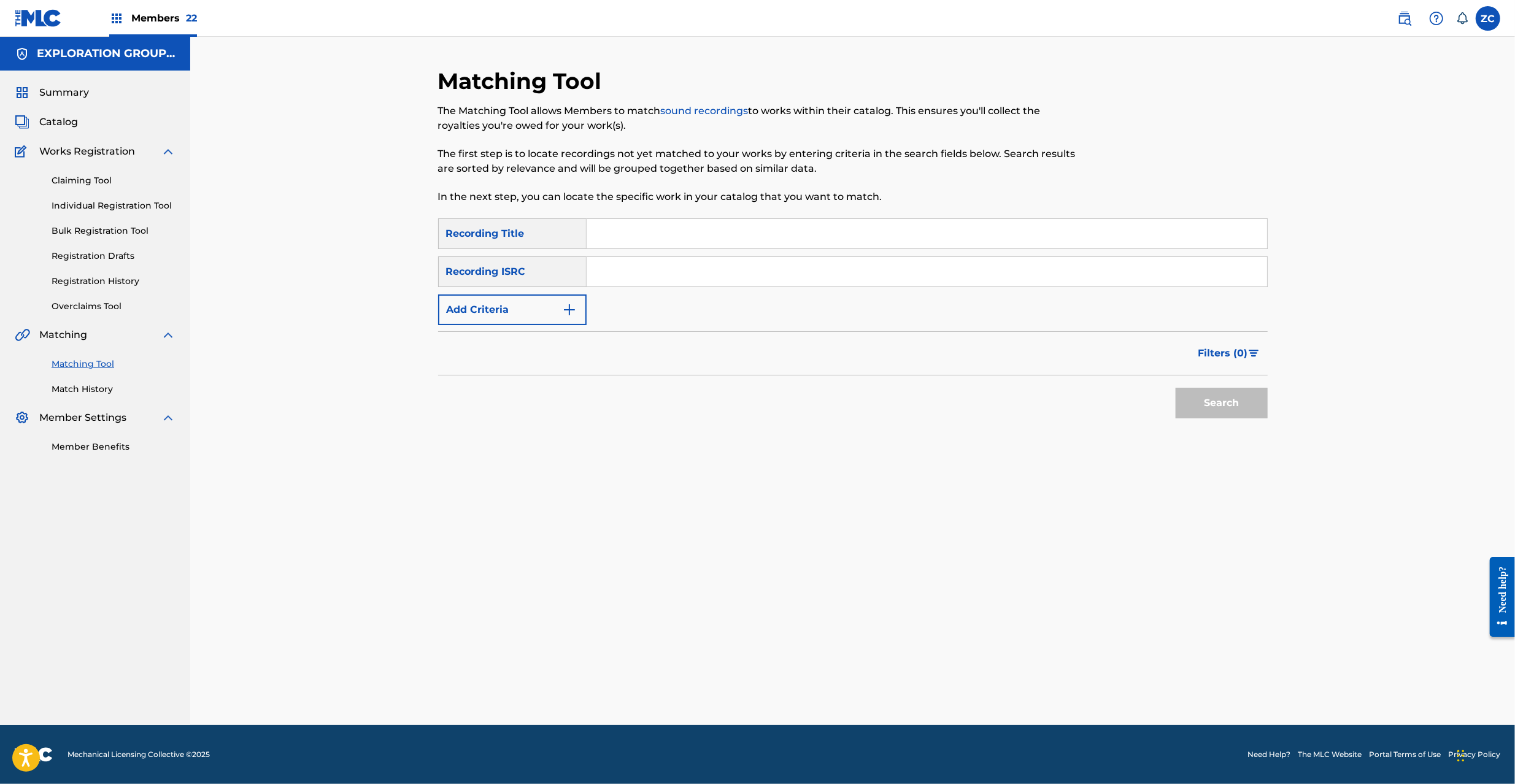
click at [911, 278] on input "Search Form" at bounding box center [927, 272] width 681 height 29
paste input "JPK652401105"
click at [1176, 388] on button "Search" at bounding box center [1221, 403] width 92 height 30
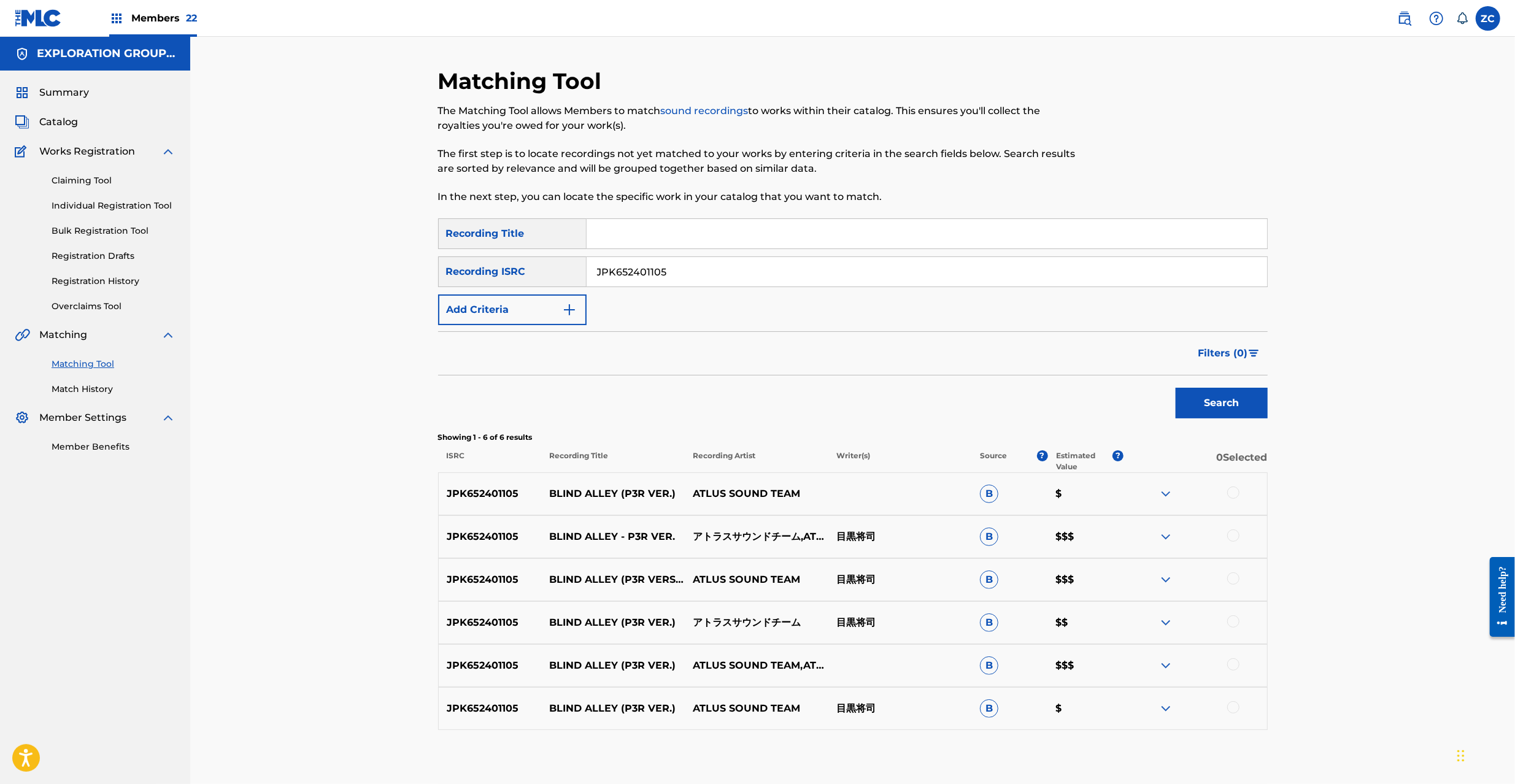
click at [1233, 492] on div at bounding box center [1233, 492] width 12 height 12
click at [1235, 518] on div "JPK652401105 BLIND ALLEY - P3R VER. アトラスサウンドチーム,ATLUS GAME MUSIC 目黒将司 B $$$" at bounding box center [852, 537] width 829 height 43
click at [1233, 538] on div at bounding box center [1233, 535] width 12 height 12
click at [1236, 575] on div at bounding box center [1233, 578] width 12 height 12
click at [1236, 624] on div at bounding box center [1233, 621] width 12 height 12
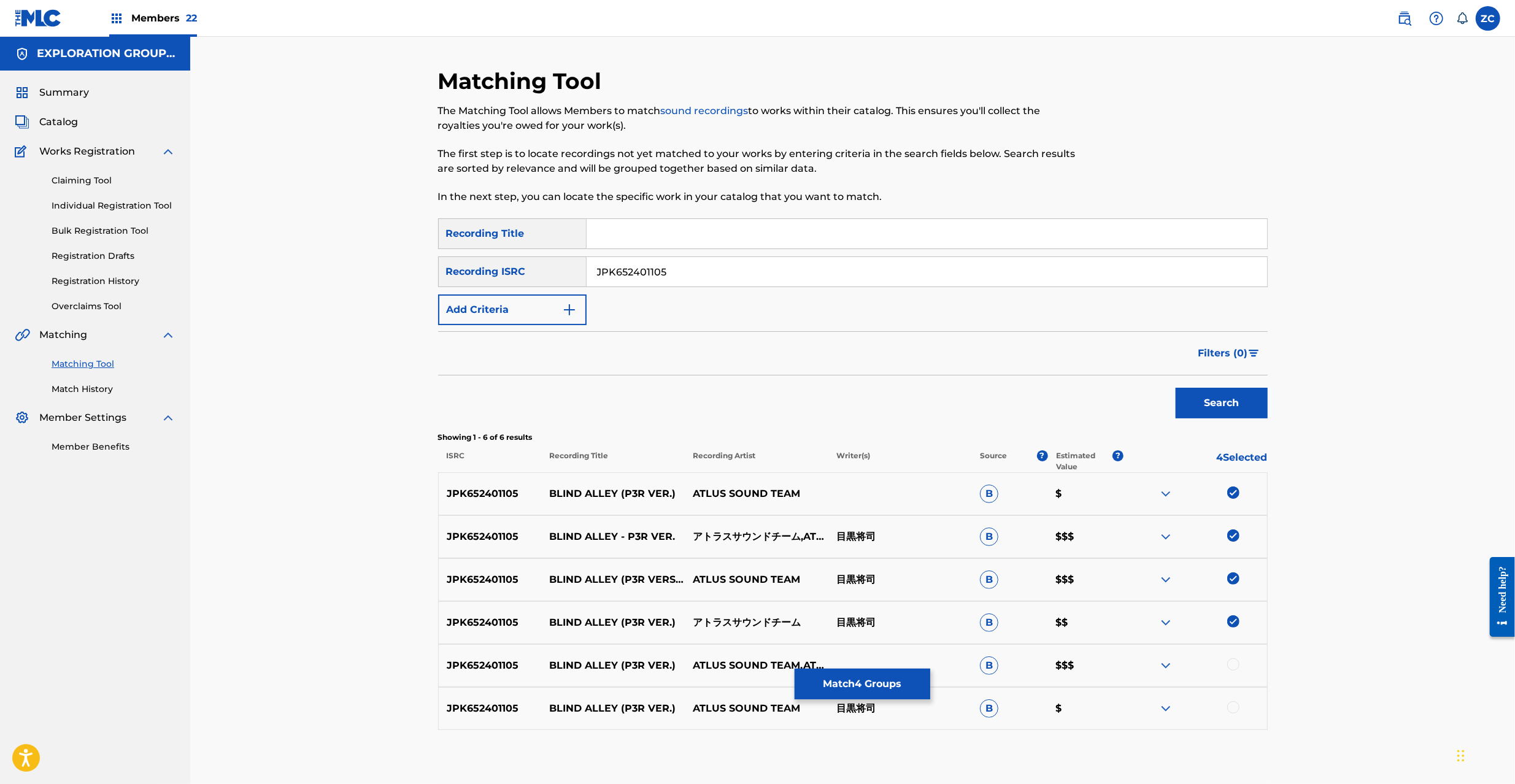
click at [1235, 665] on div at bounding box center [1233, 664] width 12 height 12
drag, startPoint x: 1233, startPoint y: 705, endPoint x: 1237, endPoint y: 697, distance: 8.9
click at [1233, 704] on div at bounding box center [1233, 707] width 12 height 12
click at [782, 265] on input "JPK652401105" at bounding box center [927, 272] width 681 height 29
paste input "13665"
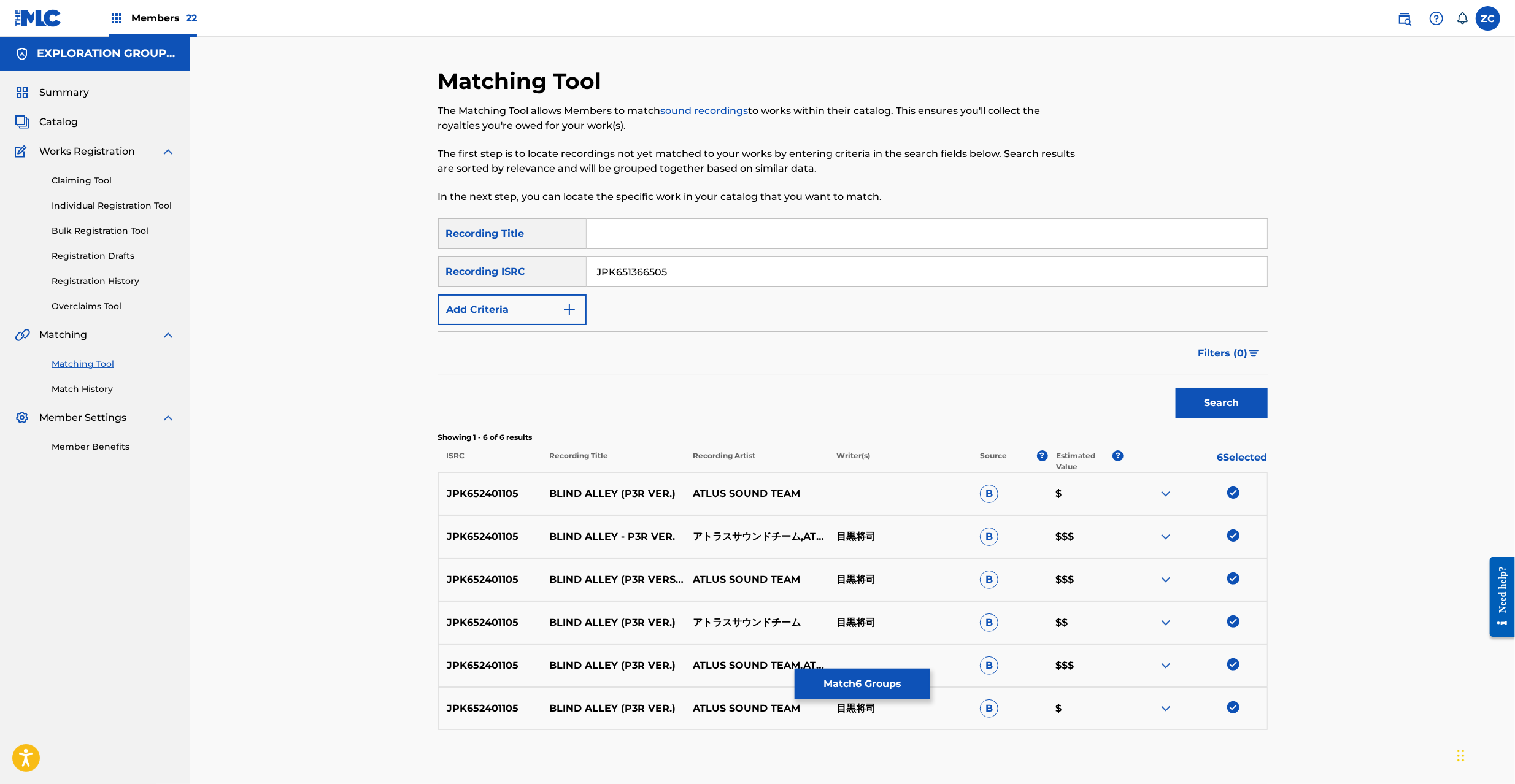
click at [1176, 388] on button "Search" at bounding box center [1221, 403] width 92 height 30
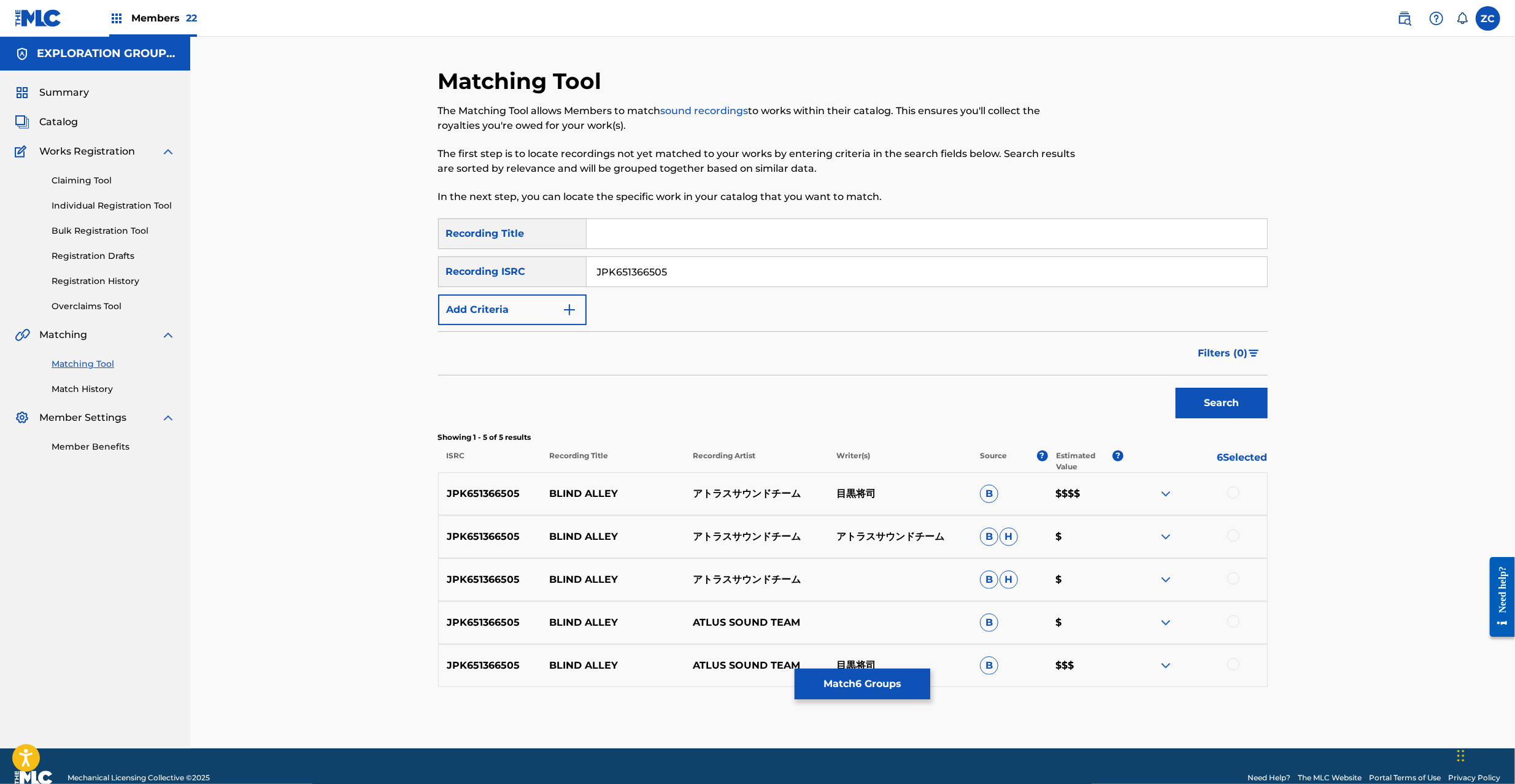
click at [1233, 492] on div at bounding box center [1233, 492] width 12 height 12
click at [1233, 533] on div at bounding box center [1233, 535] width 12 height 12
click at [1233, 583] on div at bounding box center [1233, 578] width 12 height 12
click at [1231, 621] on div at bounding box center [1233, 621] width 12 height 12
click at [1235, 670] on div at bounding box center [1233, 664] width 12 height 12
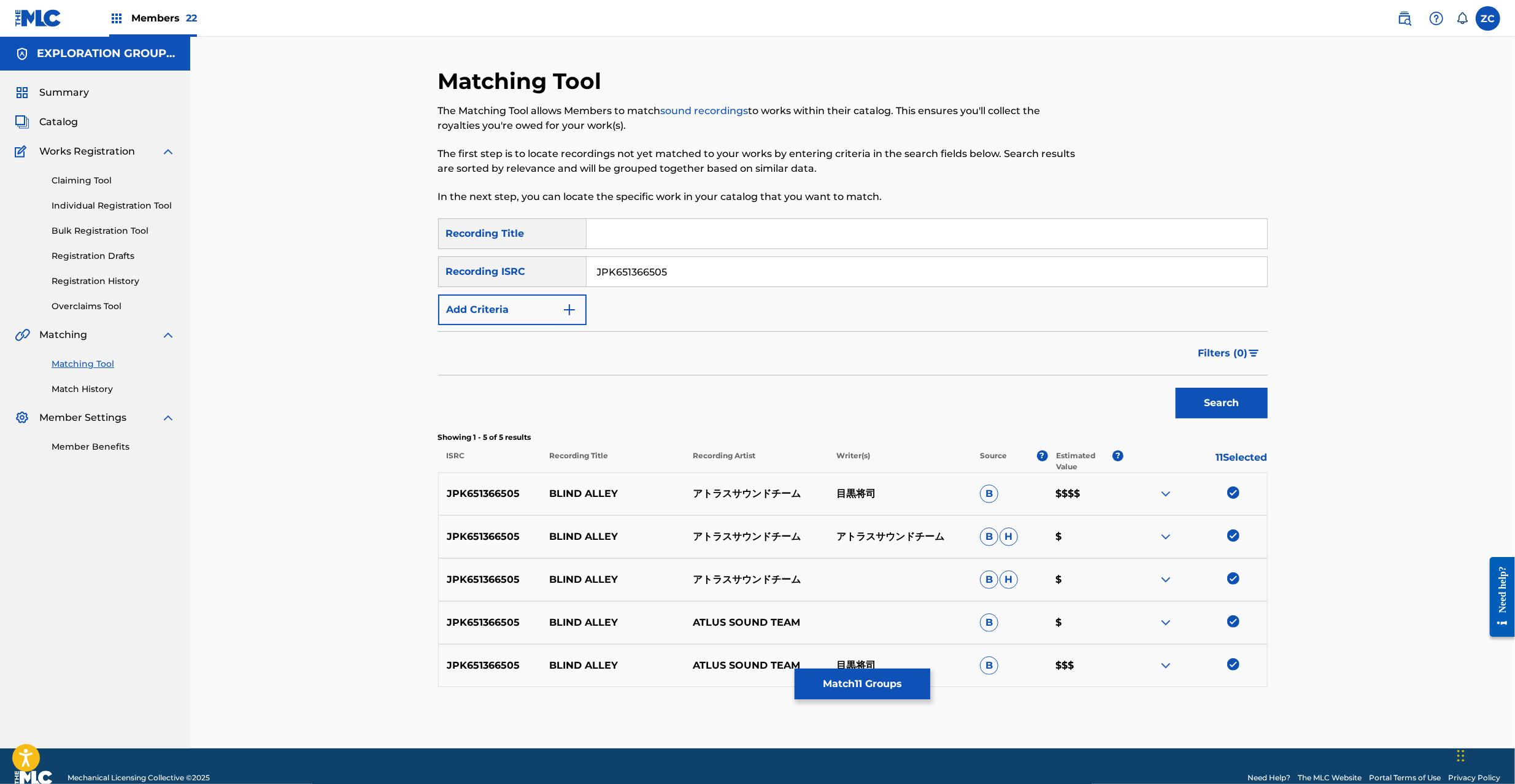
click at [731, 268] on input "JPK651366505" at bounding box center [927, 272] width 681 height 29
paste input "161726"
click at [1176, 388] on button "Search" at bounding box center [1221, 403] width 92 height 30
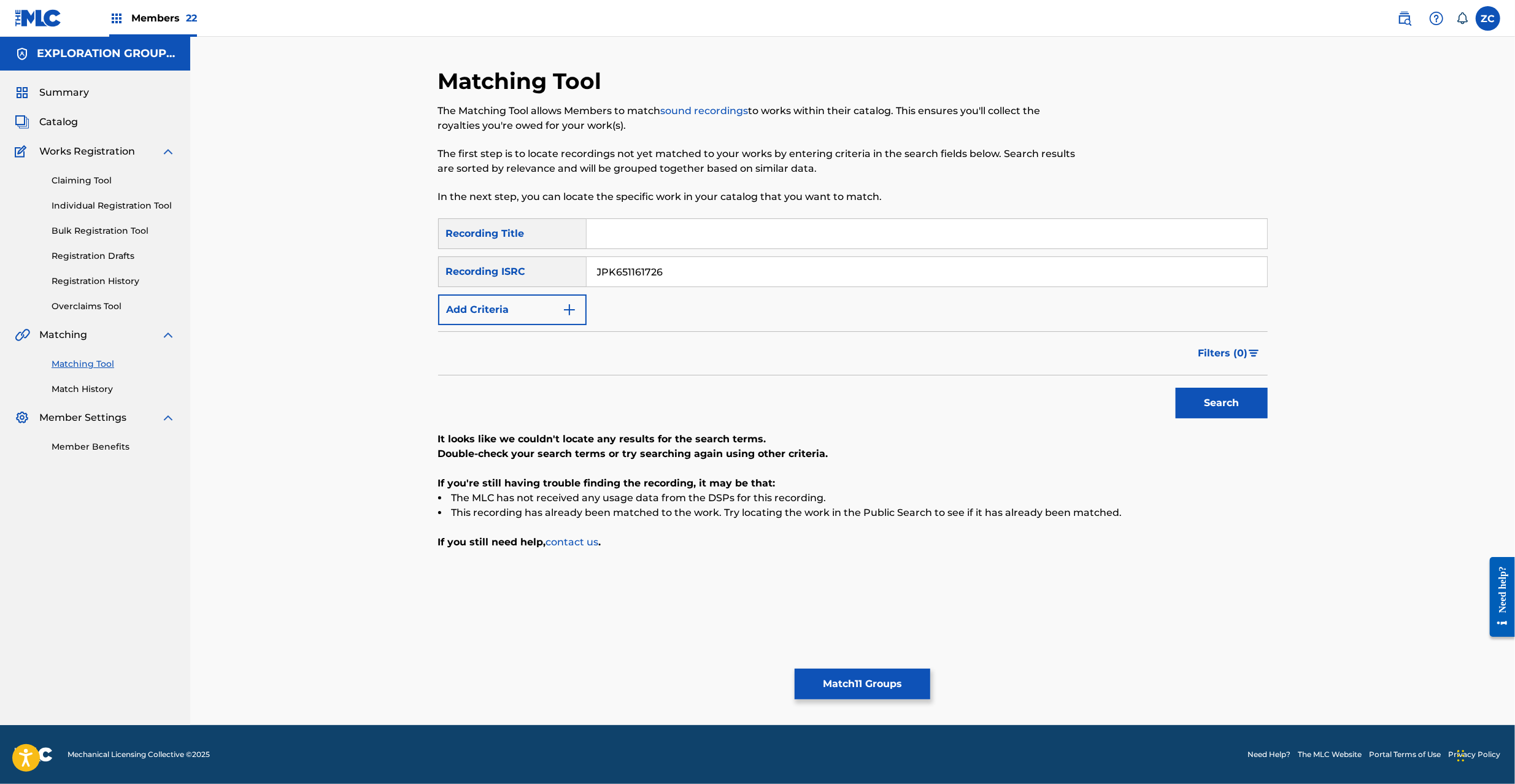
paste input "P300700225"
type input "JPP300700225"
click at [1176, 388] on button "Search" at bounding box center [1221, 403] width 92 height 30
click at [885, 687] on button "Match 11 Groups" at bounding box center [862, 684] width 135 height 30
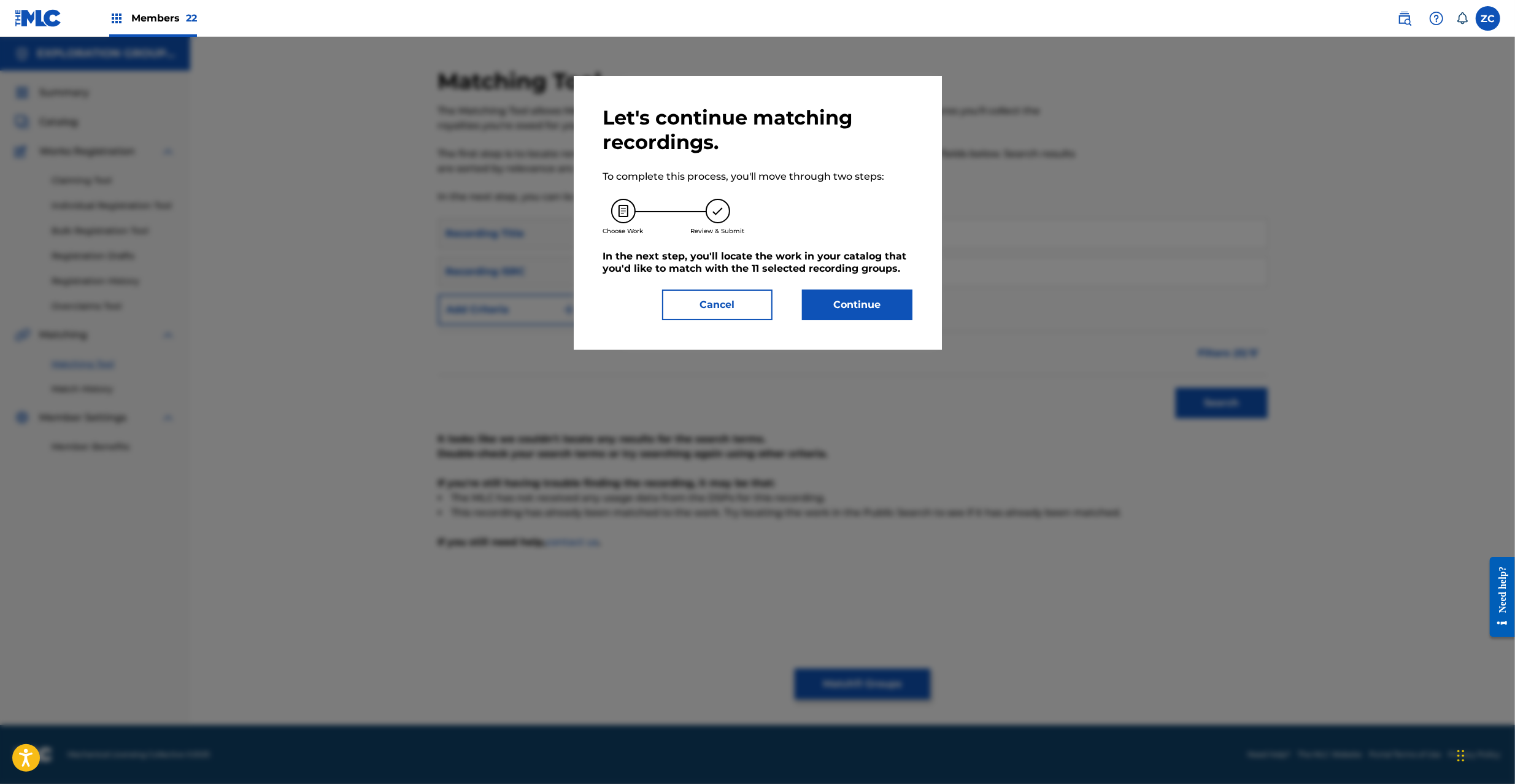
click at [887, 308] on button "Continue" at bounding box center [857, 305] width 111 height 30
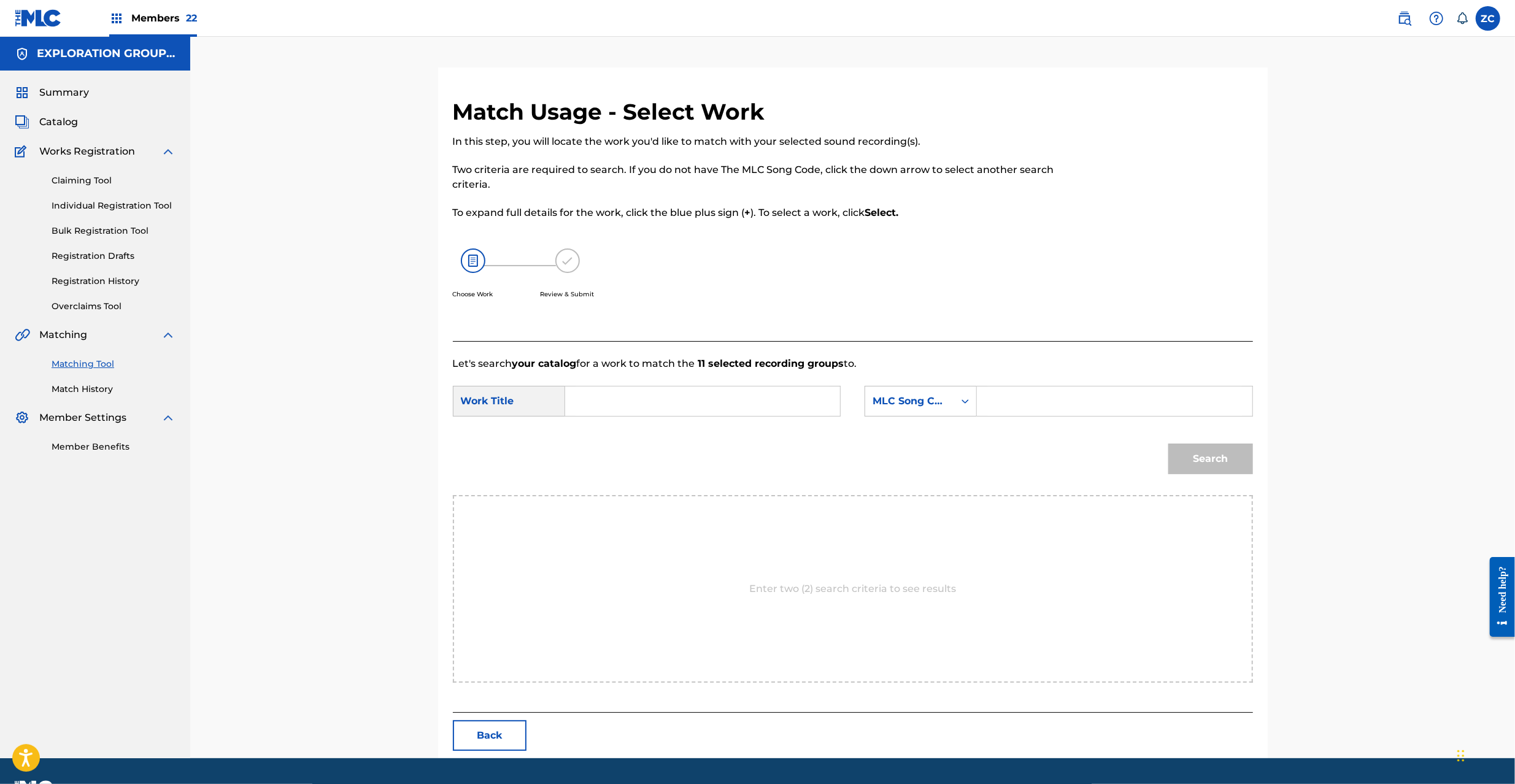
click at [752, 403] on input "Search Form" at bounding box center [703, 401] width 254 height 29
paste input "Blind Alley BD9RHE"
click at [681, 400] on input "Blind Alley BD9RHE" at bounding box center [703, 401] width 254 height 29
type input "Blind Alley"
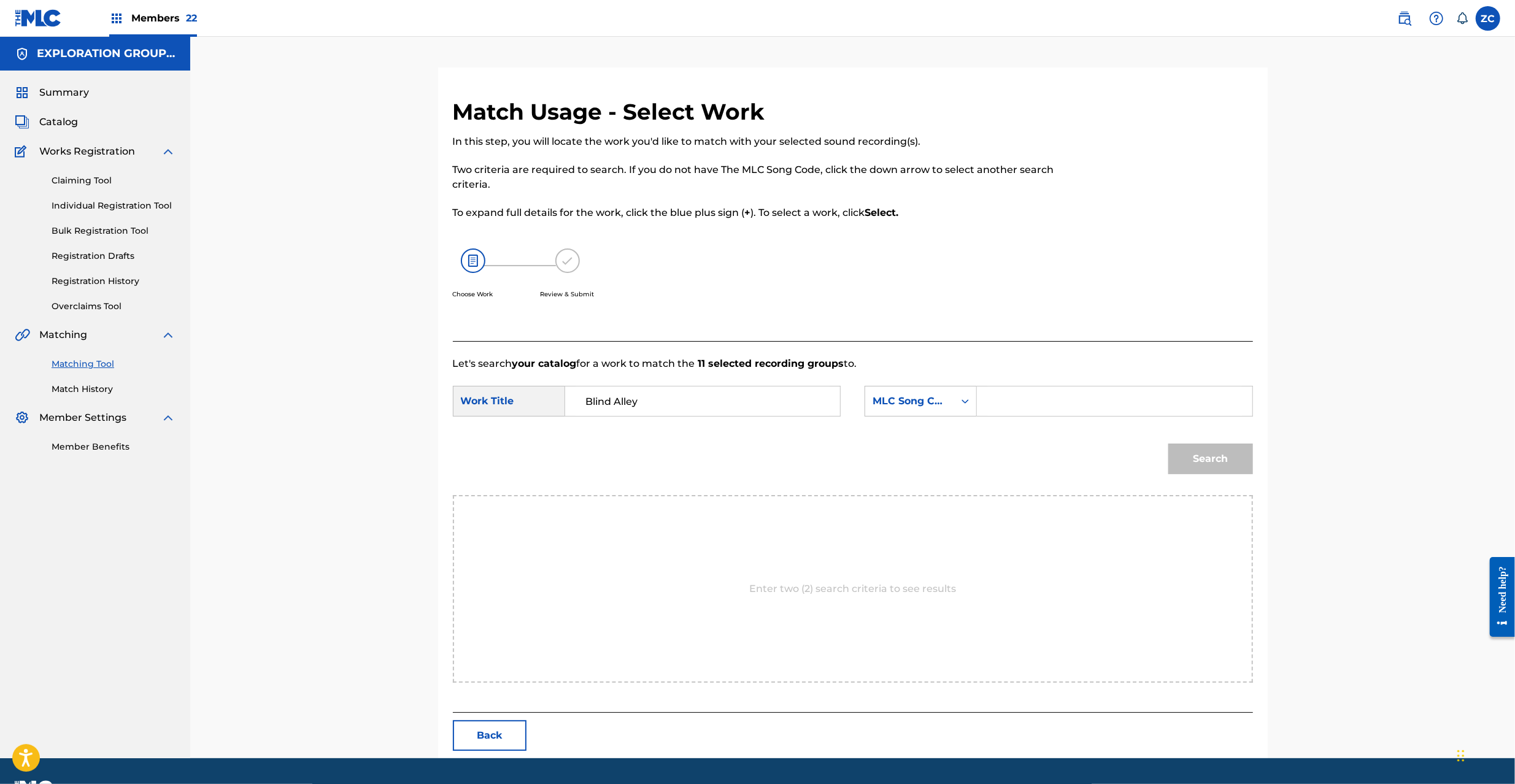
click at [1149, 410] on input "Search Form" at bounding box center [1114, 401] width 254 height 29
paste input "BD9RHE"
type input "BD9RHE"
click at [1218, 470] on button "Search" at bounding box center [1210, 459] width 85 height 30
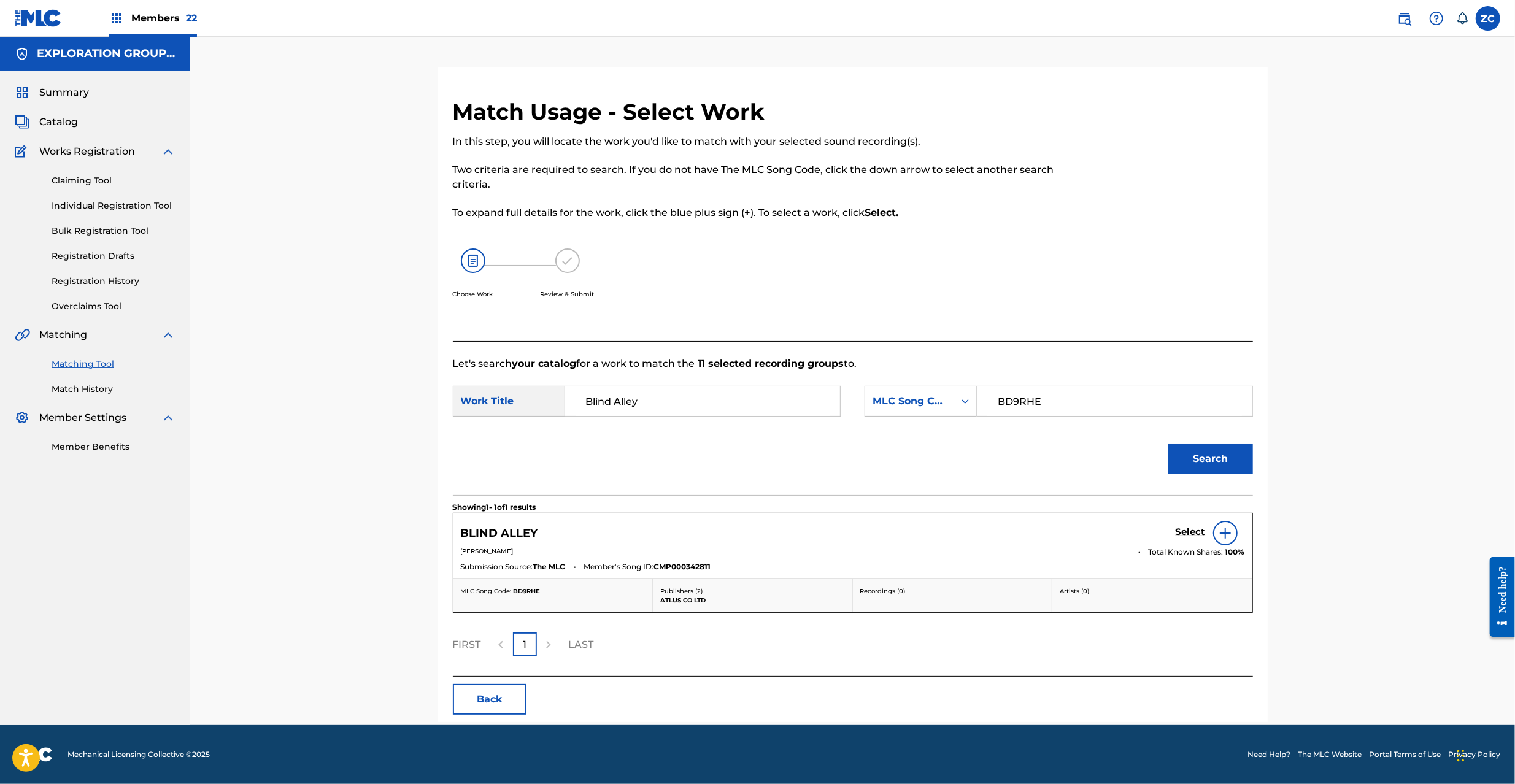
click at [1176, 533] on h5 "Select" at bounding box center [1190, 532] width 30 height 11
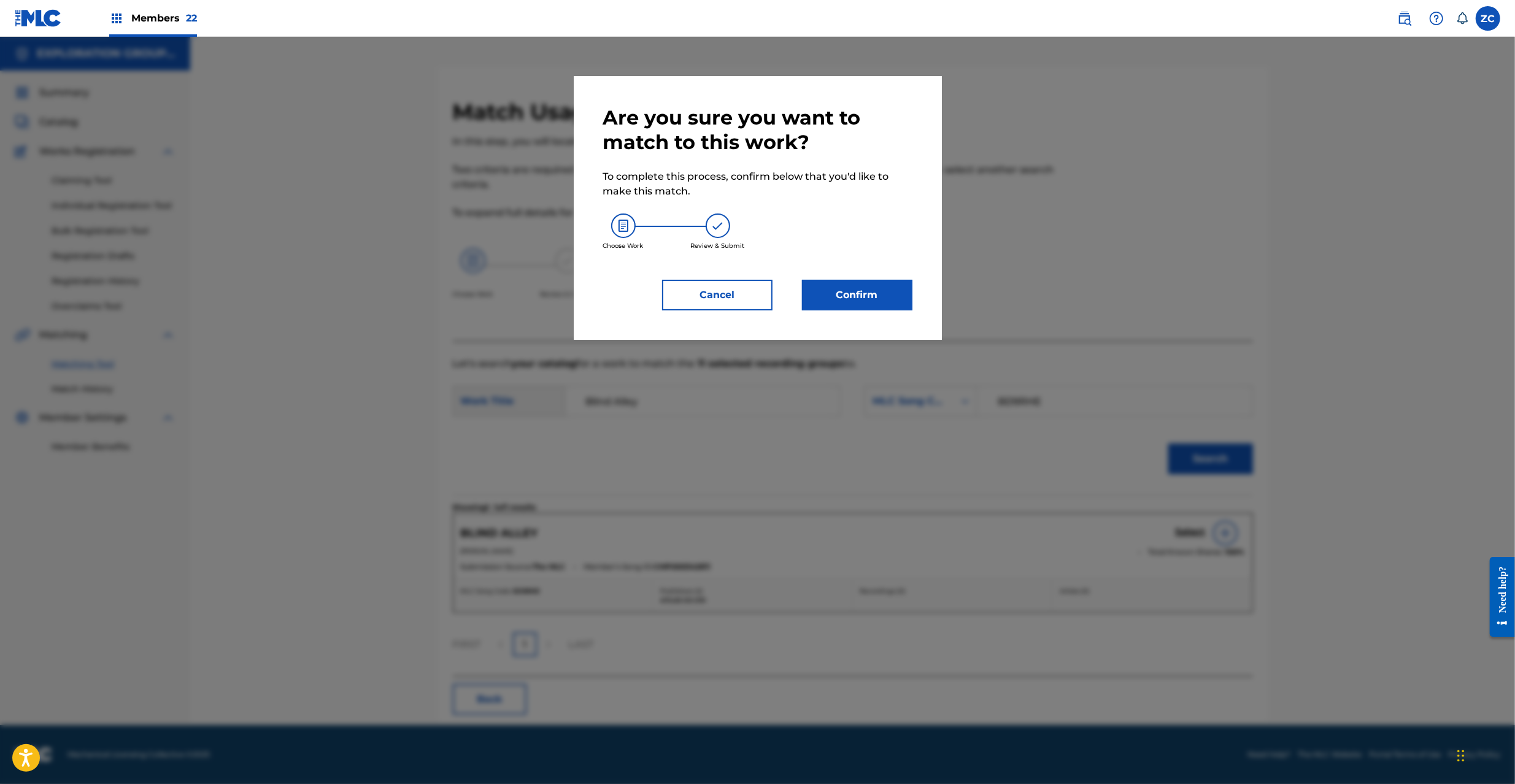
click at [872, 292] on button "Confirm" at bounding box center [857, 295] width 111 height 30
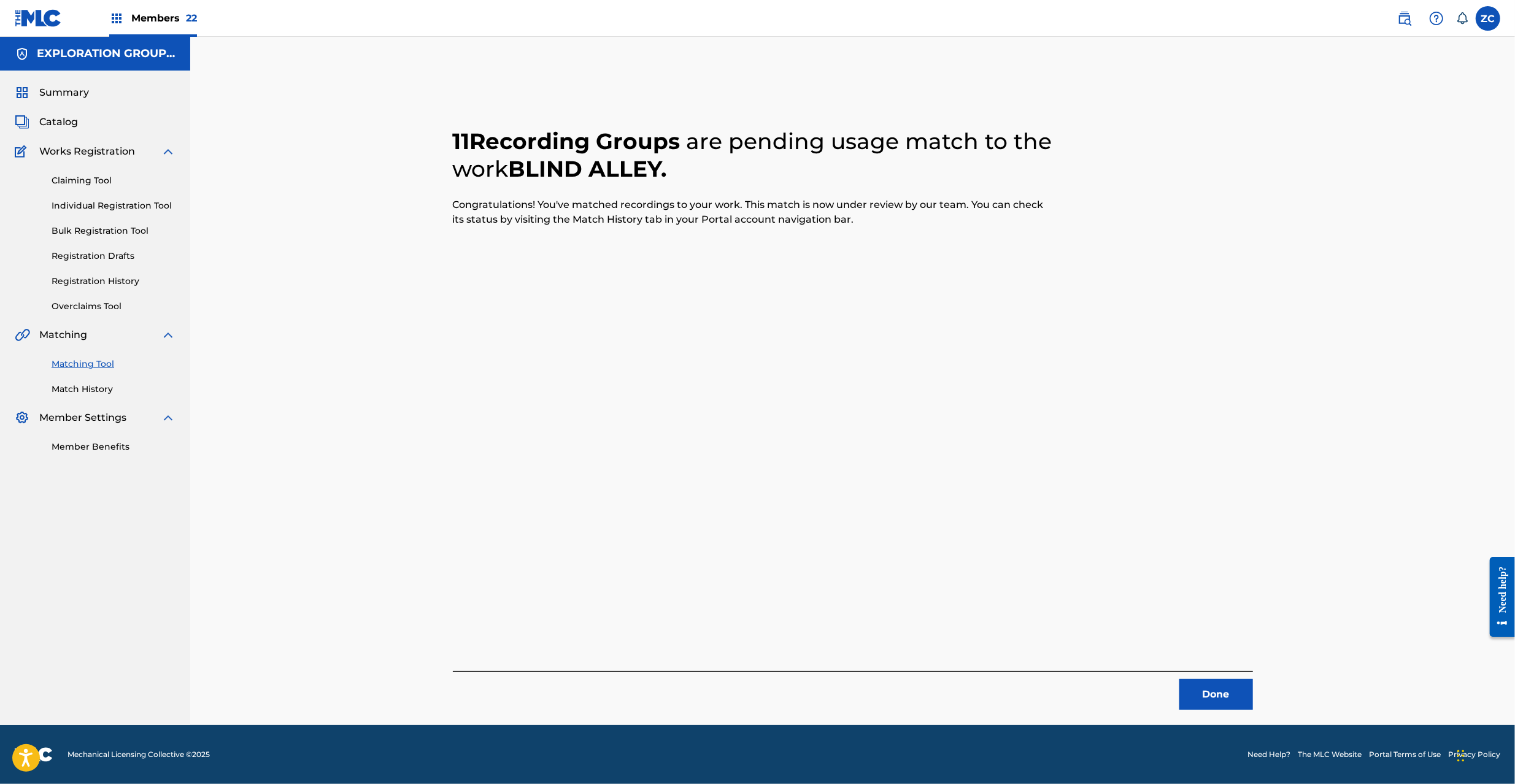
click at [1213, 700] on button "Done" at bounding box center [1216, 694] width 74 height 30
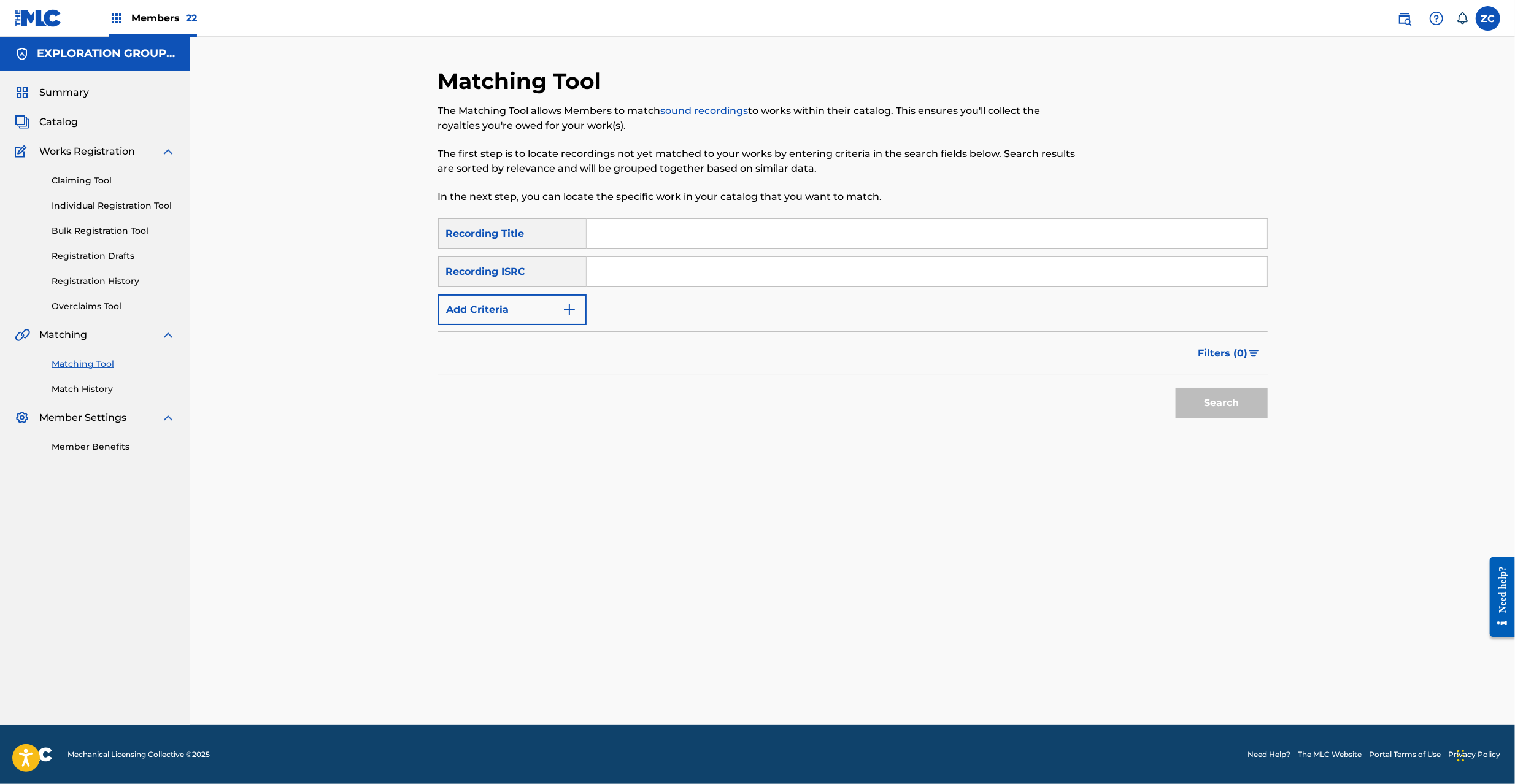
click at [916, 260] on input "Search Form" at bounding box center [927, 272] width 681 height 29
paste input "JPK651366506"
click at [1176, 388] on button "Search" at bounding box center [1221, 403] width 92 height 30
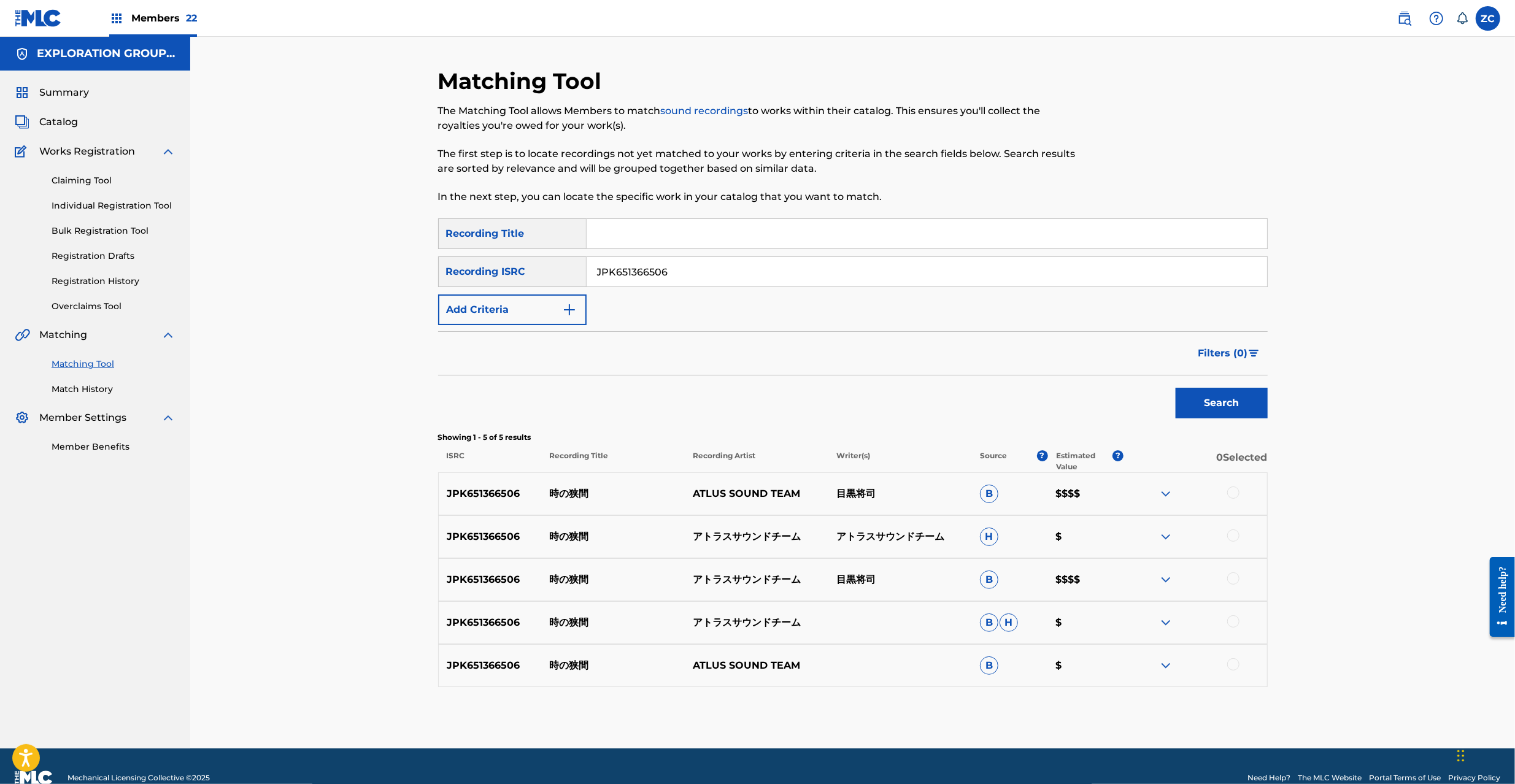
click at [1231, 492] on div at bounding box center [1233, 492] width 12 height 12
click at [1233, 534] on div at bounding box center [1233, 535] width 12 height 12
click at [1233, 579] on div at bounding box center [1233, 578] width 12 height 12
click at [1237, 619] on div at bounding box center [1233, 621] width 12 height 12
click at [1231, 666] on div at bounding box center [1233, 664] width 12 height 12
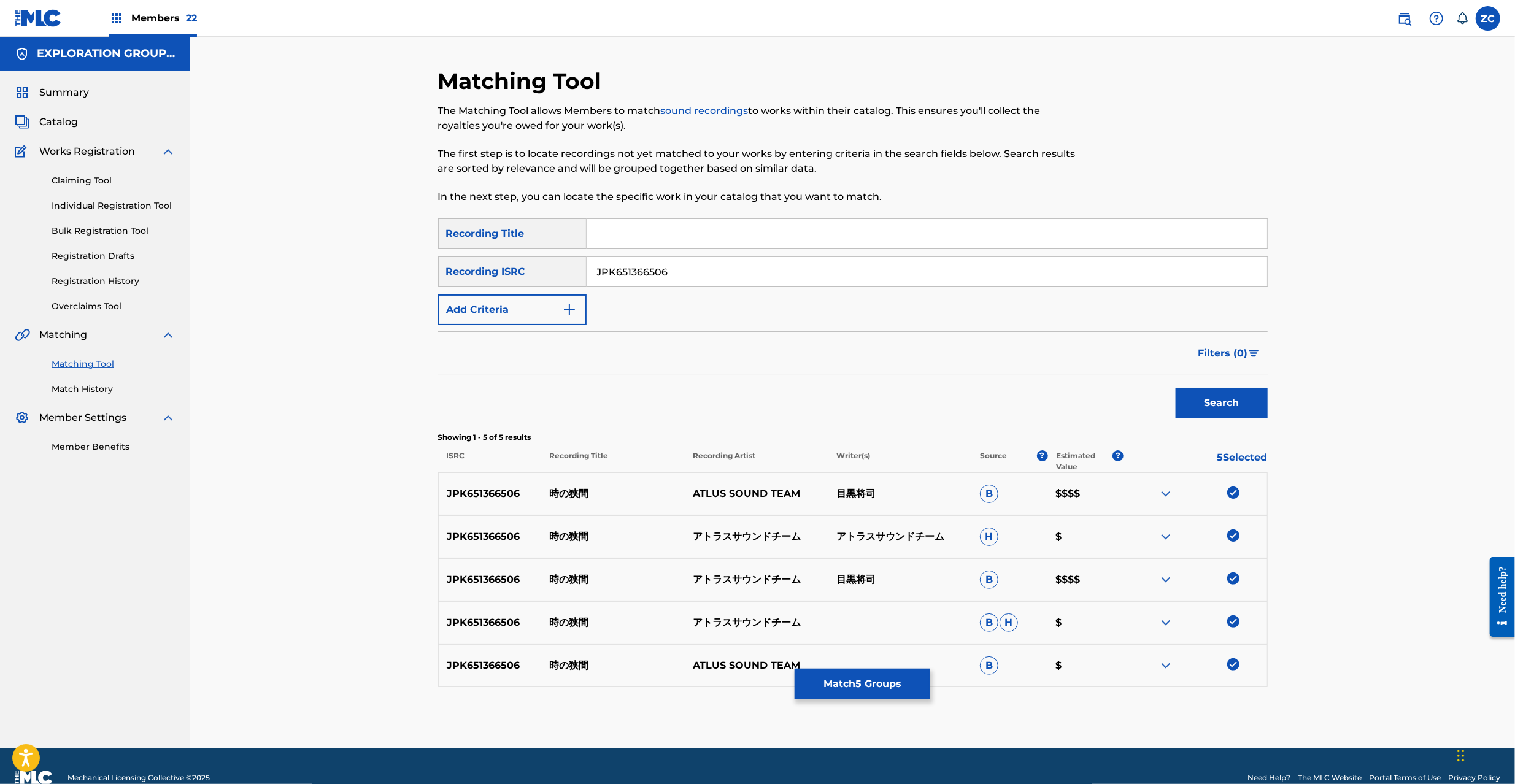
click at [1052, 276] on input "JPK651366506" at bounding box center [927, 272] width 681 height 29
paste input "160317"
click at [1176, 388] on button "Search" at bounding box center [1221, 403] width 92 height 30
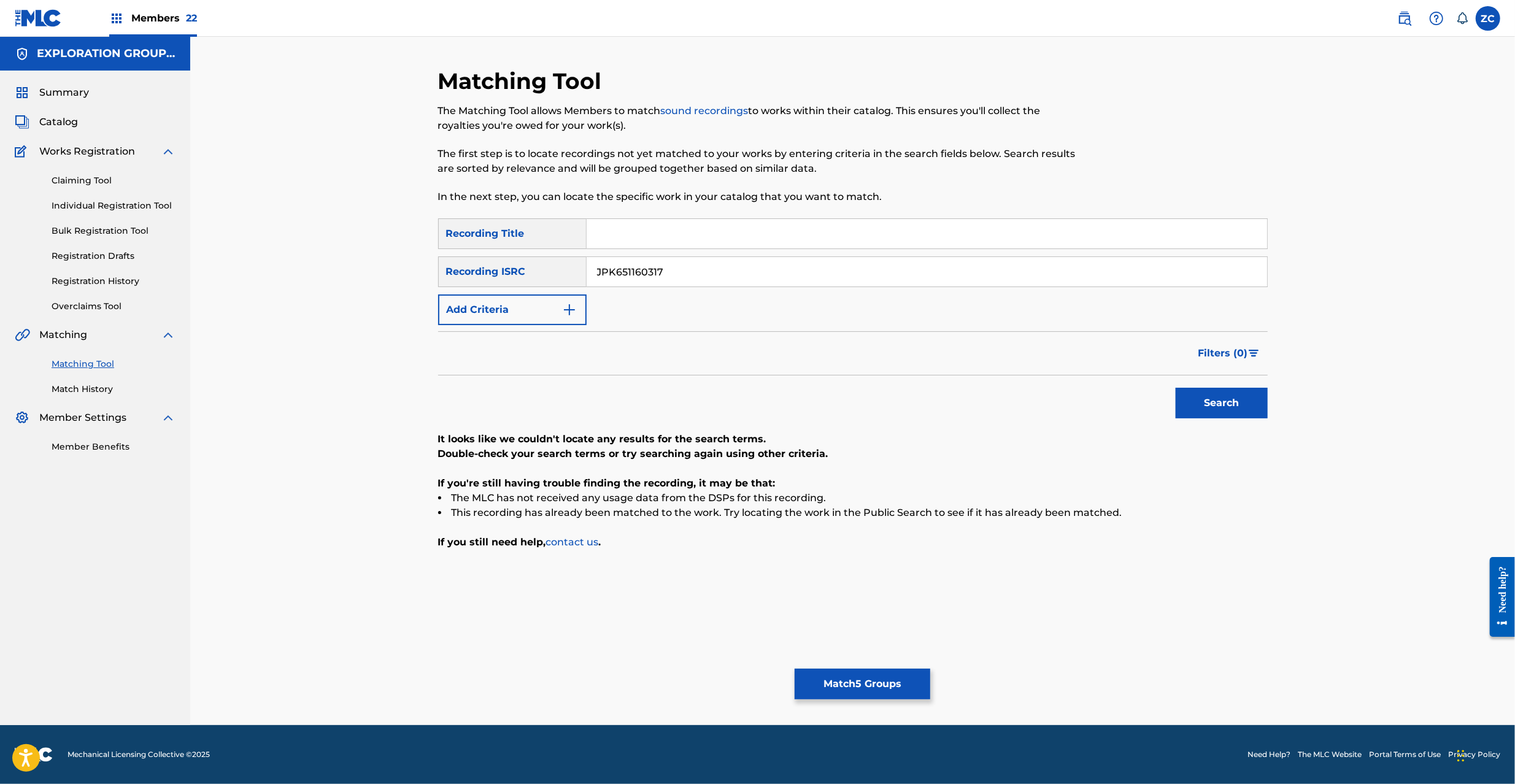
paste input "P300700226"
type input "JPP300700226"
click at [1176, 388] on button "Search" at bounding box center [1221, 403] width 92 height 30
click at [896, 685] on button "Match 5 Groups" at bounding box center [862, 684] width 135 height 30
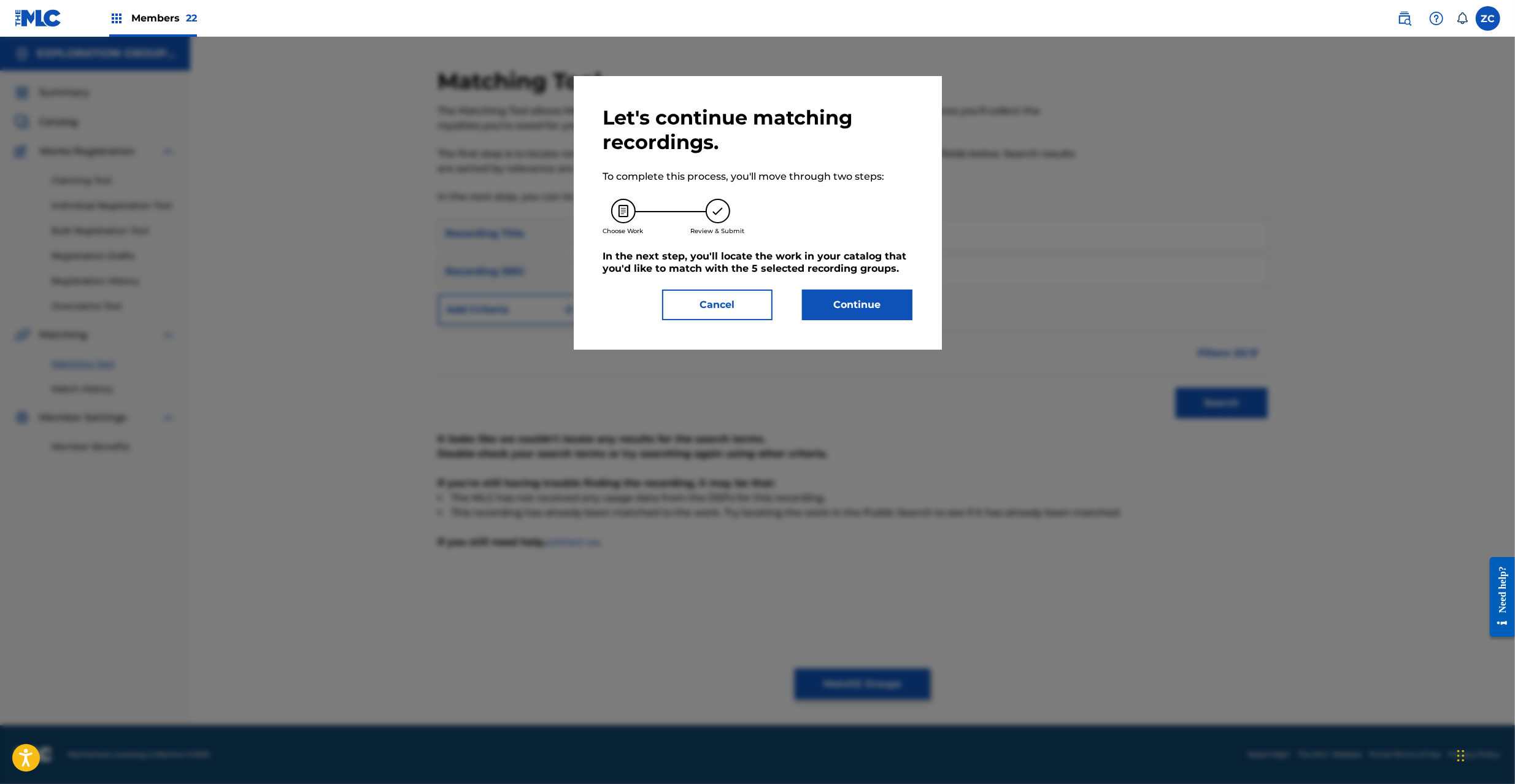
click at [881, 313] on button "Continue" at bounding box center [857, 305] width 111 height 30
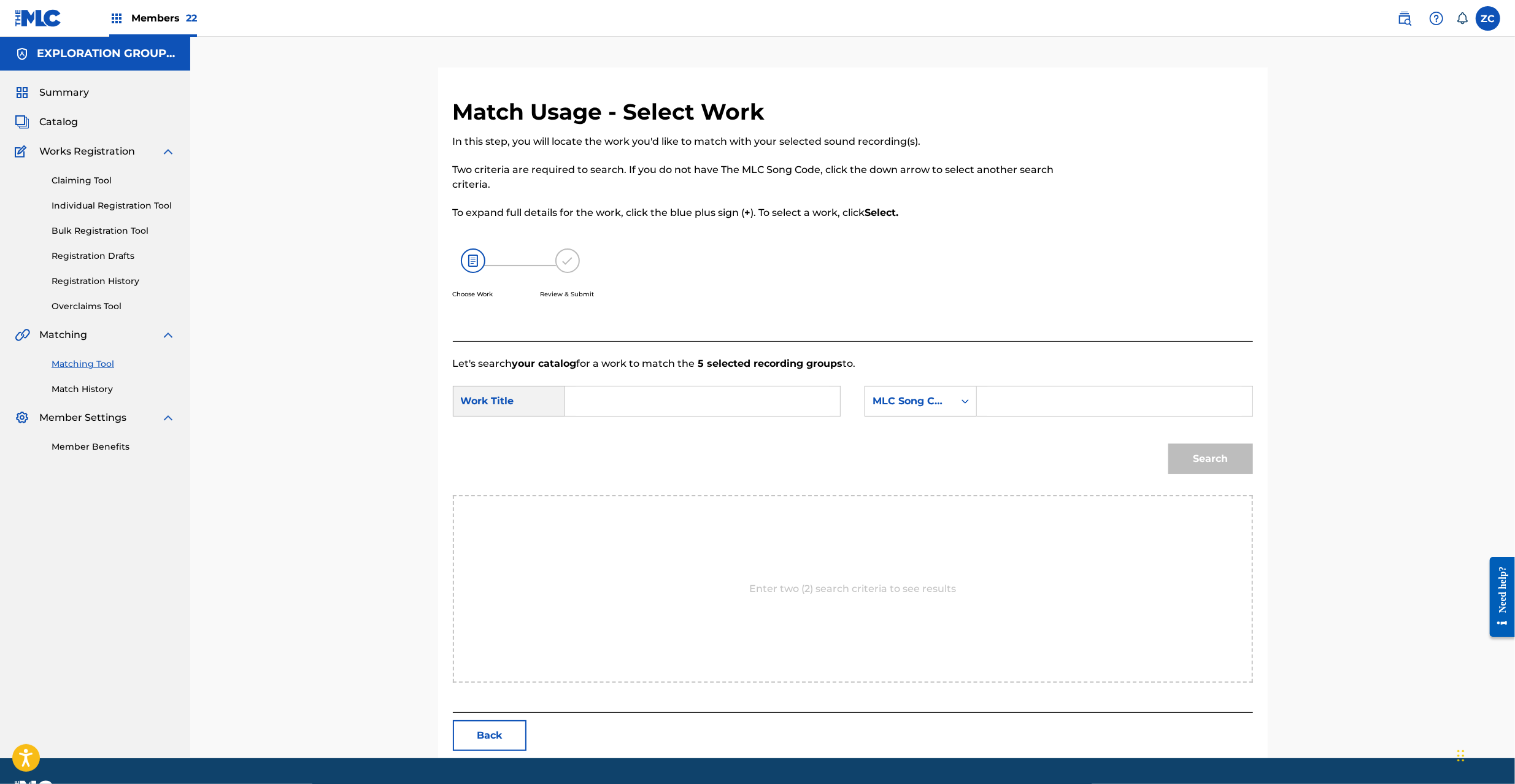
click at [690, 402] on input "Search Form" at bounding box center [703, 401] width 254 height 29
paste input "Tokino Hazama T481BT"
click at [663, 403] on input "Tokino Hazama T481BT" at bounding box center [703, 401] width 254 height 29
click at [681, 402] on input "Tokino Hazama T481BT" at bounding box center [703, 401] width 254 height 29
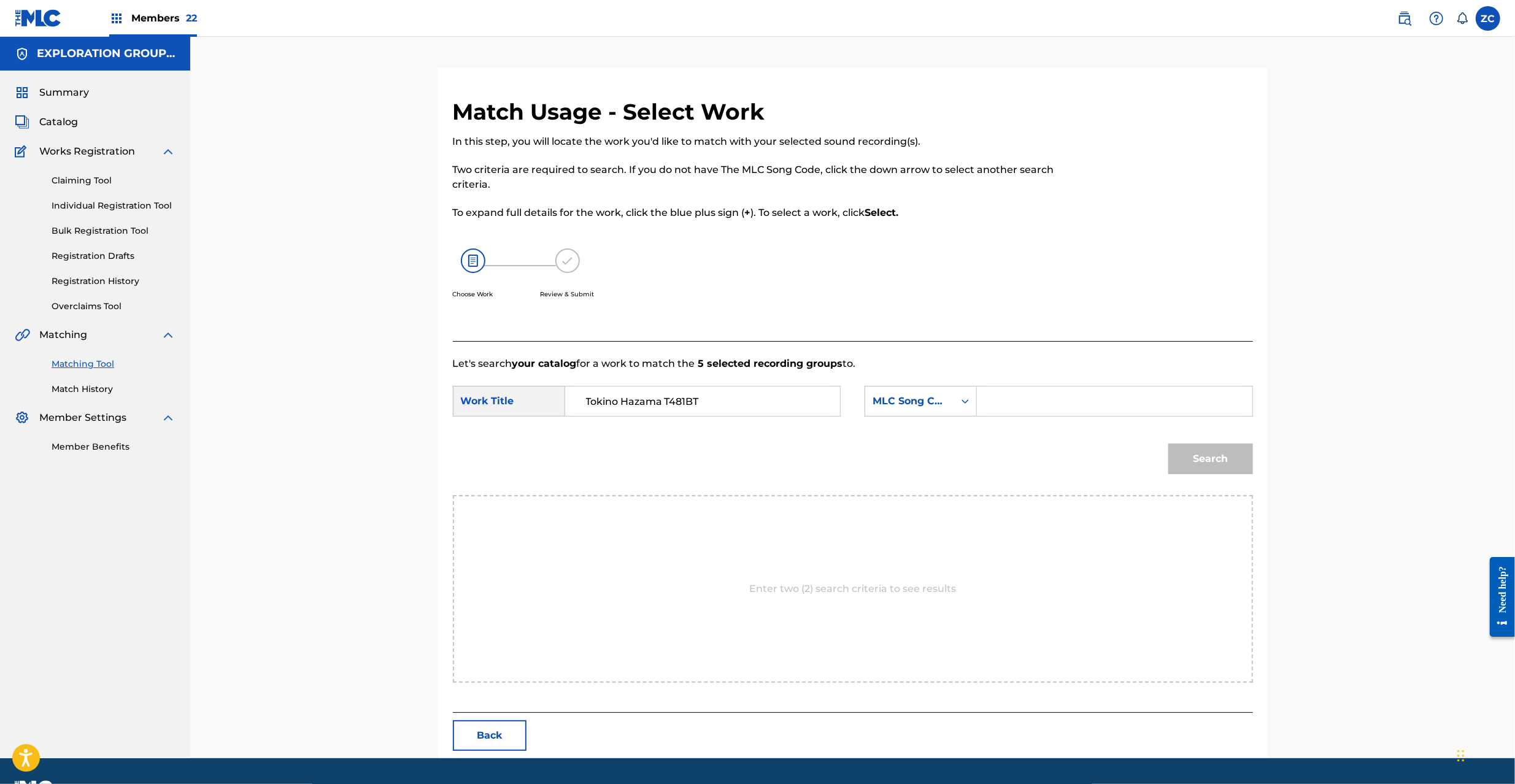
click at [681, 402] on input "Tokino Hazama T481BT" at bounding box center [703, 401] width 254 height 29
type input "[PERSON_NAME]"
click at [1033, 393] on input "Search Form" at bounding box center [1114, 401] width 254 height 29
paste input "T481BT"
type input "T481BT"
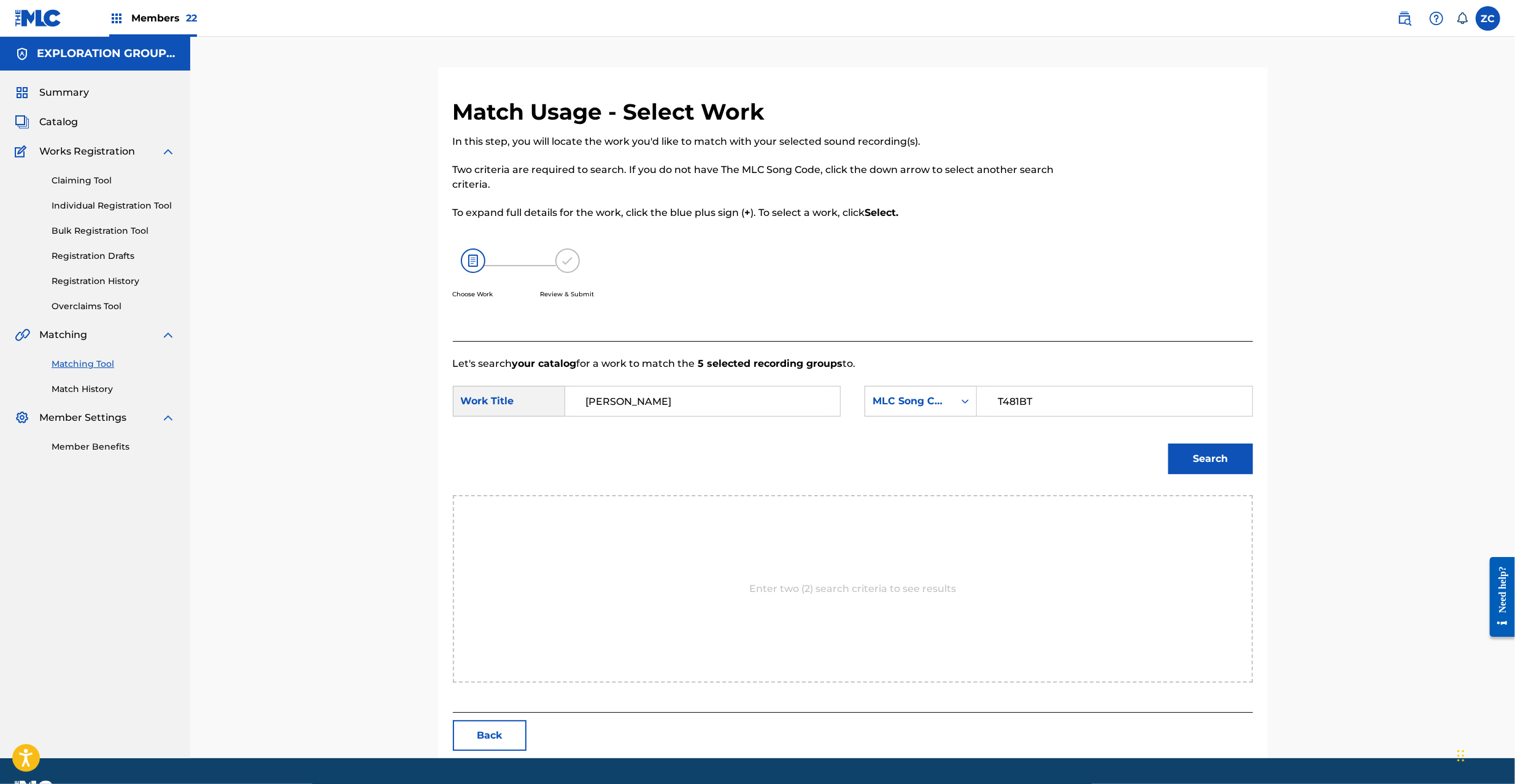
click at [1228, 459] on button "Search" at bounding box center [1210, 459] width 85 height 30
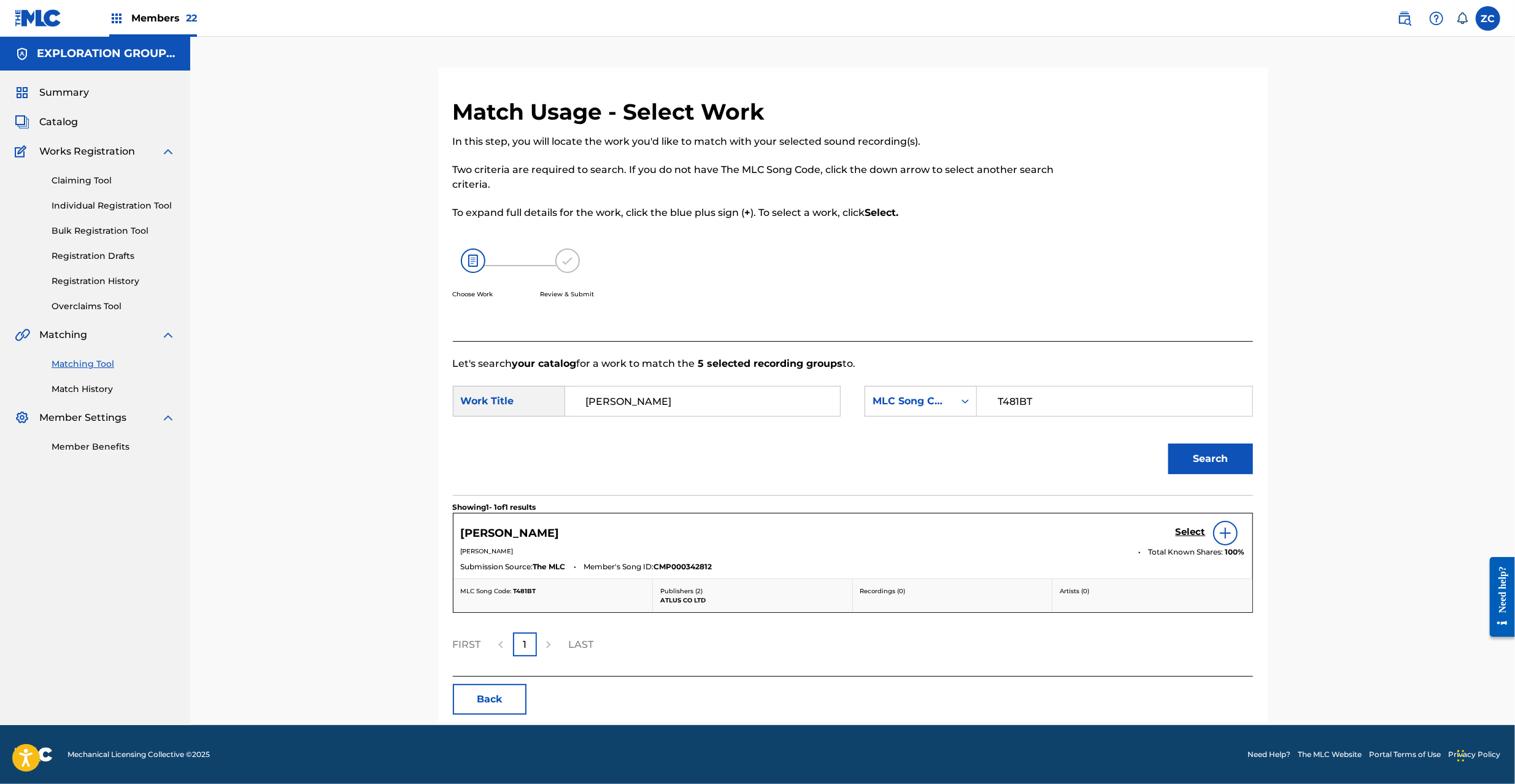
click at [1186, 532] on h5 "Select" at bounding box center [1190, 532] width 30 height 11
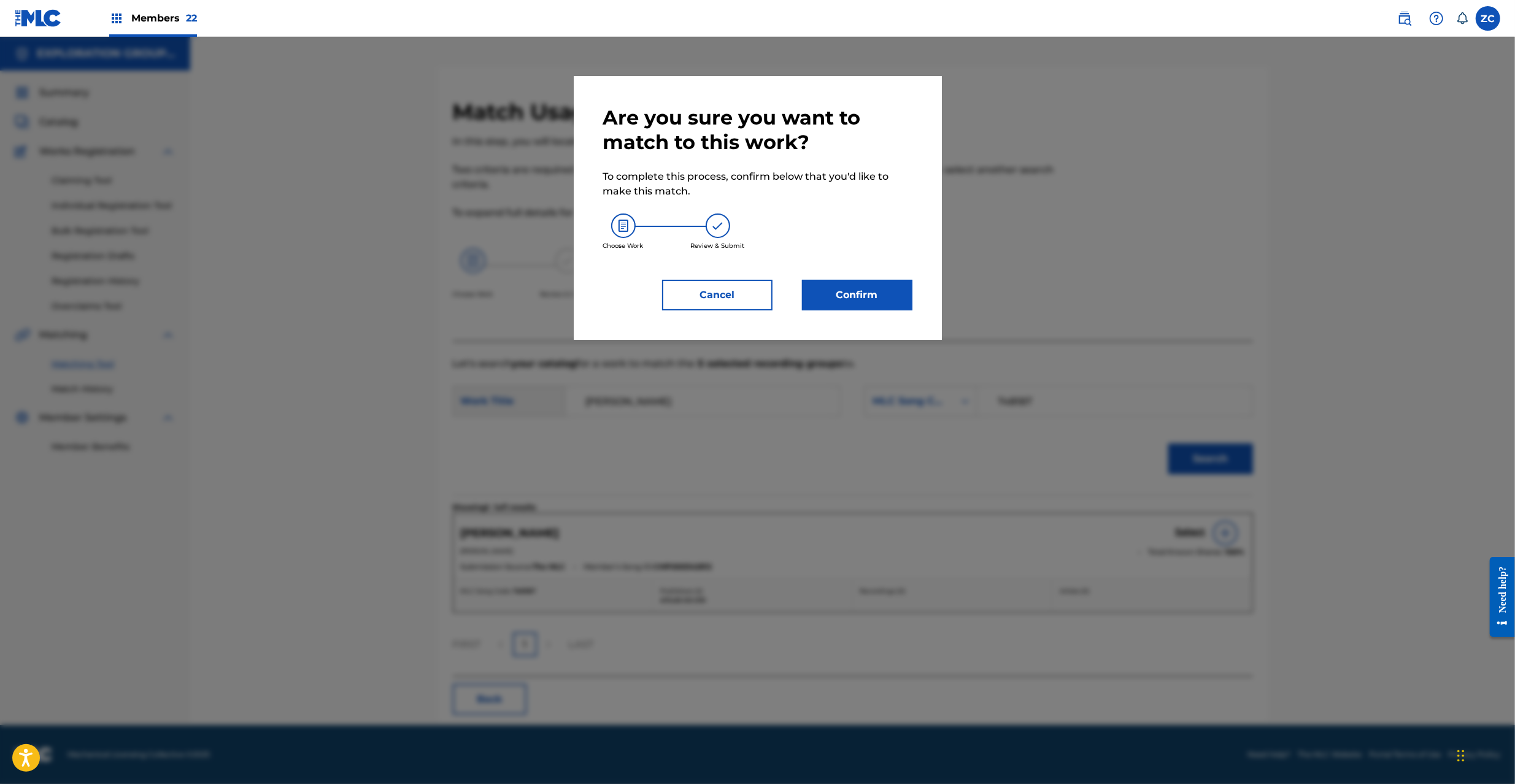
click at [872, 311] on div "Are you sure you want to match to this work? To complete this process, confirm …" at bounding box center [758, 208] width 368 height 264
click at [855, 304] on button "Confirm" at bounding box center [857, 295] width 111 height 30
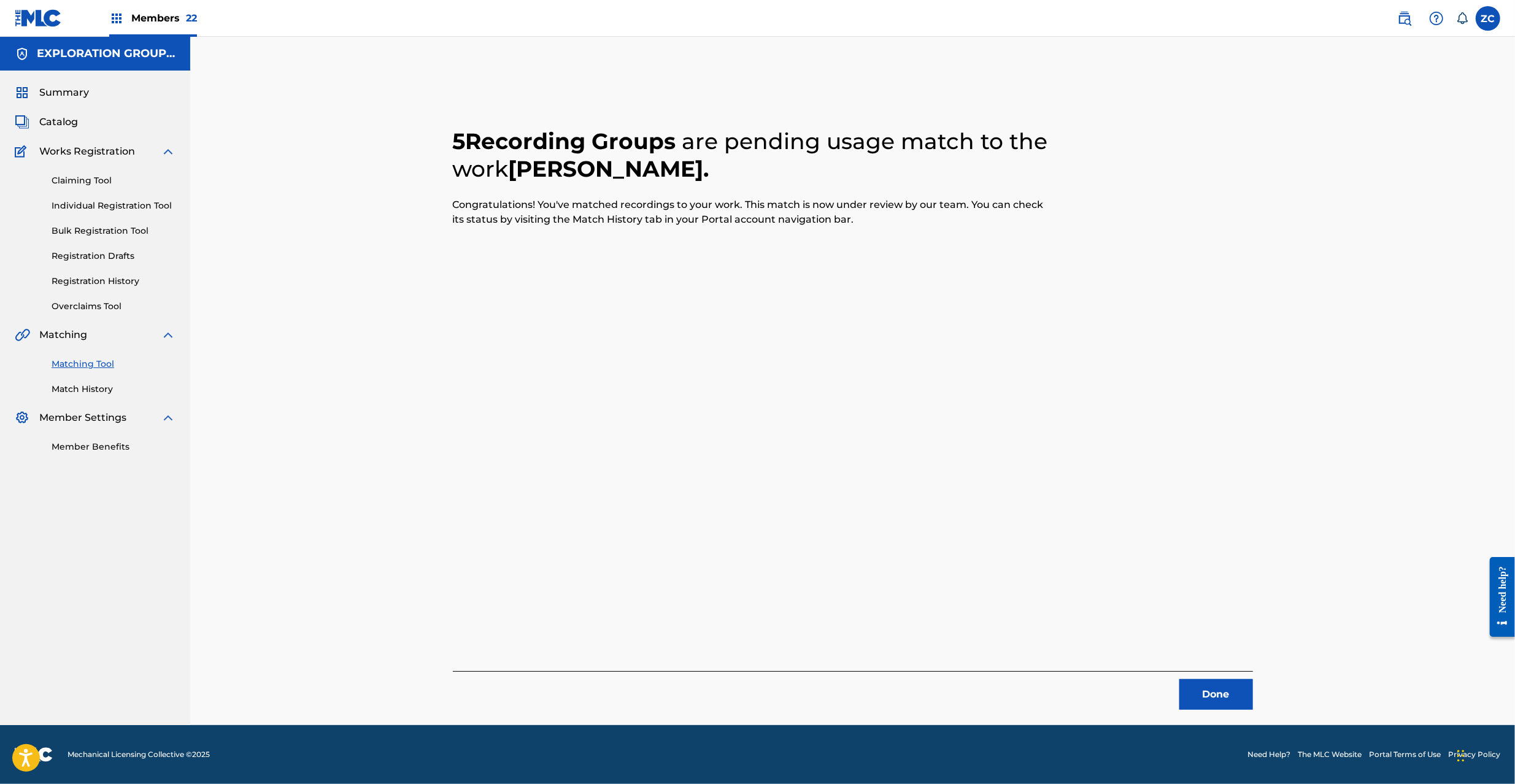
click at [1213, 691] on button "Done" at bounding box center [1216, 694] width 74 height 30
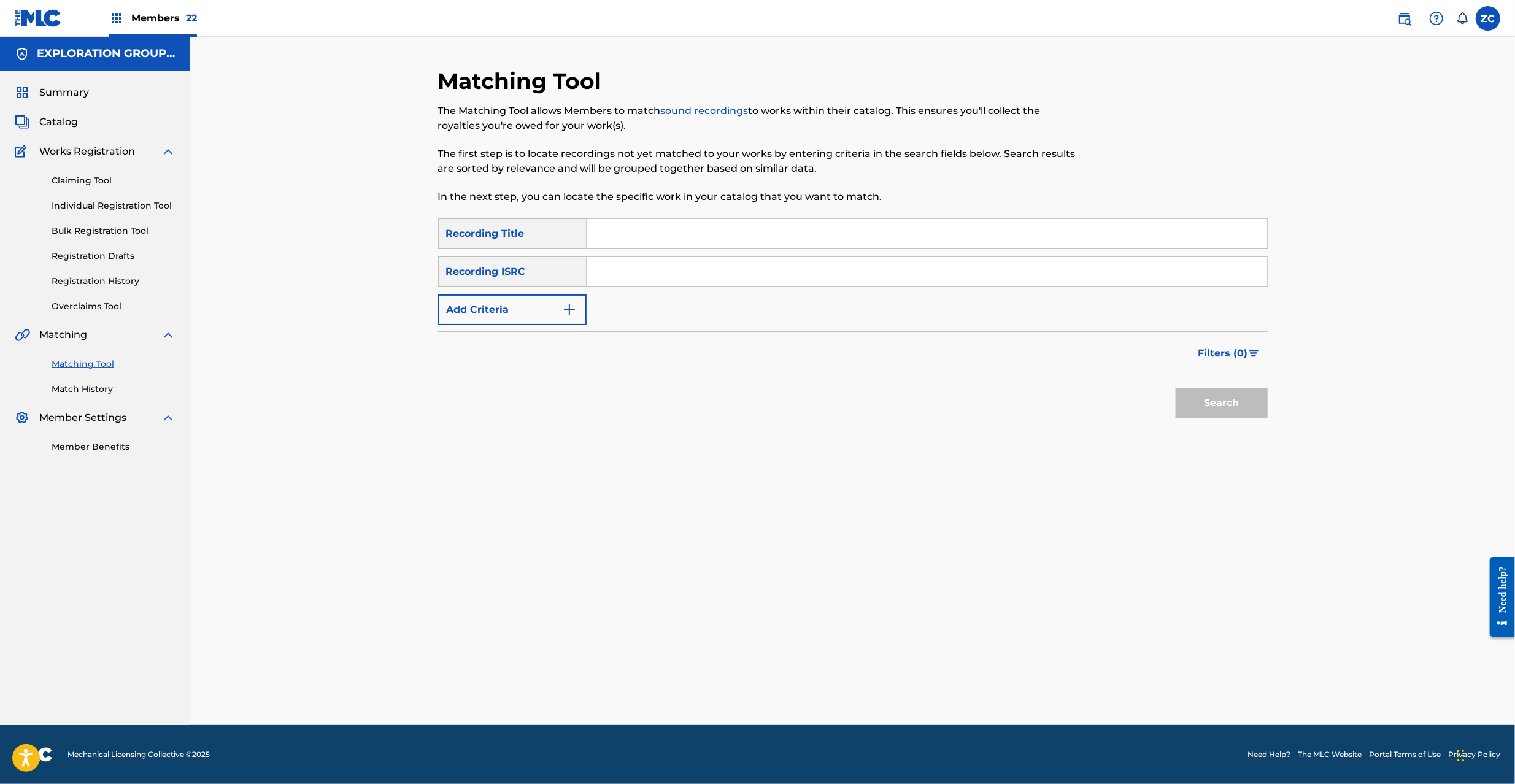
click at [794, 287] on div "SearchWithCriteria2462e90f-676d-4917-95f5-8d833e0ef50d Recording Title SearchWi…" at bounding box center [852, 272] width 829 height 107
click at [796, 281] on input "Search Form" at bounding box center [927, 272] width 681 height 29
paste input "JPK652000516"
click at [1176, 388] on button "Search" at bounding box center [1221, 403] width 92 height 30
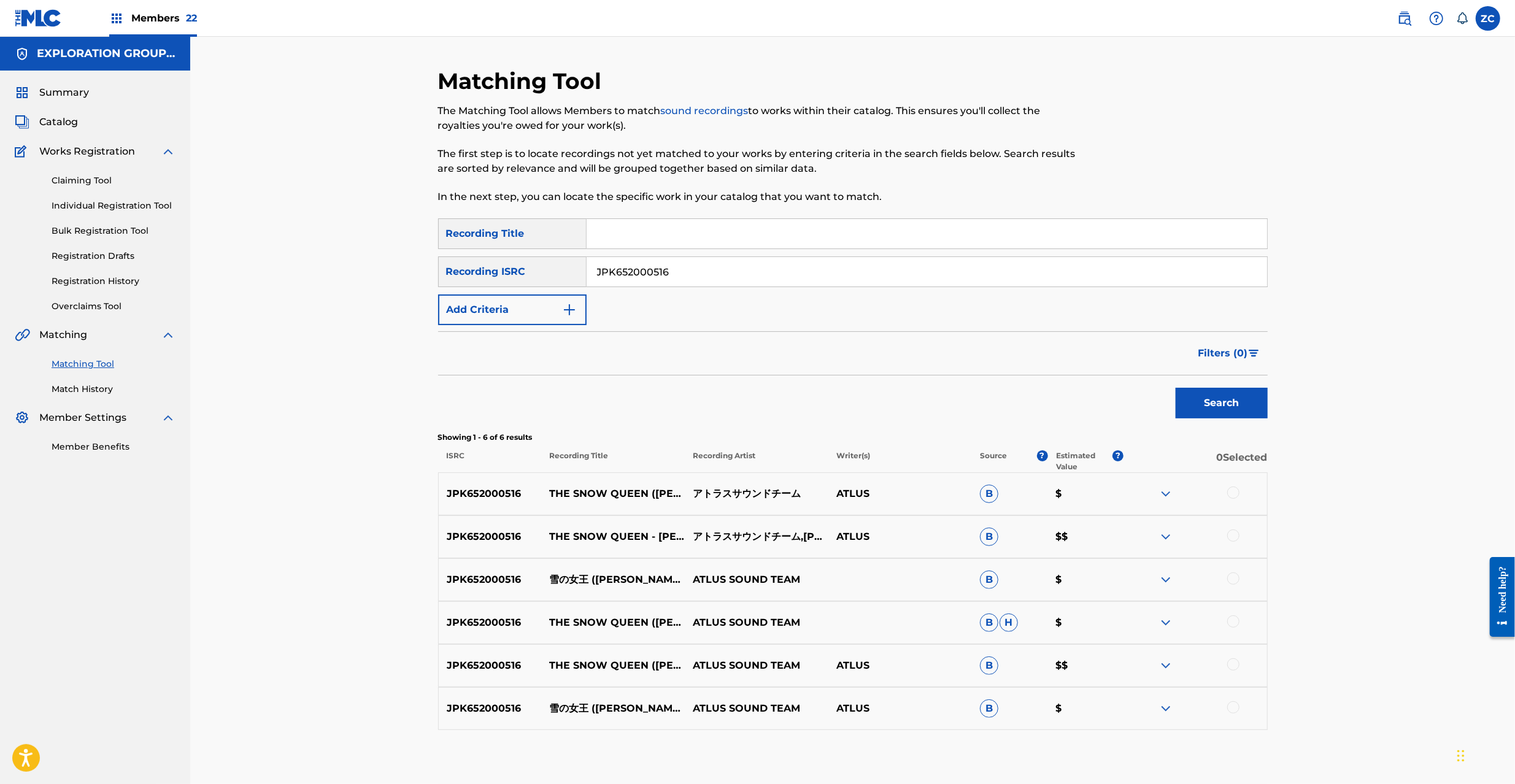
click at [1233, 493] on div at bounding box center [1233, 492] width 12 height 12
click at [1233, 539] on div at bounding box center [1233, 535] width 12 height 12
click at [1233, 583] on div at bounding box center [1233, 578] width 12 height 12
click at [1232, 623] on div at bounding box center [1233, 621] width 12 height 12
click at [1233, 670] on div at bounding box center [1195, 665] width 144 height 15
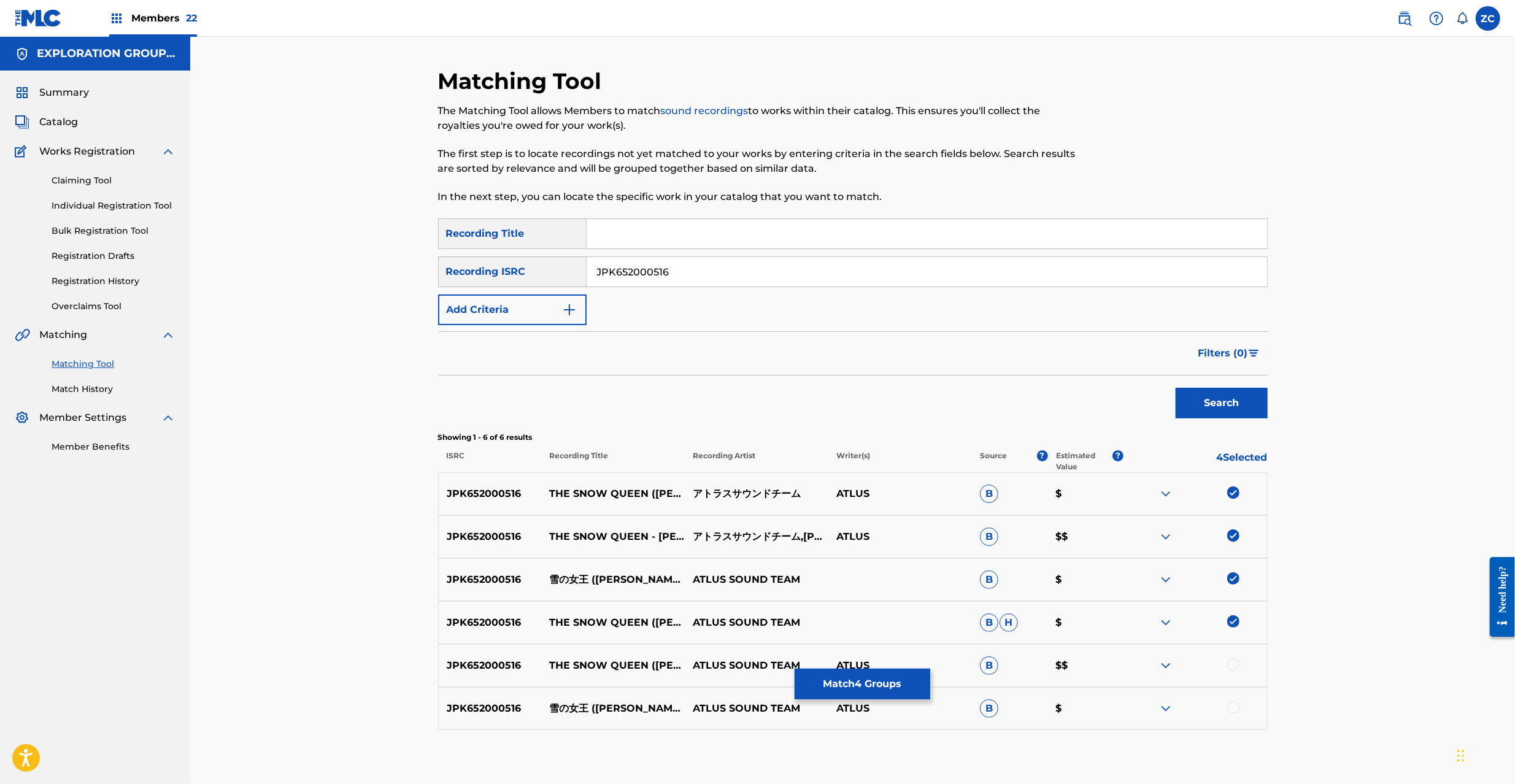
click at [1233, 705] on div at bounding box center [1233, 707] width 12 height 12
click at [1236, 667] on div at bounding box center [1233, 664] width 12 height 12
click at [1014, 278] on input "JPK652000516" at bounding box center [927, 272] width 681 height 29
paste input "VI02001267"
click at [1176, 388] on button "Search" at bounding box center [1221, 403] width 92 height 30
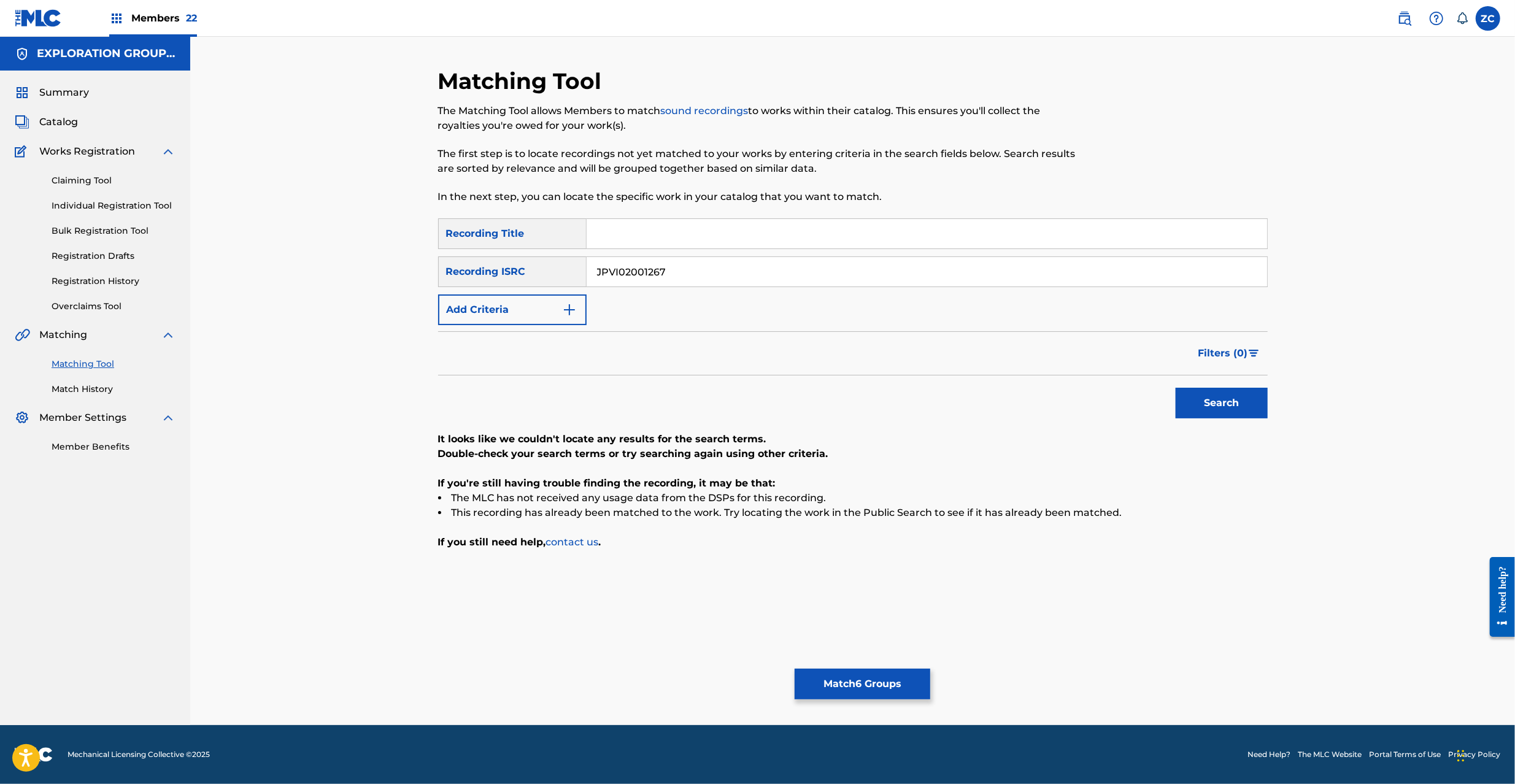
paste input "K651162704"
click at [1176, 388] on button "Search" at bounding box center [1221, 403] width 92 height 30
paste input "1222"
click at [1176, 388] on button "Search" at bounding box center [1221, 403] width 92 height 30
paste input "394016"
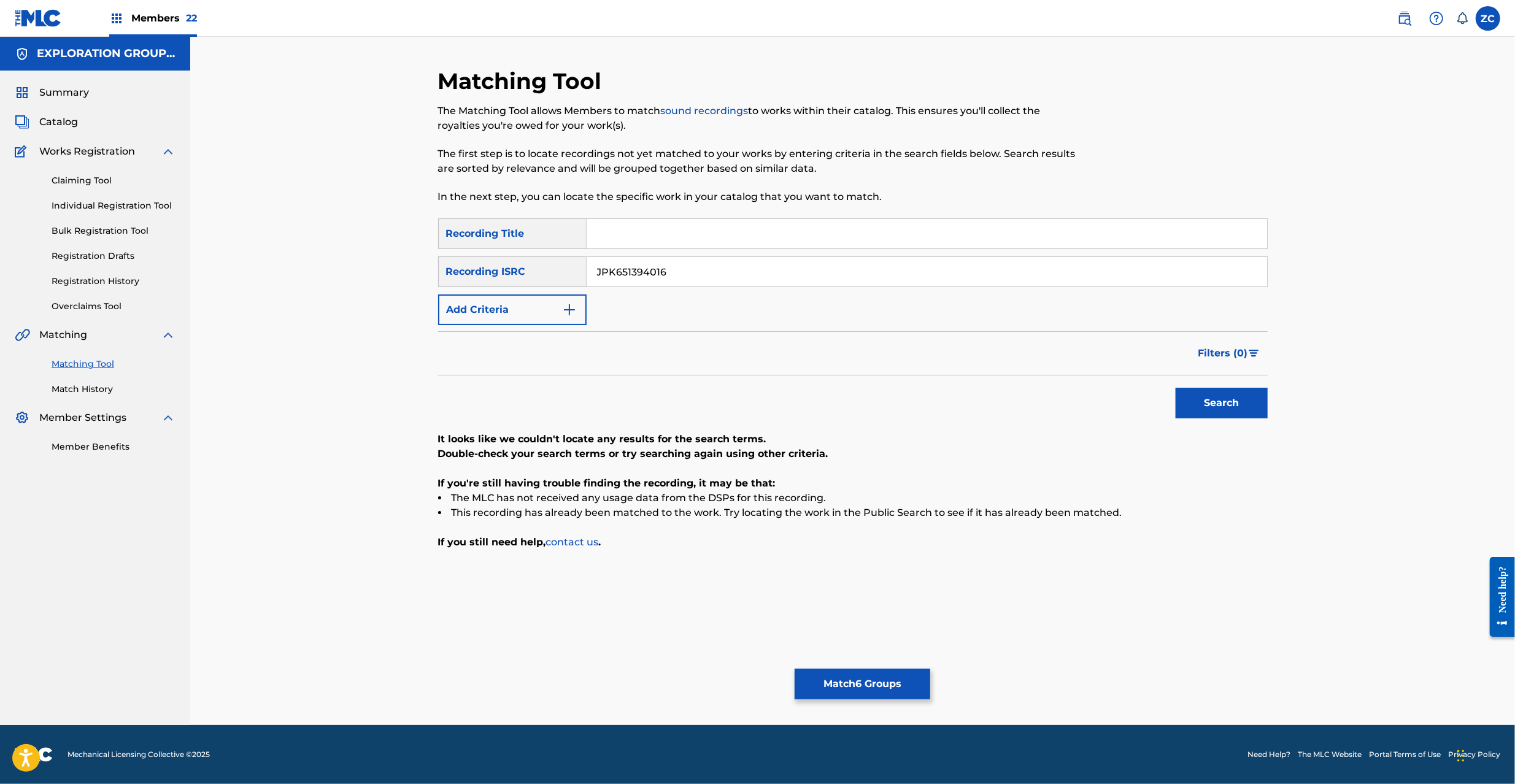
click at [1176, 388] on button "Search" at bounding box center [1221, 403] width 92 height 30
paste input "4"
click at [1176, 388] on button "Search" at bounding box center [1221, 403] width 92 height 30
paste input "3"
click at [1176, 388] on button "Search" at bounding box center [1221, 403] width 92 height 30
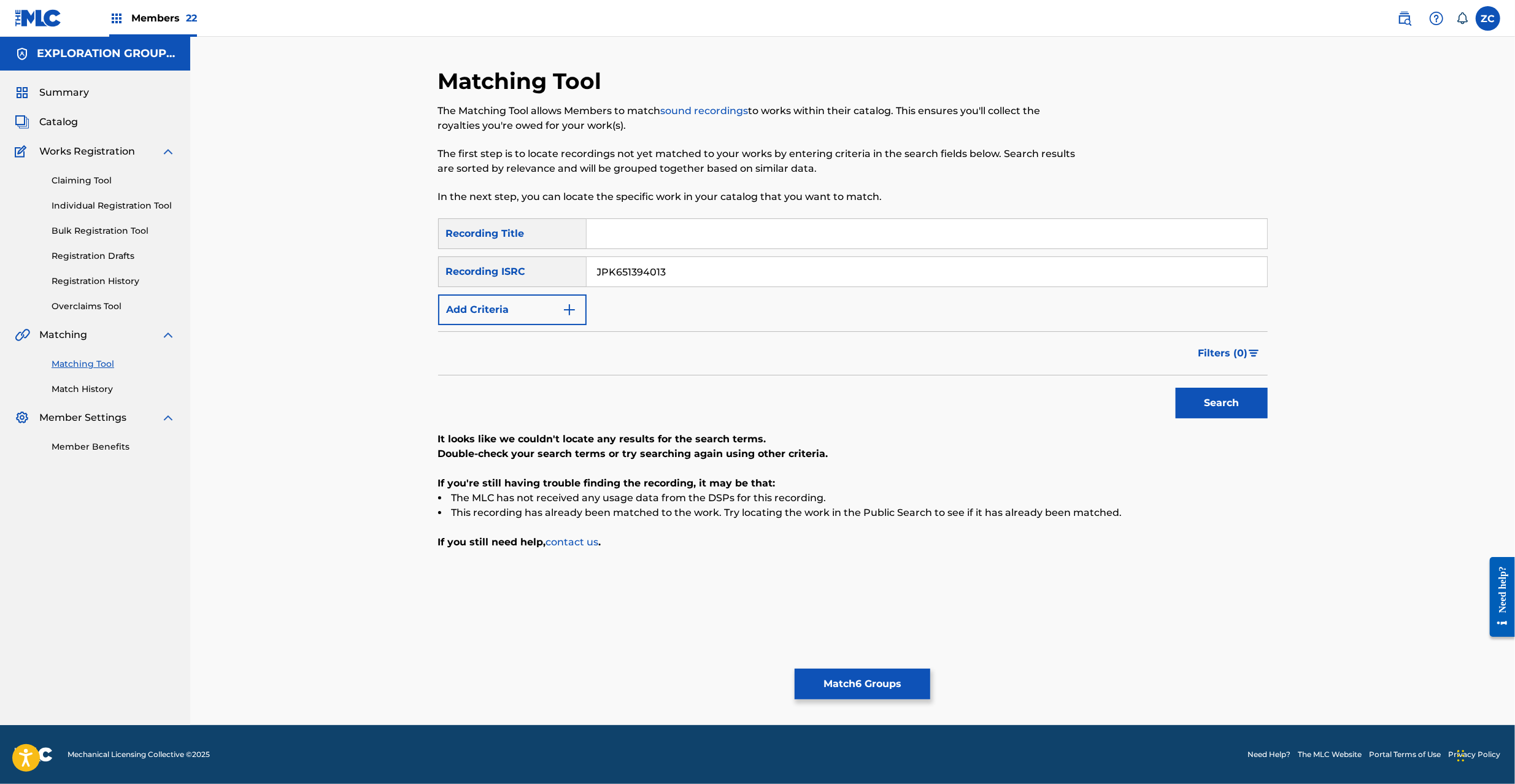
paste input "66508"
type input "JPK651366508"
click at [1176, 388] on button "Search" at bounding box center [1221, 403] width 92 height 30
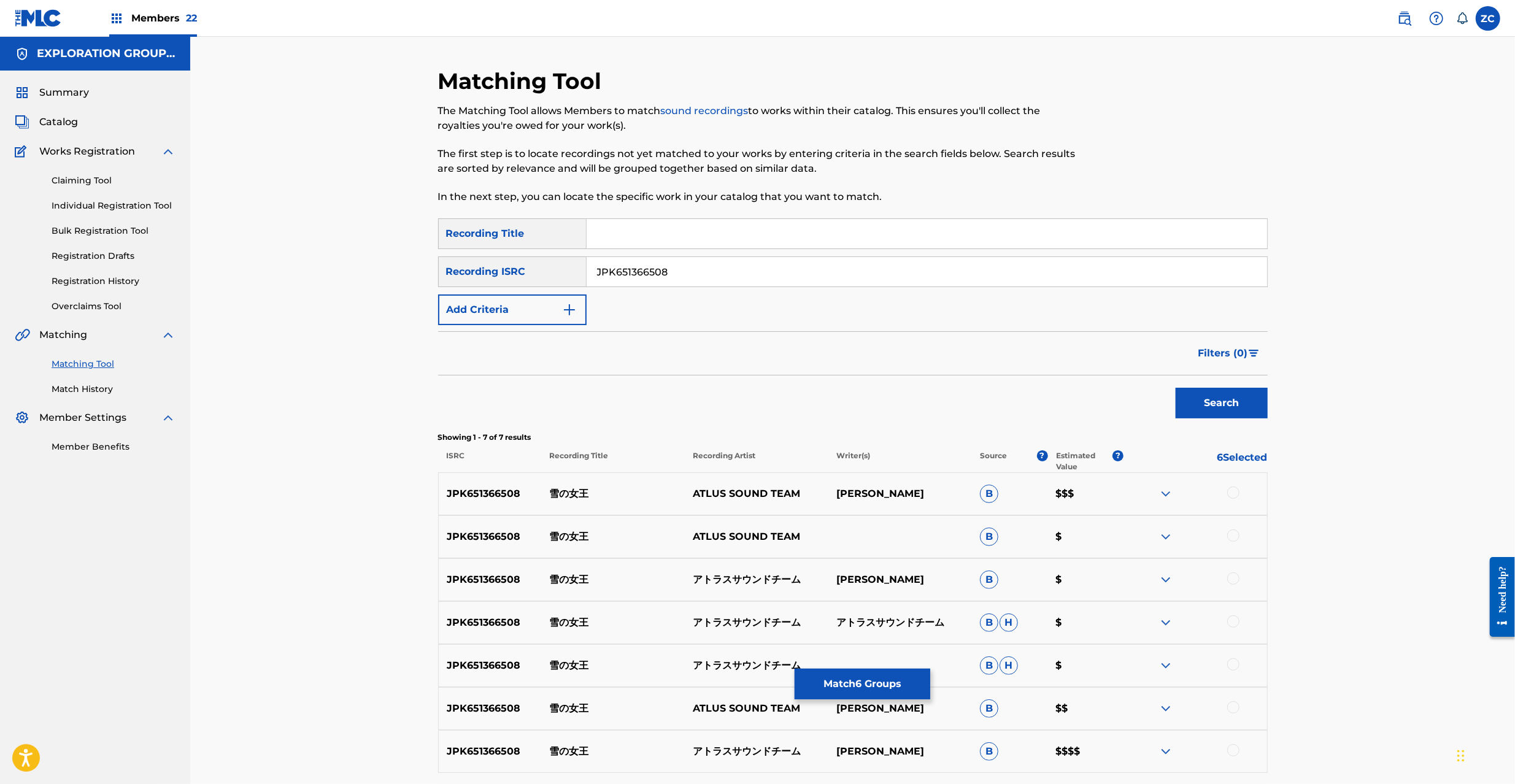
click at [1231, 487] on div at bounding box center [1233, 492] width 12 height 12
click at [1235, 543] on div at bounding box center [1195, 536] width 144 height 15
click at [1233, 537] on div at bounding box center [1233, 535] width 12 height 12
click at [1233, 581] on div at bounding box center [1233, 578] width 12 height 12
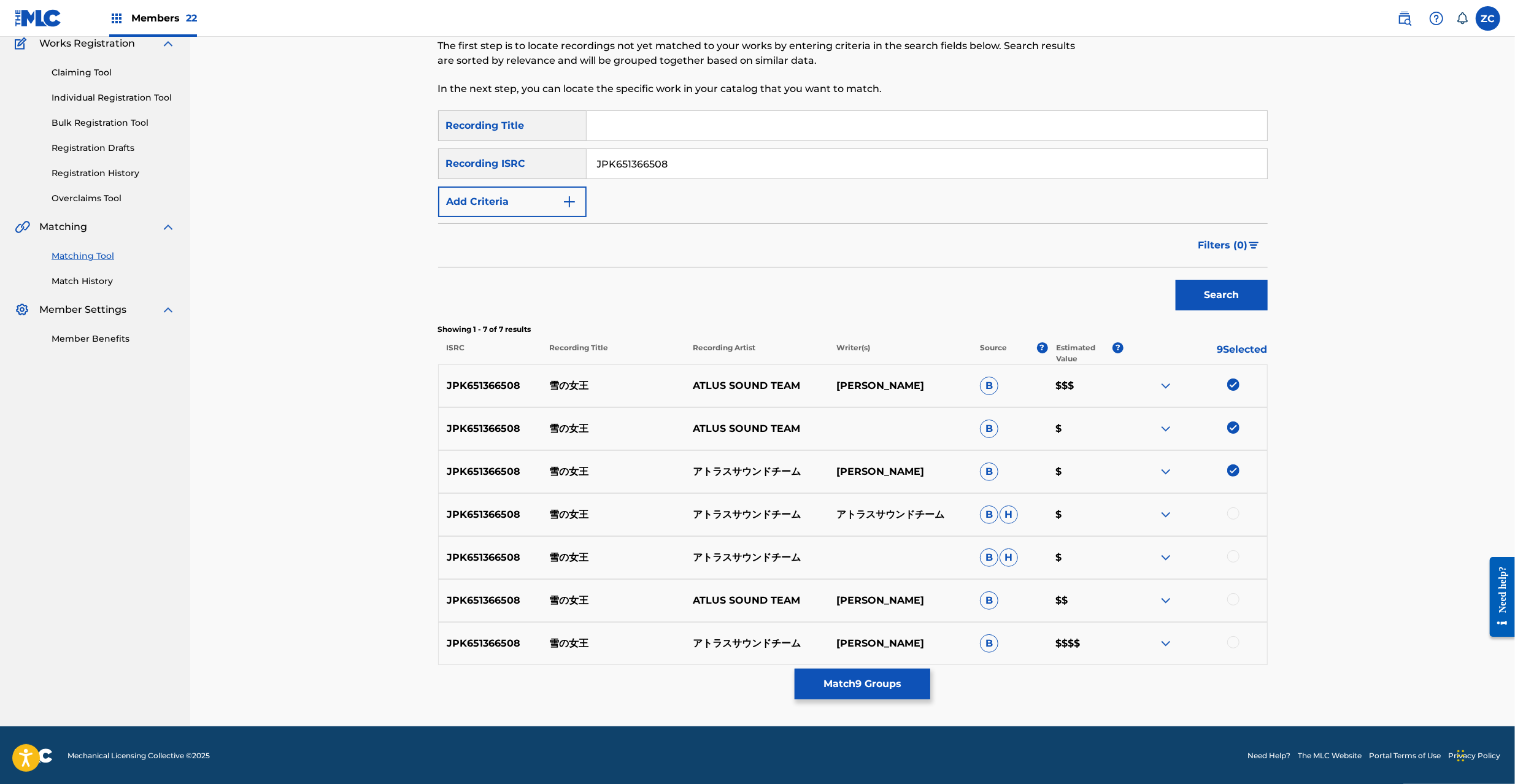
scroll to position [109, 0]
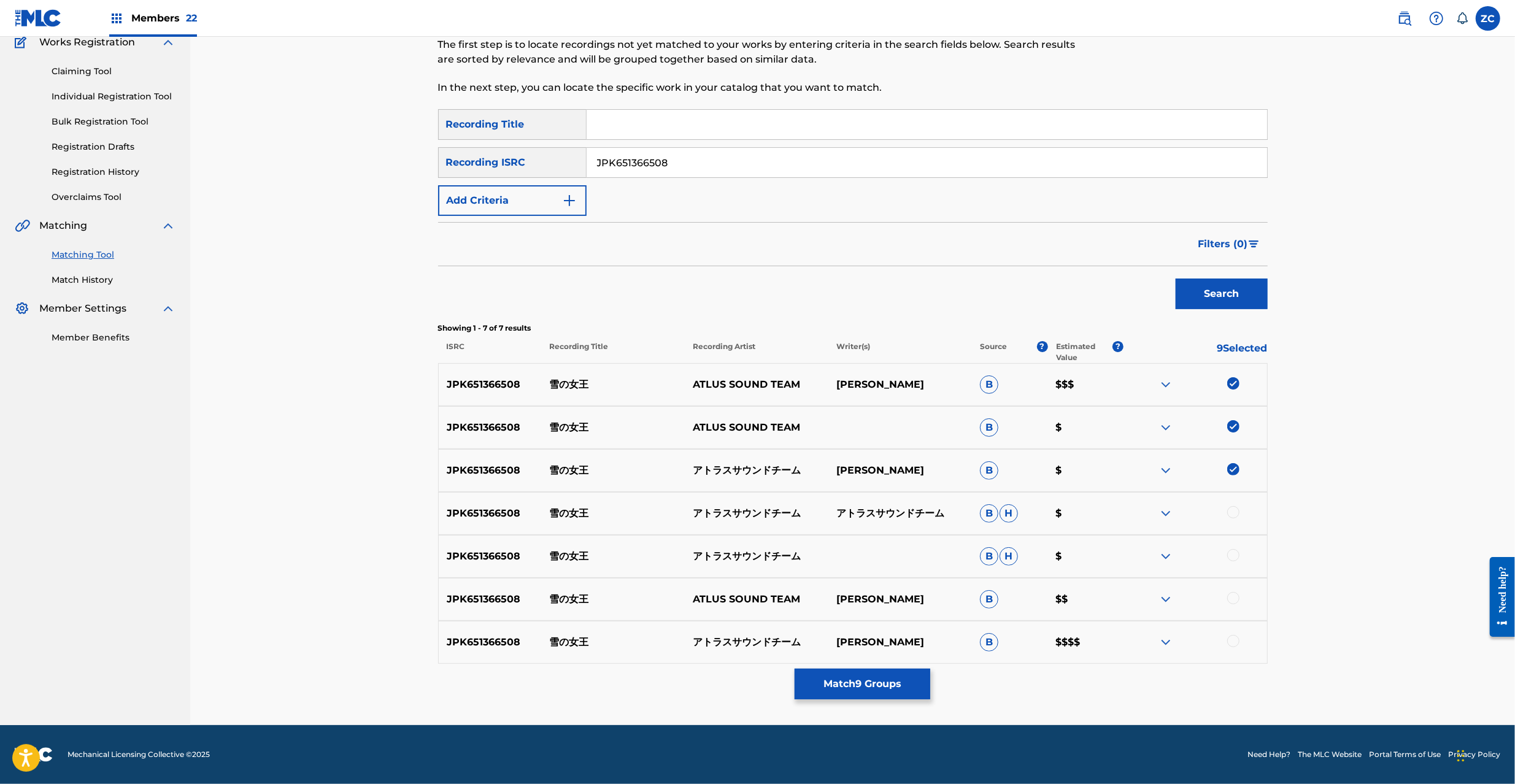
click at [1235, 513] on div at bounding box center [1233, 512] width 12 height 12
click at [1233, 553] on div at bounding box center [1233, 555] width 12 height 12
drag, startPoint x: 1231, startPoint y: 596, endPoint x: 1237, endPoint y: 651, distance: 55.3
click at [1233, 597] on div at bounding box center [1233, 598] width 12 height 12
click at [1237, 639] on div at bounding box center [1233, 640] width 12 height 12
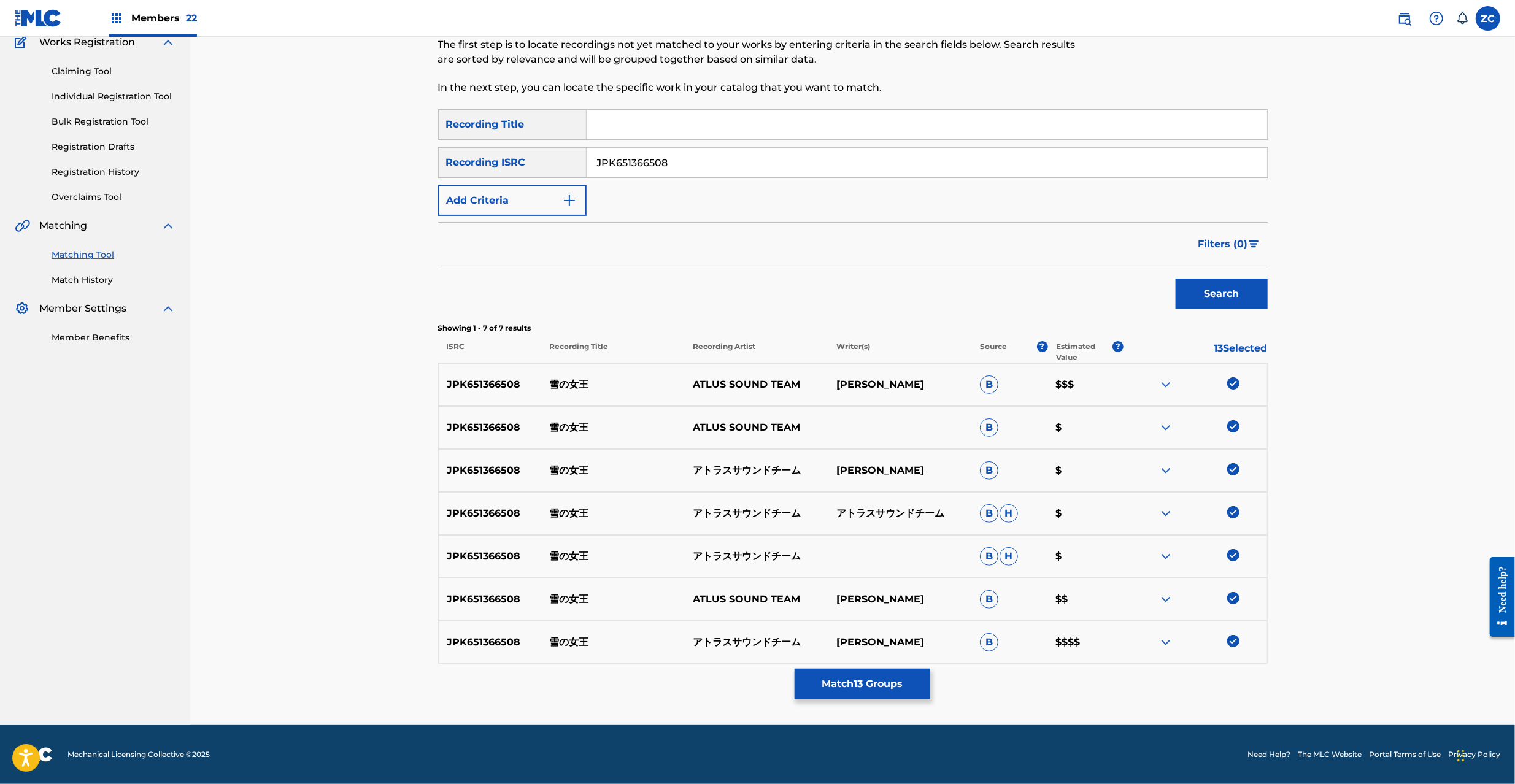
click at [909, 673] on button "Match 13 Groups" at bounding box center [862, 684] width 135 height 30
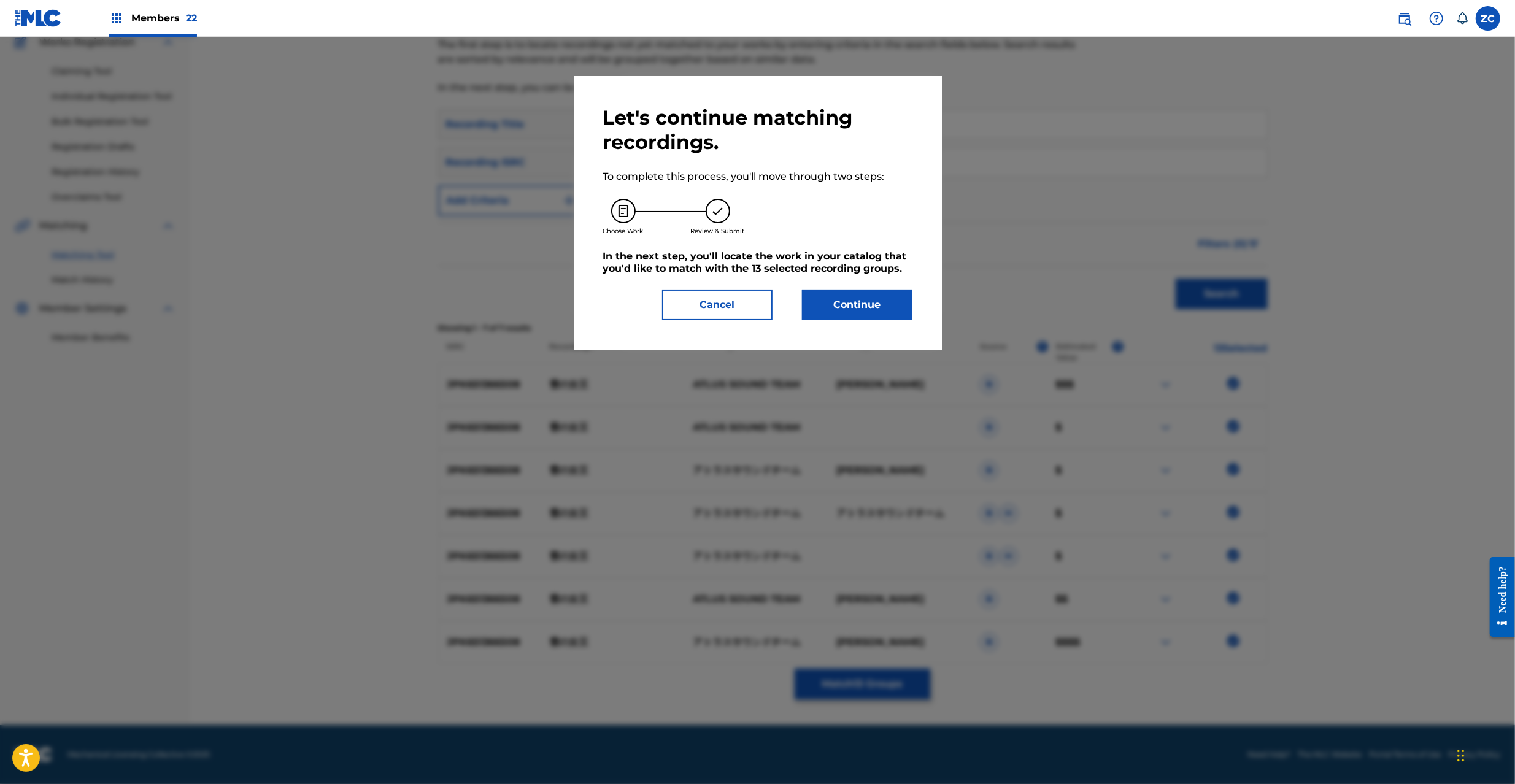
click at [877, 317] on button "Continue" at bounding box center [857, 305] width 111 height 30
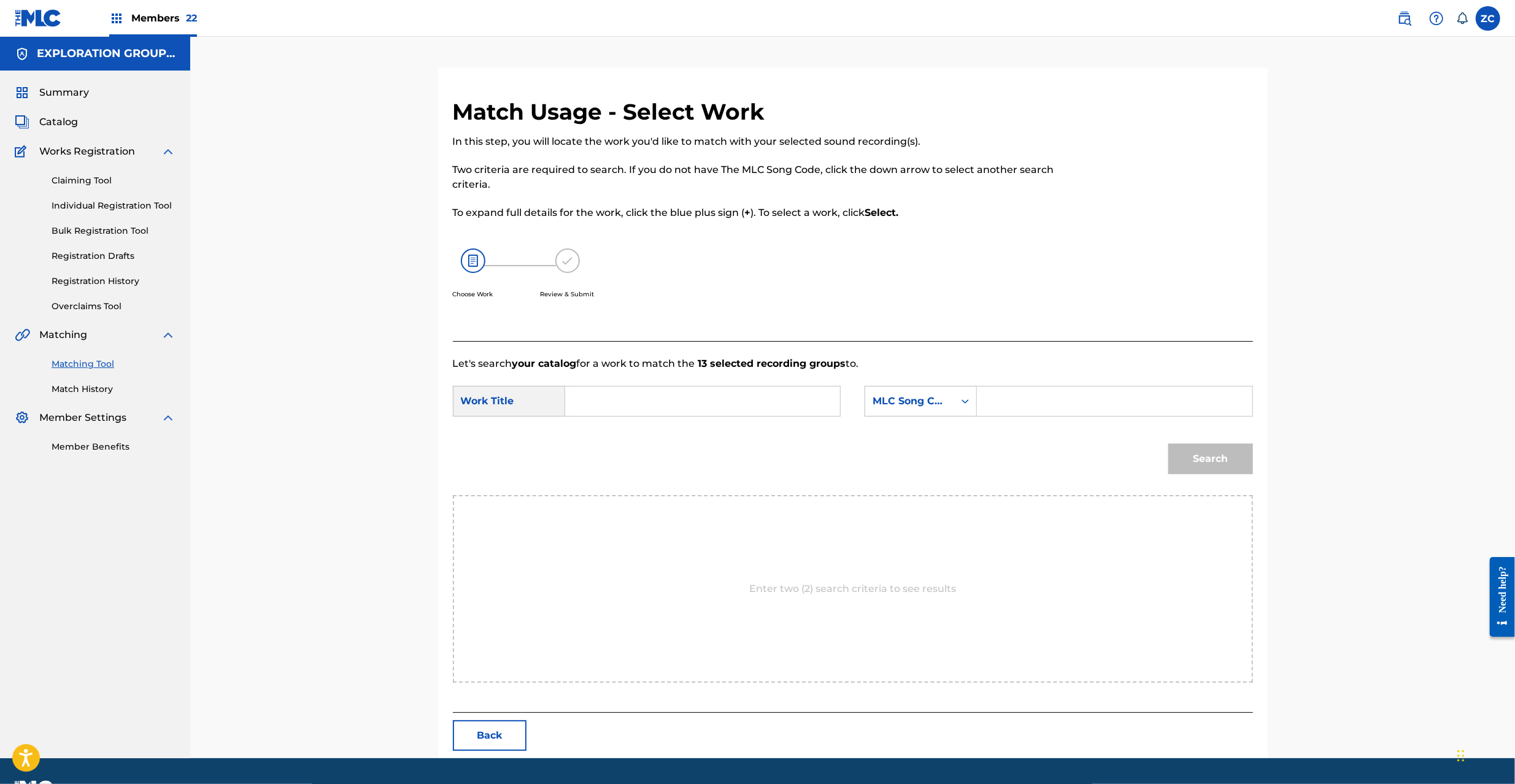
click at [695, 400] on input "Search Form" at bounding box center [703, 401] width 254 height 29
paste input "[PERSON_NAME] YP0W1M"
click at [674, 399] on input "[PERSON_NAME] YP0W1M" at bounding box center [703, 401] width 254 height 29
type input "[PERSON_NAME]"
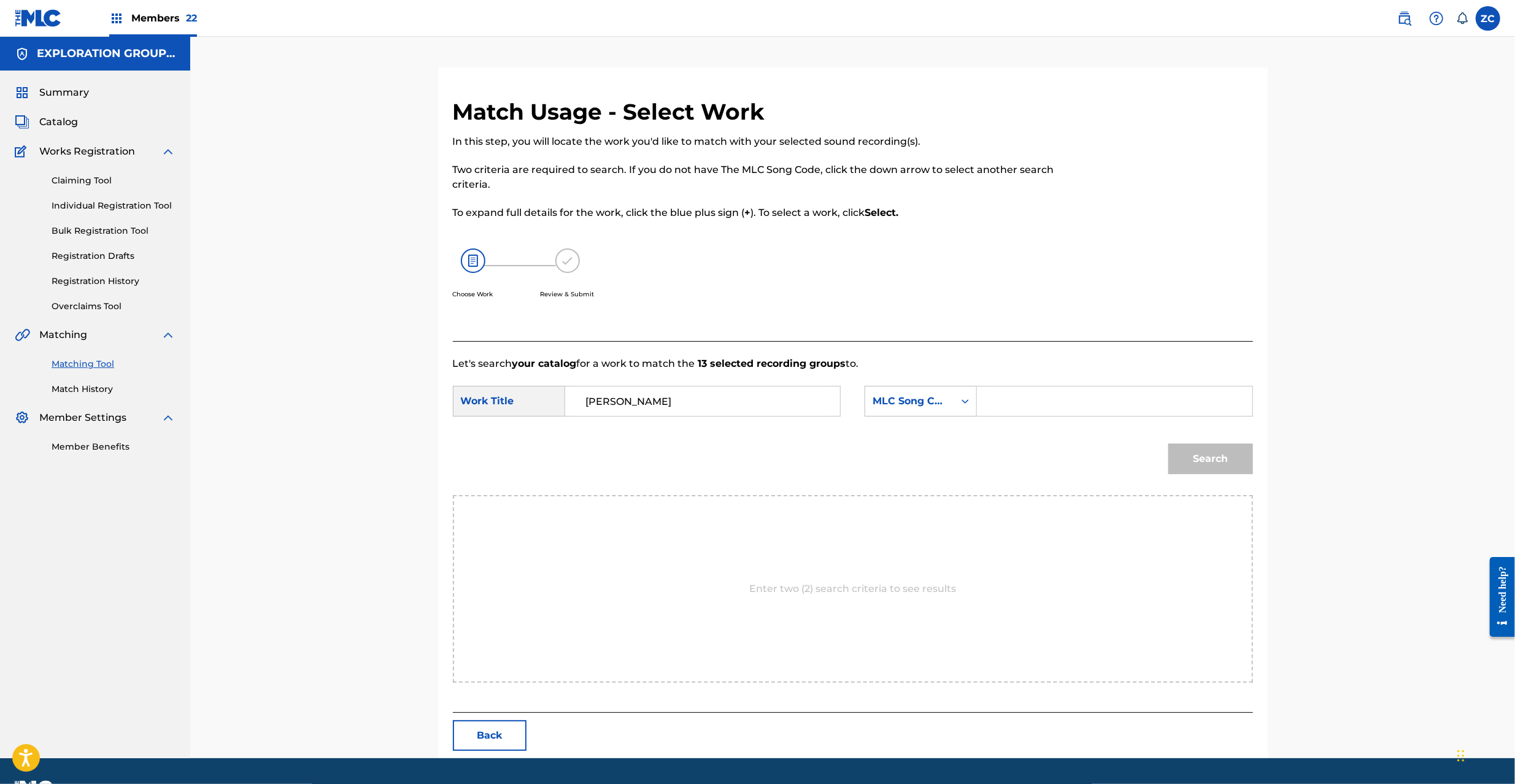
drag, startPoint x: 1040, startPoint y: 407, endPoint x: 1061, endPoint y: 411, distance: 21.4
click at [1040, 407] on input "Search Form" at bounding box center [1114, 401] width 254 height 29
paste input "YP0W1M"
type input "YP0W1M"
click at [1215, 449] on button "Search" at bounding box center [1210, 459] width 85 height 30
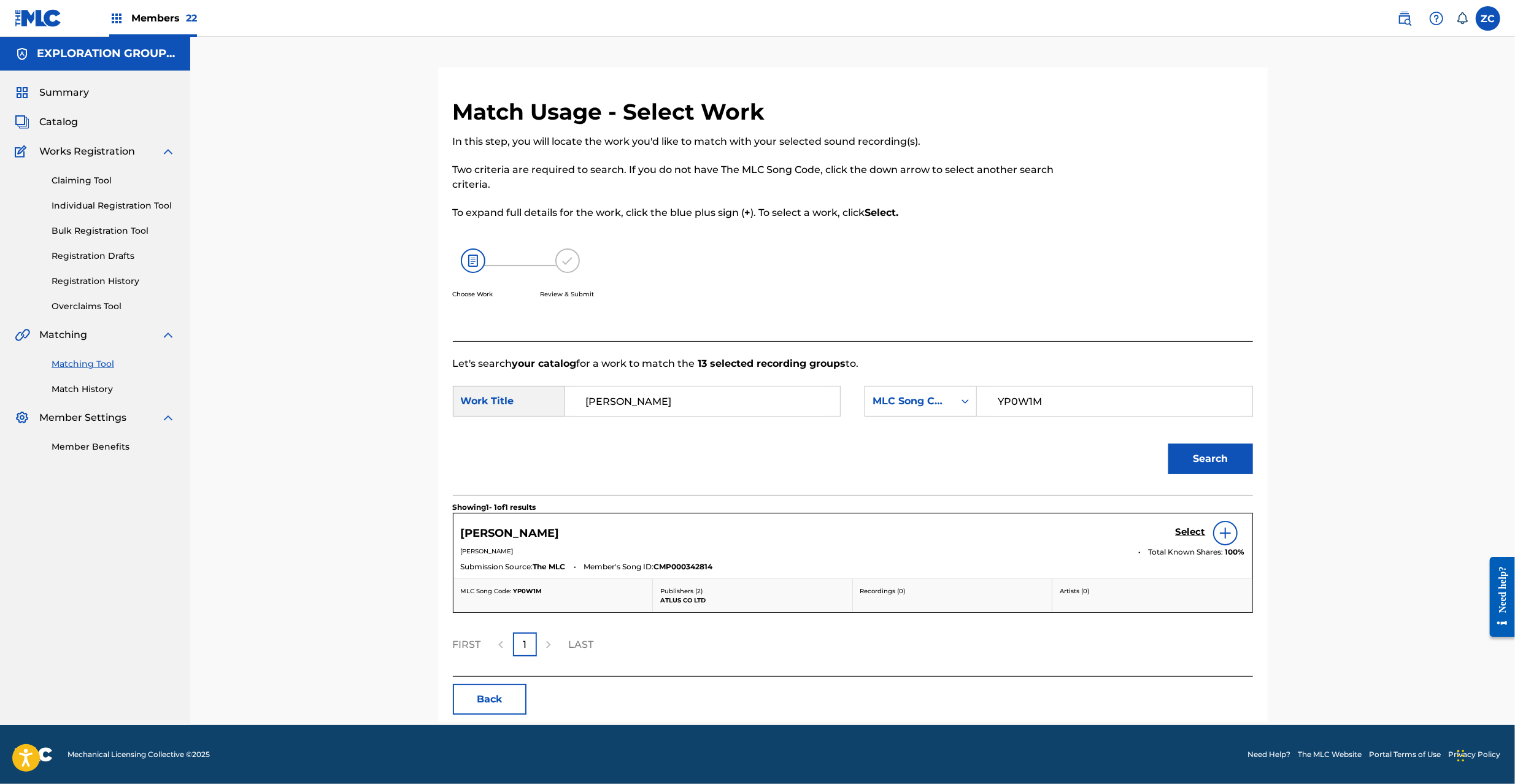
click at [1173, 533] on div "[PERSON_NAME] Select" at bounding box center [853, 533] width 784 height 25
click at [1193, 518] on div "[PERSON_NAME] Select [PERSON_NAME] Total Known Shares: 100 % Submission Source:…" at bounding box center [853, 546] width 799 height 65
click at [1193, 527] on h5 "Select" at bounding box center [1190, 532] width 30 height 11
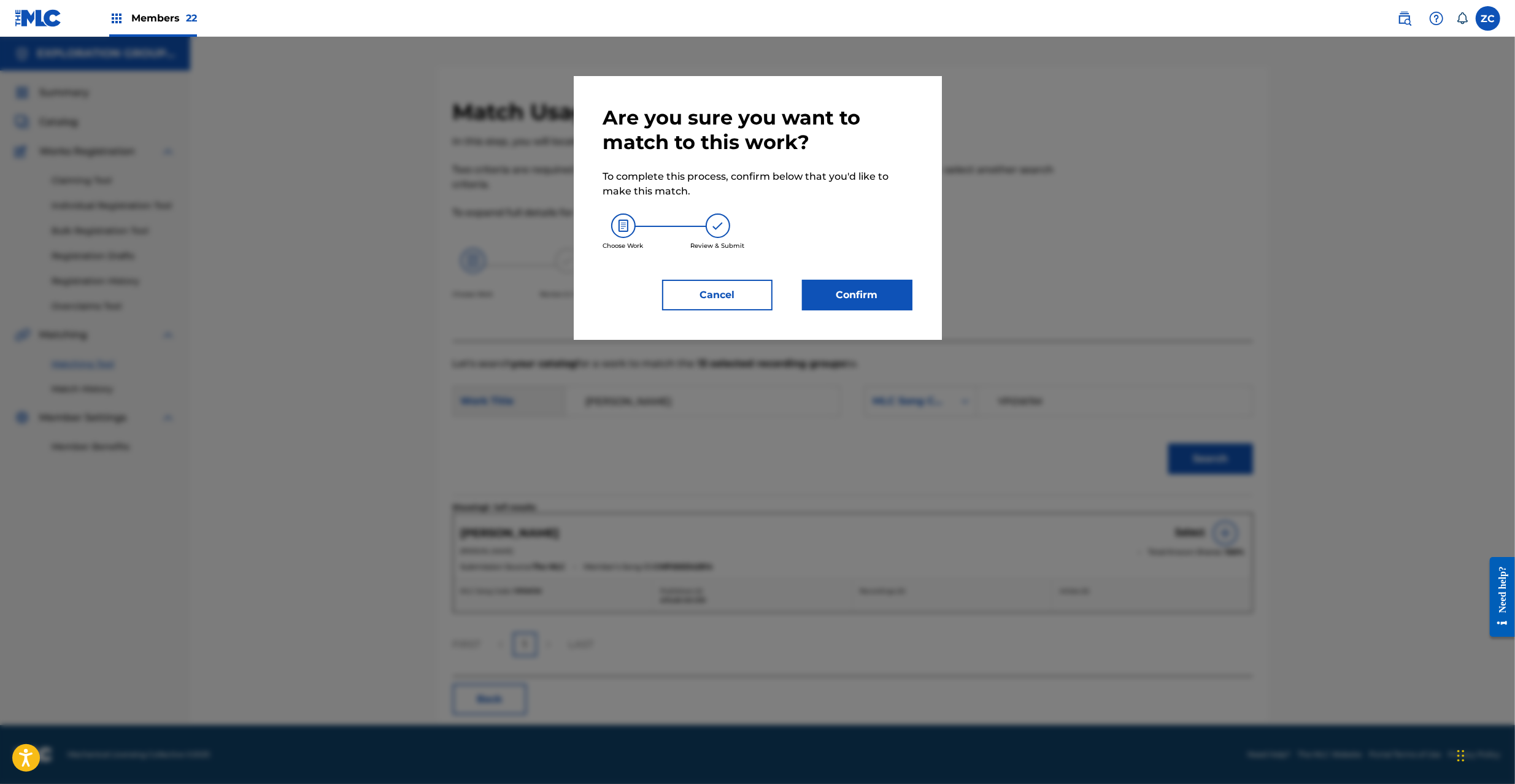
click at [865, 294] on button "Confirm" at bounding box center [857, 295] width 111 height 30
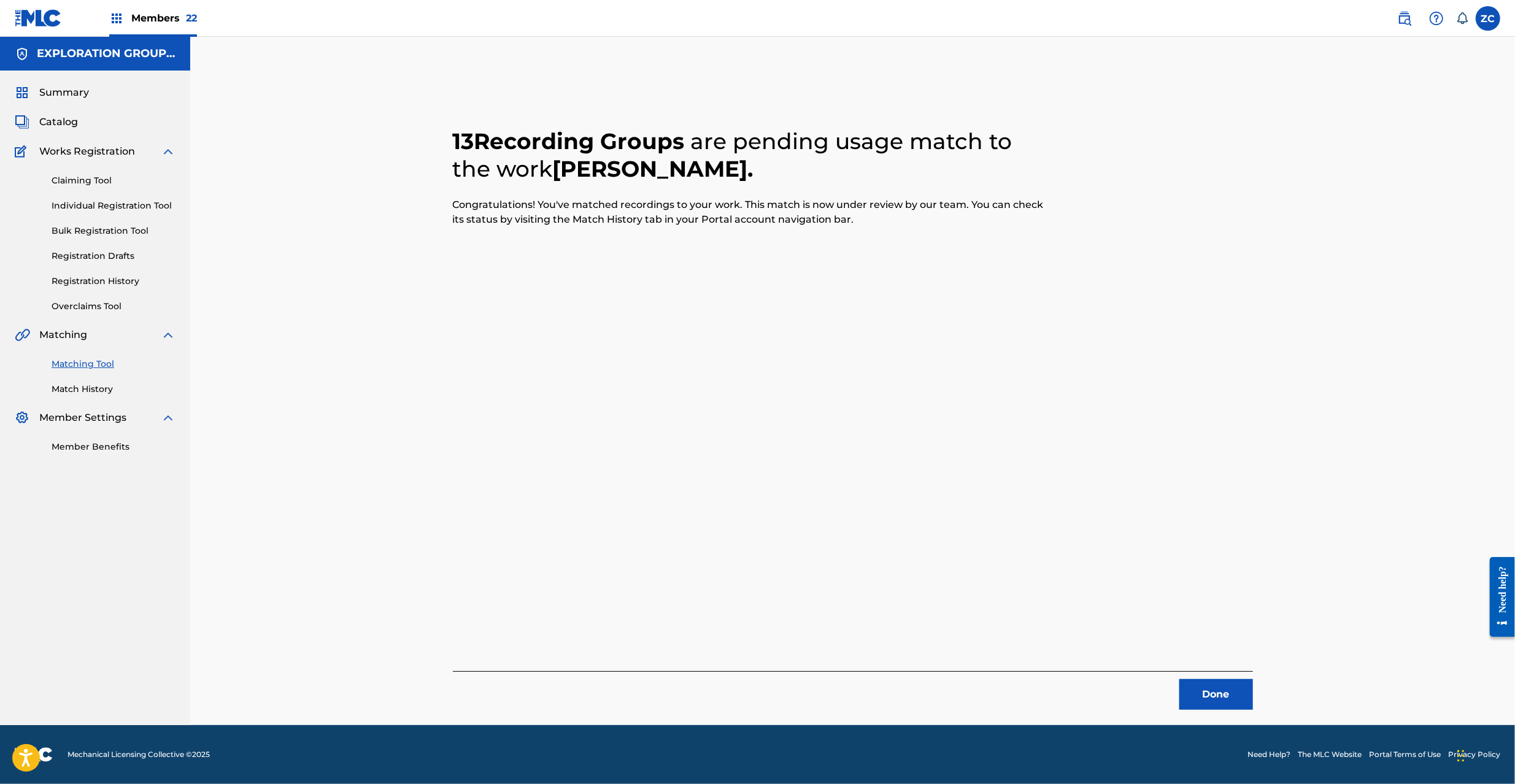
click at [1209, 700] on button "Done" at bounding box center [1216, 694] width 74 height 30
